Goal: Information Seeking & Learning: Learn about a topic

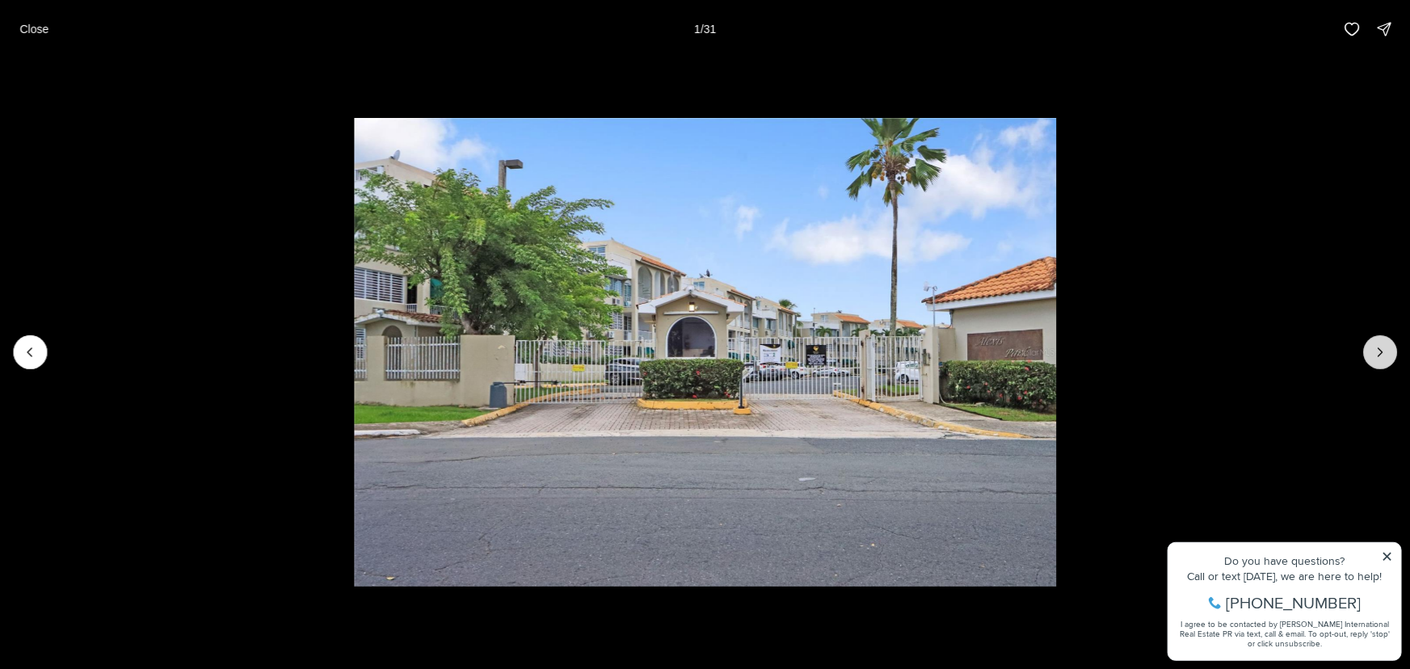
click at [1377, 346] on icon "Next slide" at bounding box center [1380, 352] width 16 height 16
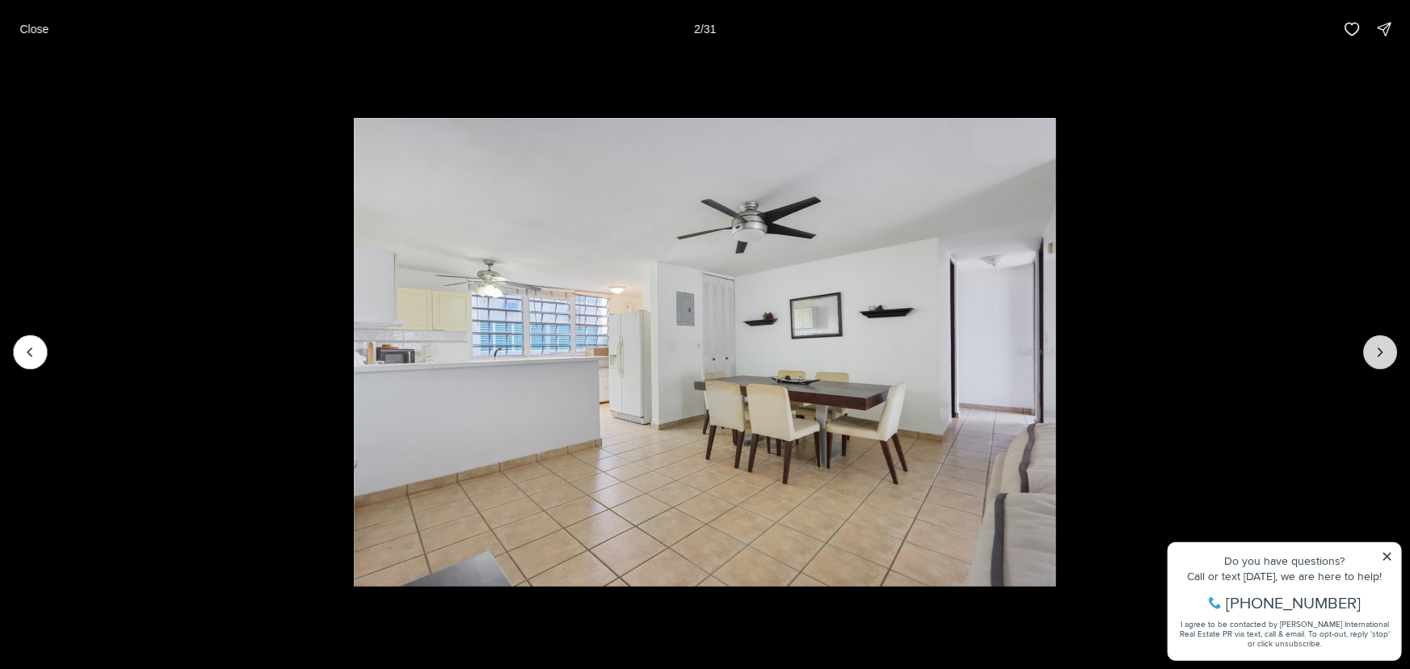
click at [1370, 347] on button "Next slide" at bounding box center [1380, 352] width 34 height 34
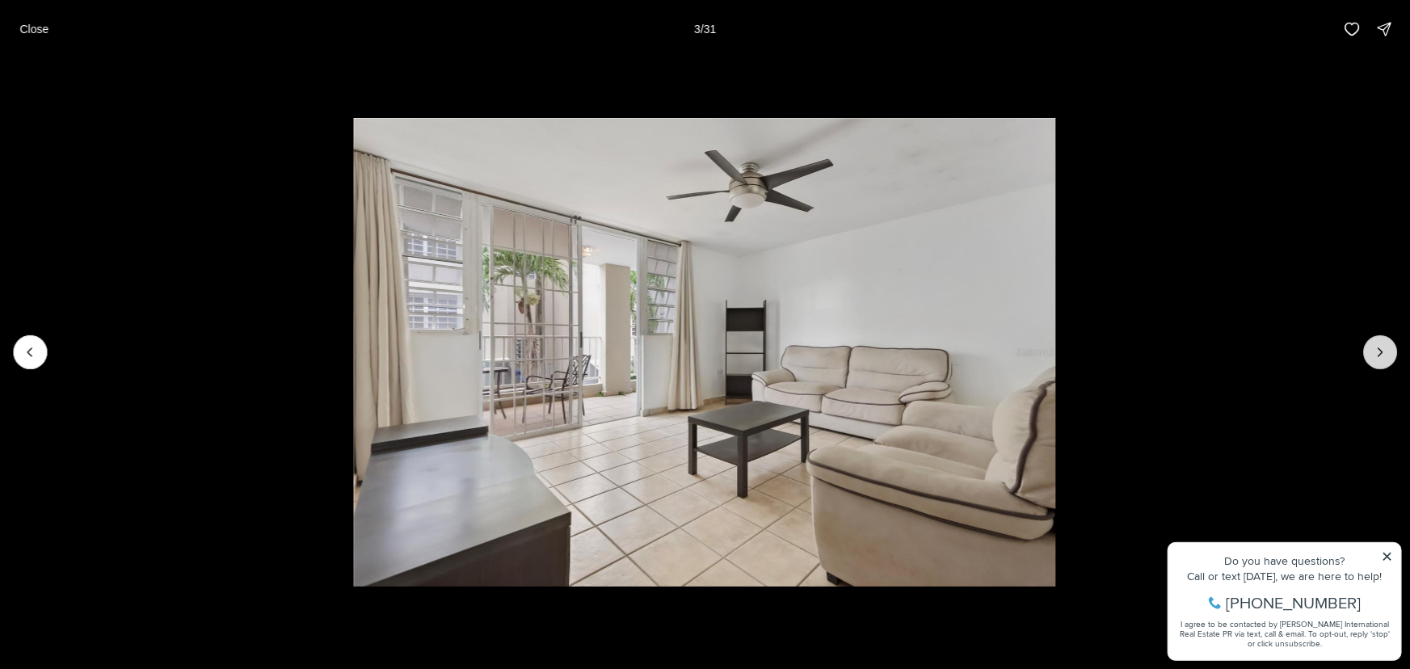
click at [1370, 347] on button "Next slide" at bounding box center [1380, 352] width 34 height 34
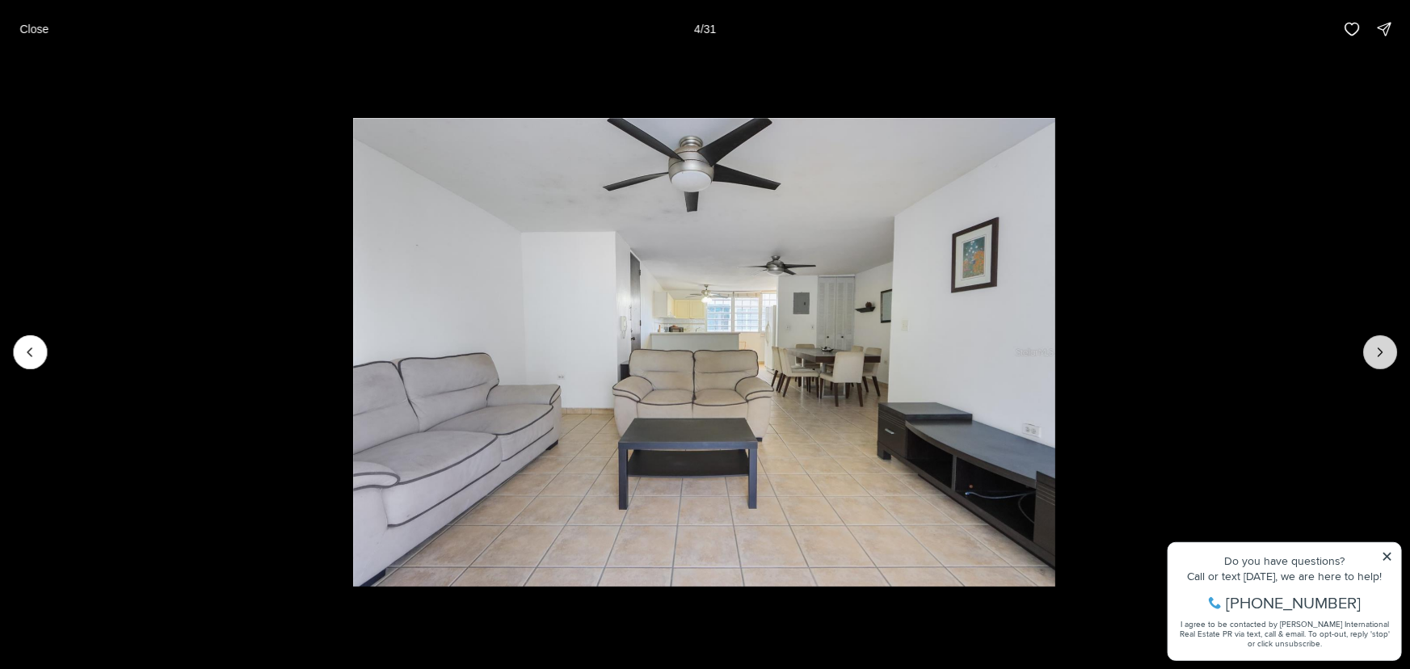
click at [1370, 347] on button "Next slide" at bounding box center [1380, 352] width 34 height 34
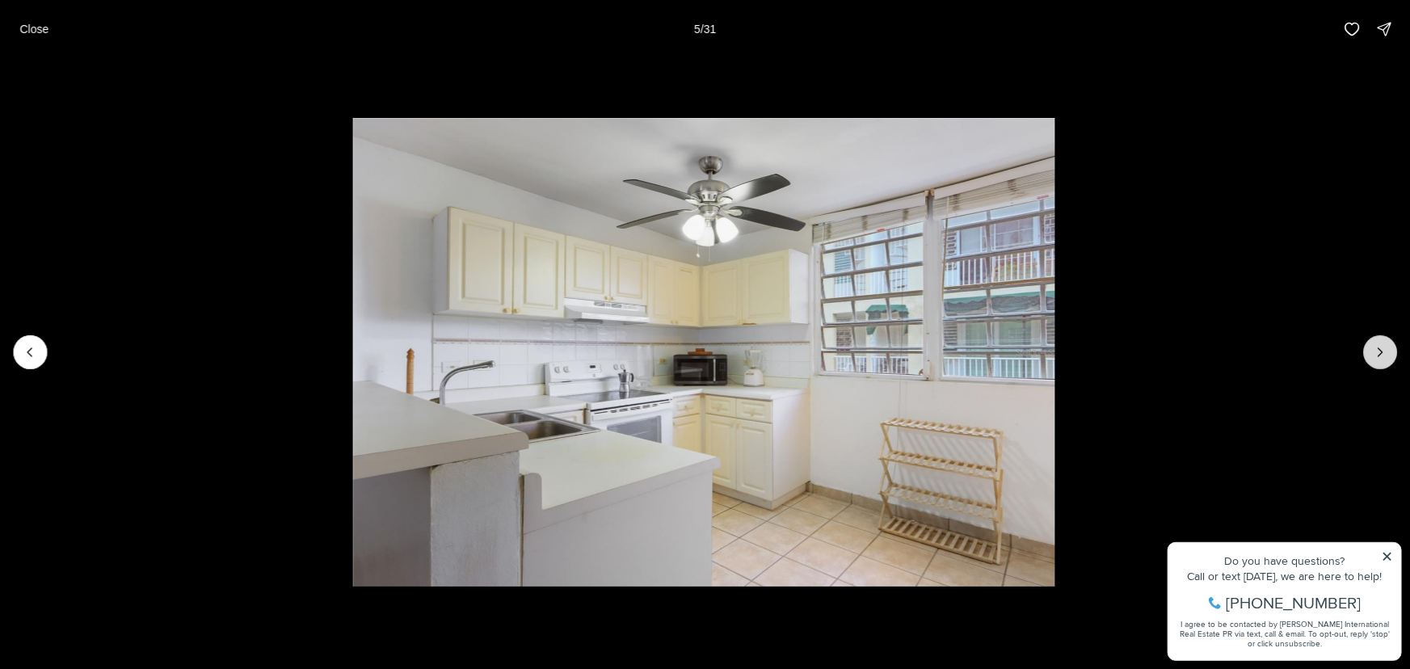
click at [1370, 347] on button "Next slide" at bounding box center [1380, 352] width 34 height 34
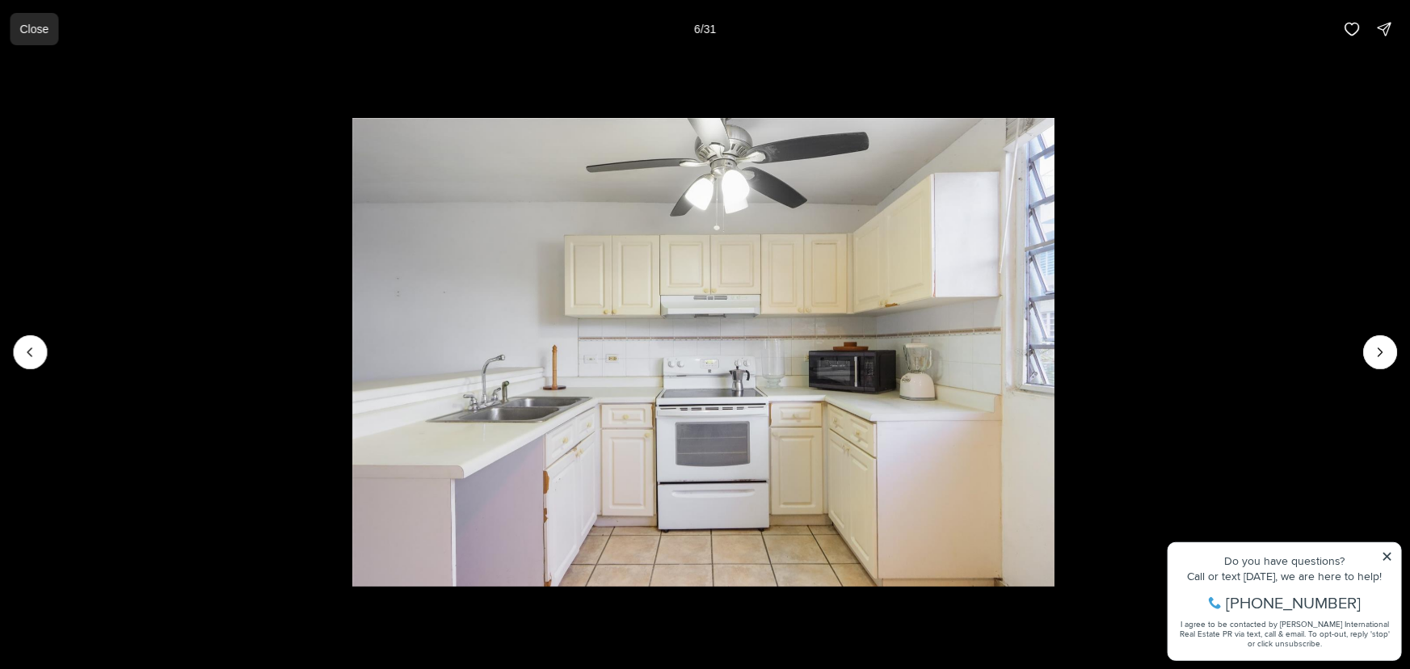
click at [41, 27] on p "Close" at bounding box center [33, 29] width 29 height 13
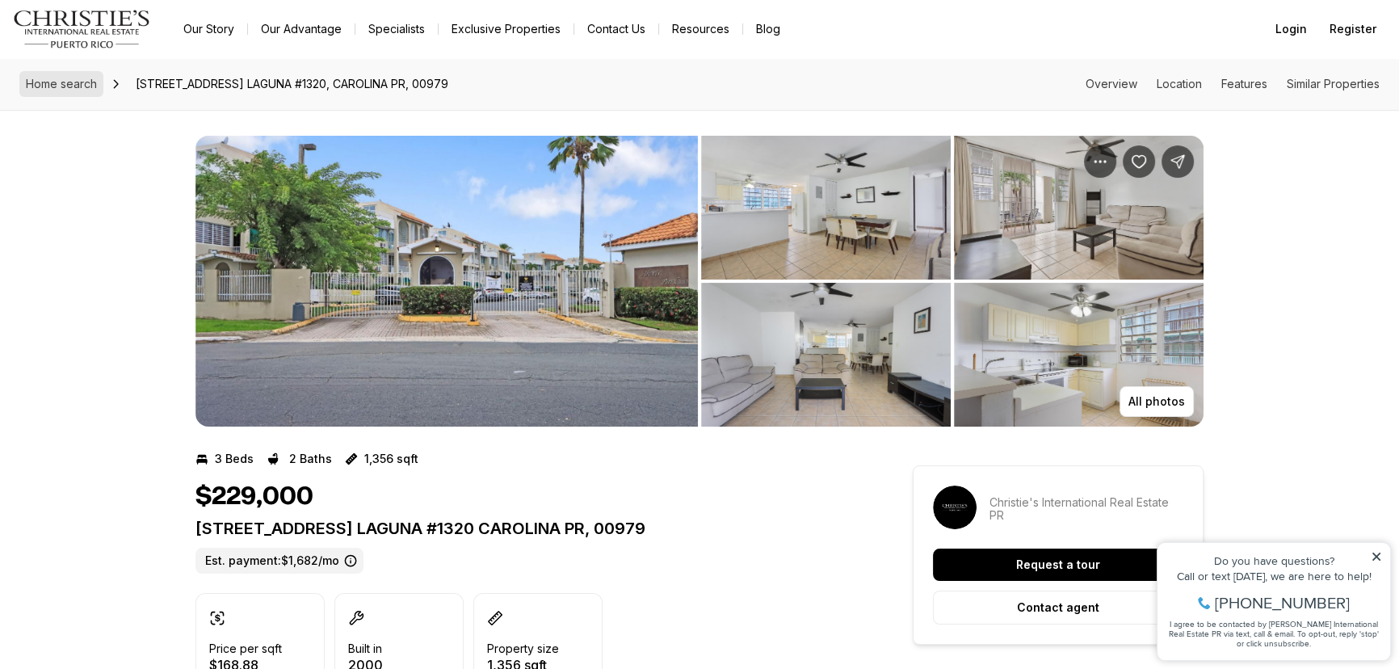
click at [81, 83] on span "Home search" at bounding box center [61, 84] width 71 height 14
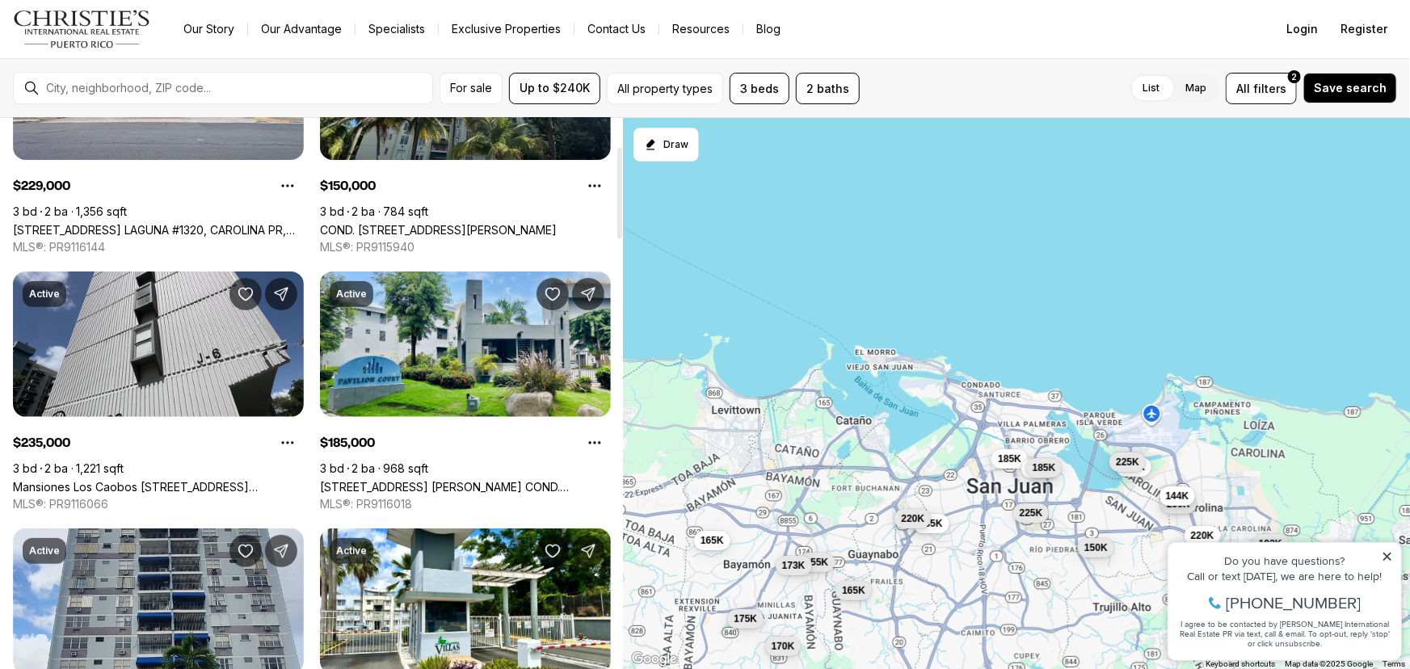
scroll to position [170, 0]
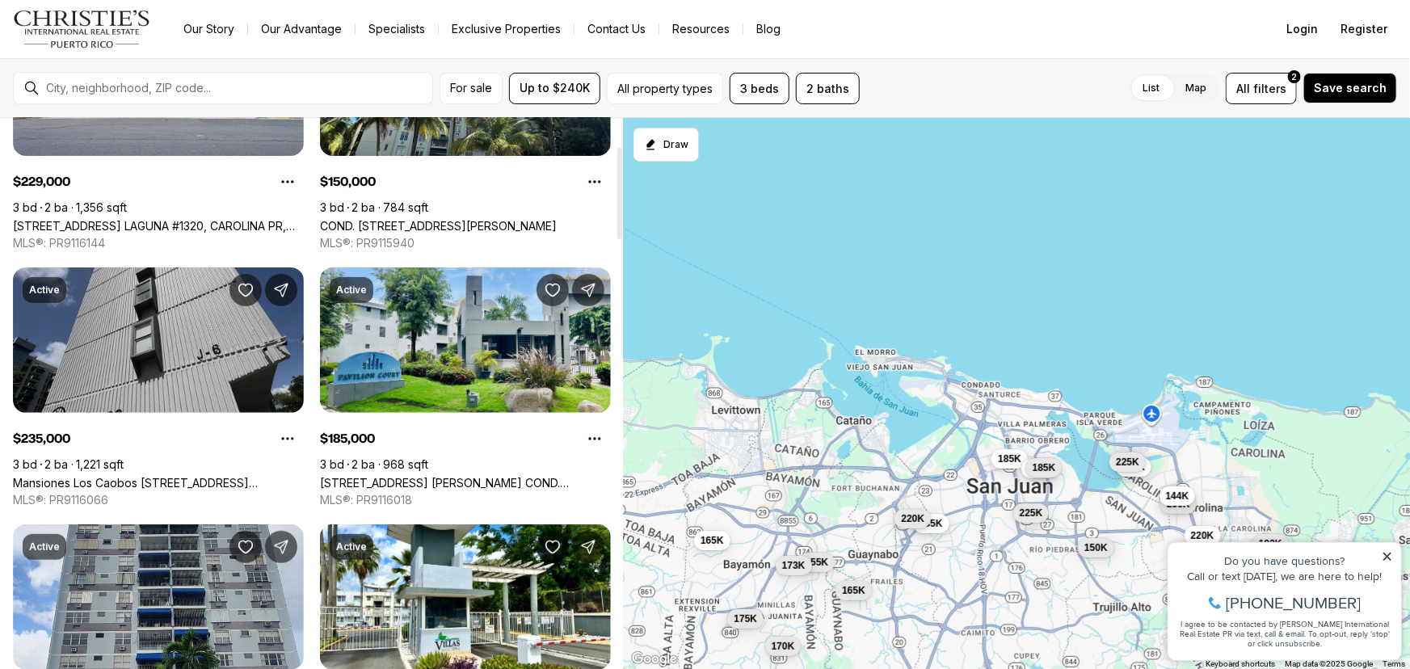
click at [168, 476] on link "Mansiones Los Caobos AVENIDA SAN PATRICIO #10-B, GUAYNABO PR, 00968" at bounding box center [158, 483] width 291 height 14
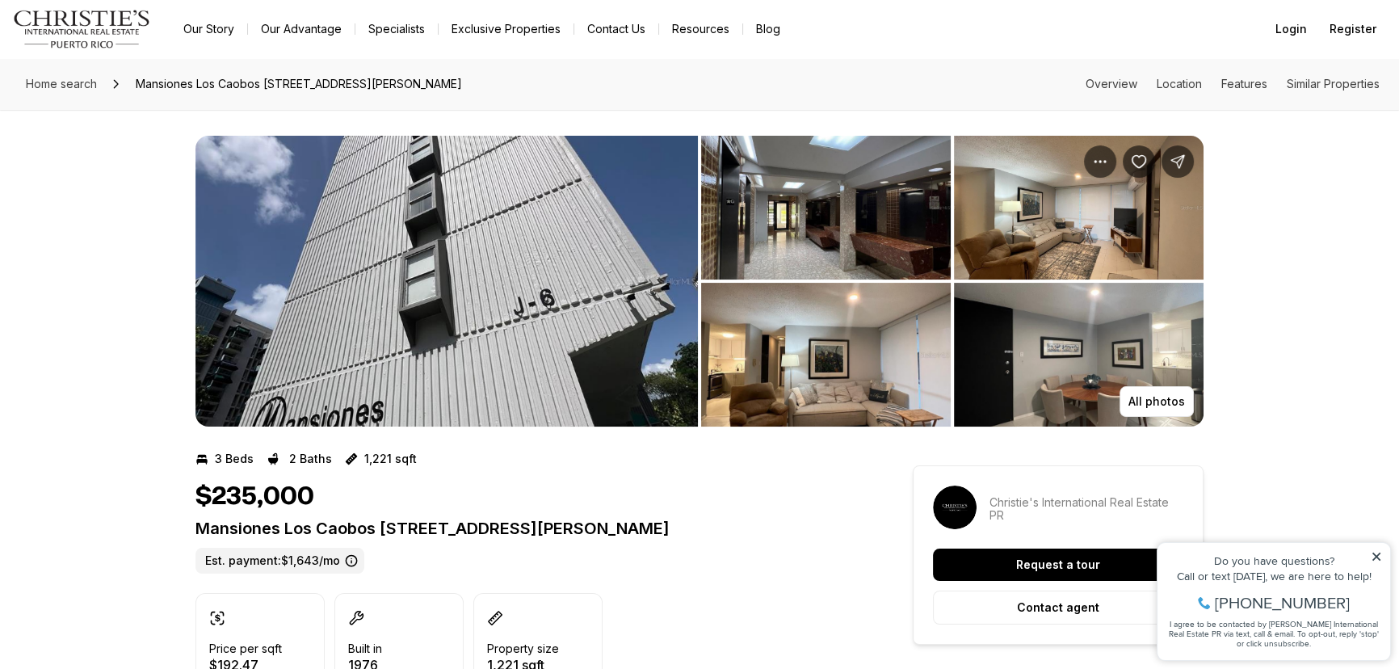
click at [168, 339] on div "All photos" at bounding box center [699, 268] width 1399 height 317
click at [902, 183] on img "View image gallery" at bounding box center [826, 208] width 250 height 144
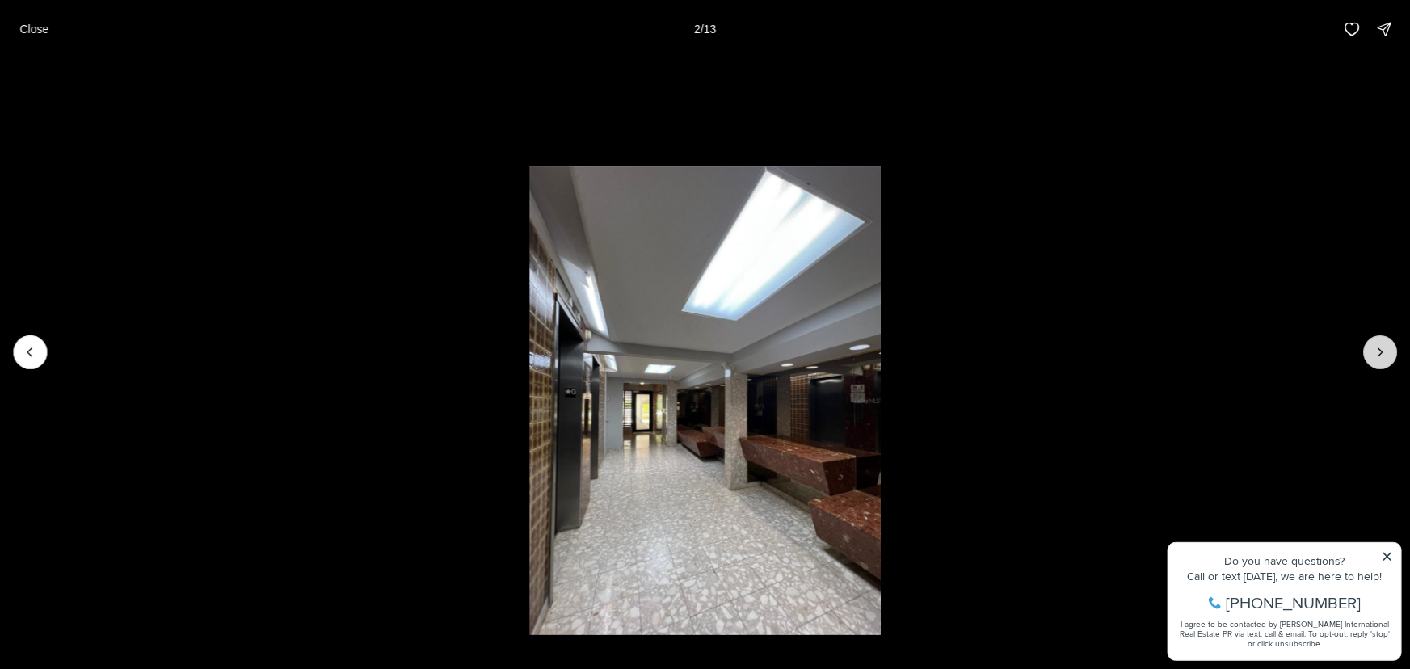
click at [1375, 355] on icon "Next slide" at bounding box center [1380, 352] width 16 height 16
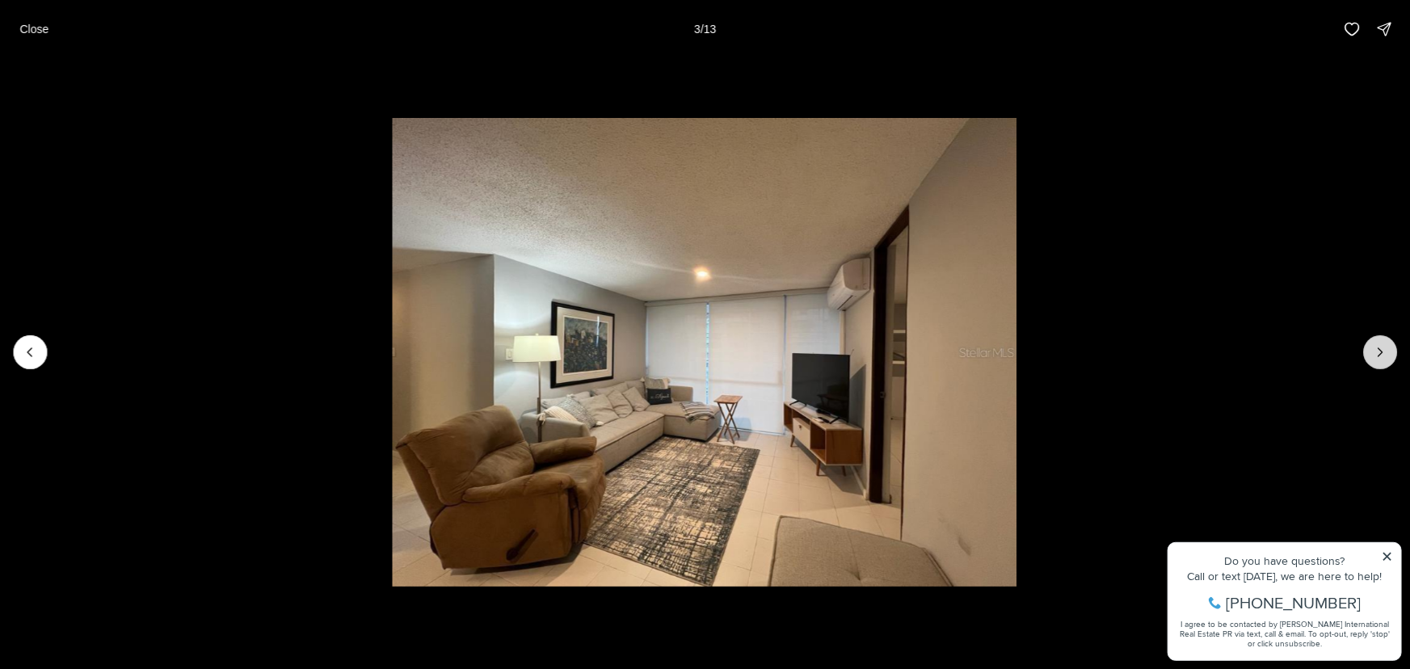
click at [1374, 352] on icon "Next slide" at bounding box center [1380, 352] width 16 height 16
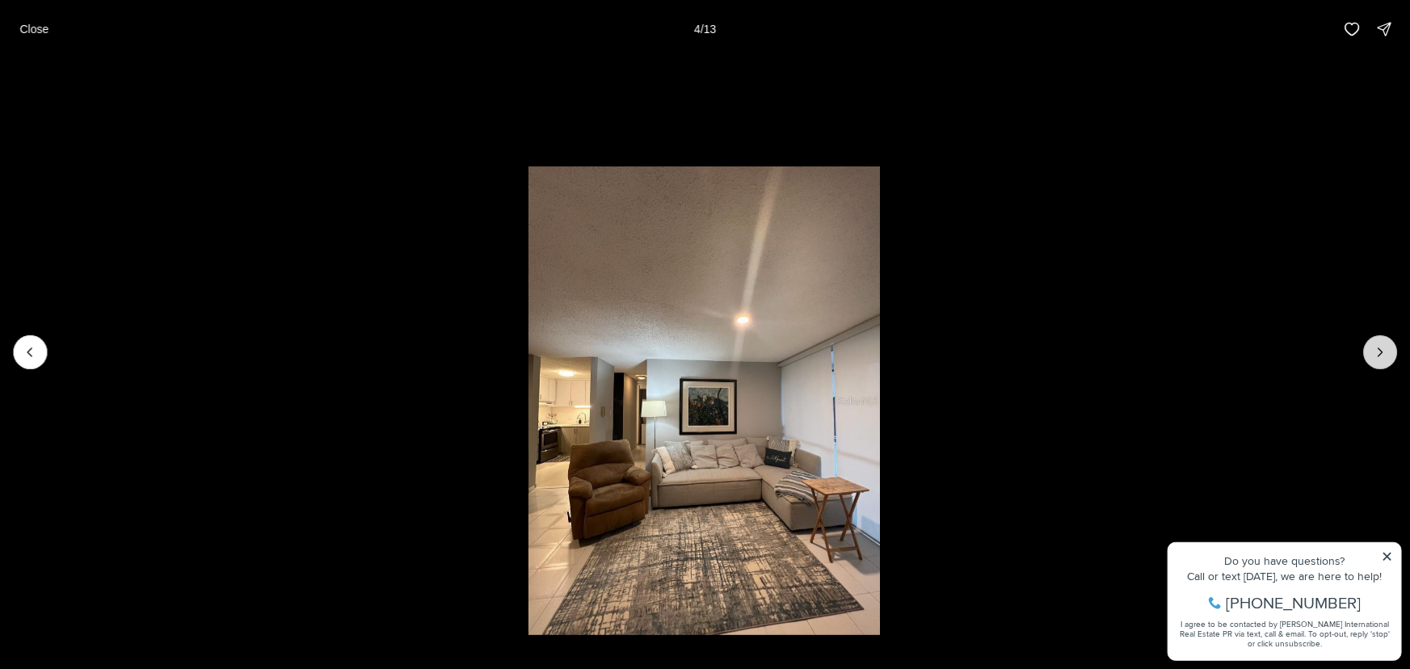
click at [1373, 352] on icon "Next slide" at bounding box center [1380, 352] width 16 height 16
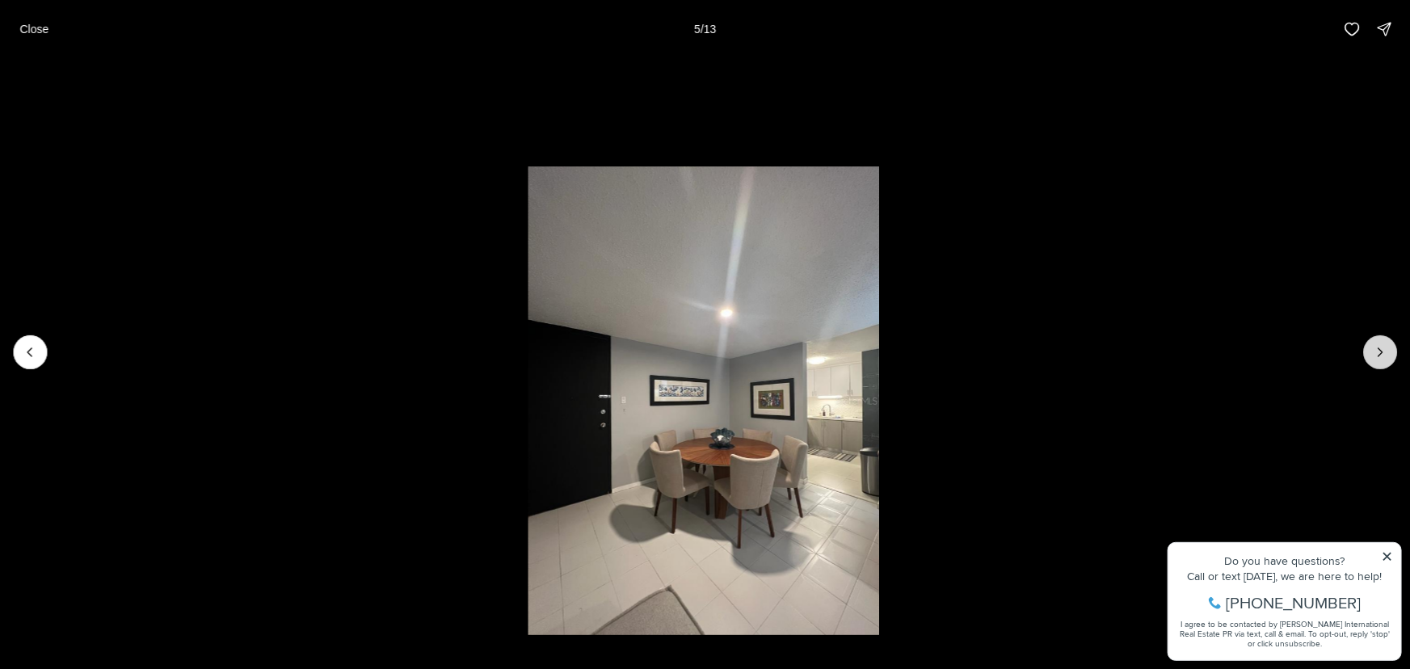
click at [1373, 352] on icon "Next slide" at bounding box center [1380, 352] width 16 height 16
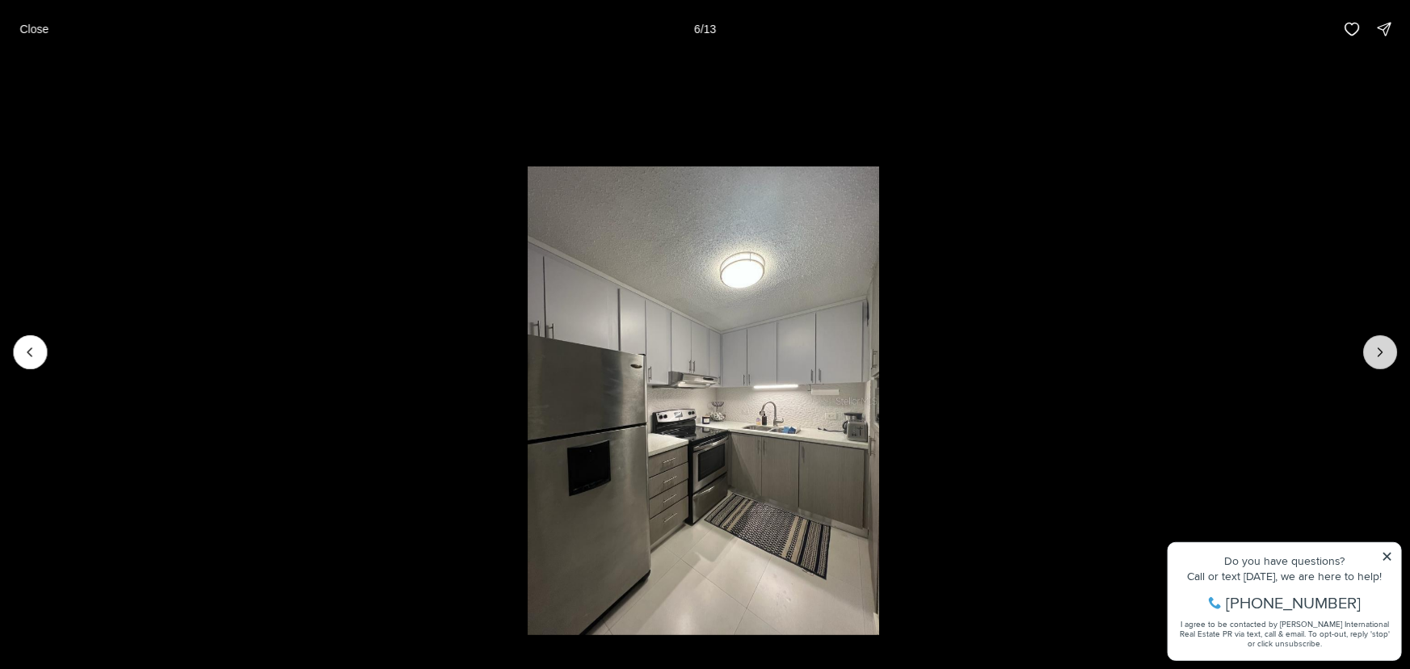
click at [1373, 352] on icon "Next slide" at bounding box center [1380, 352] width 16 height 16
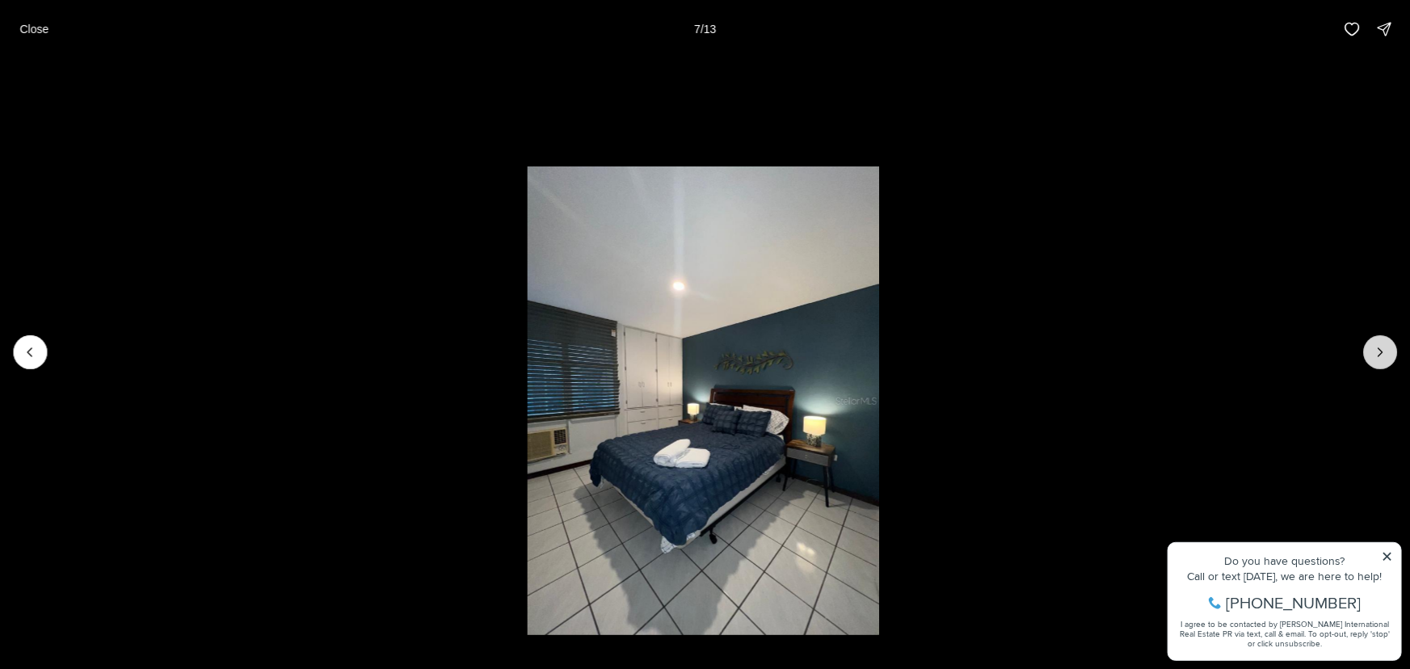
click at [1373, 352] on icon "Next slide" at bounding box center [1380, 352] width 16 height 16
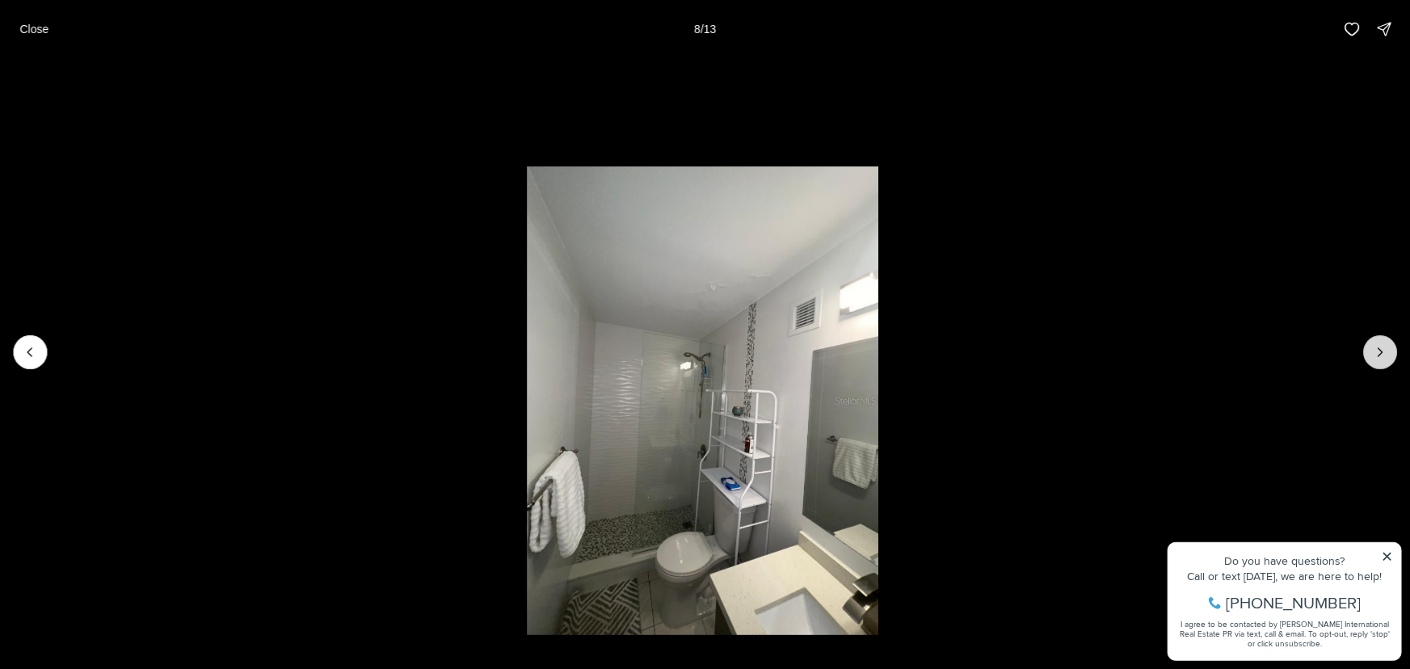
click at [1373, 352] on icon "Next slide" at bounding box center [1380, 352] width 16 height 16
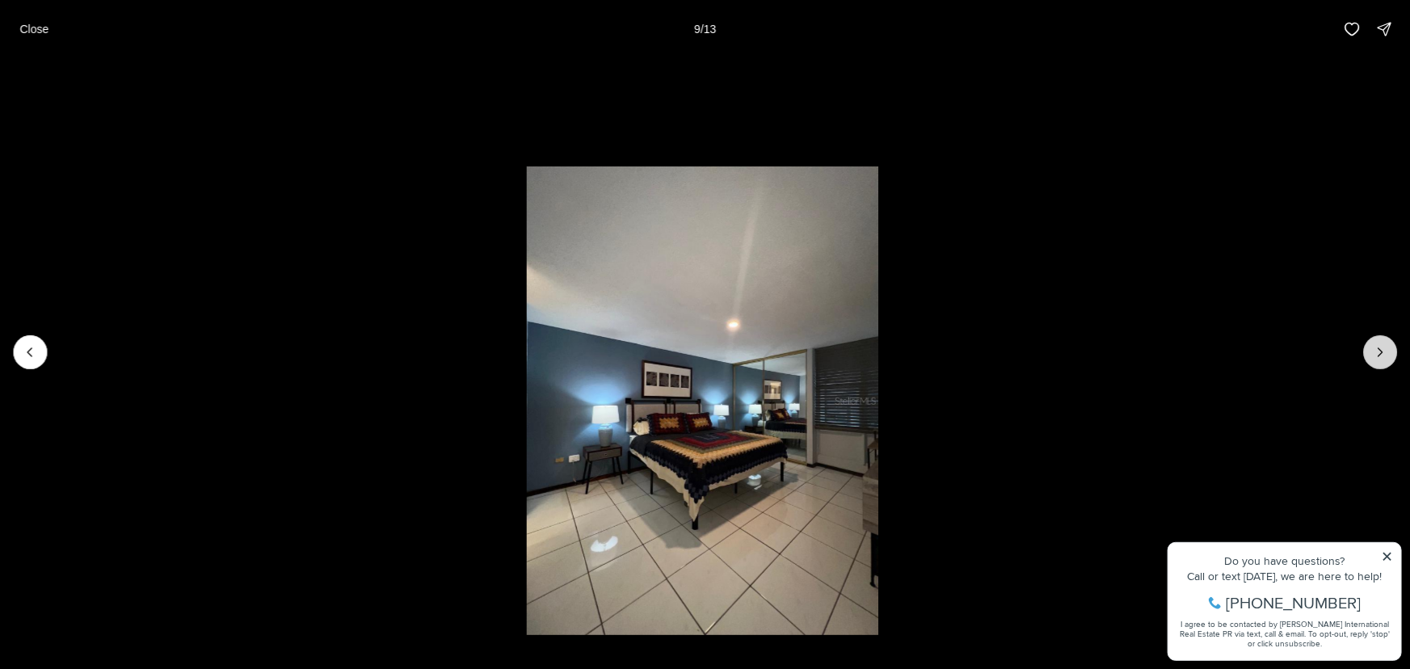
click at [1382, 354] on icon "Next slide" at bounding box center [1380, 352] width 16 height 16
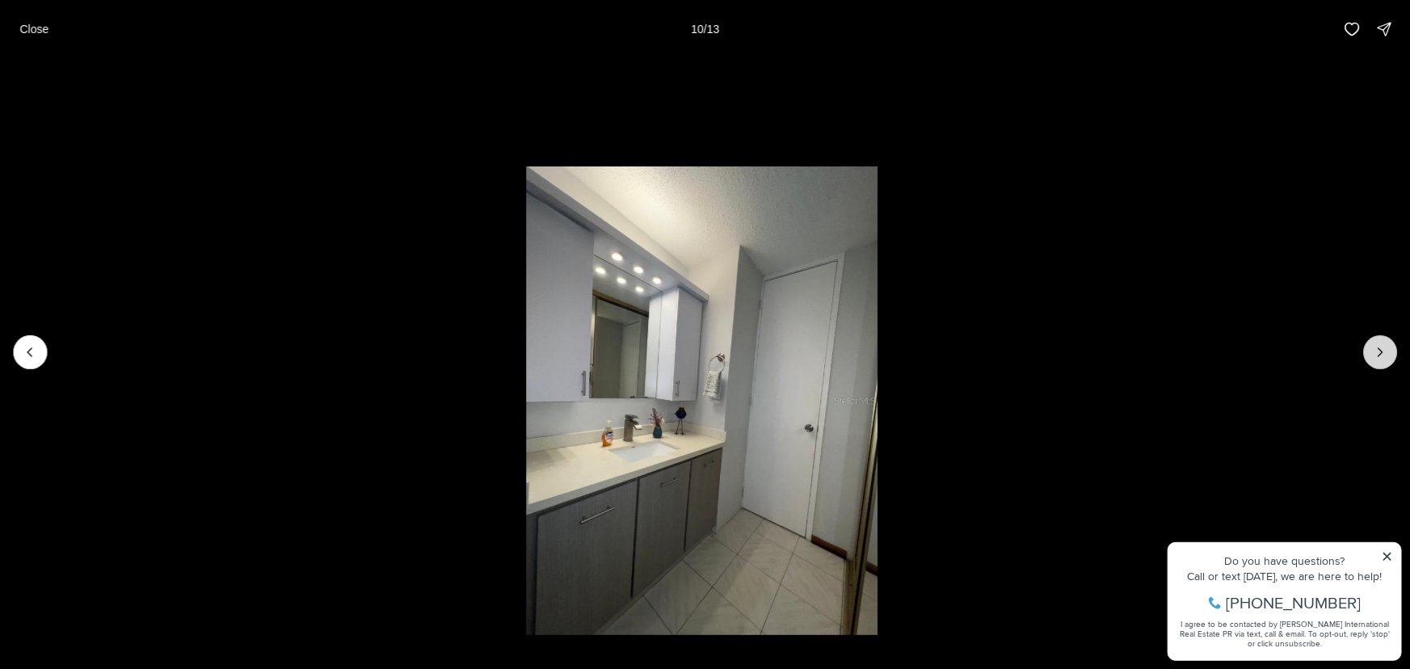
click at [1382, 354] on icon "Next slide" at bounding box center [1380, 352] width 16 height 16
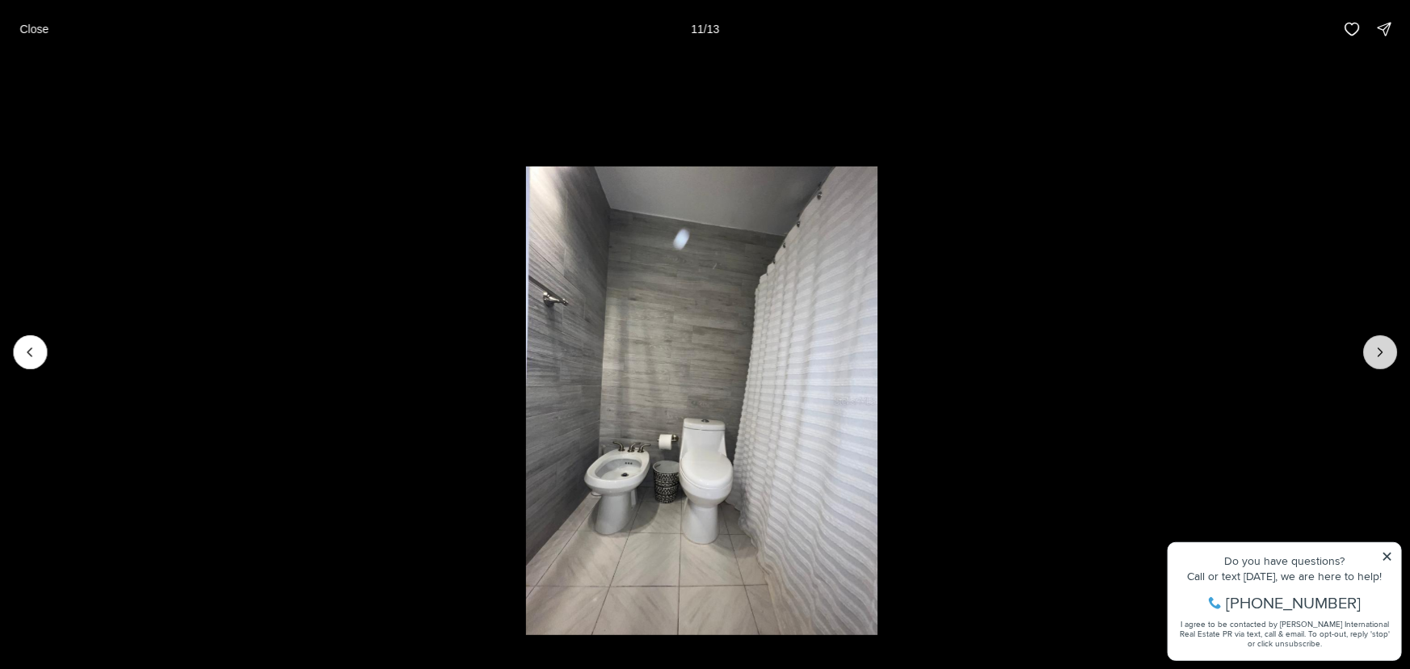
click at [1382, 354] on icon "Next slide" at bounding box center [1380, 352] width 16 height 16
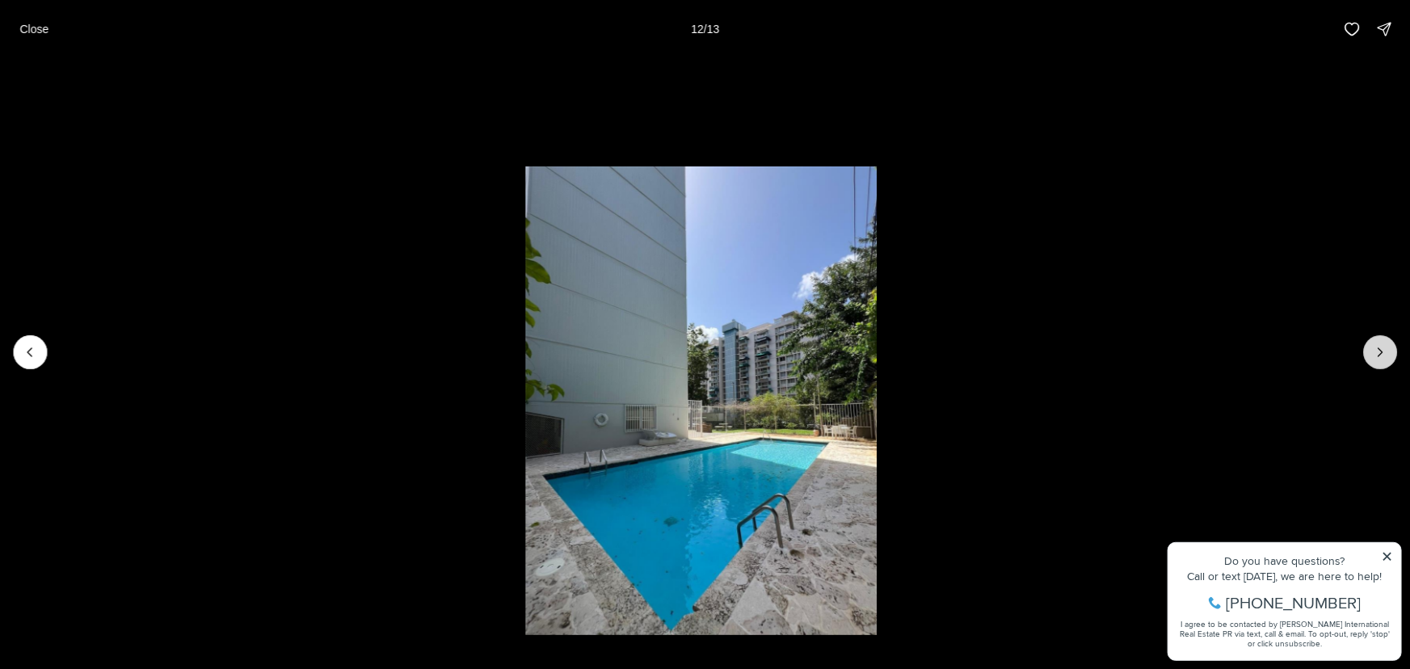
click at [1382, 354] on icon "Next slide" at bounding box center [1380, 352] width 16 height 16
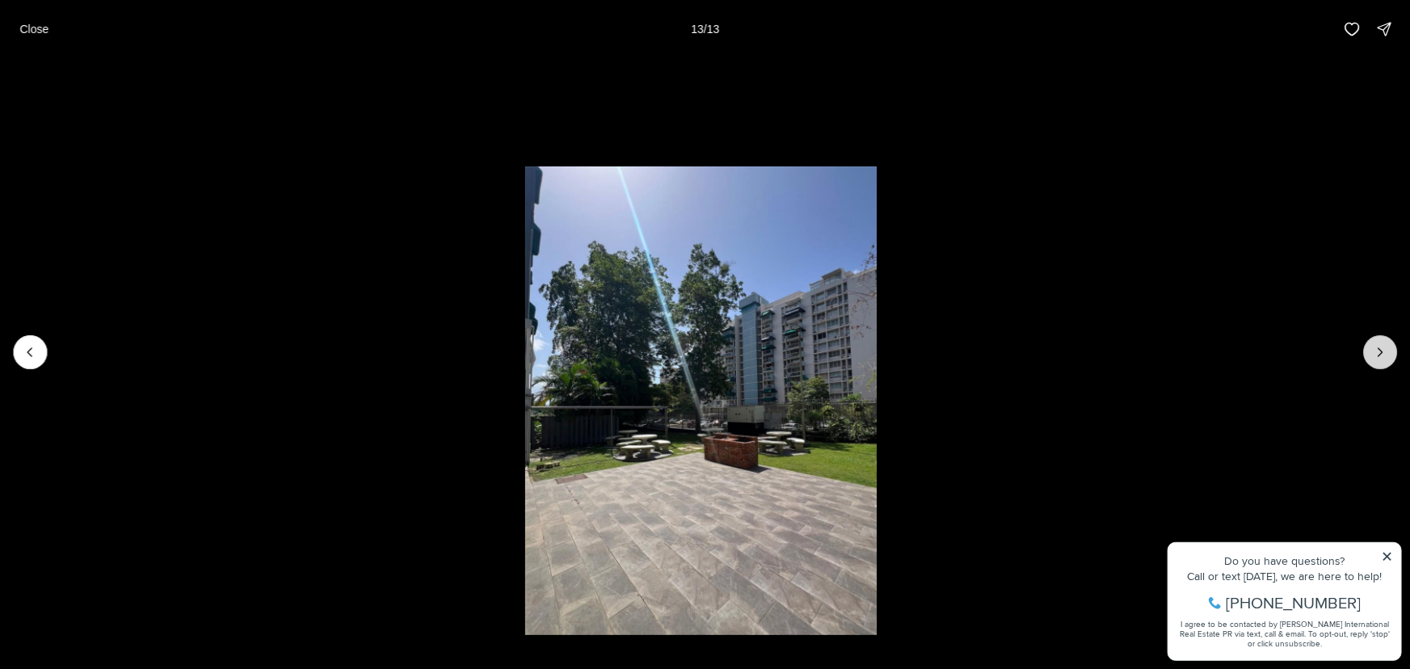
click at [1382, 354] on div at bounding box center [1380, 352] width 34 height 34
click at [40, 32] on p "Close" at bounding box center [33, 29] width 29 height 13
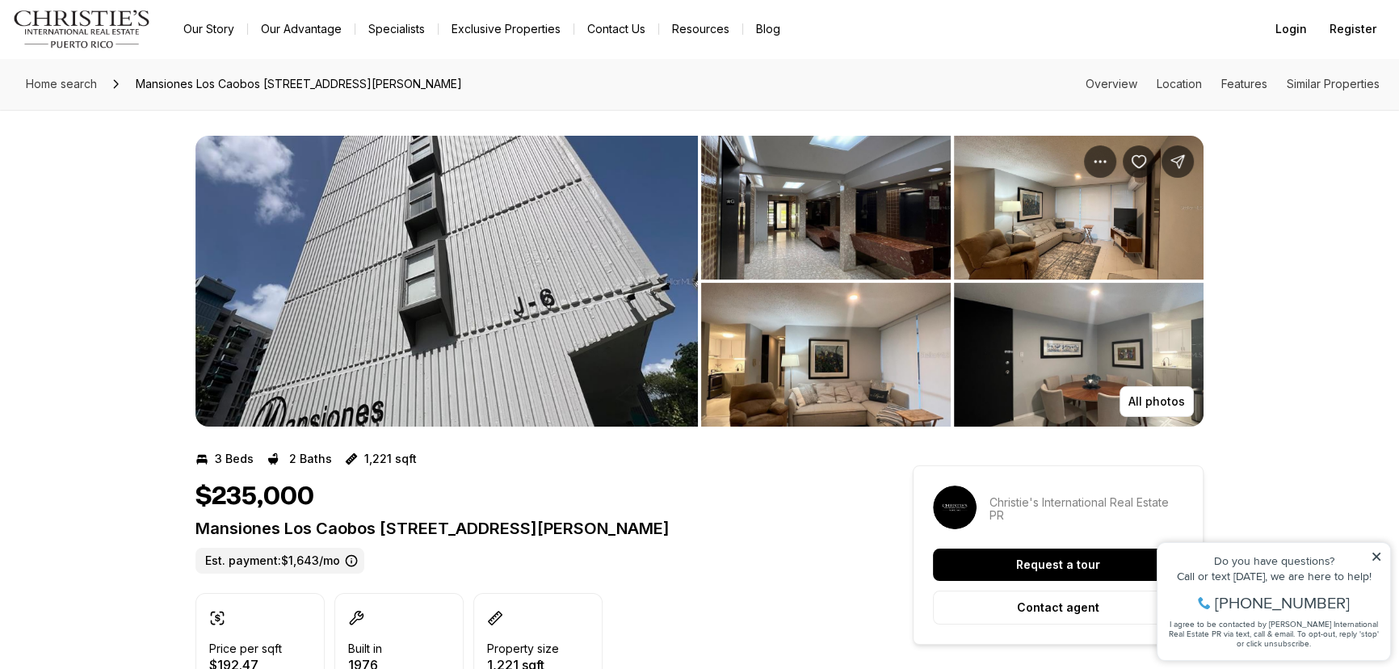
click at [784, 347] on img "View image gallery" at bounding box center [826, 355] width 250 height 144
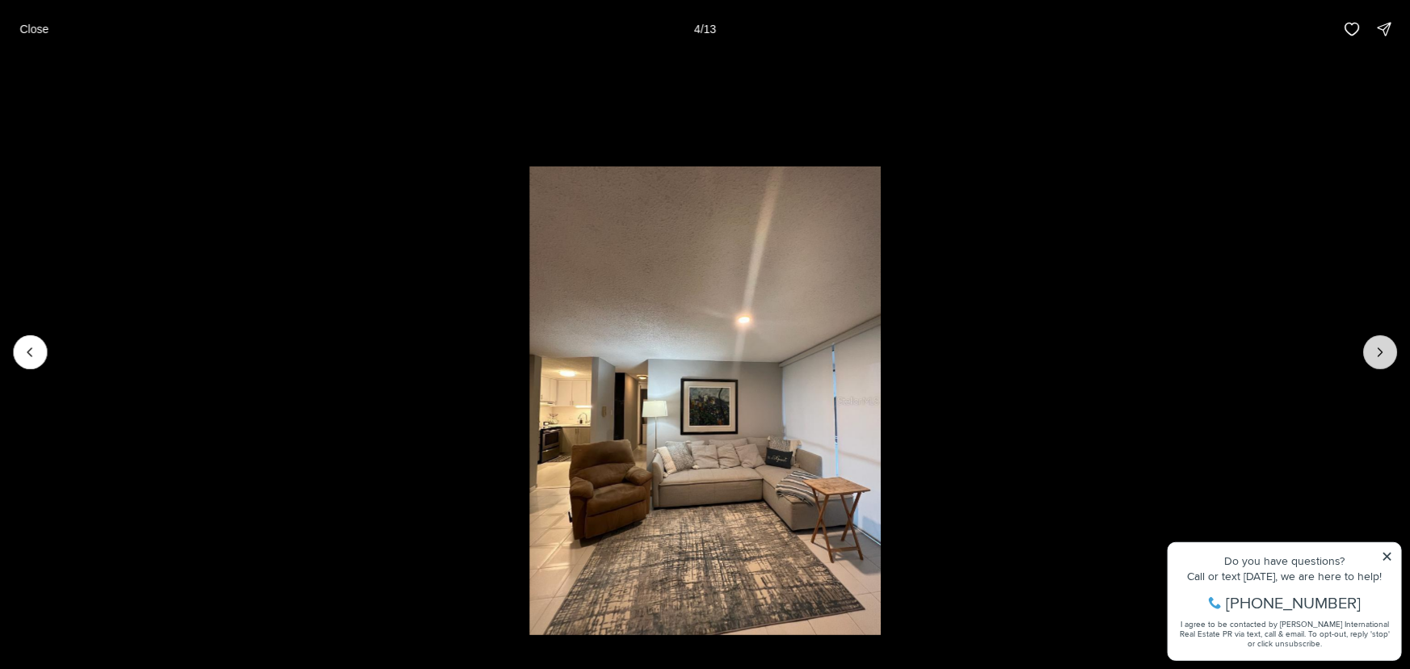
click at [1375, 351] on icon "Next slide" at bounding box center [1380, 352] width 16 height 16
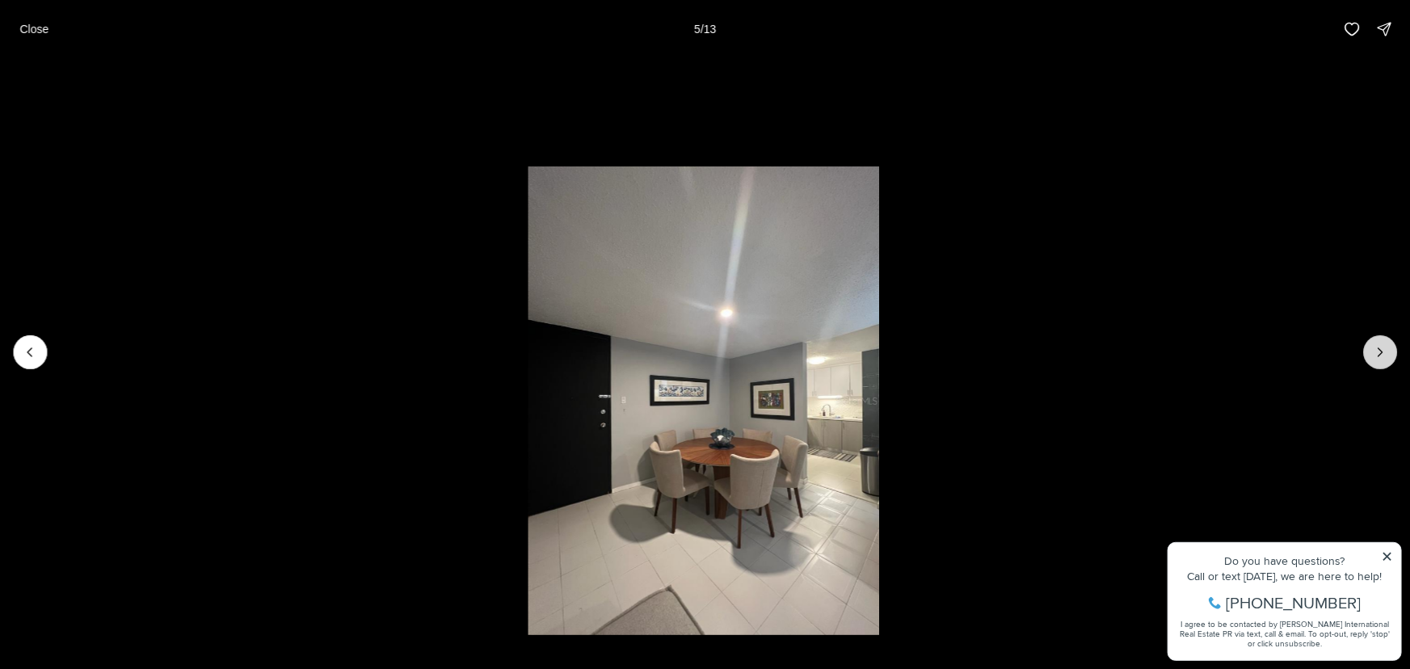
click at [1375, 351] on icon "Next slide" at bounding box center [1380, 352] width 16 height 16
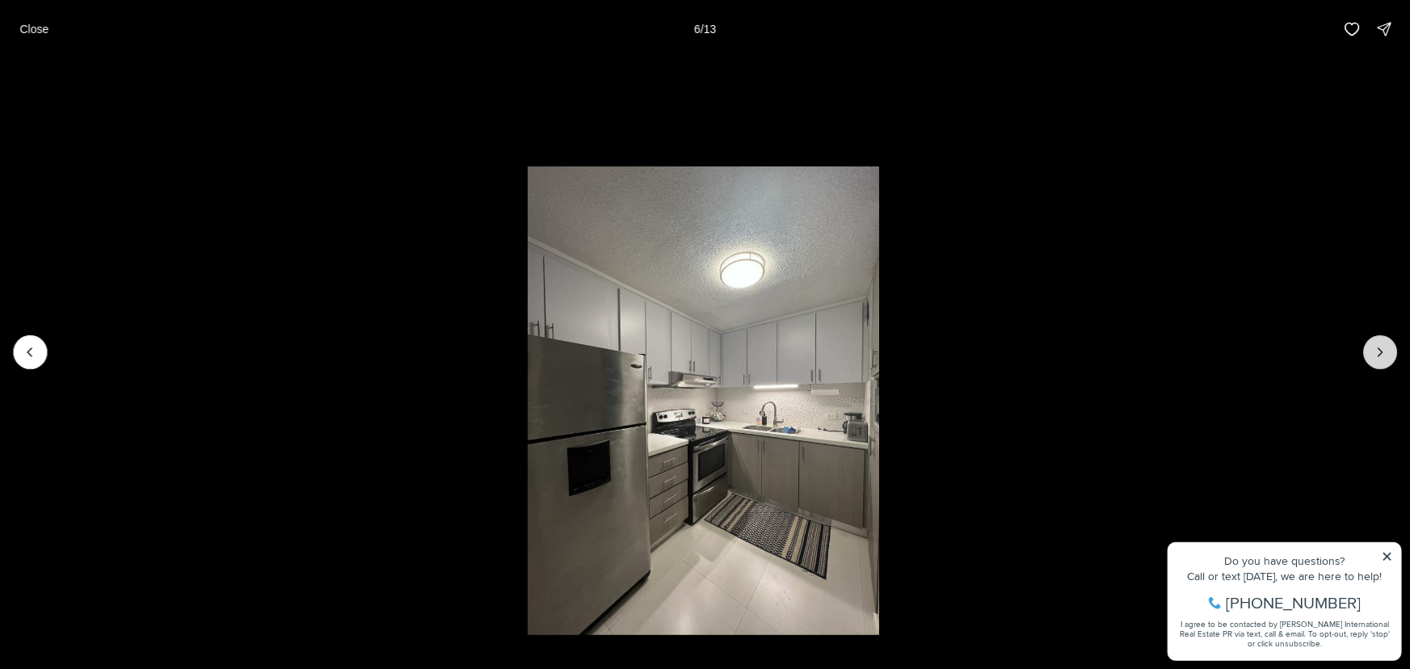
click at [1375, 351] on icon "Next slide" at bounding box center [1380, 352] width 16 height 16
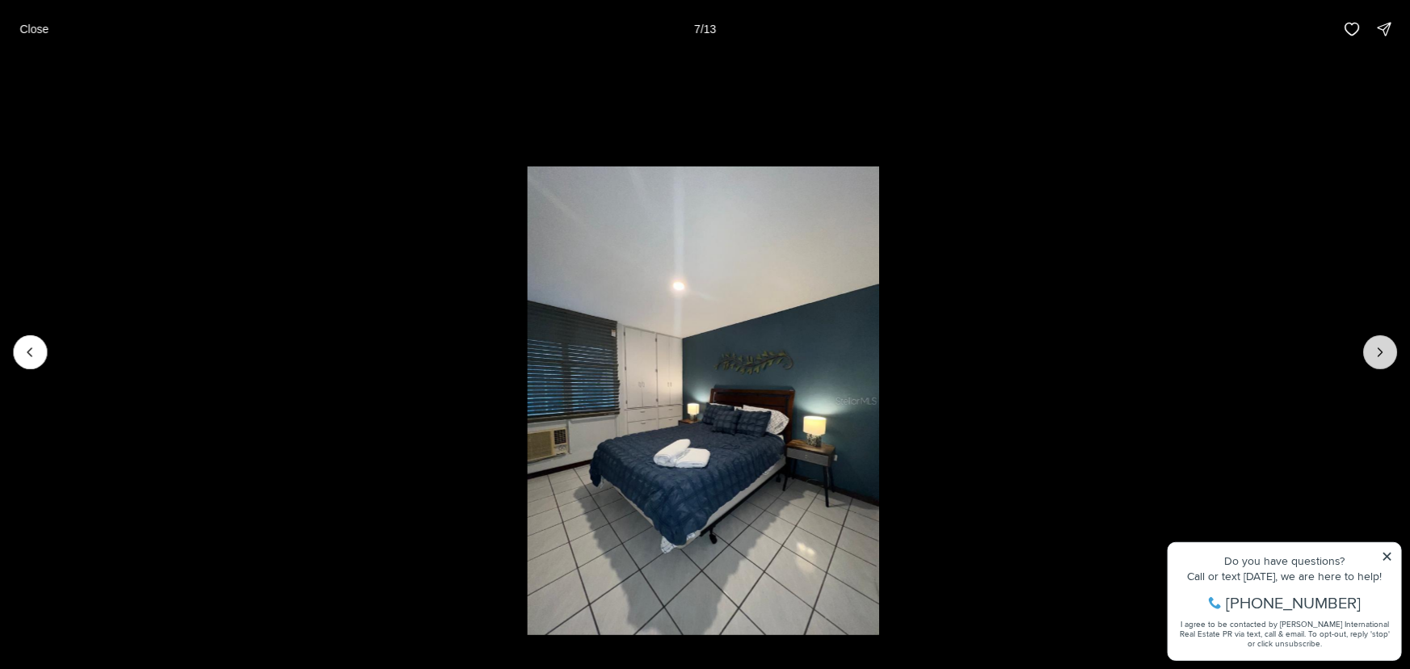
click at [1380, 355] on icon "Next slide" at bounding box center [1380, 352] width 4 height 8
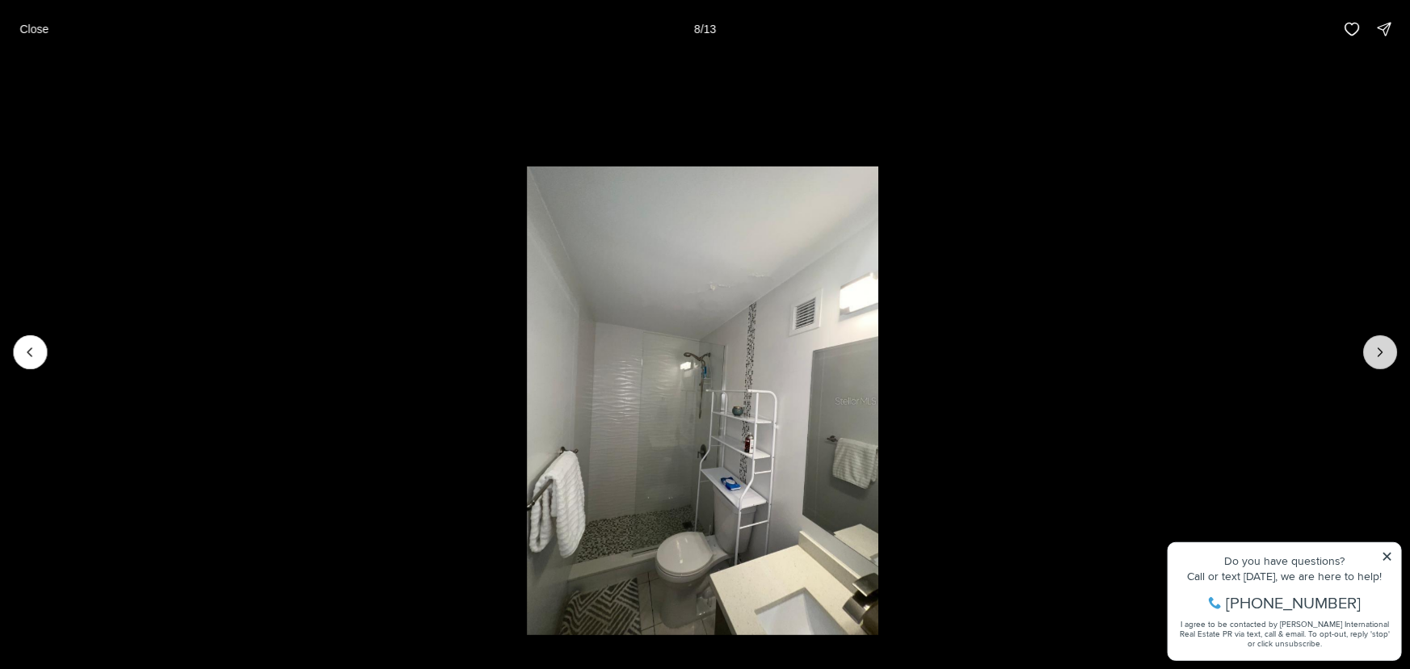
click at [1380, 355] on icon "Next slide" at bounding box center [1380, 352] width 4 height 8
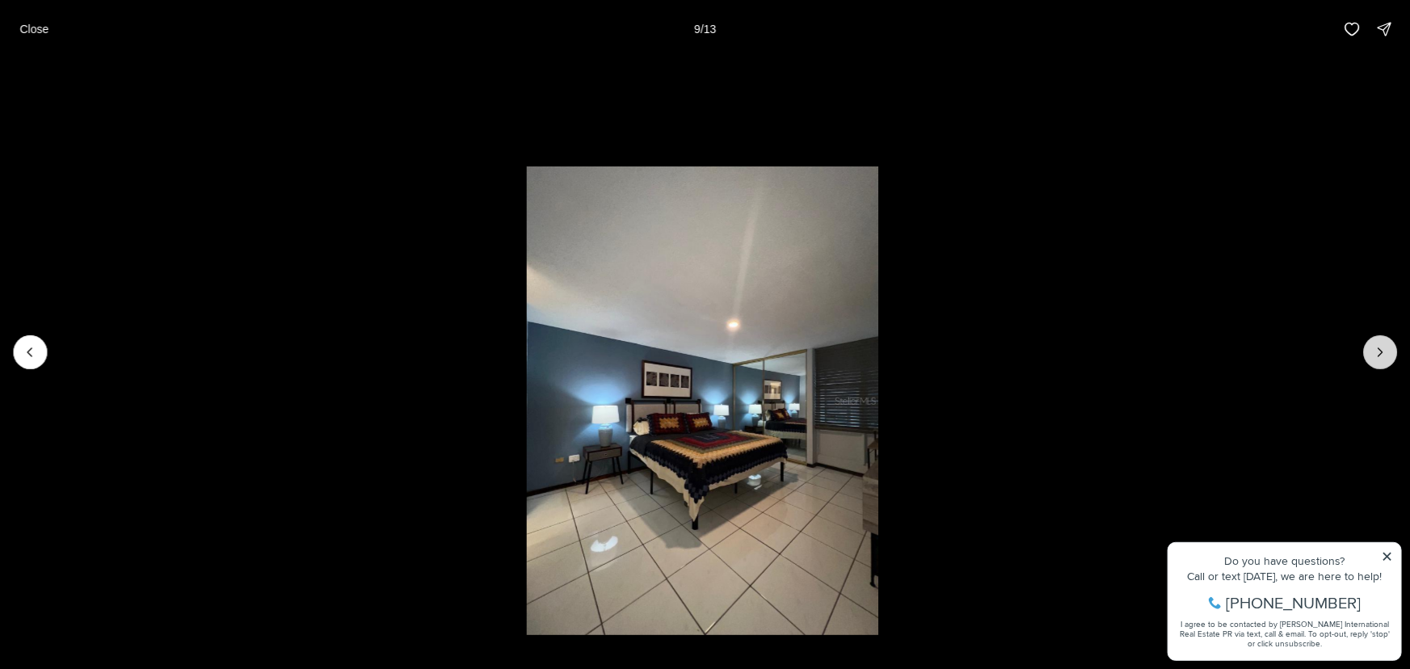
click at [1377, 355] on icon "Next slide" at bounding box center [1380, 352] width 16 height 16
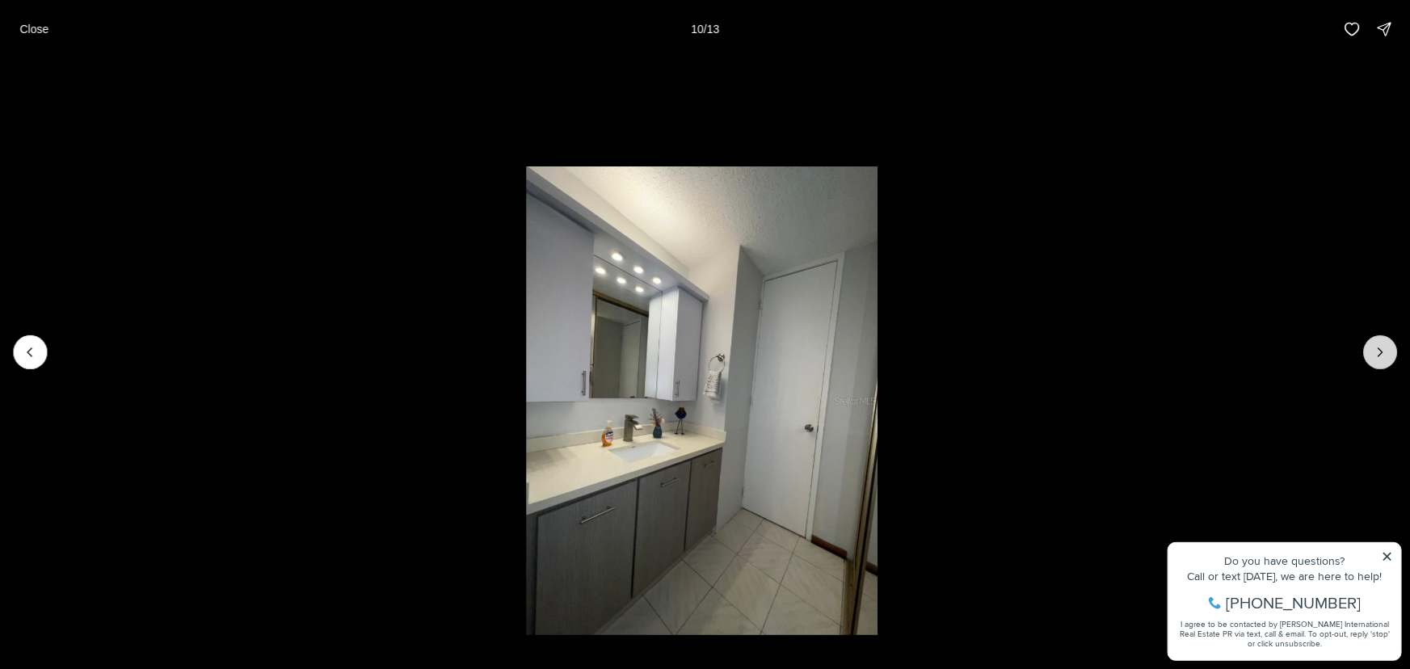
click at [1377, 355] on icon "Next slide" at bounding box center [1380, 352] width 16 height 16
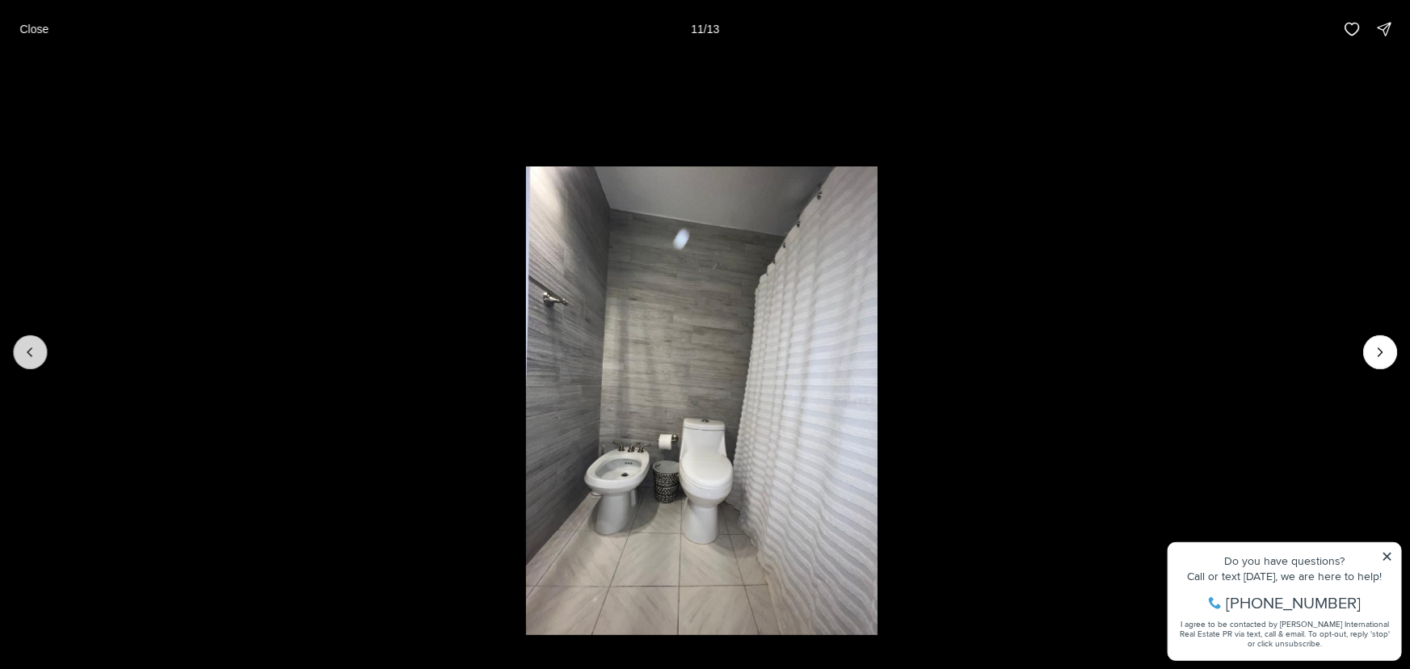
click at [27, 355] on icon "Previous slide" at bounding box center [30, 352] width 16 height 16
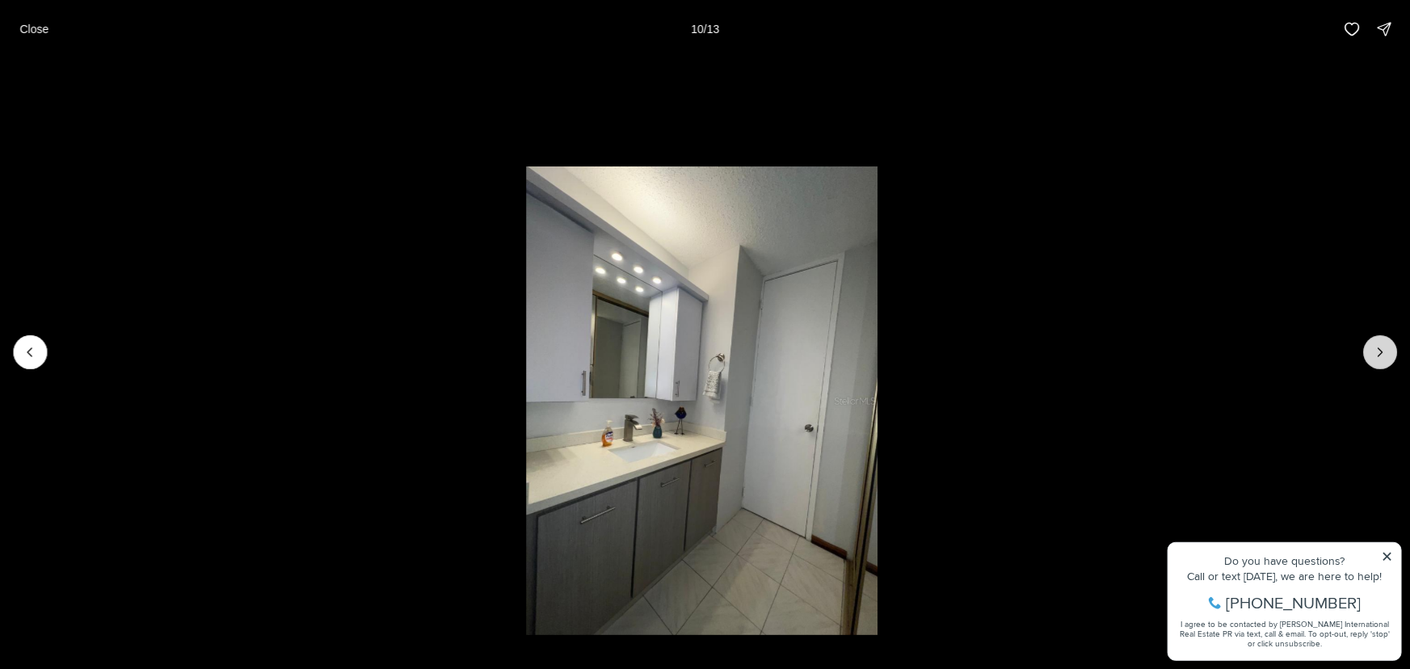
click at [1373, 355] on icon "Next slide" at bounding box center [1380, 352] width 16 height 16
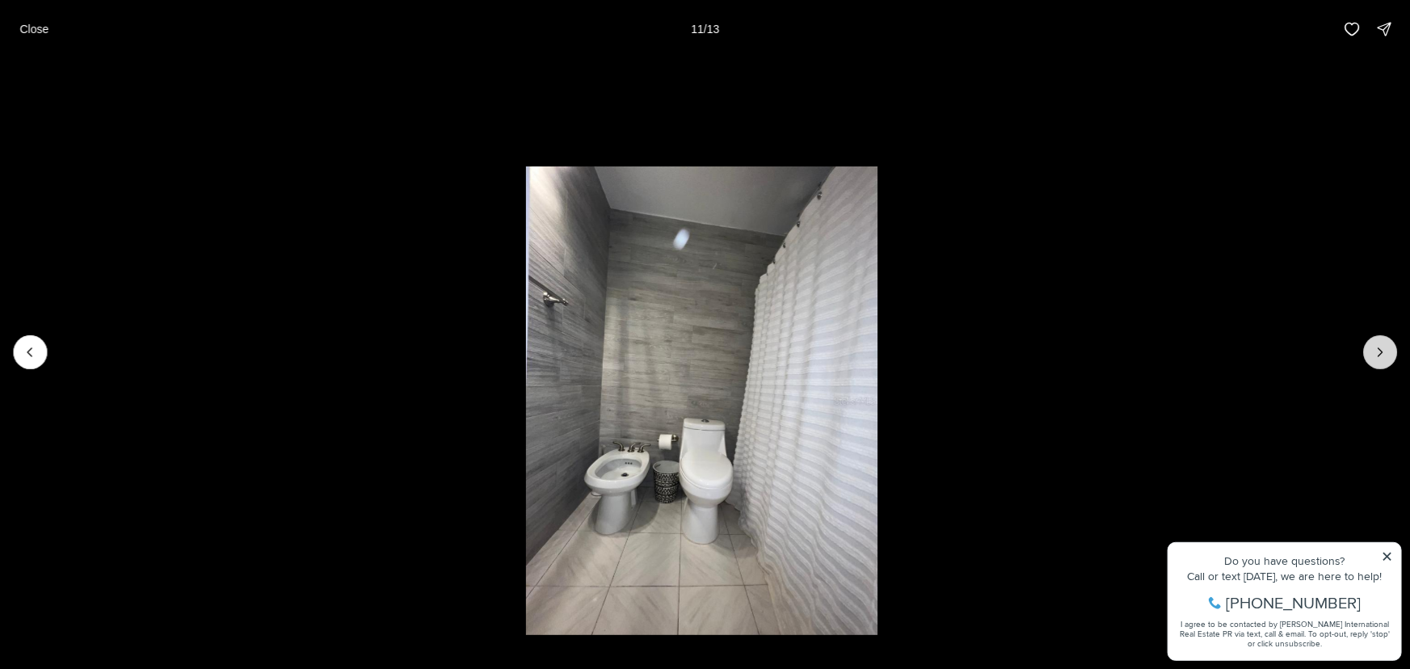
click at [1369, 353] on button "Next slide" at bounding box center [1380, 352] width 34 height 34
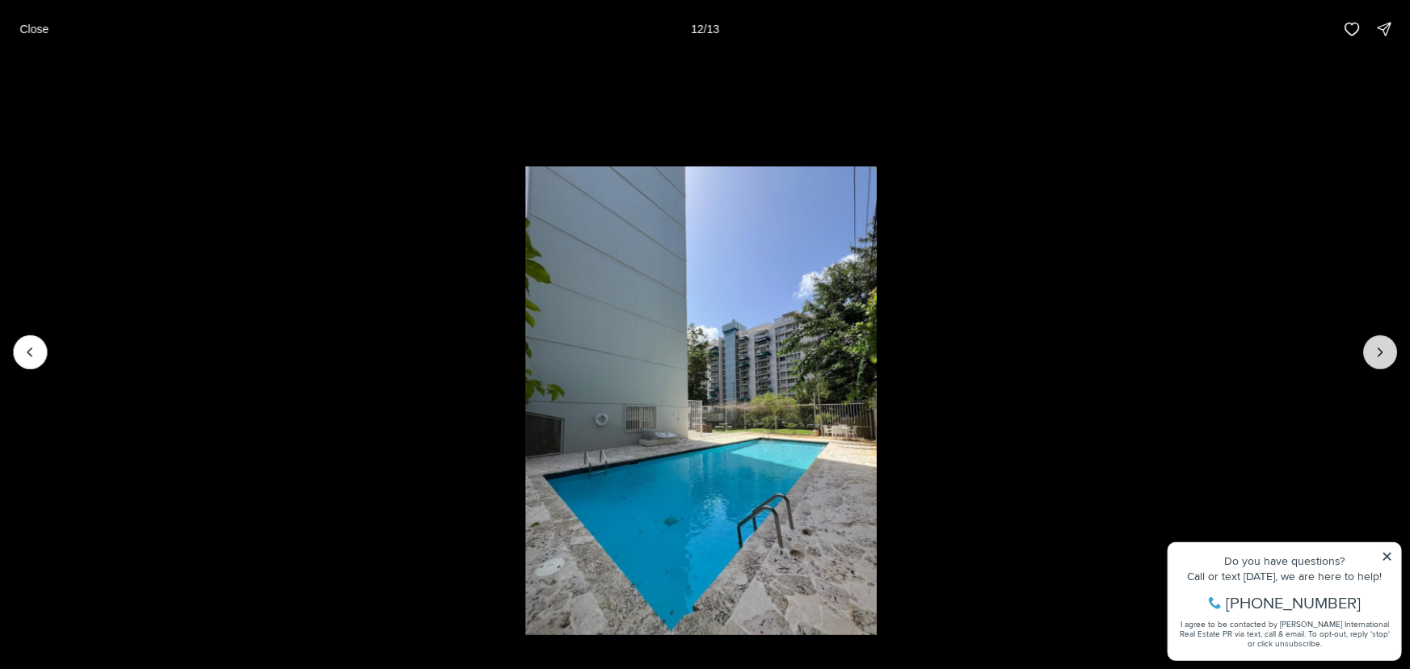
click at [1369, 353] on button "Next slide" at bounding box center [1380, 352] width 34 height 34
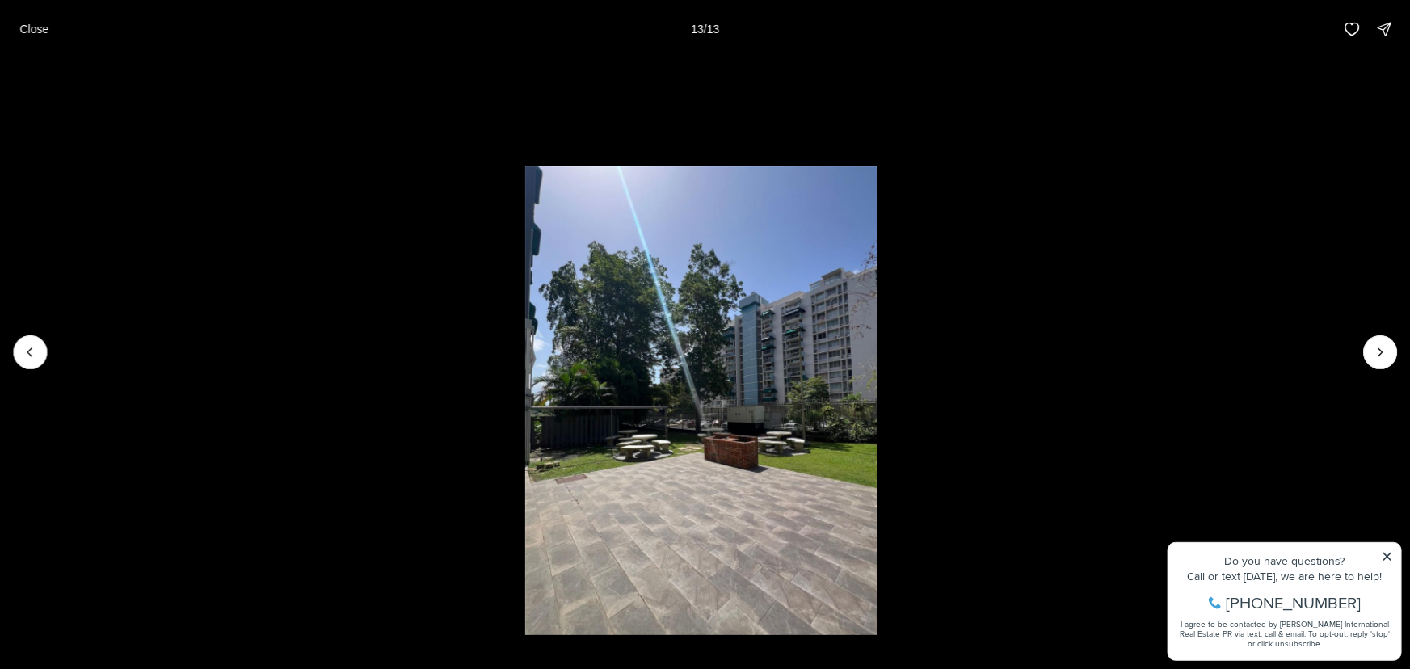
click at [1373, 355] on div at bounding box center [1380, 352] width 34 height 34
click at [1373, 356] on div at bounding box center [1380, 352] width 34 height 34
click at [31, 31] on p "Close" at bounding box center [33, 29] width 29 height 13
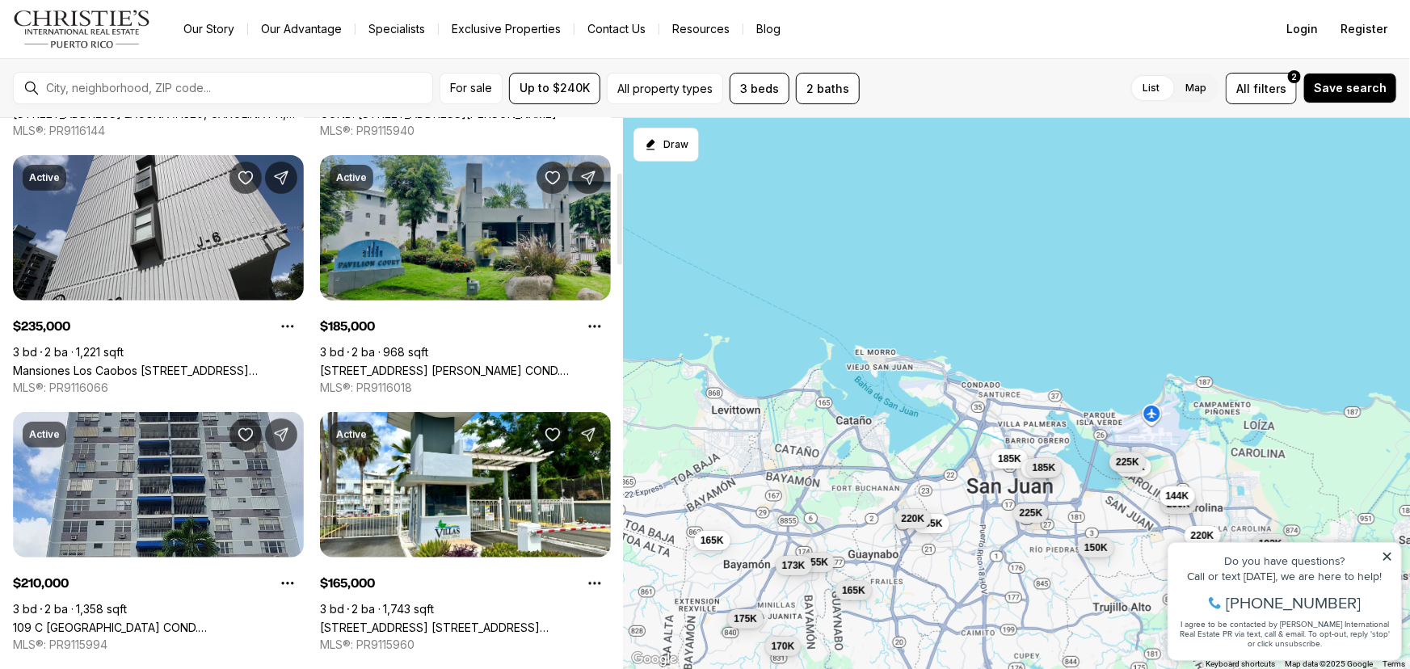
scroll to position [391, 0]
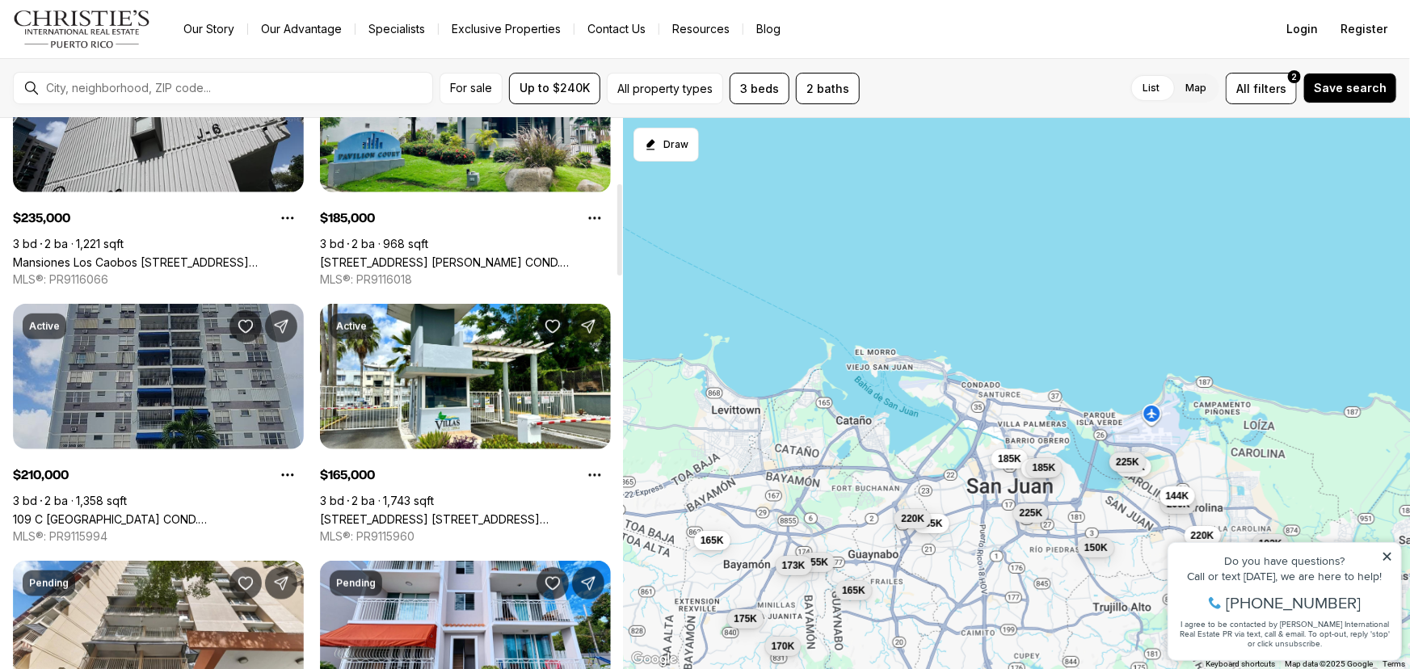
click at [132, 512] on link "109 C COSTA RICA COND. GRANADA #14-A, SAN JUAN PR, 00917" at bounding box center [158, 519] width 291 height 14
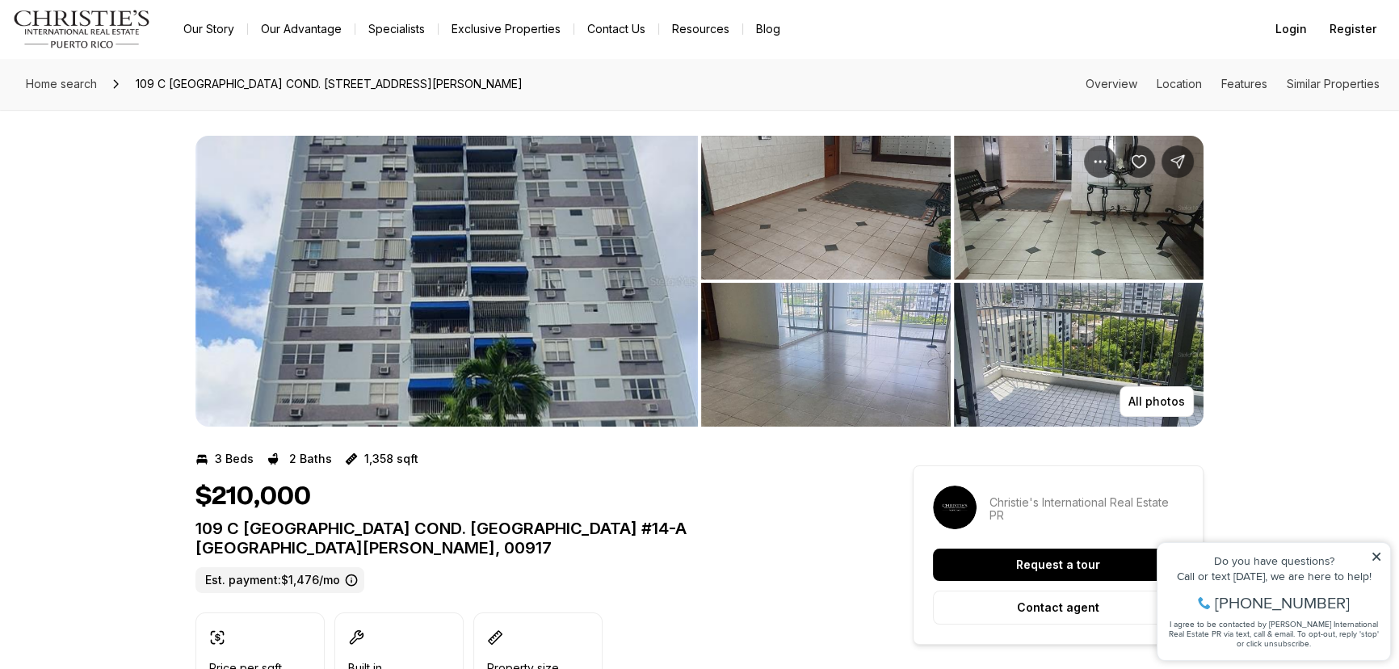
click at [526, 250] on img "View image gallery" at bounding box center [447, 281] width 503 height 291
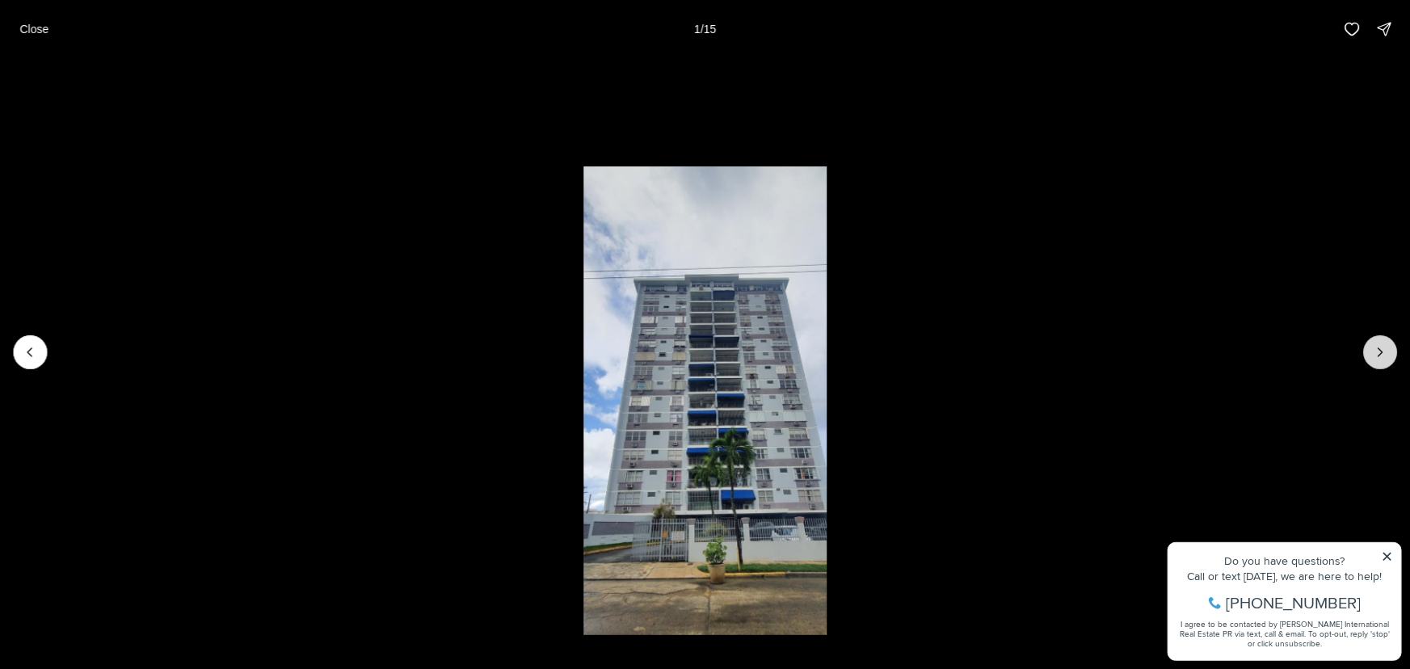
click at [1387, 352] on icon "Next slide" at bounding box center [1380, 352] width 16 height 16
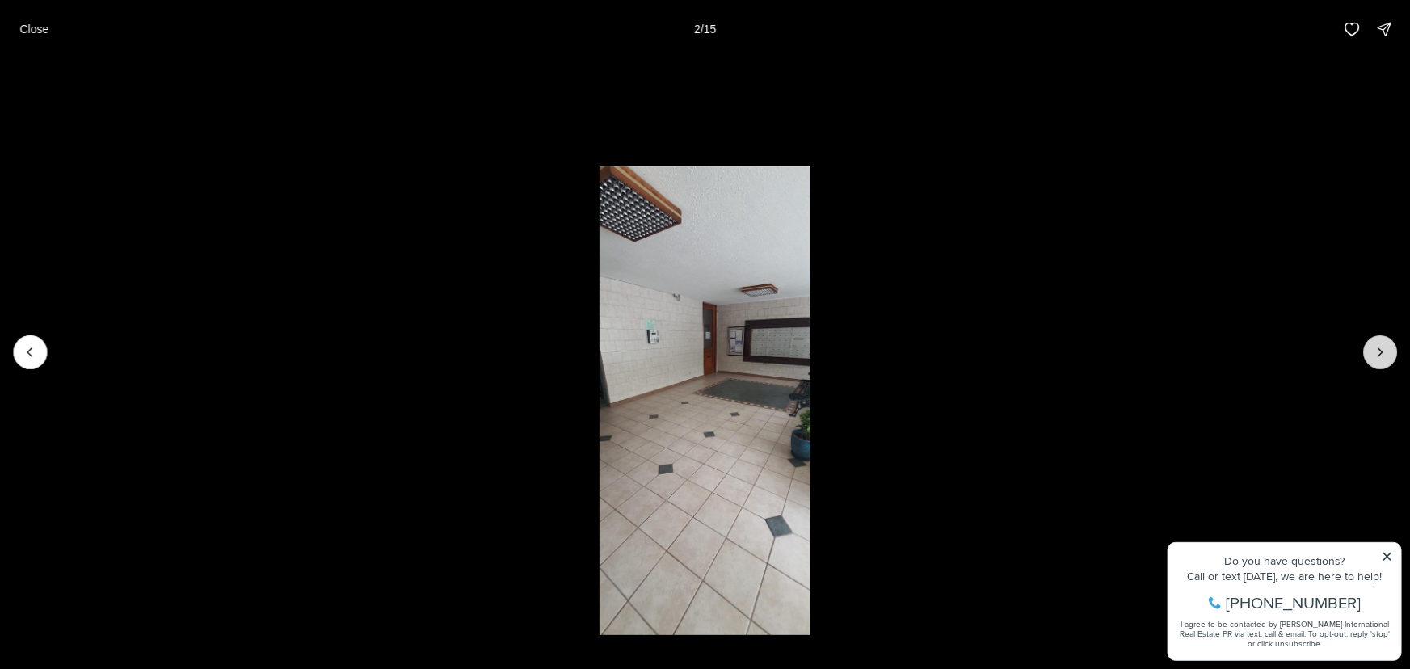
click at [1381, 349] on icon "Next slide" at bounding box center [1380, 352] width 16 height 16
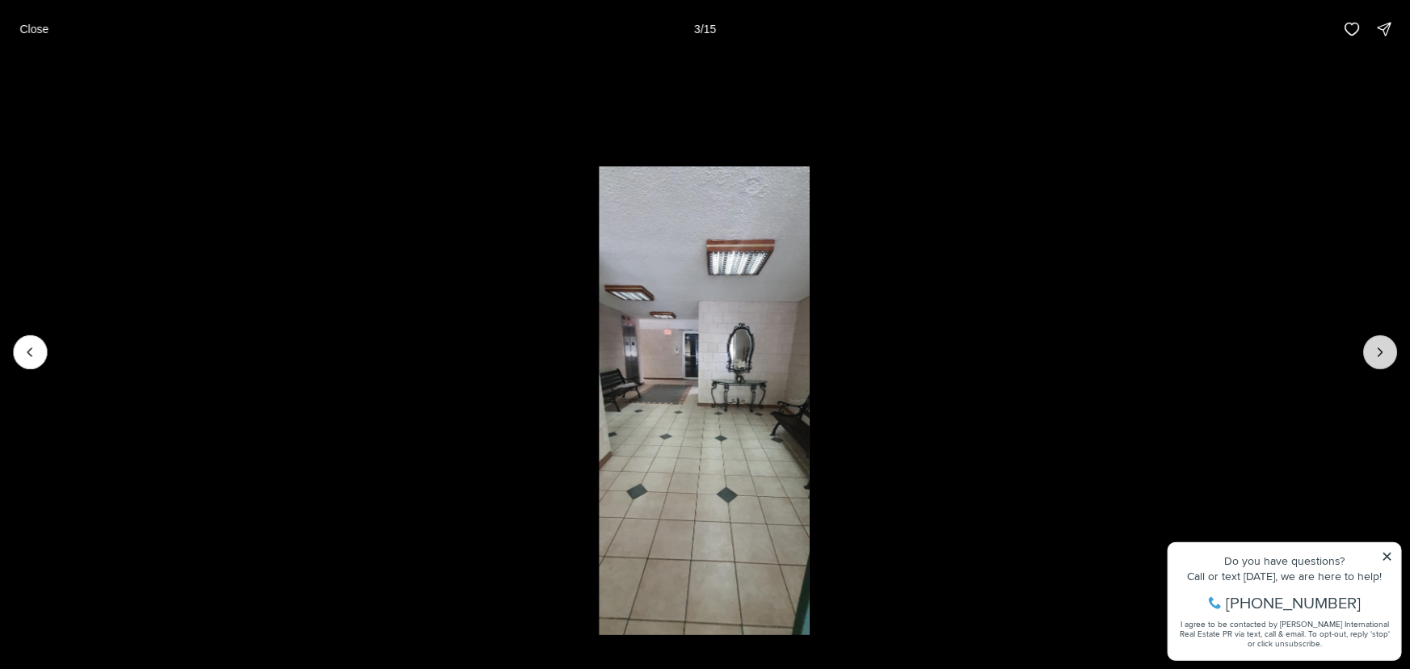
click at [1381, 349] on icon "Next slide" at bounding box center [1380, 352] width 16 height 16
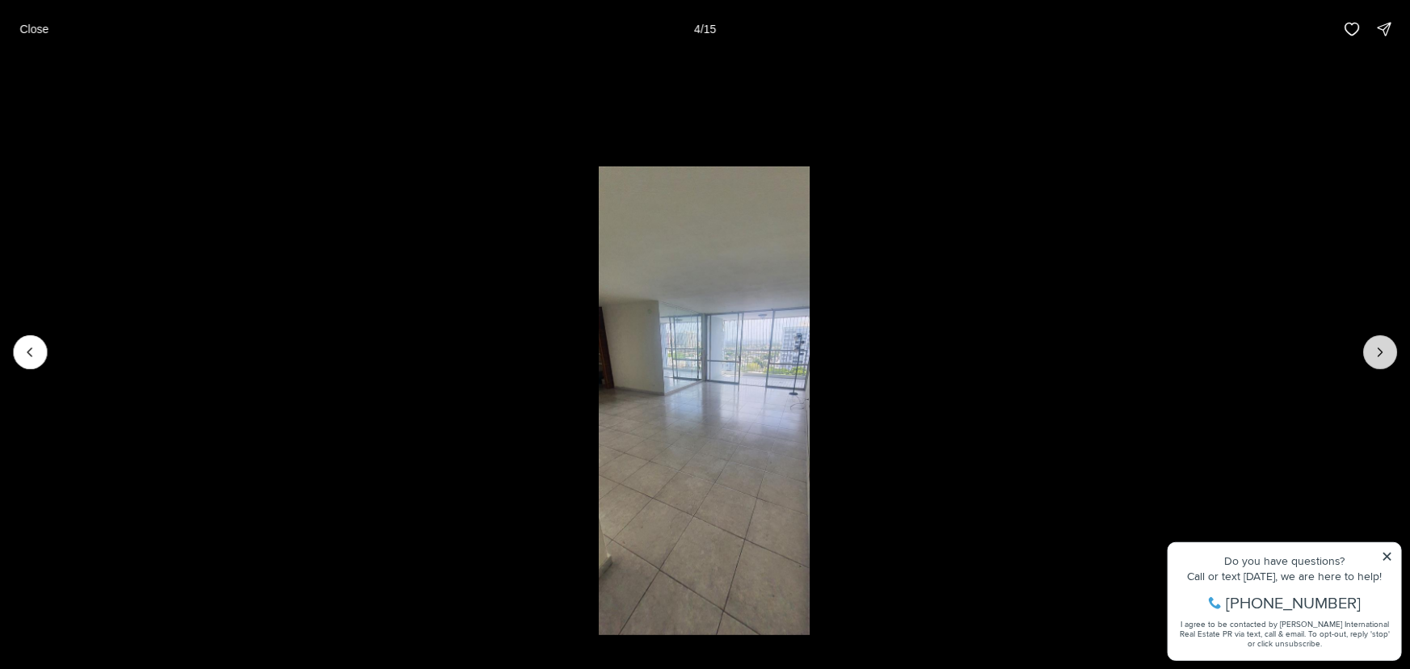
click at [1381, 349] on icon "Next slide" at bounding box center [1380, 352] width 16 height 16
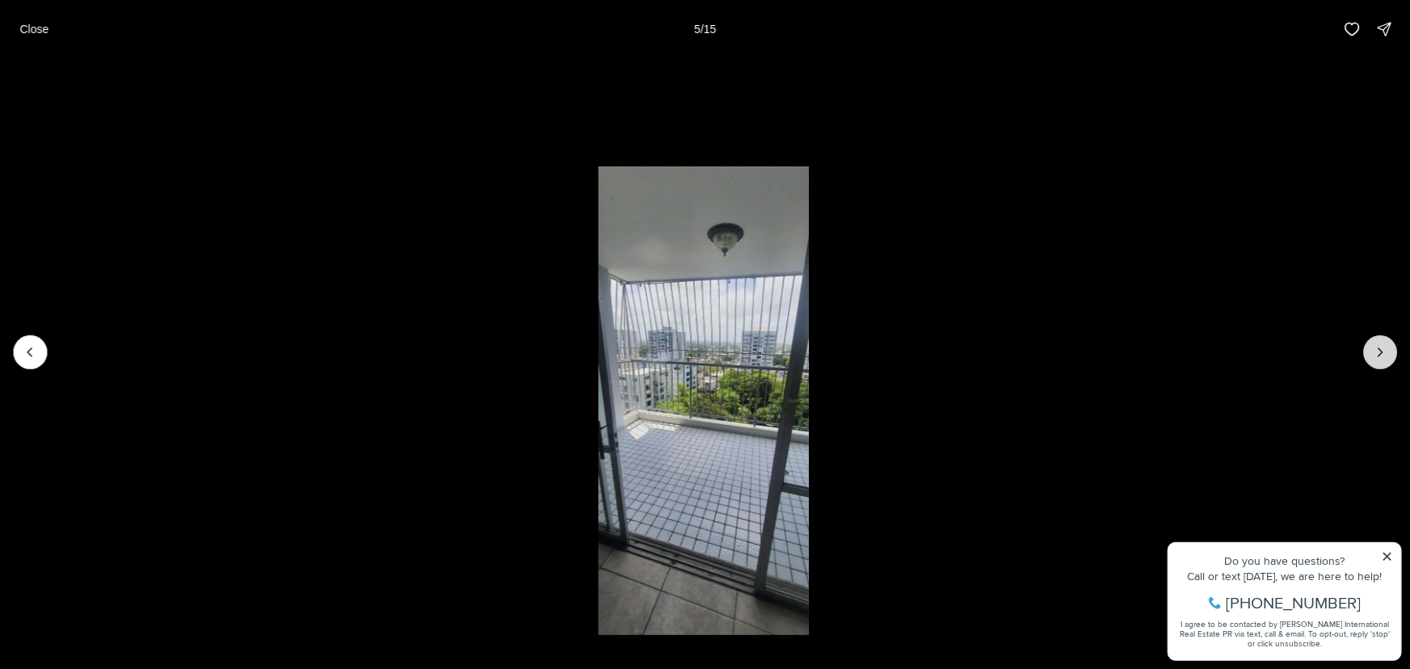
click at [1381, 349] on icon "Next slide" at bounding box center [1380, 352] width 16 height 16
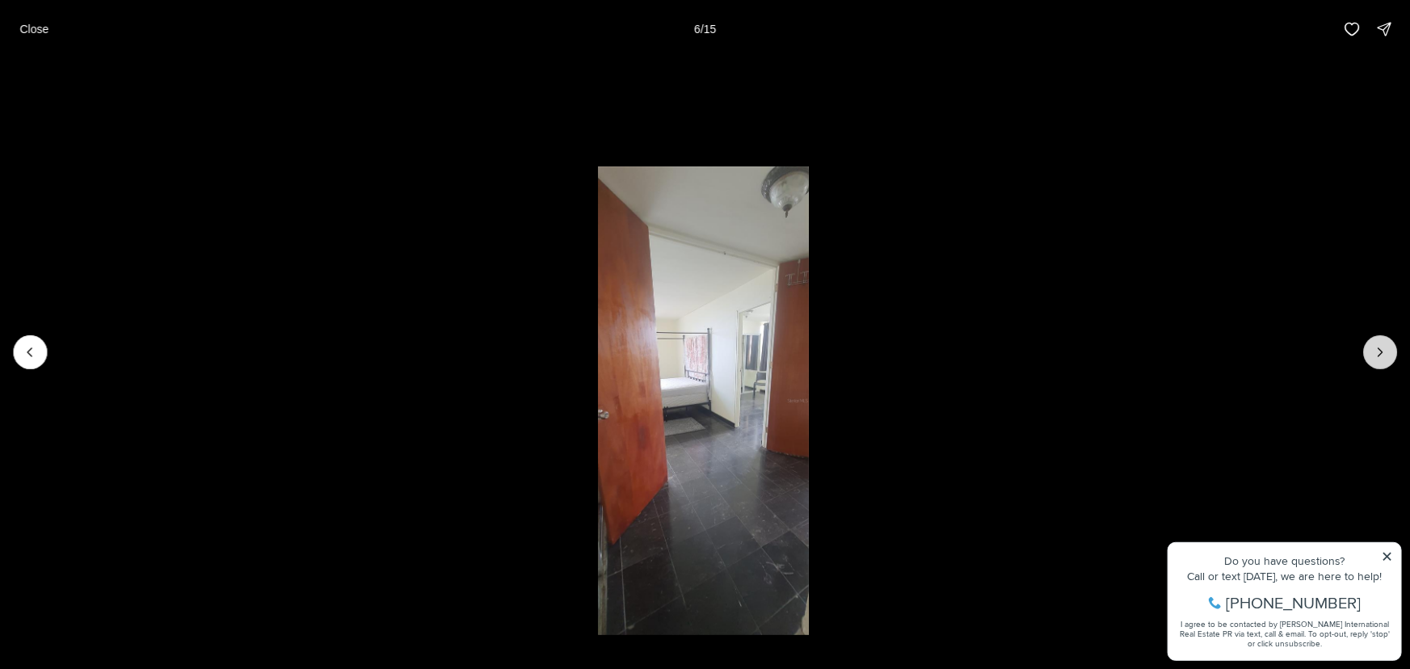
click at [1381, 349] on icon "Next slide" at bounding box center [1380, 352] width 16 height 16
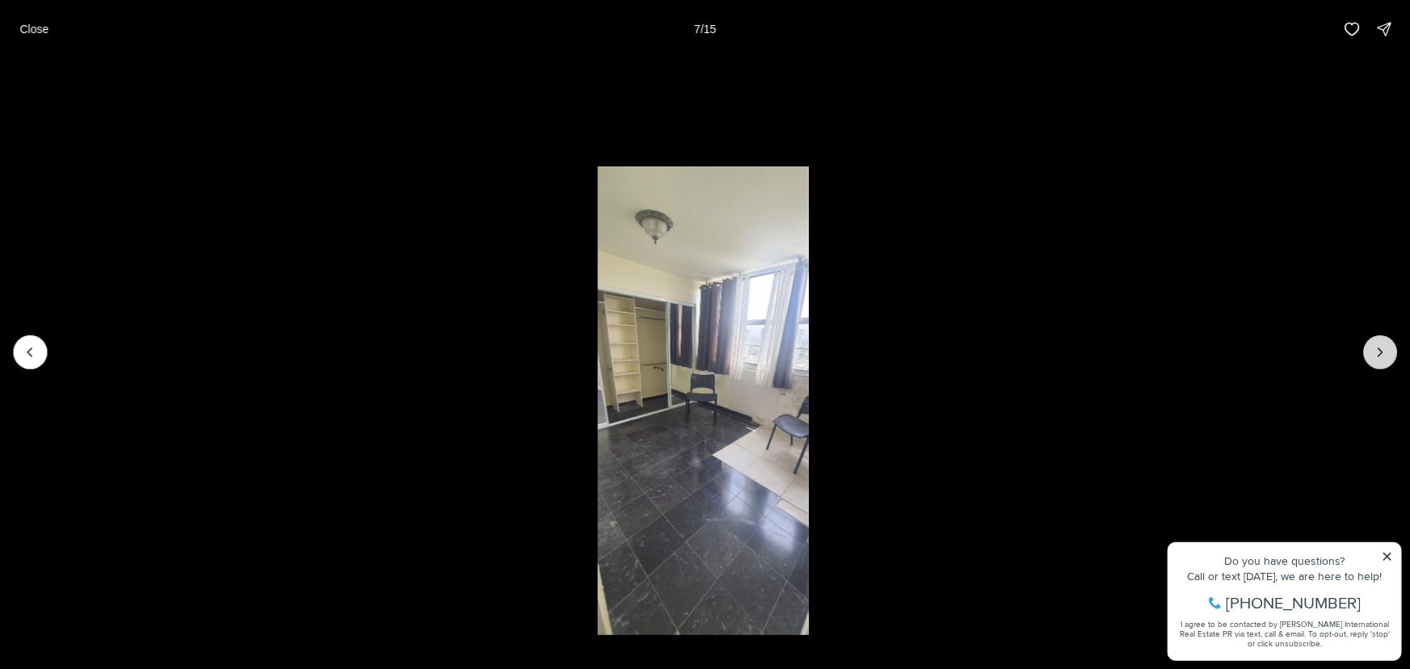
click at [1381, 349] on icon "Next slide" at bounding box center [1380, 352] width 16 height 16
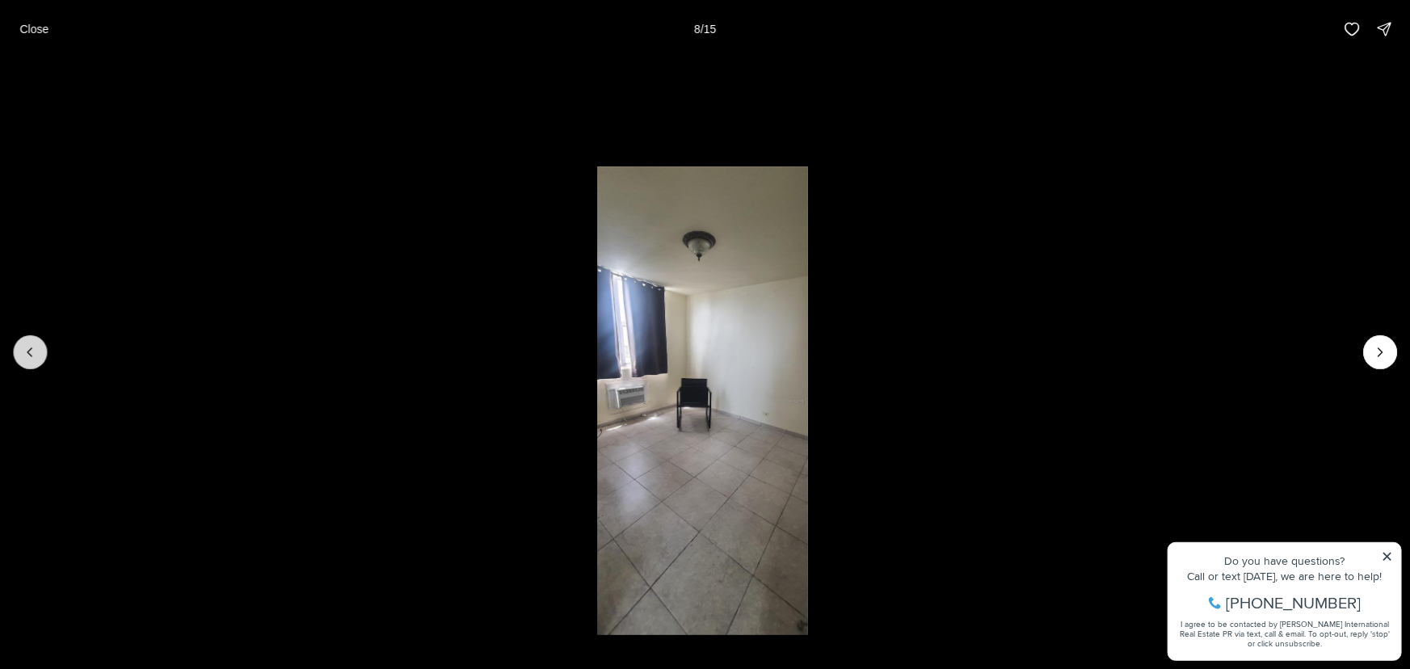
click at [39, 354] on button "Previous slide" at bounding box center [30, 352] width 34 height 34
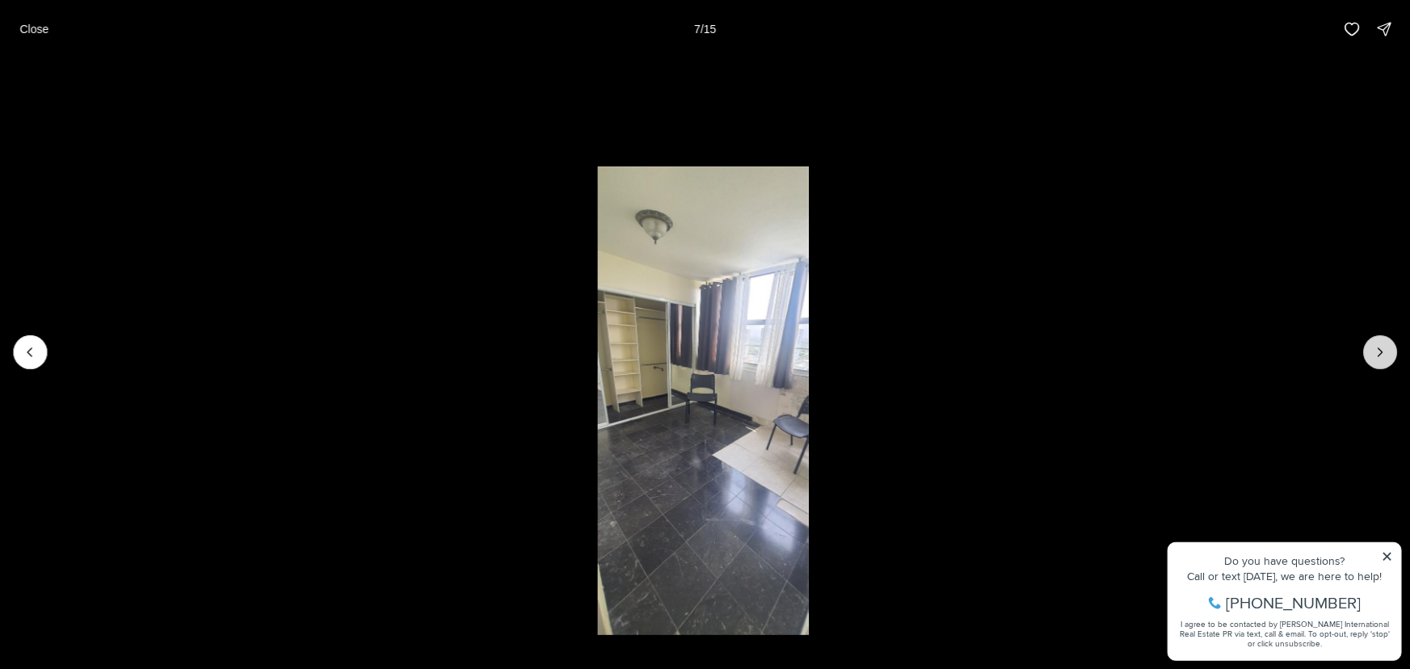
click at [1375, 364] on button "Next slide" at bounding box center [1380, 352] width 34 height 34
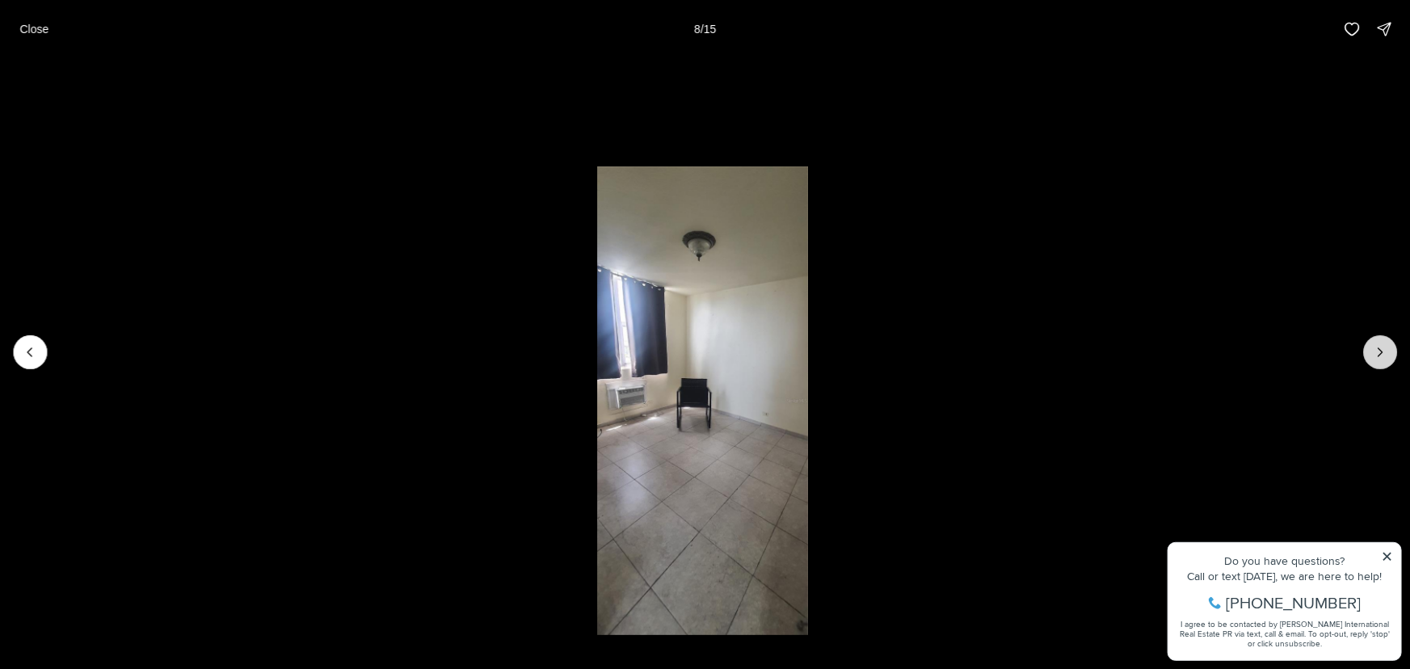
click at [1375, 363] on button "Next slide" at bounding box center [1380, 352] width 34 height 34
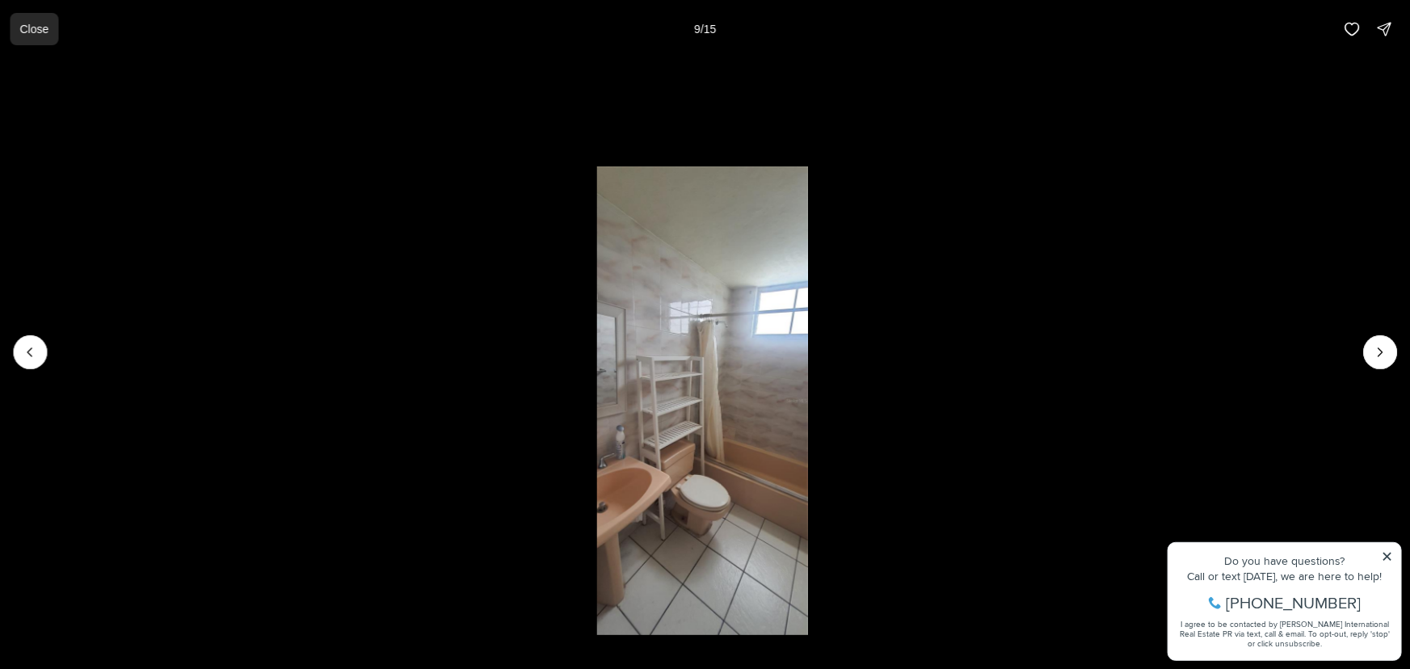
click at [32, 26] on p "Close" at bounding box center [33, 29] width 29 height 13
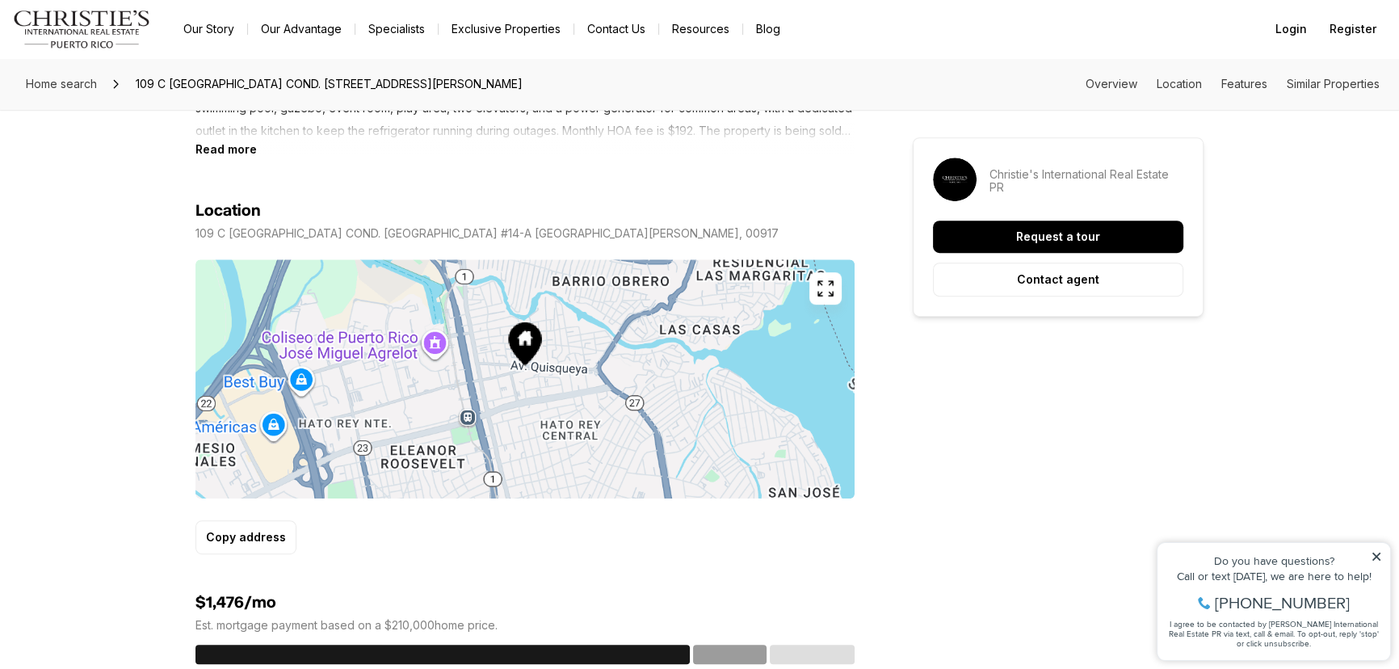
scroll to position [881, 0]
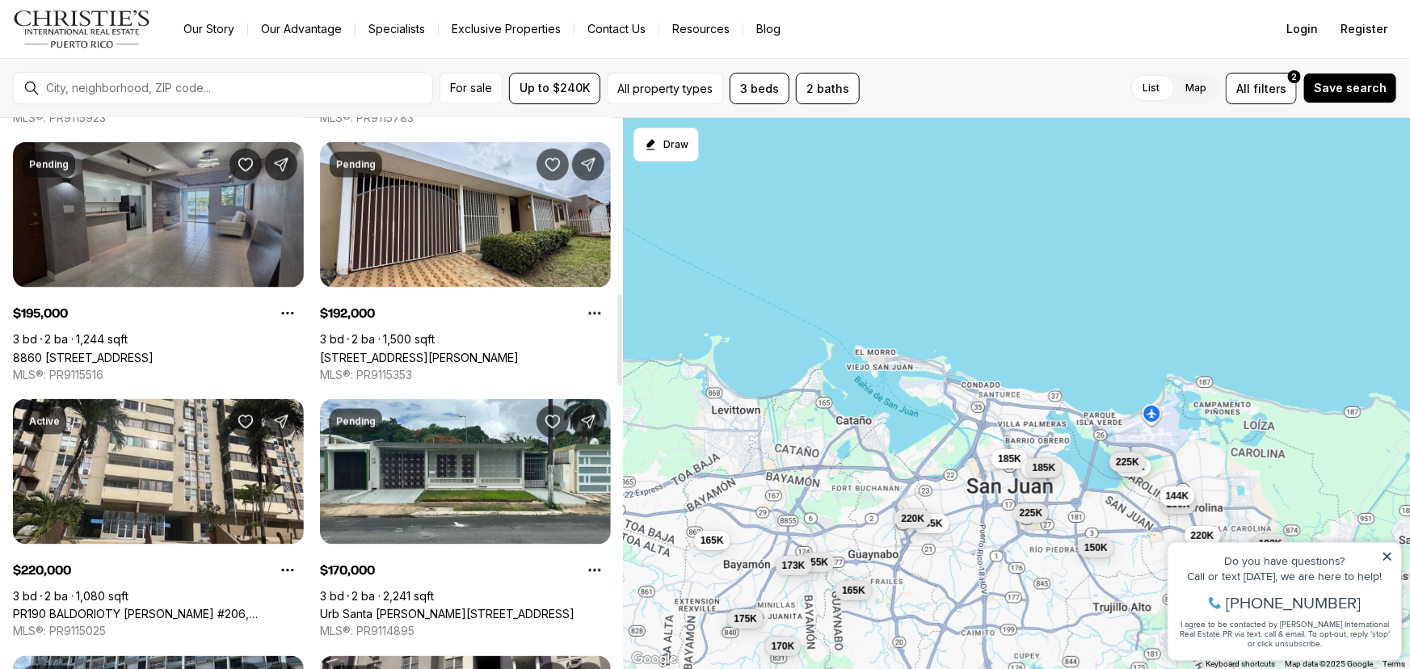
scroll to position [1101, 0]
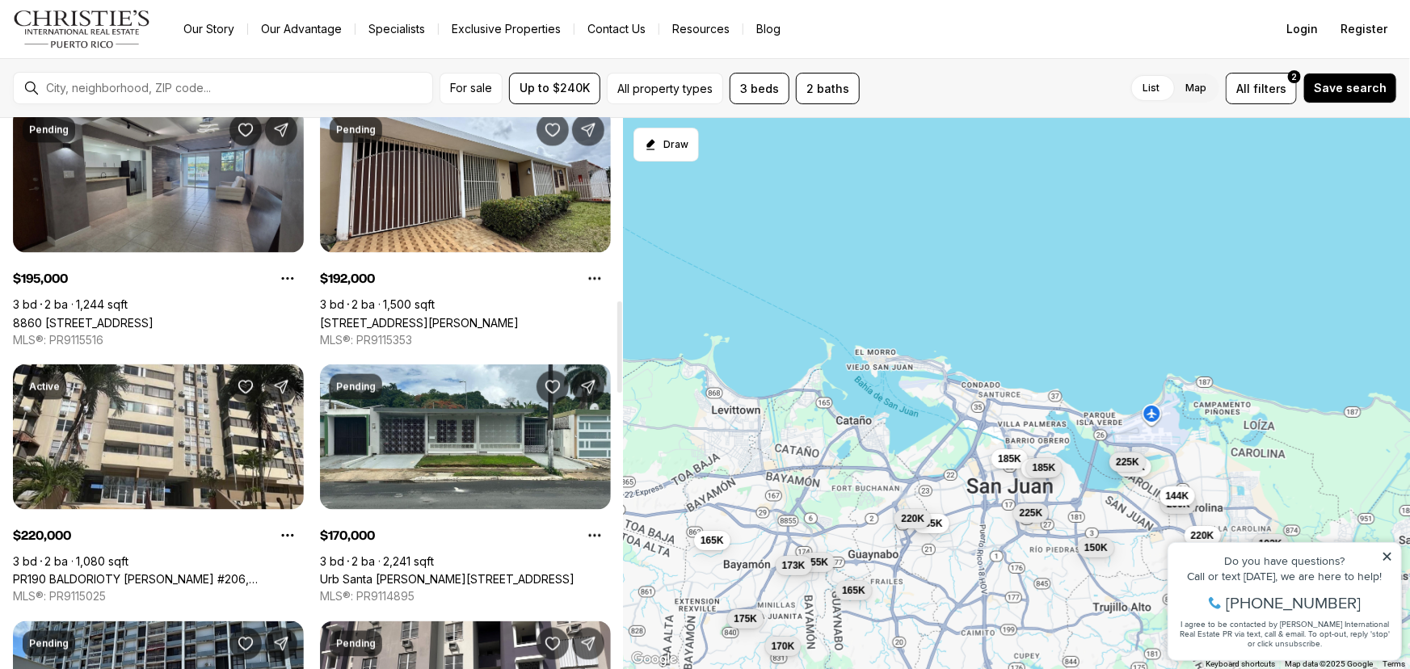
click at [154, 316] on link "8860 [STREET_ADDRESS]" at bounding box center [83, 323] width 141 height 14
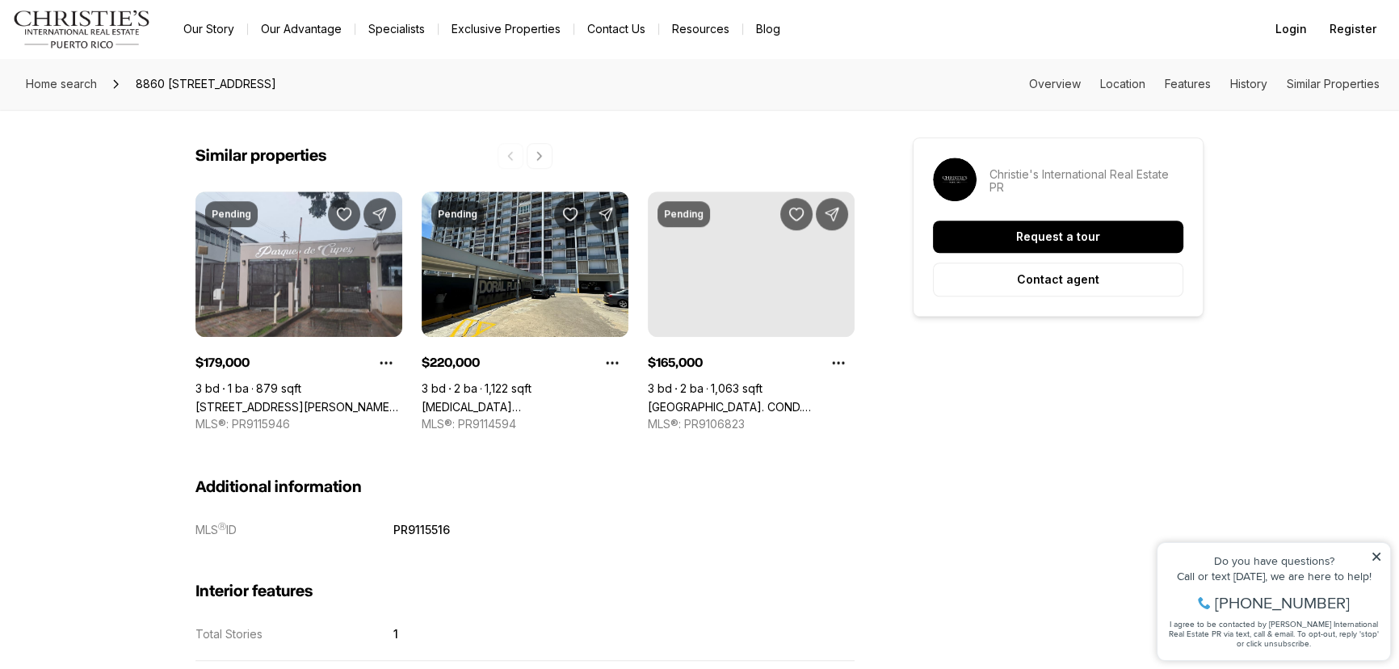
scroll to position [1713, 0]
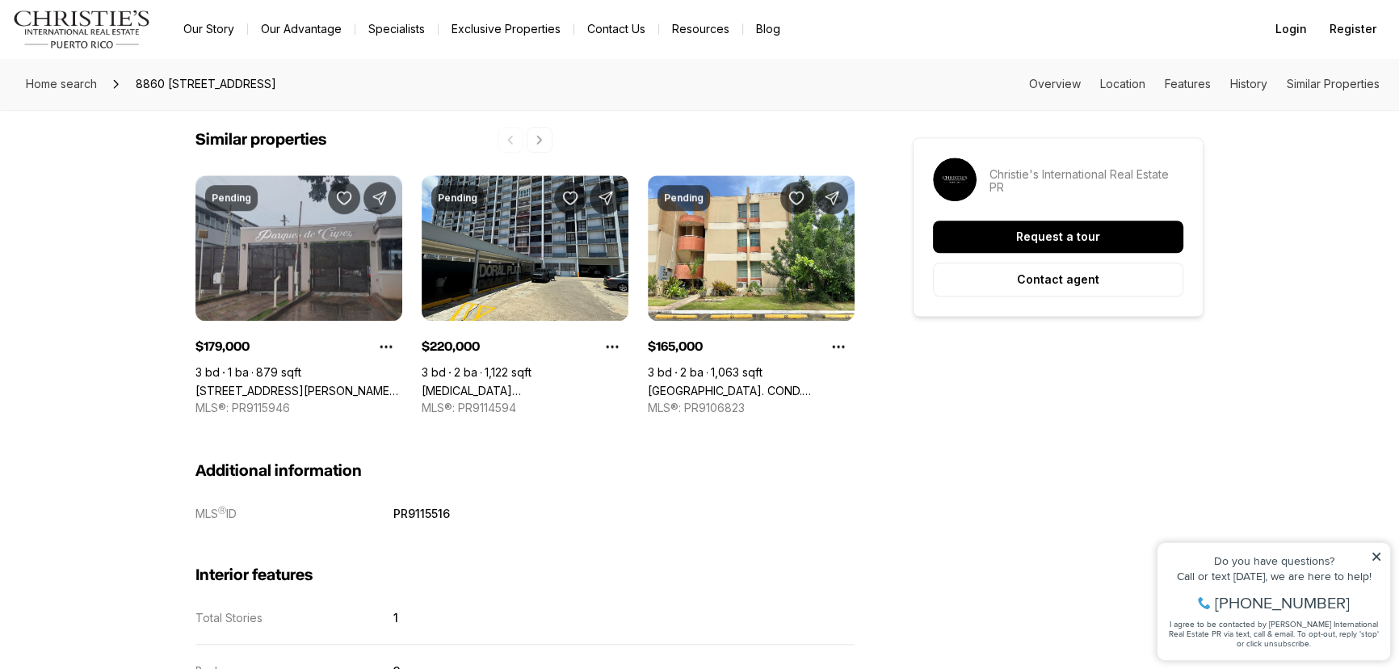
click at [343, 384] on link "[STREET_ADDRESS][PERSON_NAME][PERSON_NAME]" at bounding box center [299, 391] width 207 height 14
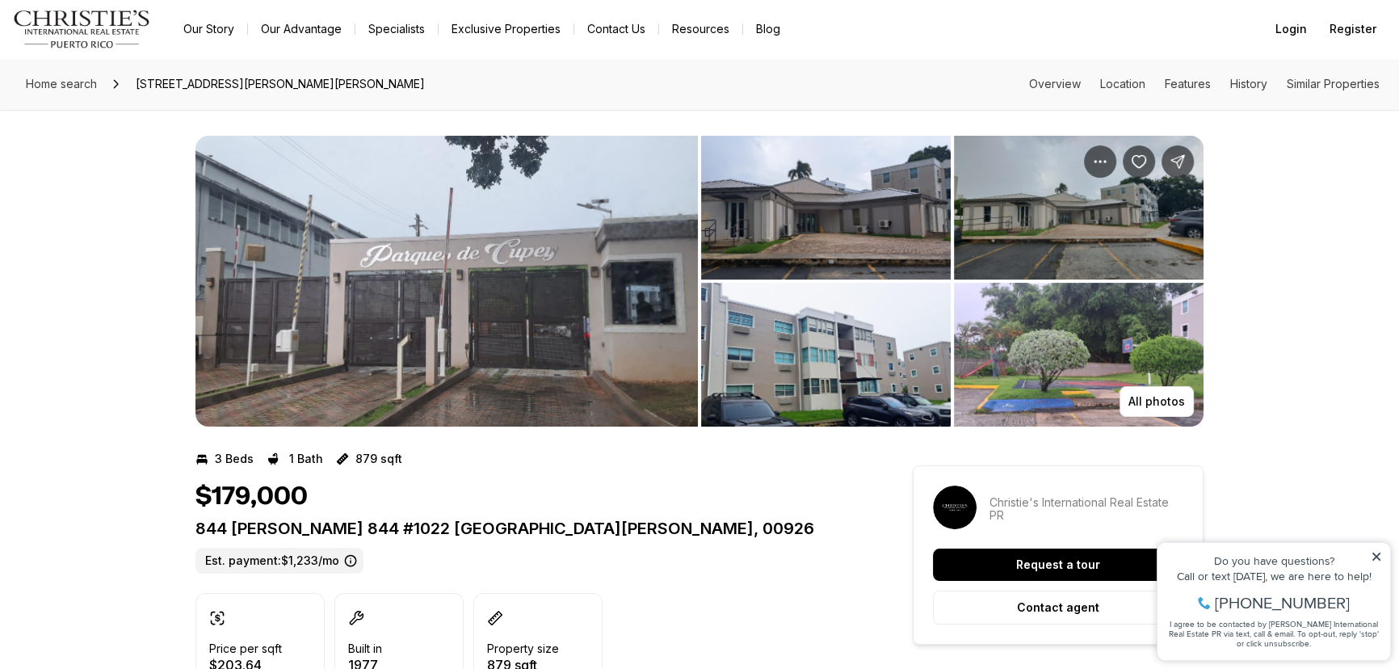
click at [604, 379] on img "View image gallery" at bounding box center [447, 281] width 503 height 291
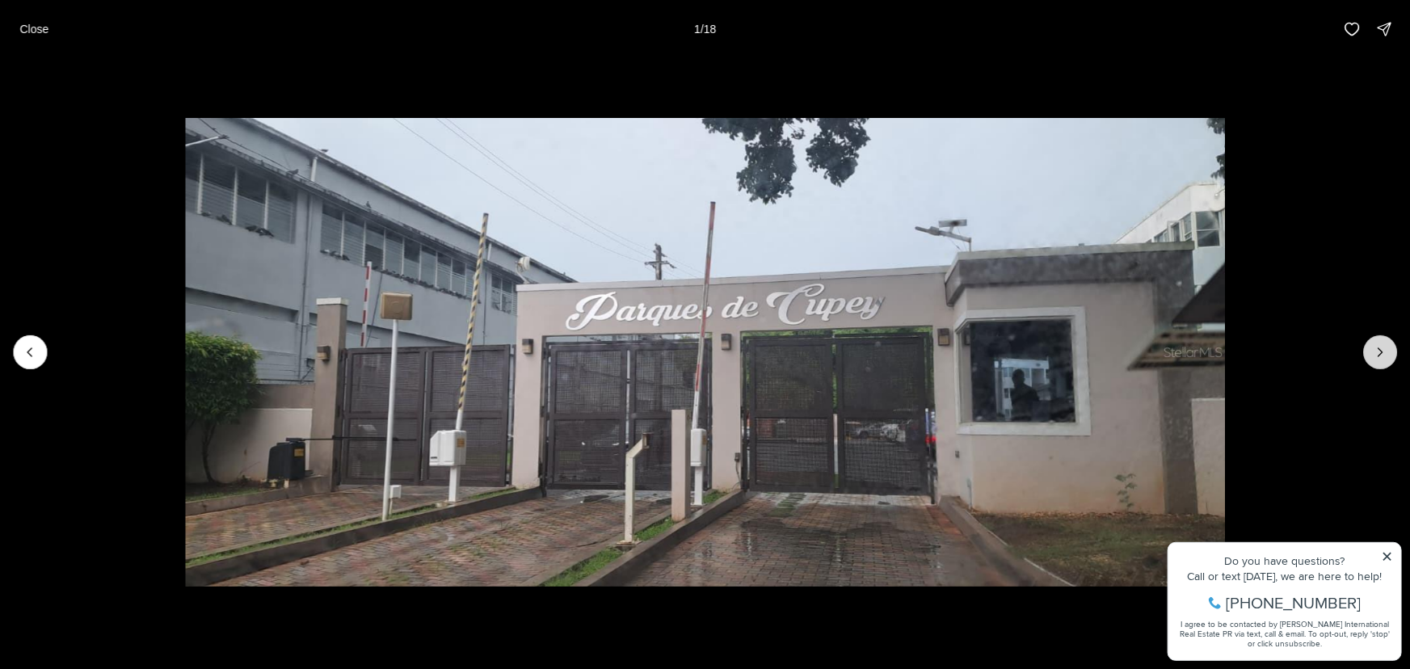
click at [1376, 350] on icon "Next slide" at bounding box center [1380, 352] width 16 height 16
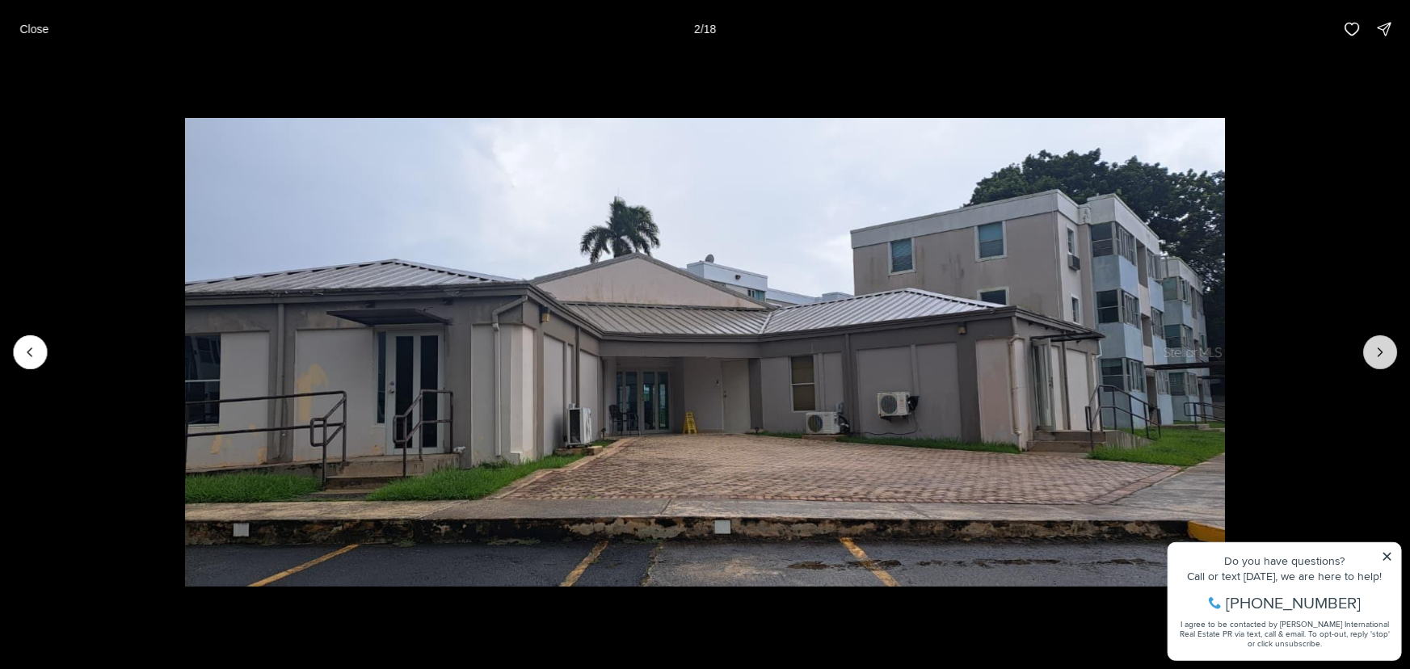
click at [1376, 350] on icon "Next slide" at bounding box center [1380, 352] width 16 height 16
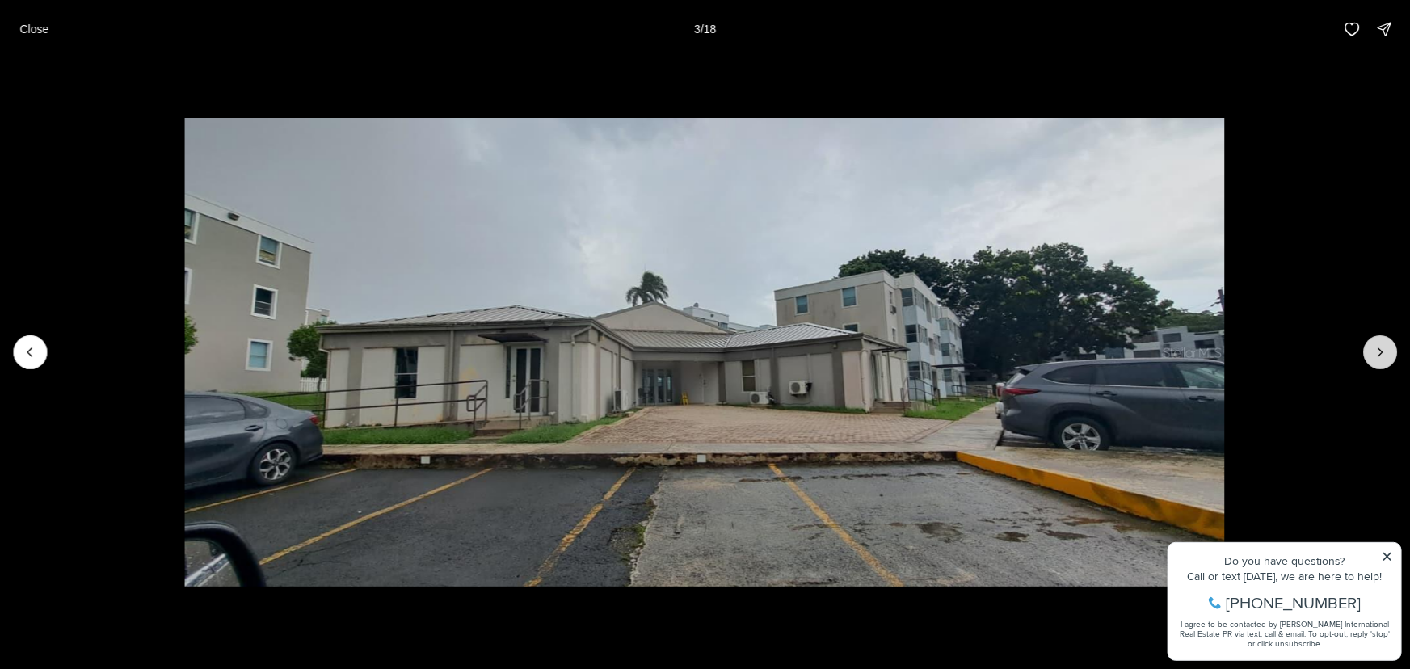
click at [1376, 350] on icon "Next slide" at bounding box center [1380, 352] width 16 height 16
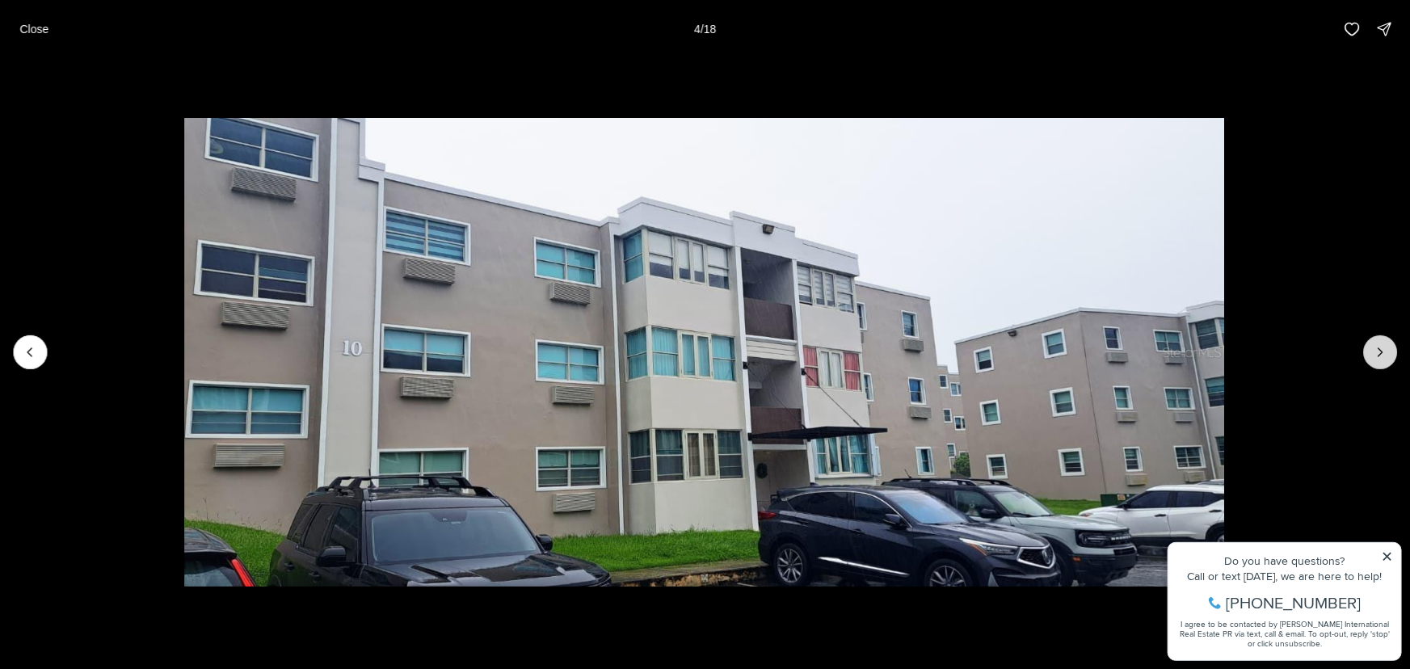
click at [1376, 350] on icon "Next slide" at bounding box center [1380, 352] width 16 height 16
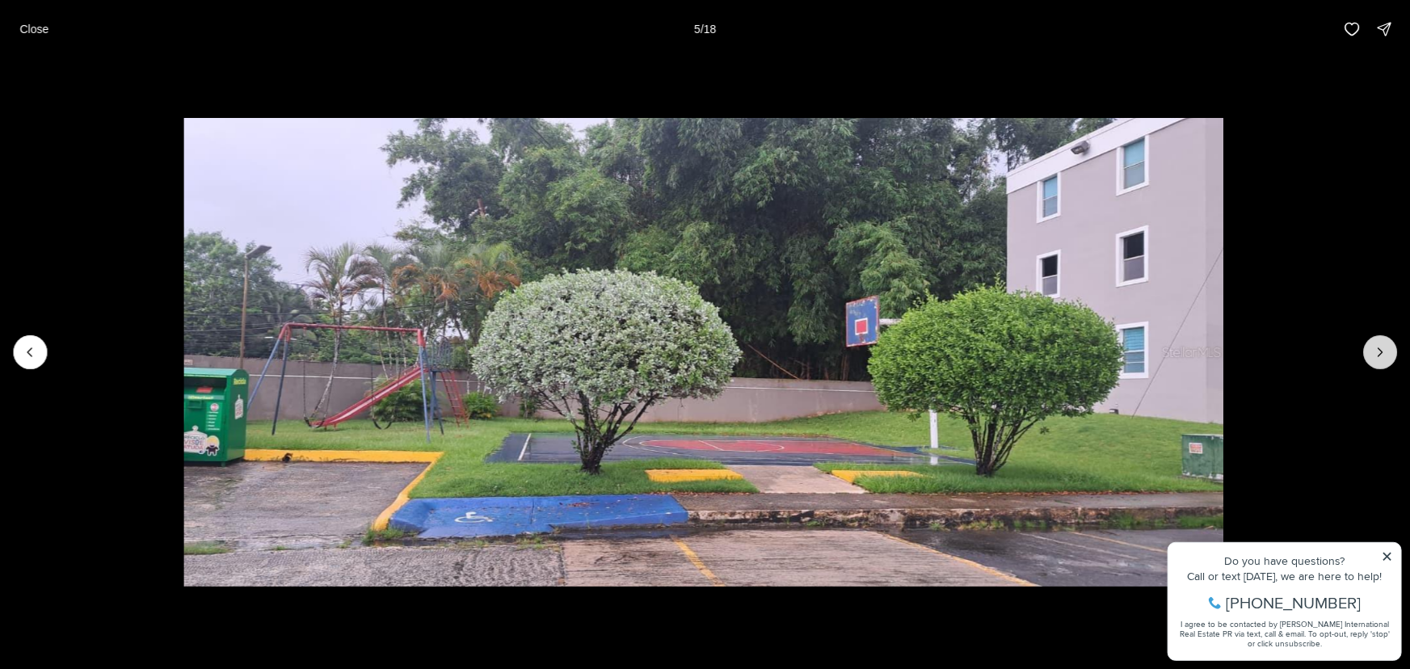
click at [1376, 350] on icon "Next slide" at bounding box center [1380, 352] width 16 height 16
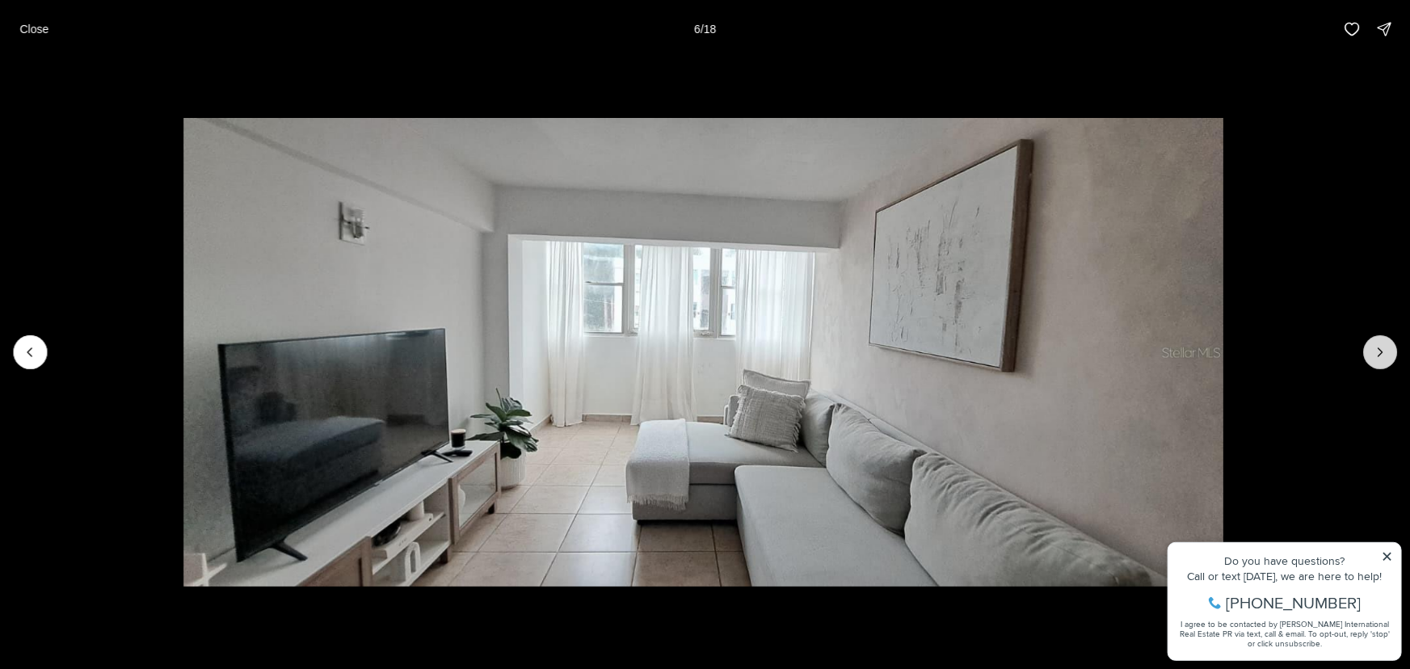
click at [1376, 350] on icon "Next slide" at bounding box center [1380, 352] width 16 height 16
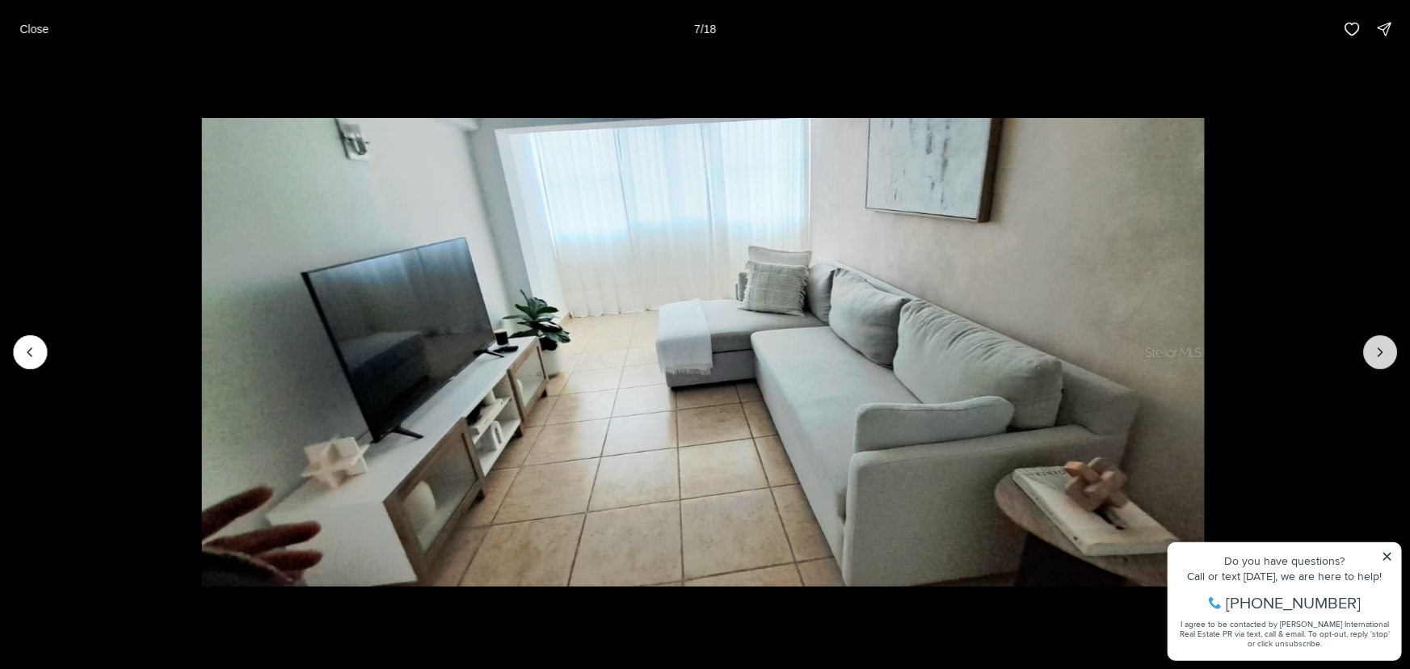
click at [1376, 350] on icon "Next slide" at bounding box center [1380, 352] width 16 height 16
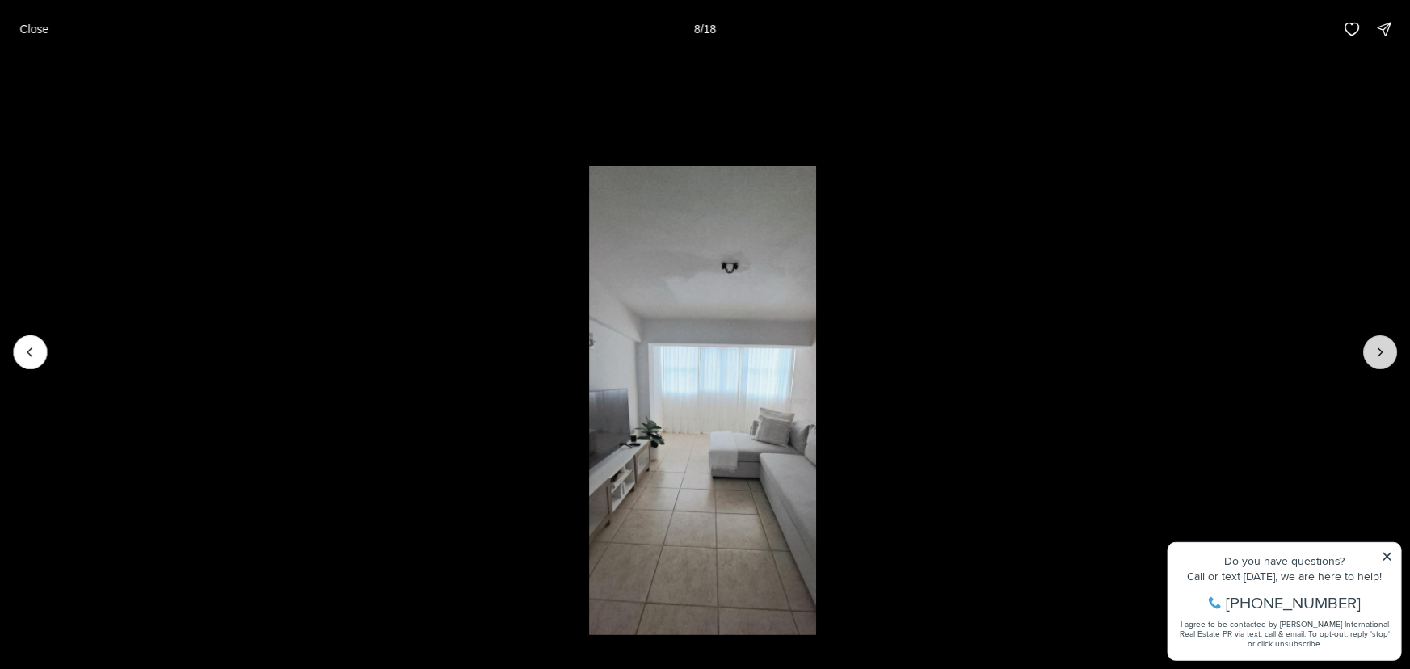
click at [1376, 350] on icon "Next slide" at bounding box center [1380, 352] width 16 height 16
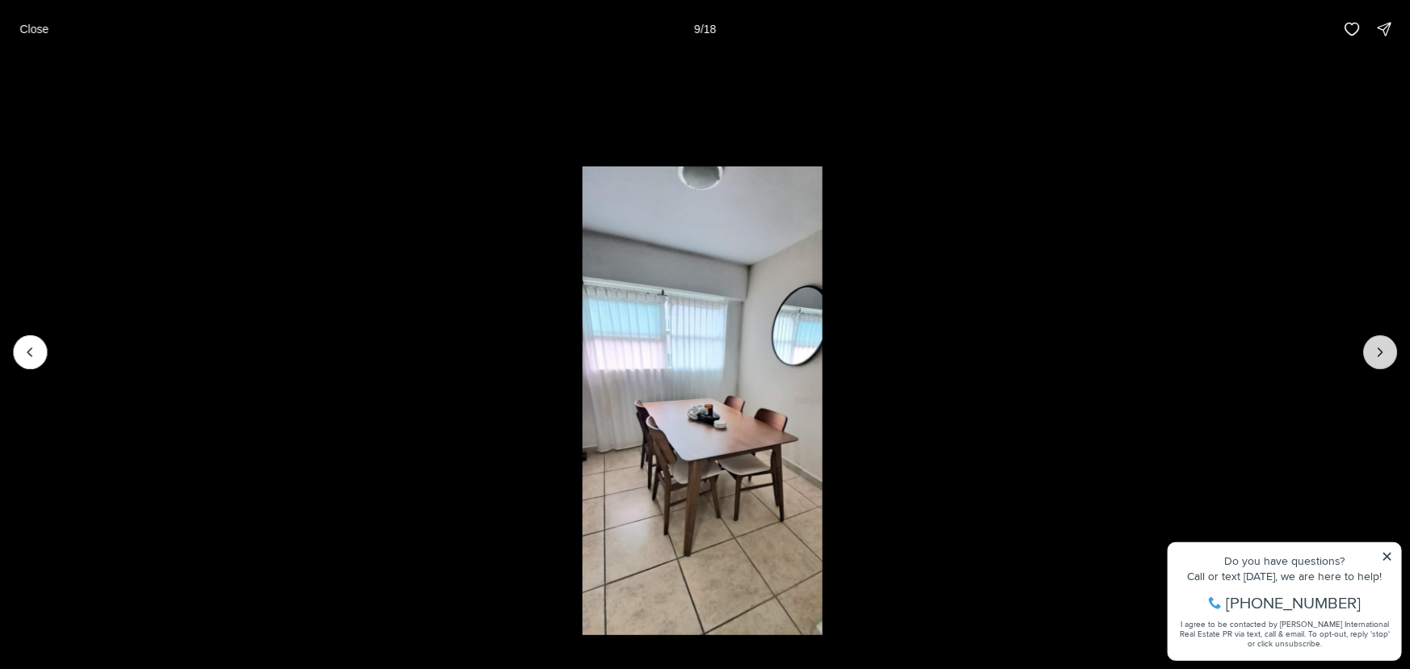
click at [1376, 350] on icon "Next slide" at bounding box center [1380, 352] width 16 height 16
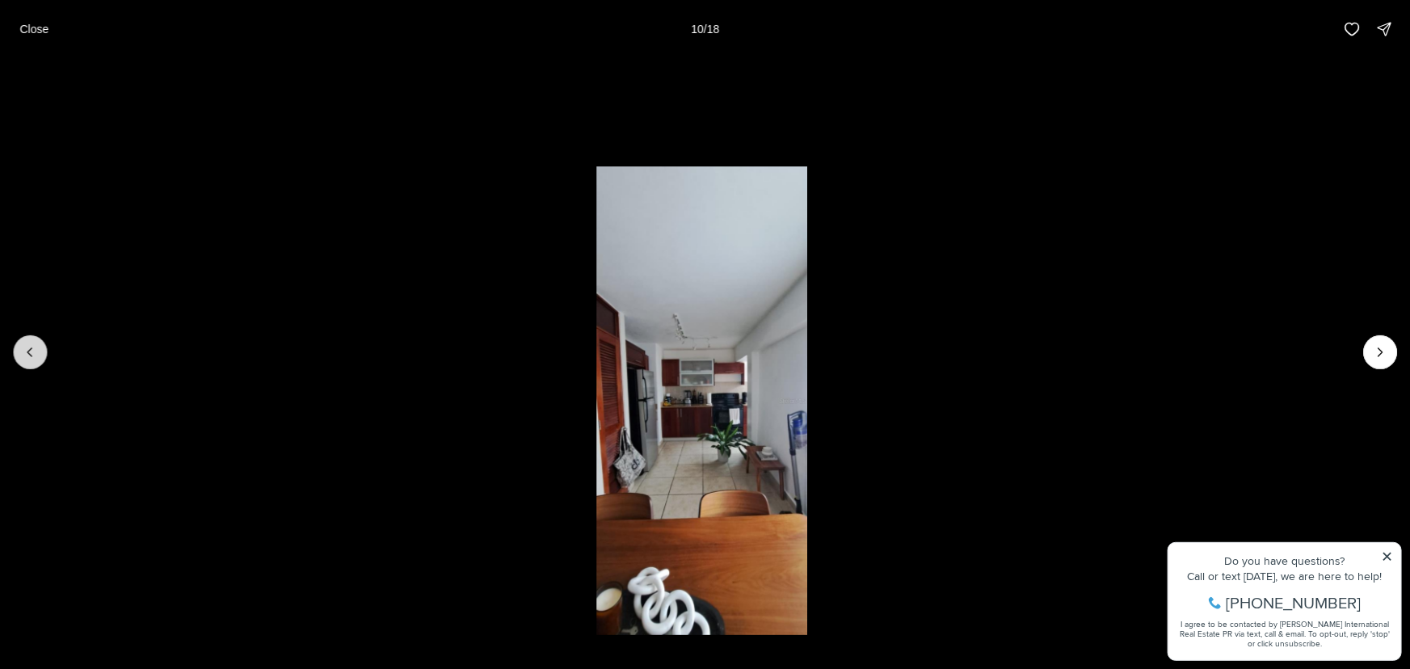
click at [32, 355] on icon "Previous slide" at bounding box center [30, 352] width 16 height 16
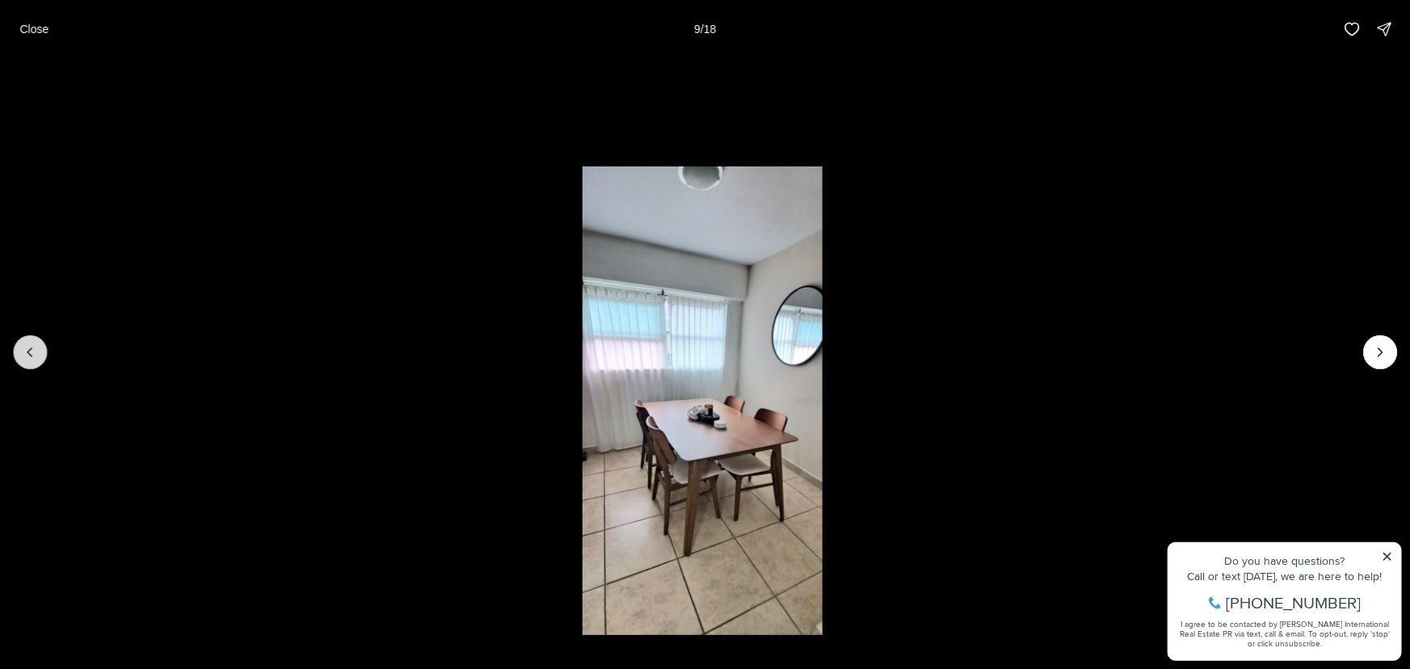
click at [27, 356] on icon "Previous slide" at bounding box center [30, 352] width 16 height 16
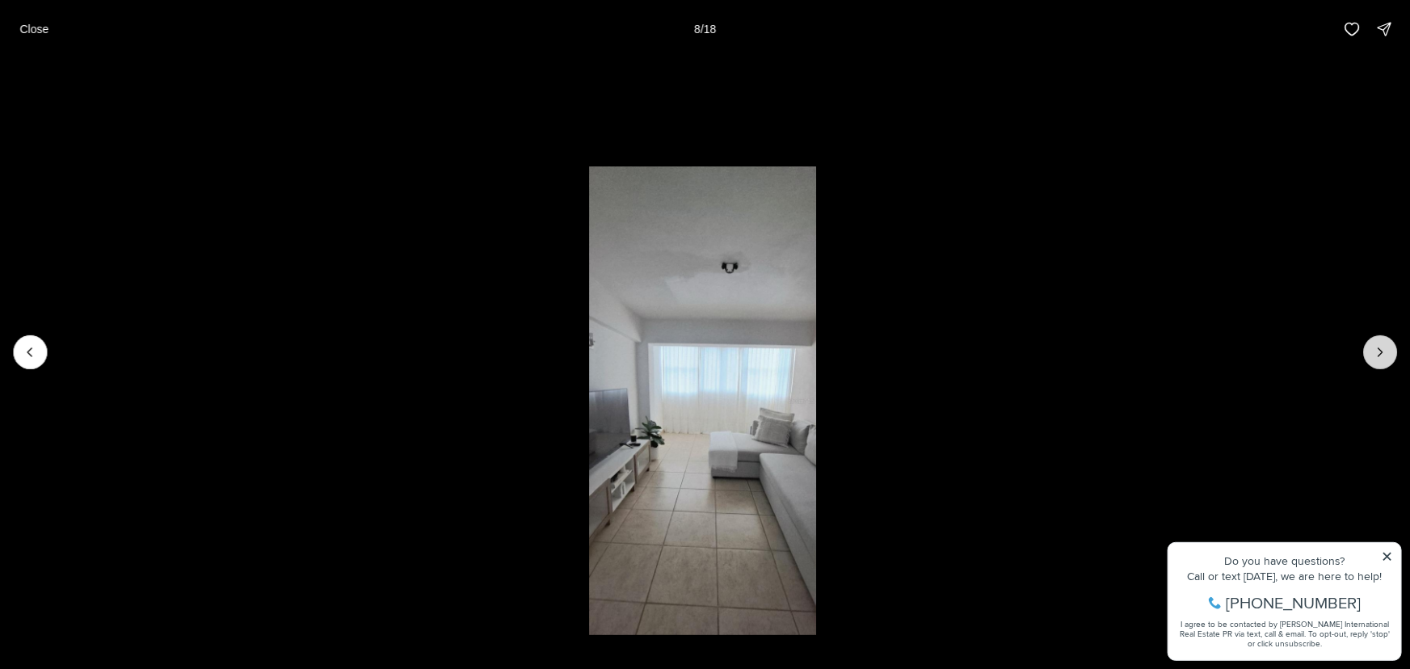
click at [1378, 353] on icon "Next slide" at bounding box center [1380, 352] width 16 height 16
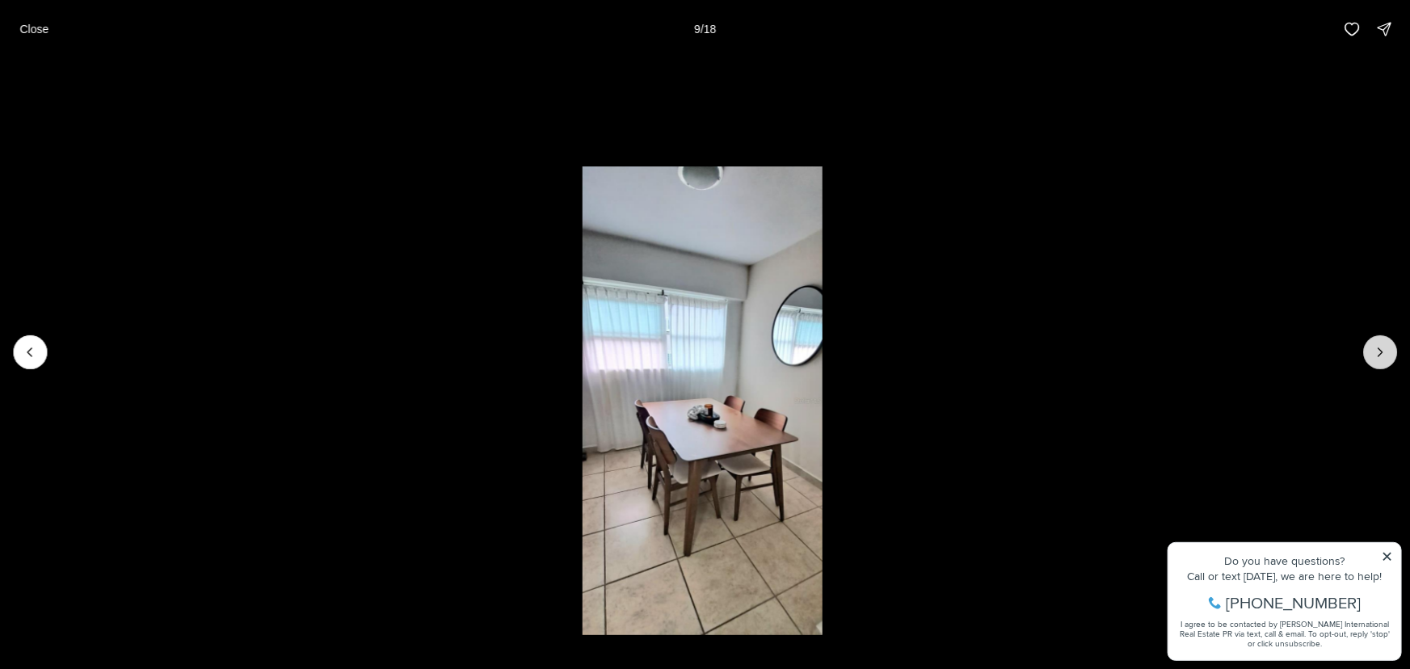
click at [1378, 353] on icon "Next slide" at bounding box center [1380, 352] width 16 height 16
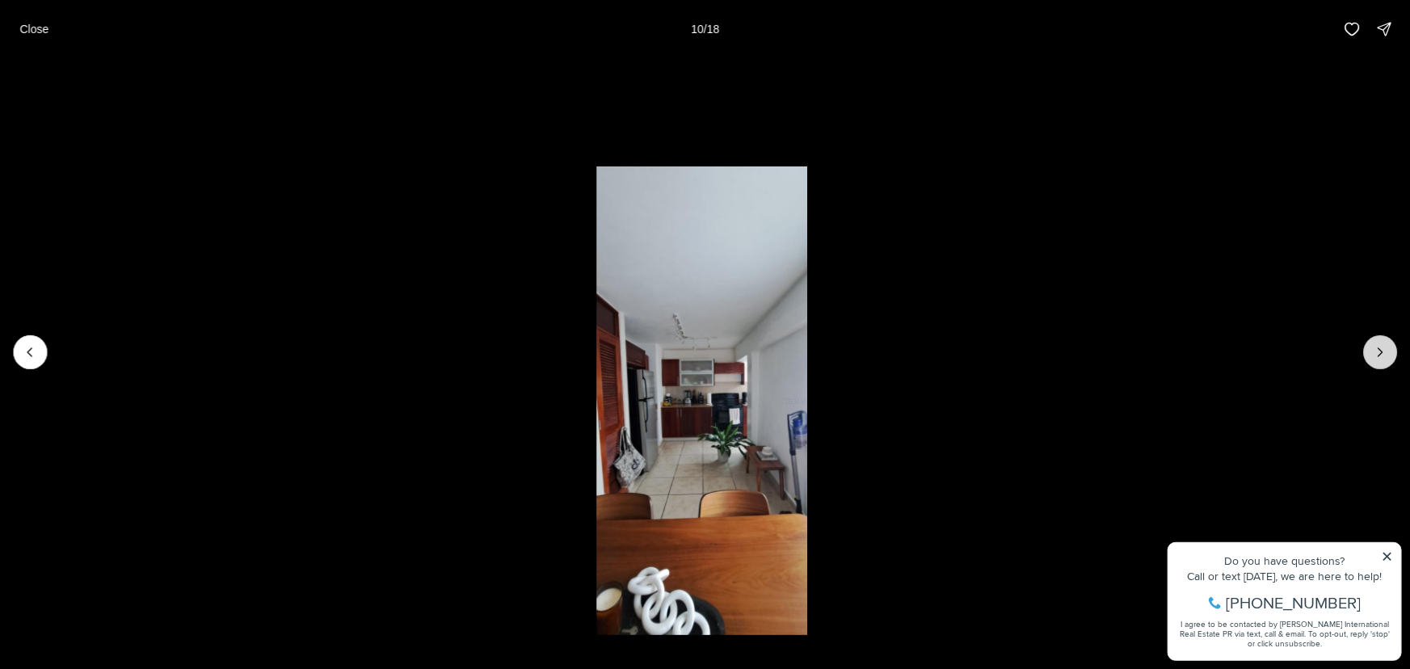
click at [1378, 353] on icon "Next slide" at bounding box center [1380, 352] width 16 height 16
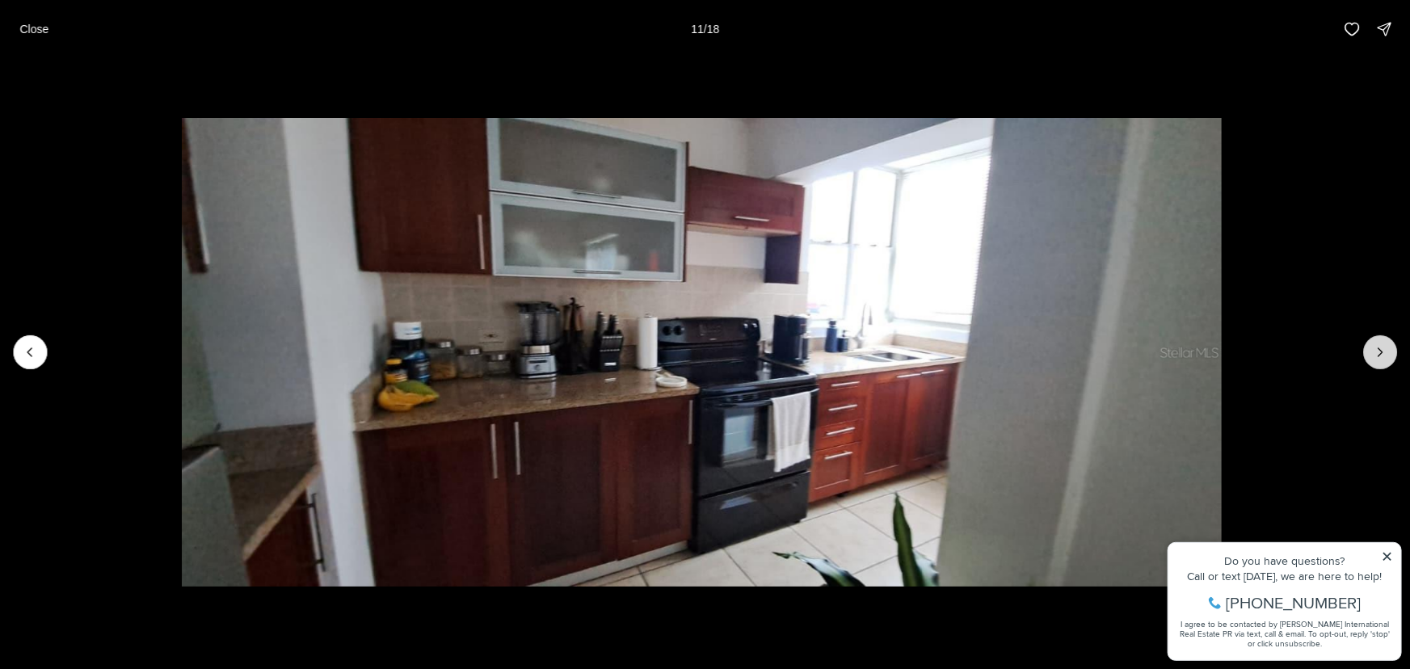
click at [1377, 351] on icon "Next slide" at bounding box center [1380, 352] width 16 height 16
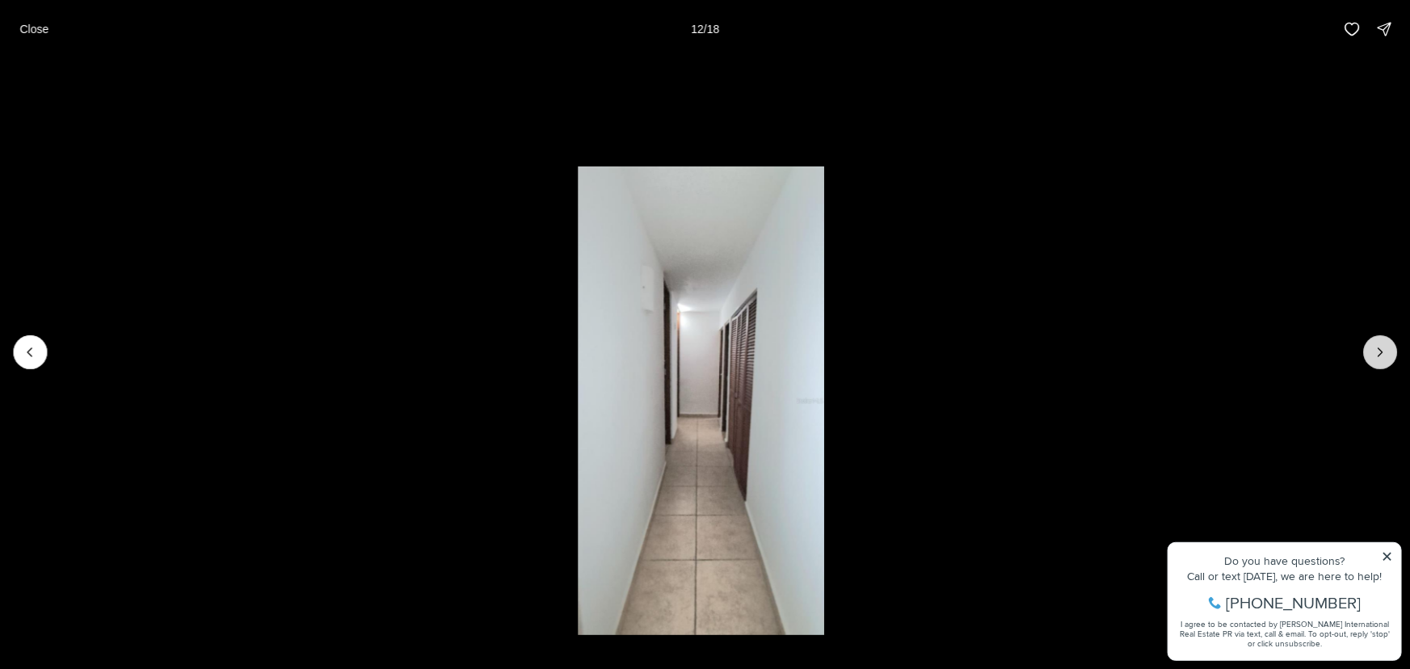
click at [1377, 351] on icon "Next slide" at bounding box center [1380, 352] width 16 height 16
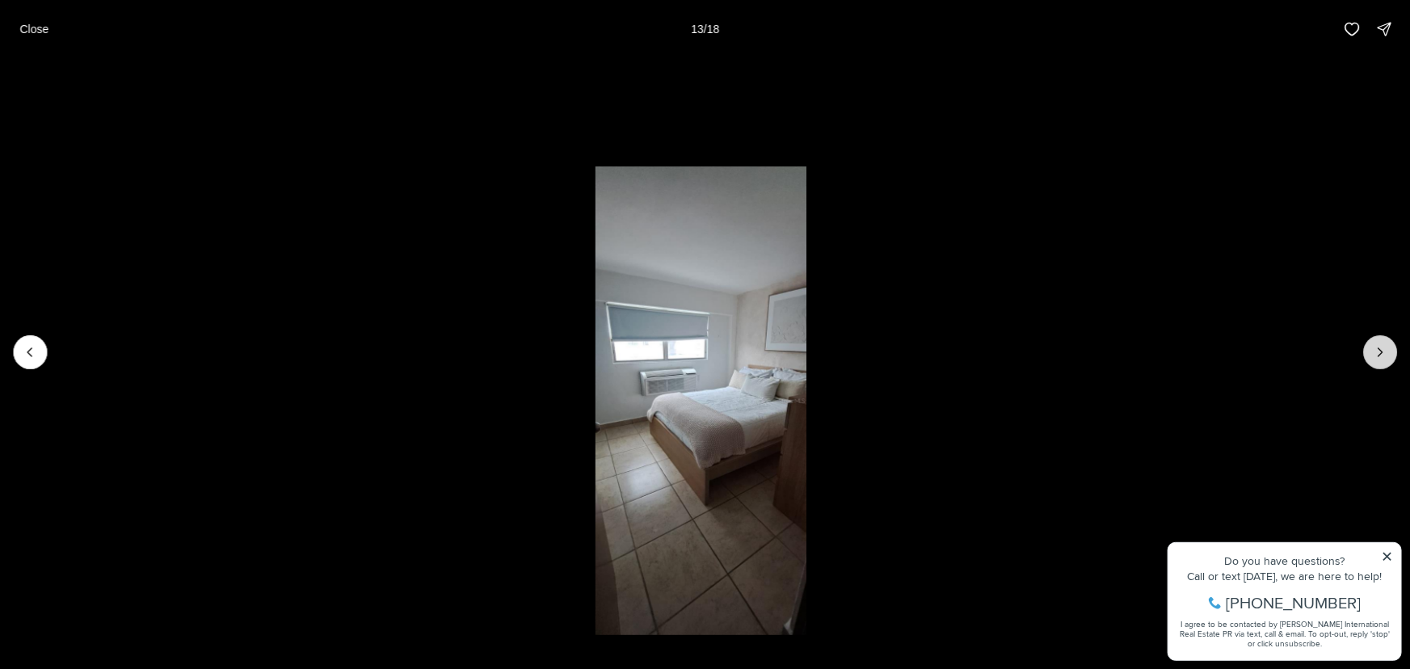
click at [1377, 351] on icon "Next slide" at bounding box center [1380, 352] width 16 height 16
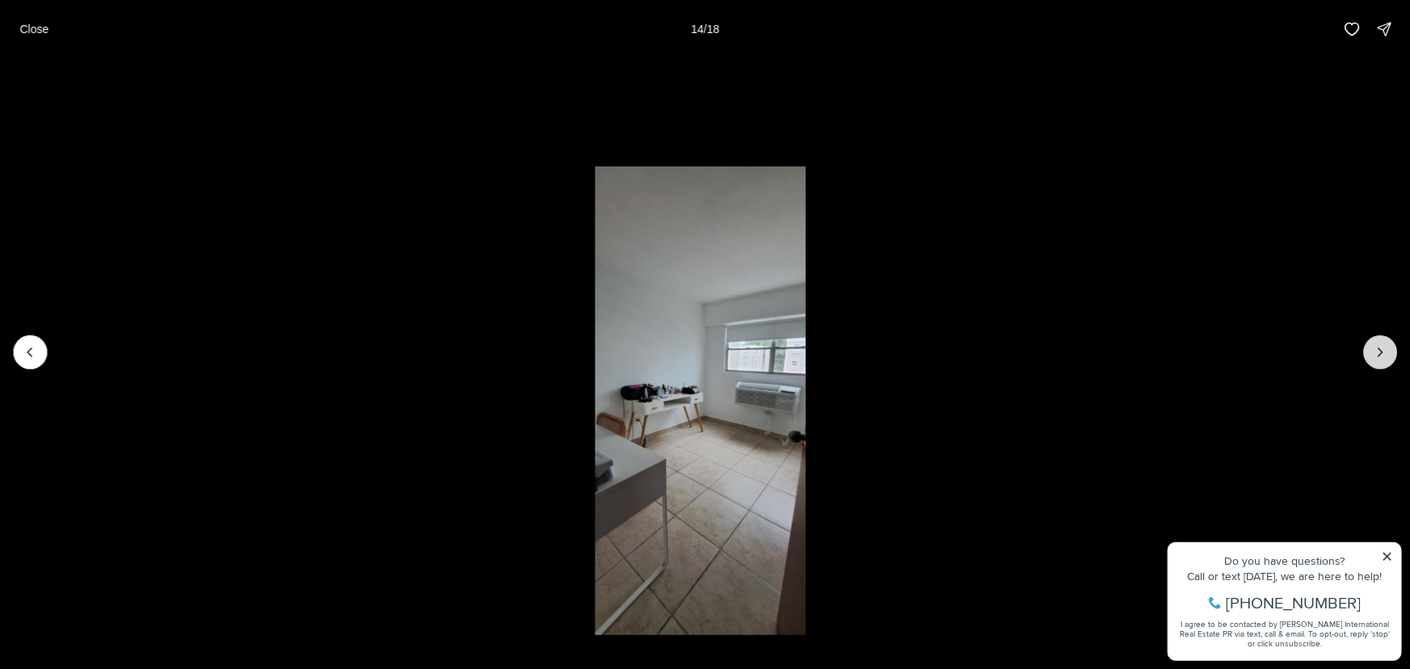
click at [1377, 351] on icon "Next slide" at bounding box center [1380, 352] width 16 height 16
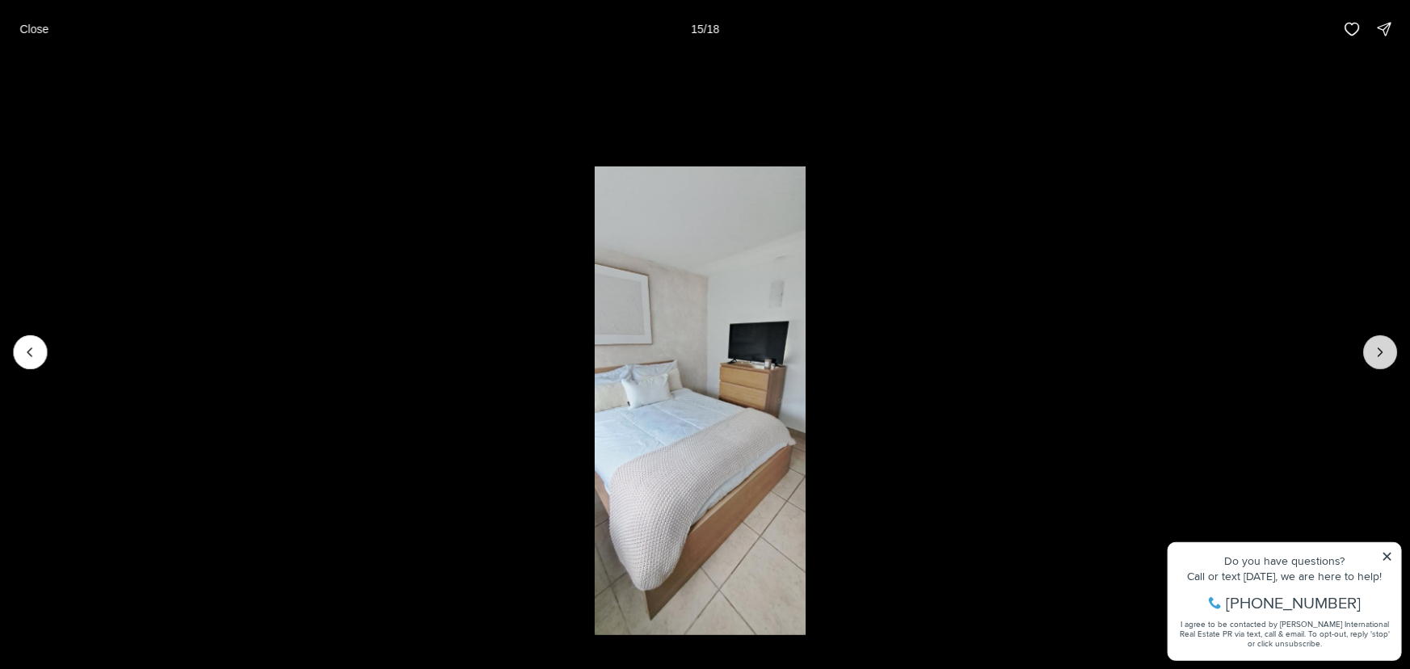
click at [1377, 351] on icon "Next slide" at bounding box center [1380, 352] width 16 height 16
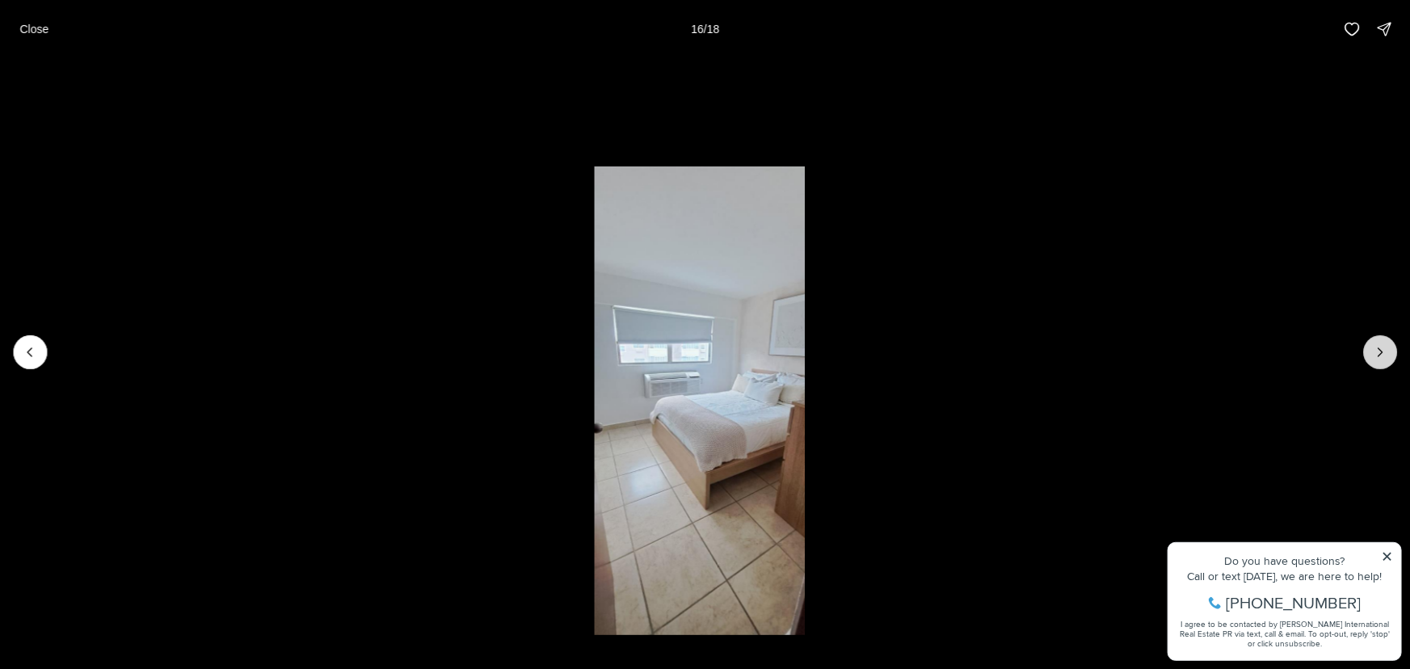
click at [1377, 351] on icon "Next slide" at bounding box center [1380, 352] width 16 height 16
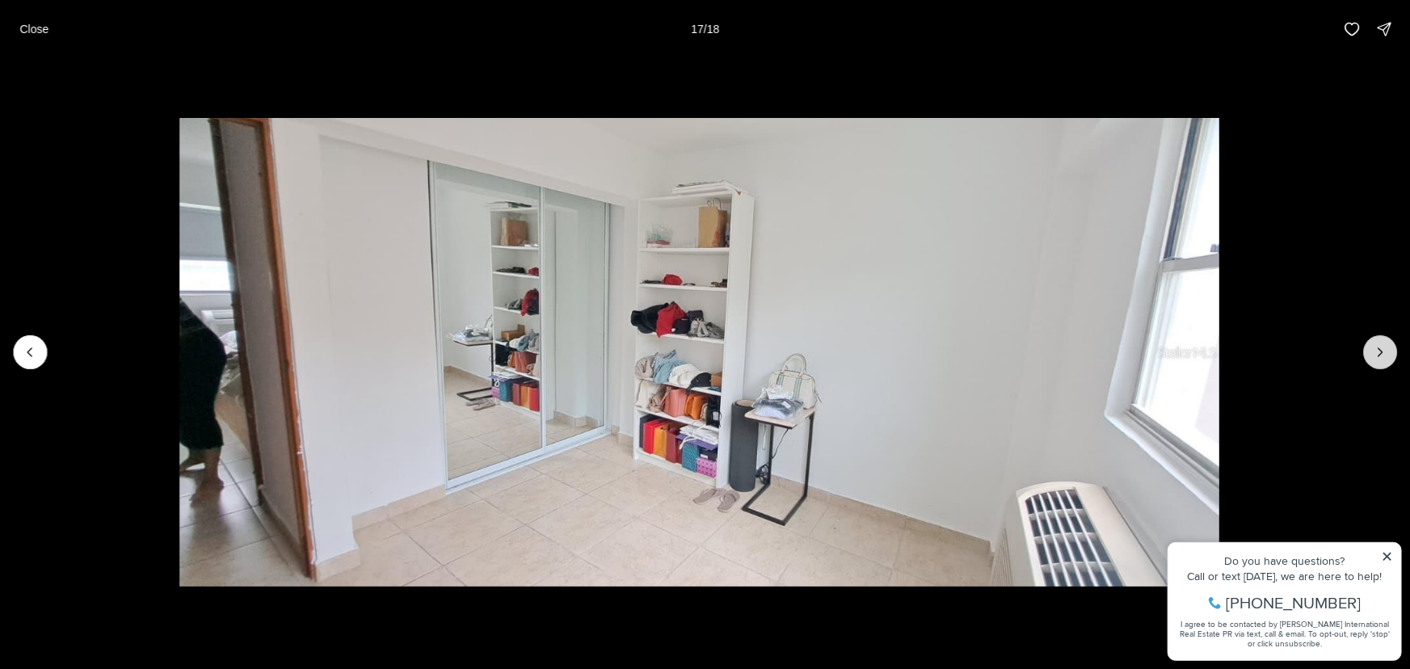
click at [1377, 351] on icon "Next slide" at bounding box center [1380, 352] width 16 height 16
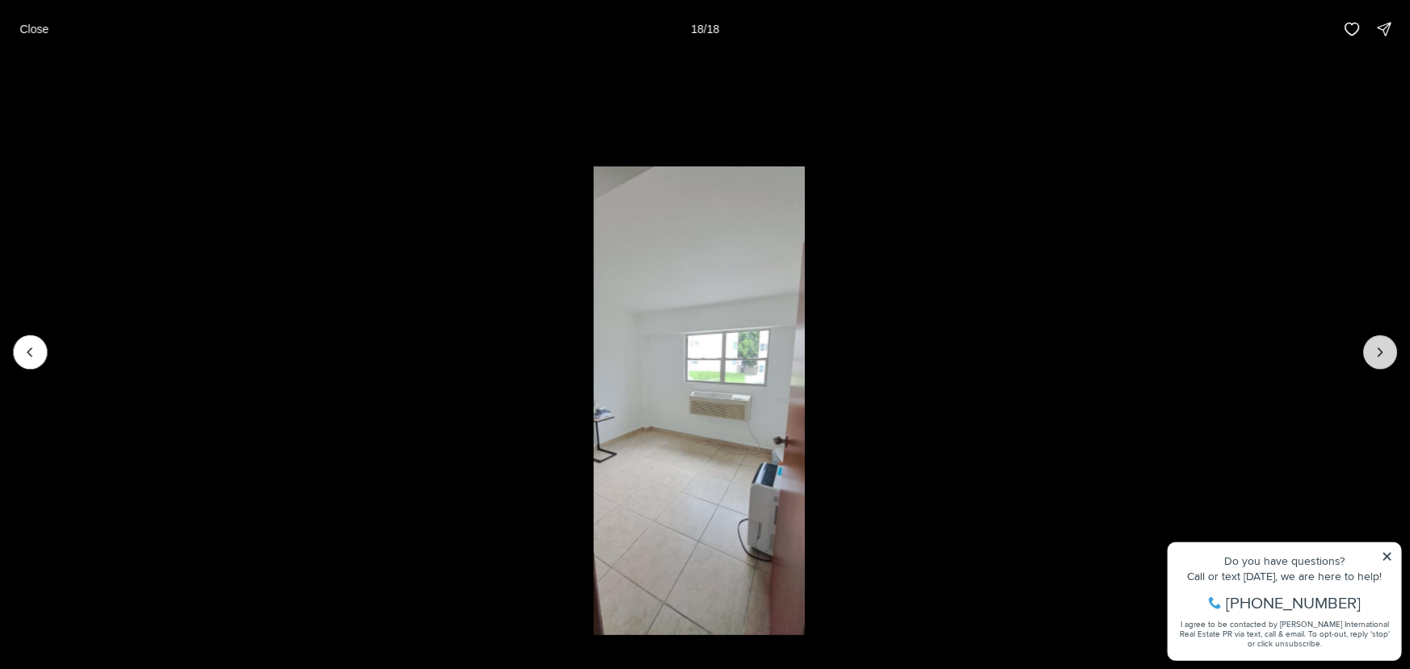
click at [1377, 351] on div at bounding box center [1380, 352] width 34 height 34
click at [28, 33] on p "Close" at bounding box center [33, 29] width 29 height 13
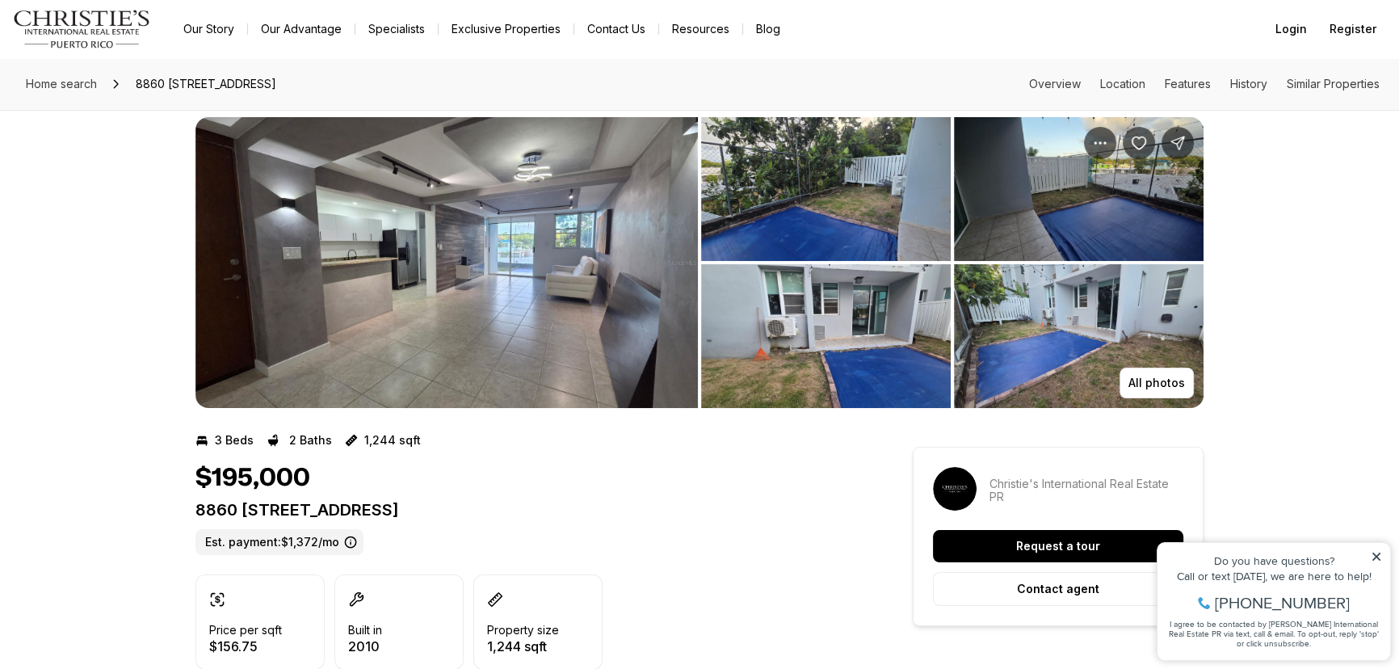
scroll to position [24, 0]
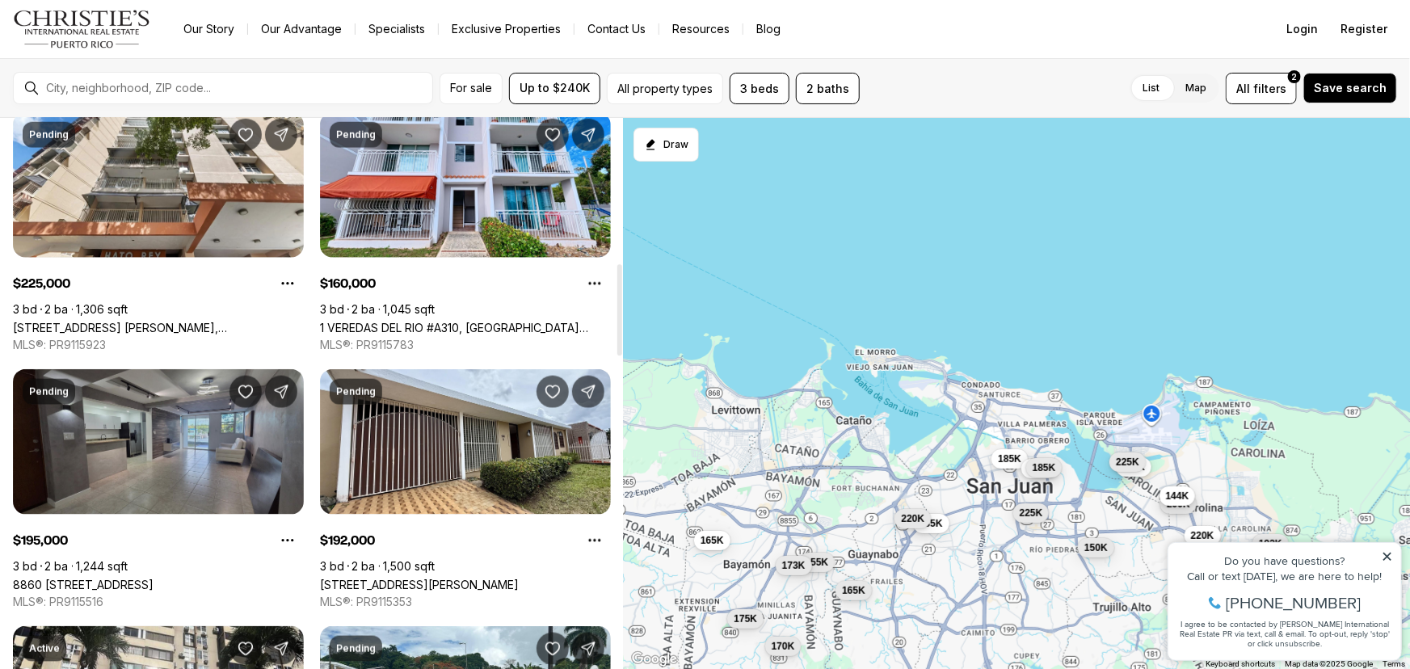
scroll to position [881, 0]
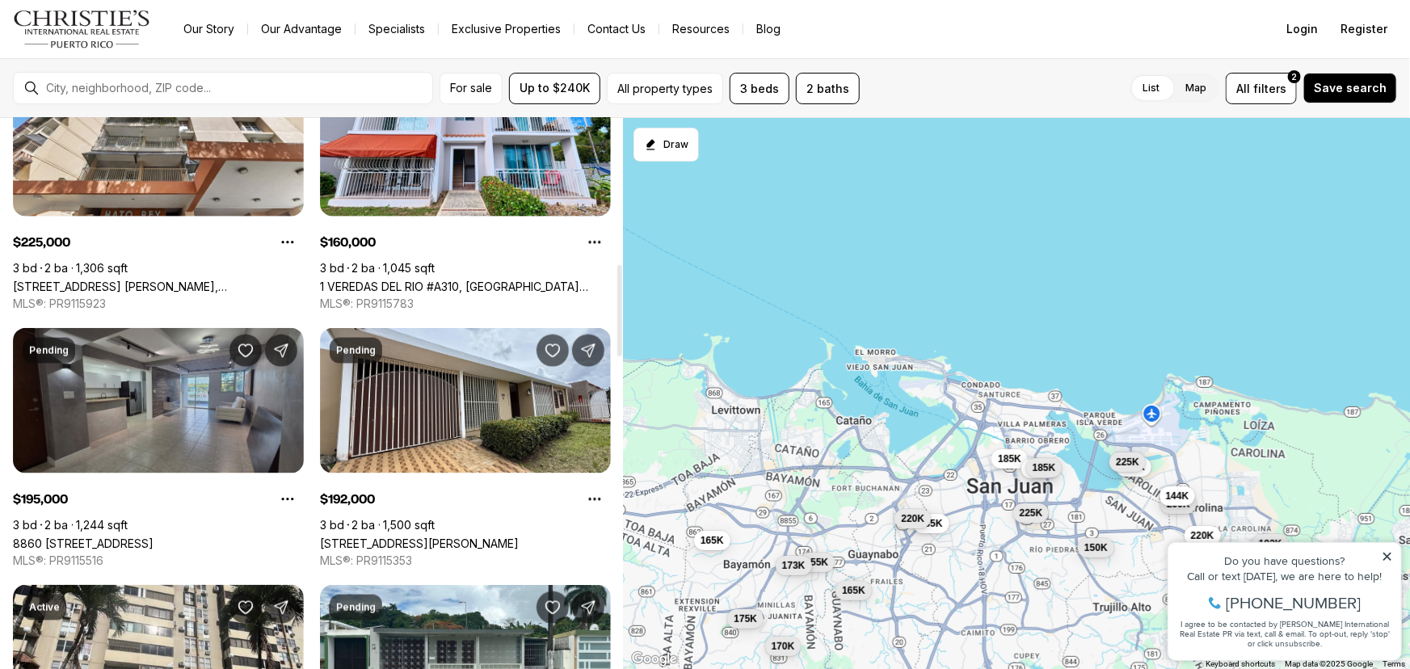
click at [154, 536] on link "8860 [STREET_ADDRESS]" at bounding box center [83, 543] width 141 height 14
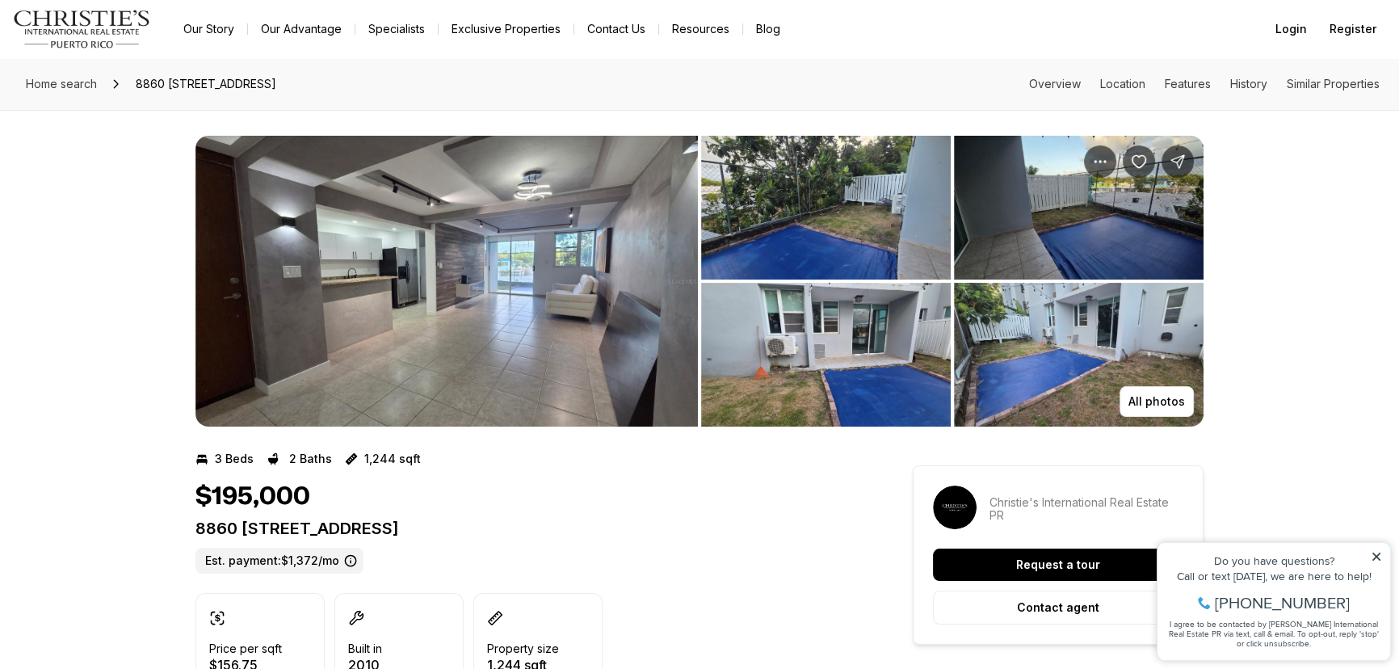
click at [230, 435] on section "3 Beds 2 Baths 1,244 sqft $195,000 8860 [GEOGRAPHIC_DATA] Est. payment: $1,372/…" at bounding box center [525, 623] width 659 height 393
click at [497, 313] on img "View image gallery" at bounding box center [447, 281] width 503 height 291
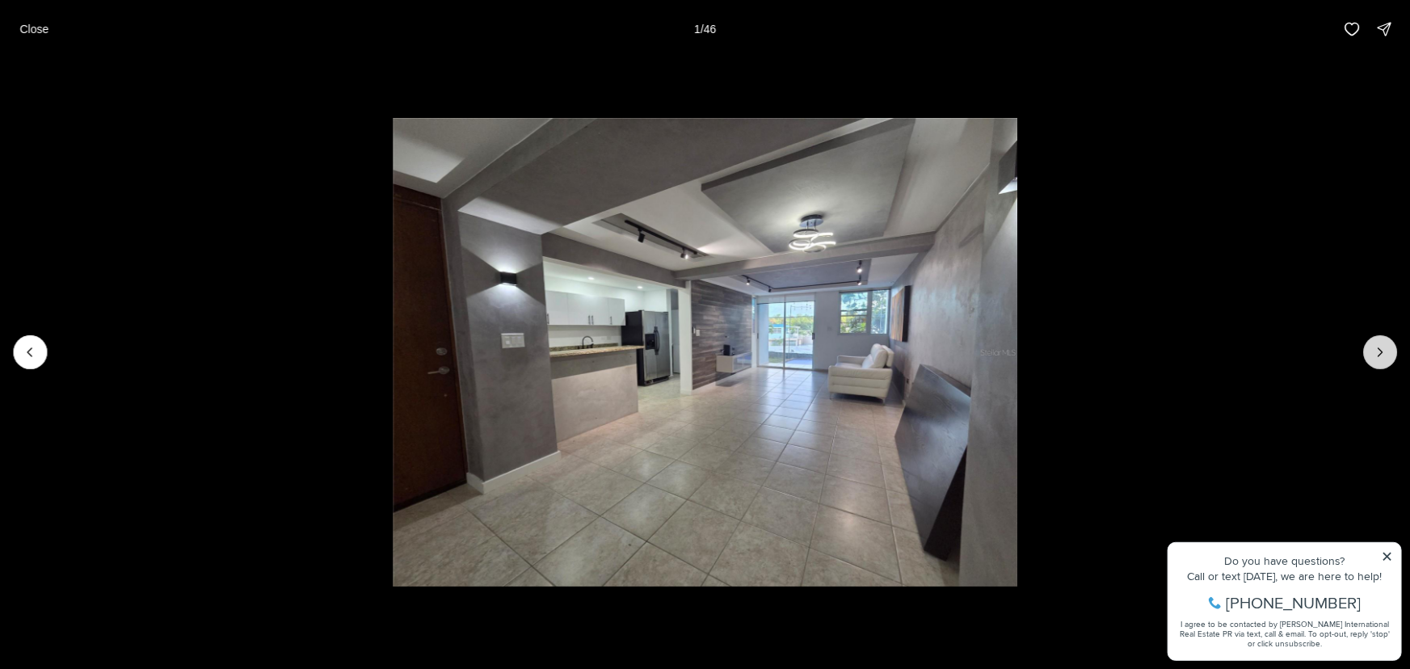
click at [1380, 348] on icon "Next slide" at bounding box center [1380, 352] width 16 height 16
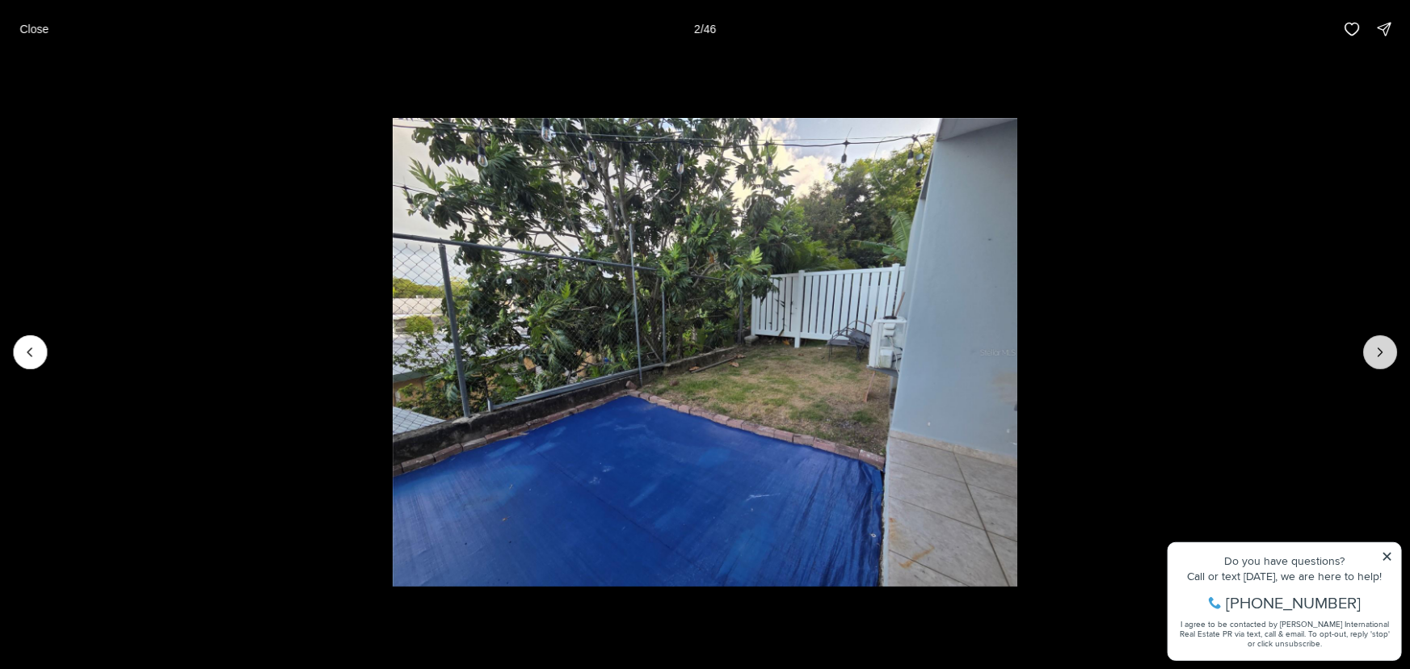
click at [1380, 349] on icon "Next slide" at bounding box center [1380, 352] width 16 height 16
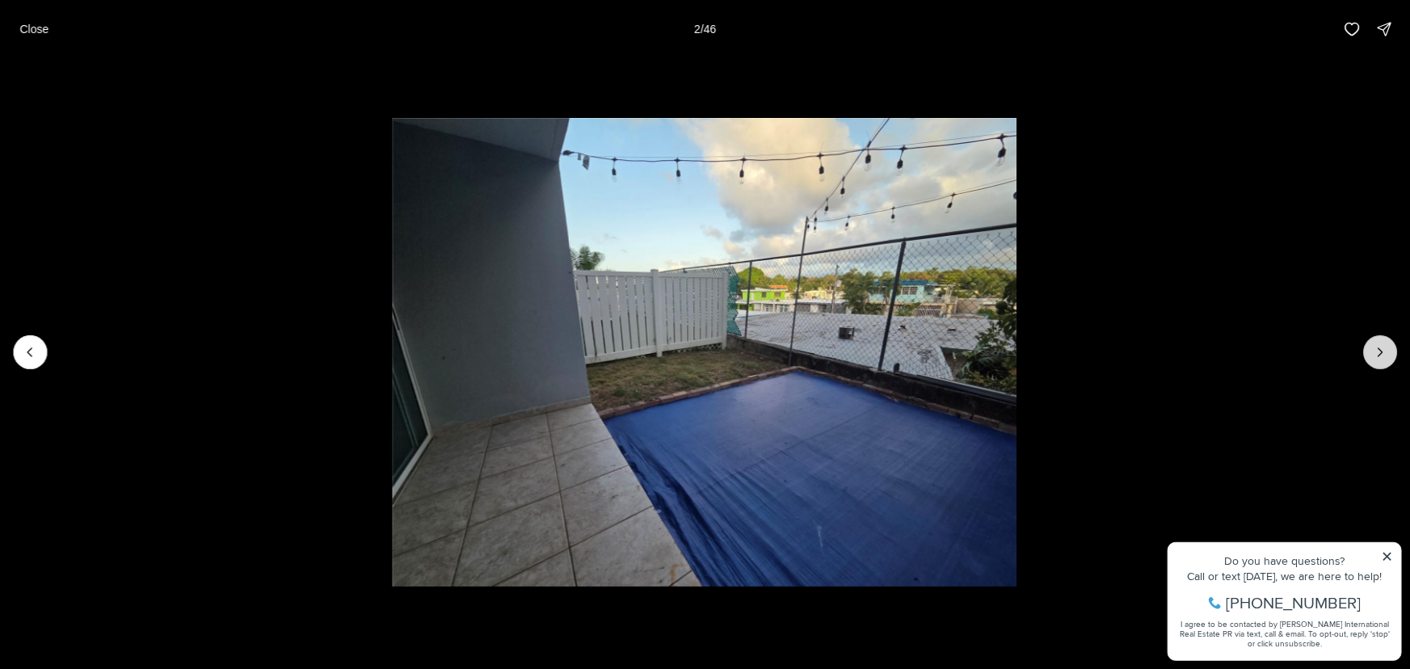
click at [1380, 349] on icon "Next slide" at bounding box center [1380, 352] width 16 height 16
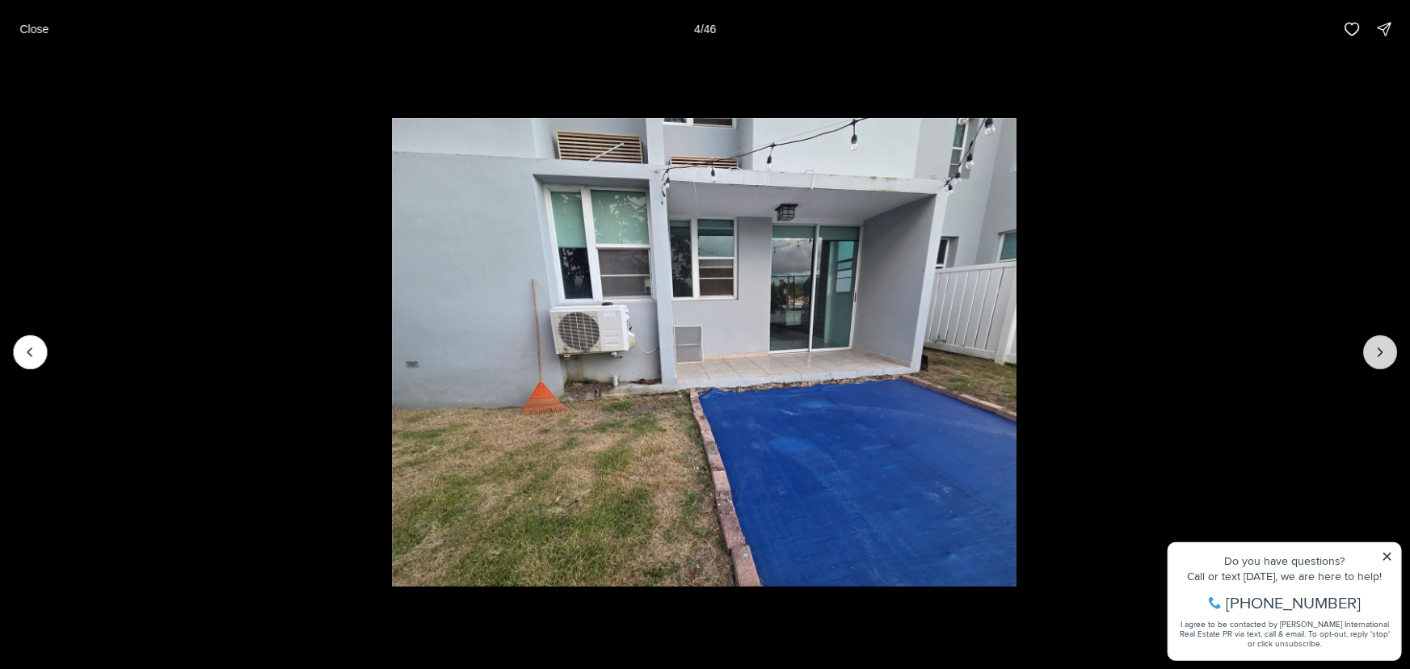
click at [1380, 349] on icon "Next slide" at bounding box center [1380, 352] width 16 height 16
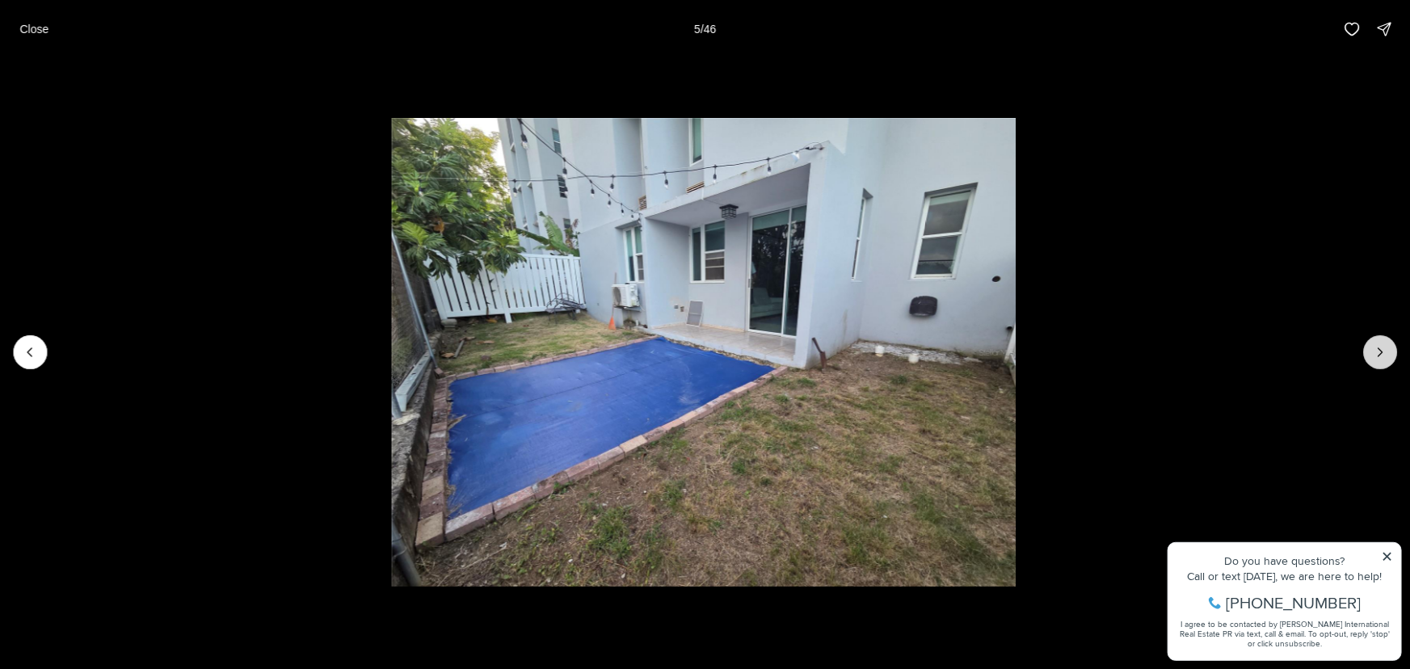
click at [1380, 349] on icon "Next slide" at bounding box center [1380, 352] width 16 height 16
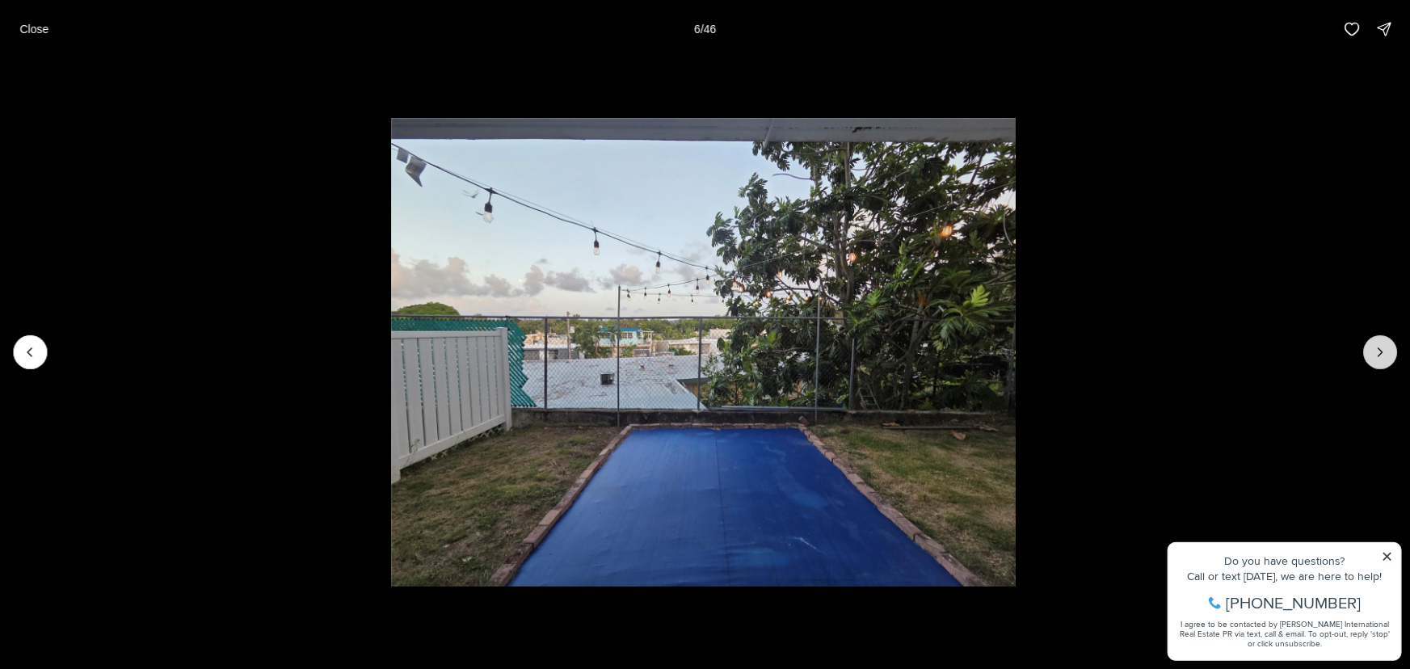
click at [1380, 349] on icon "Next slide" at bounding box center [1380, 352] width 16 height 16
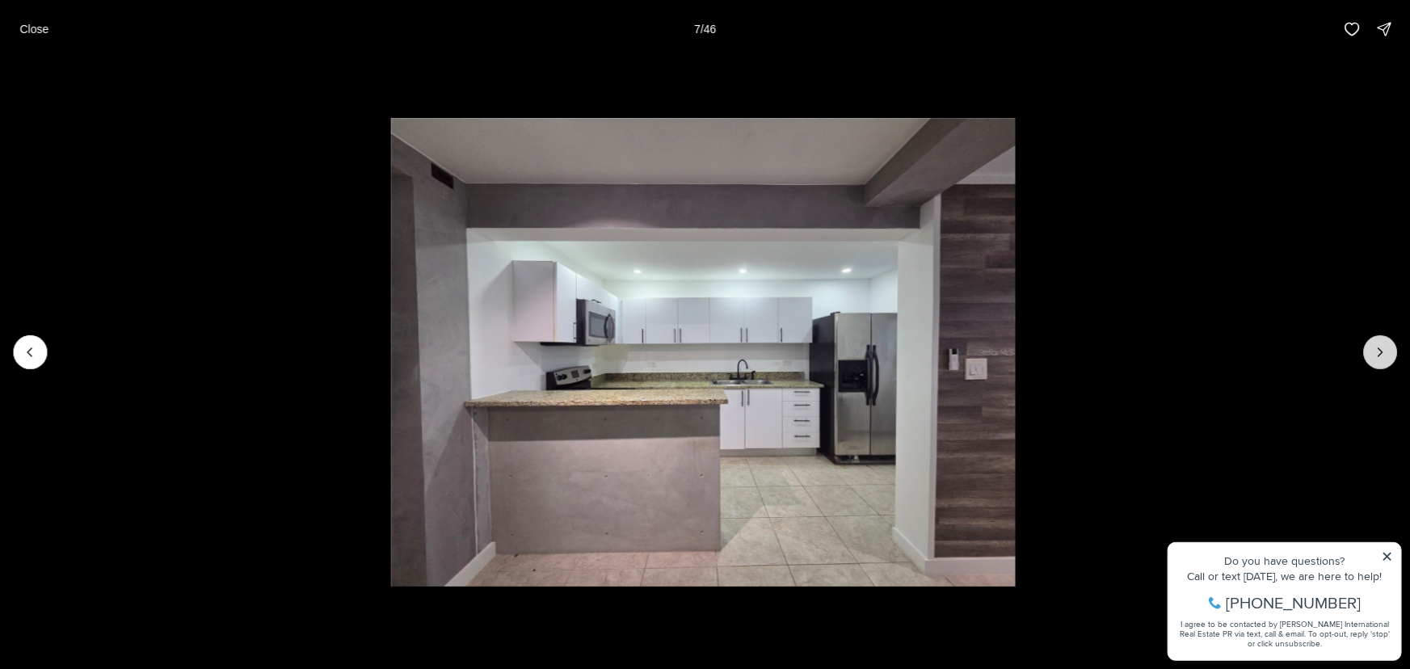
click at [1380, 349] on icon "Next slide" at bounding box center [1380, 352] width 16 height 16
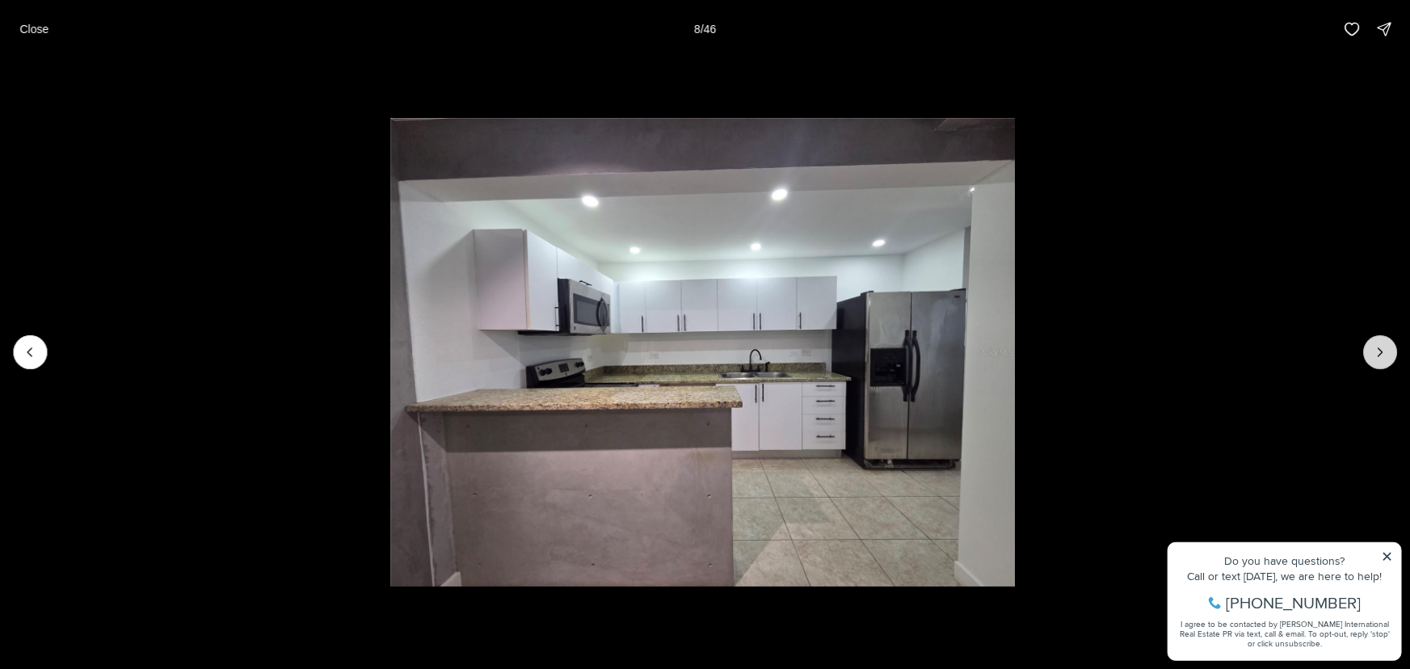
click at [1380, 349] on icon "Next slide" at bounding box center [1380, 352] width 16 height 16
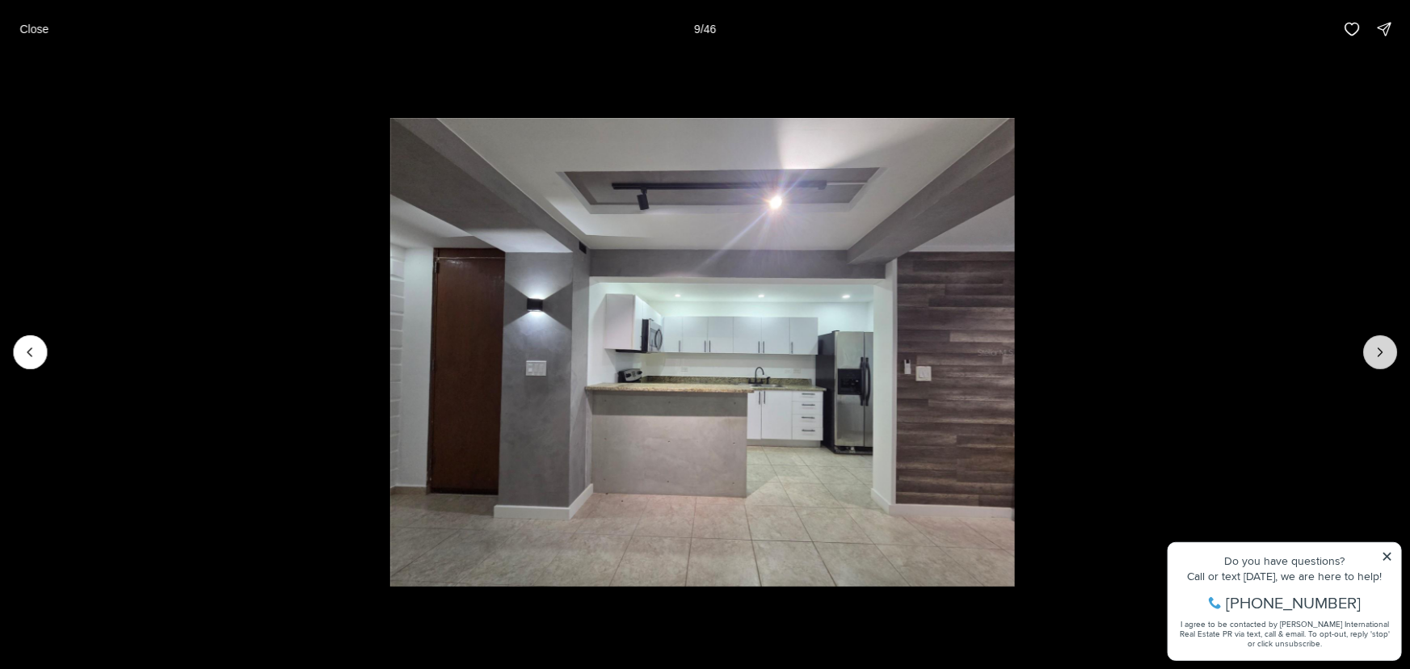
click at [1380, 349] on icon "Next slide" at bounding box center [1380, 352] width 16 height 16
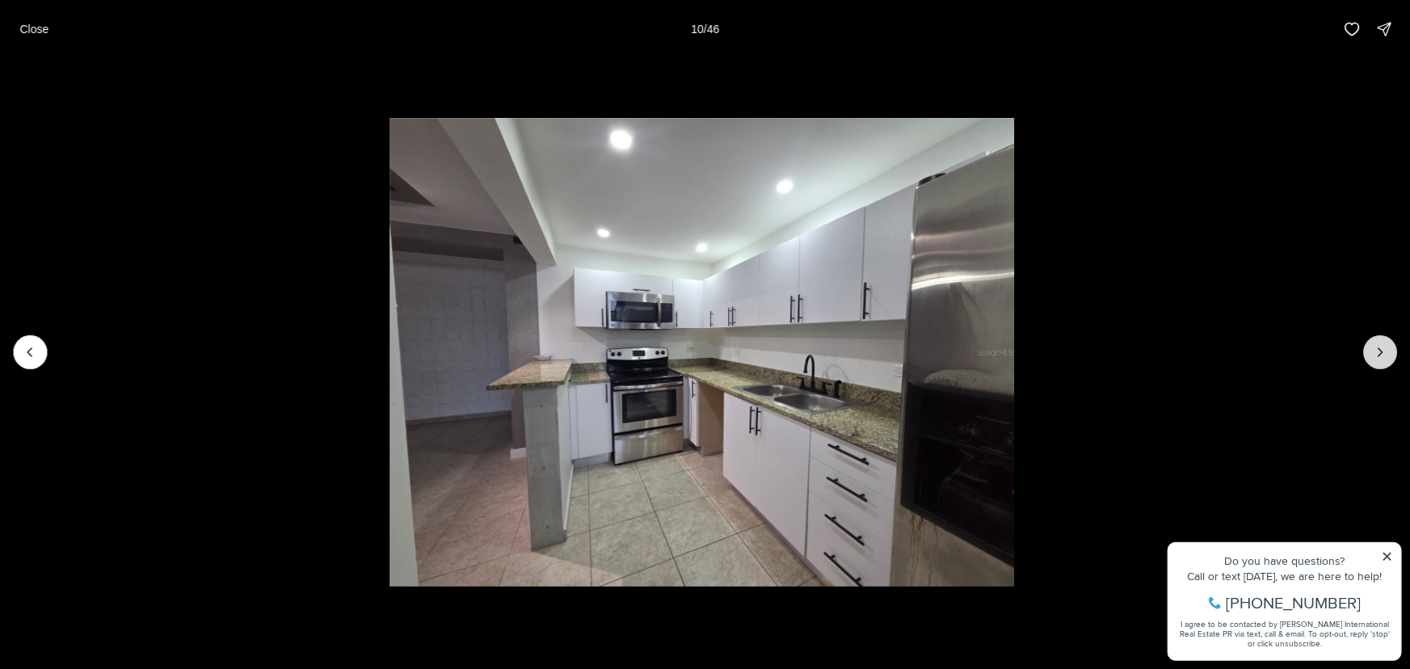
click at [1380, 349] on icon "Next slide" at bounding box center [1380, 352] width 16 height 16
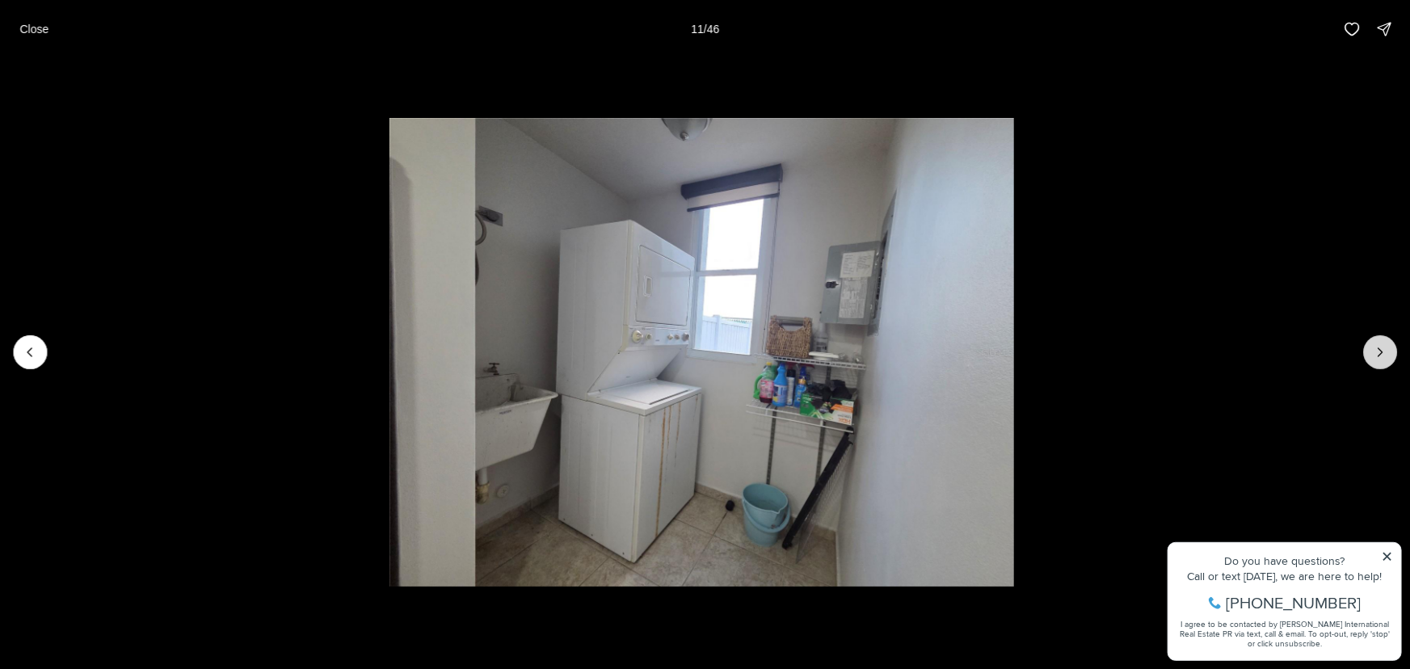
click at [1380, 349] on icon "Next slide" at bounding box center [1380, 352] width 16 height 16
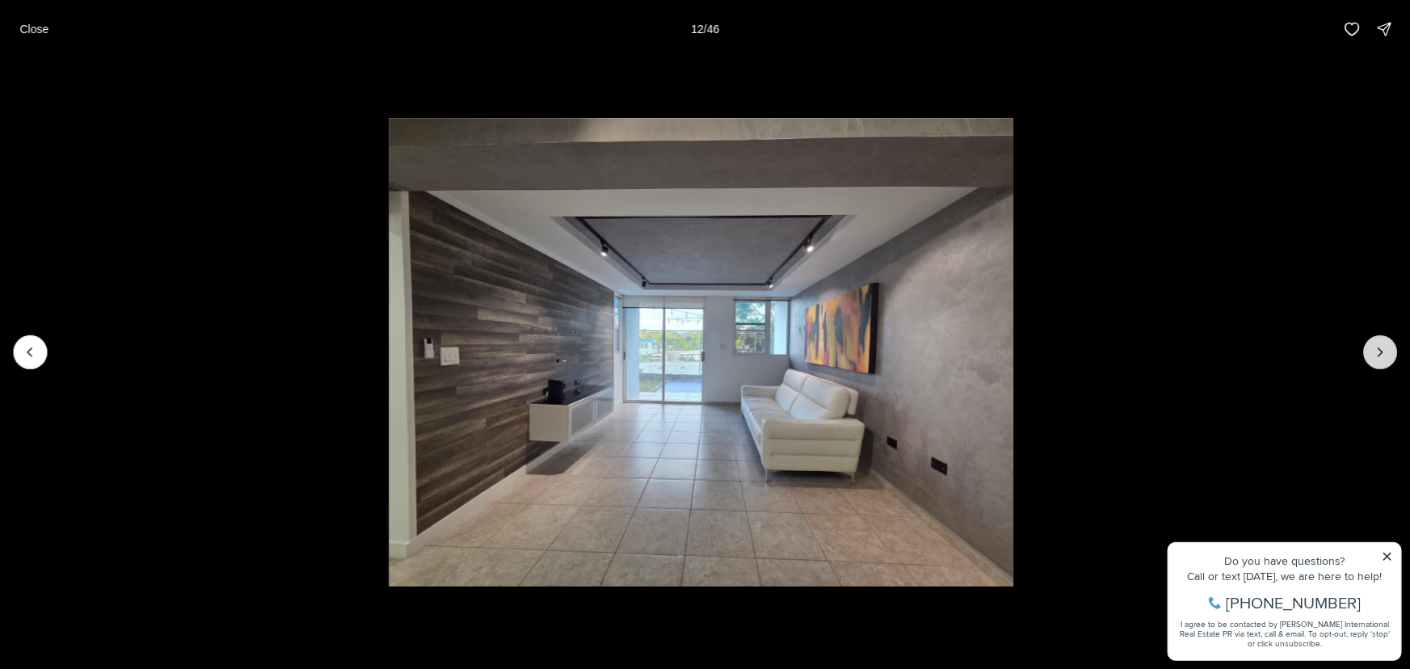
click at [1377, 349] on icon "Next slide" at bounding box center [1380, 352] width 16 height 16
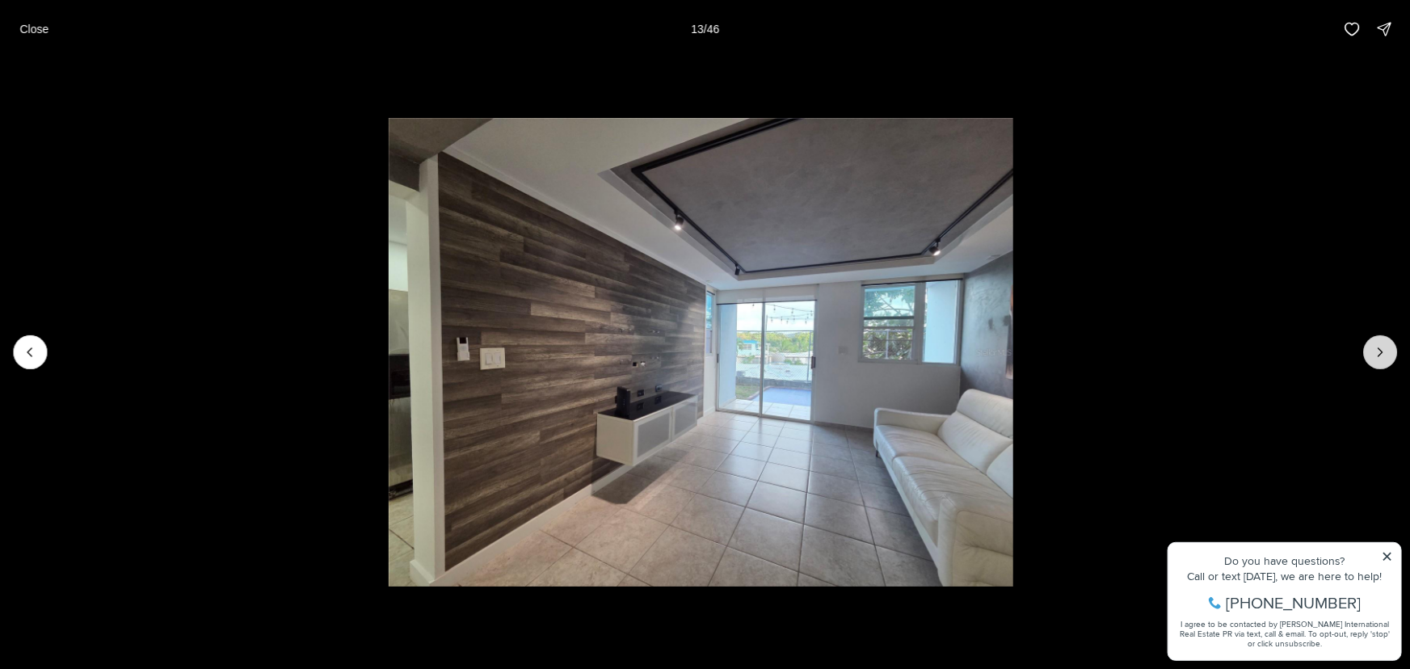
click at [1377, 349] on icon "Next slide" at bounding box center [1380, 352] width 16 height 16
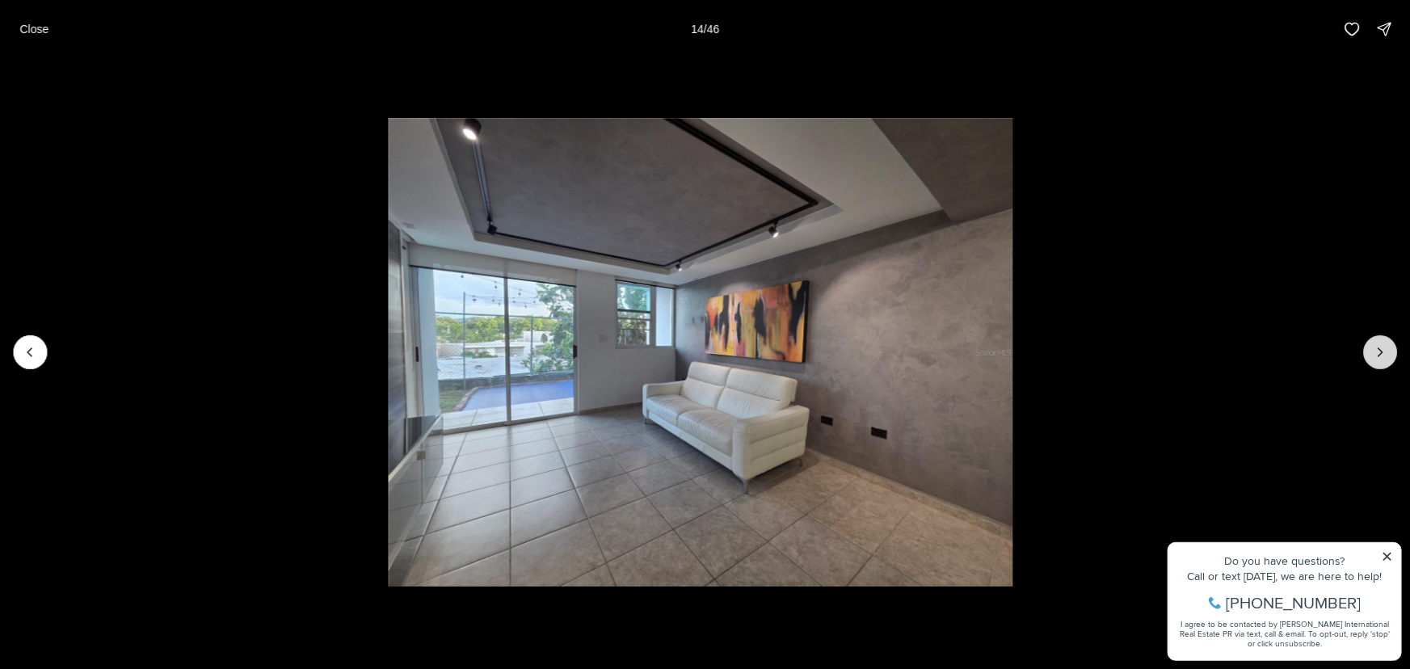
click at [1377, 349] on icon "Next slide" at bounding box center [1380, 352] width 16 height 16
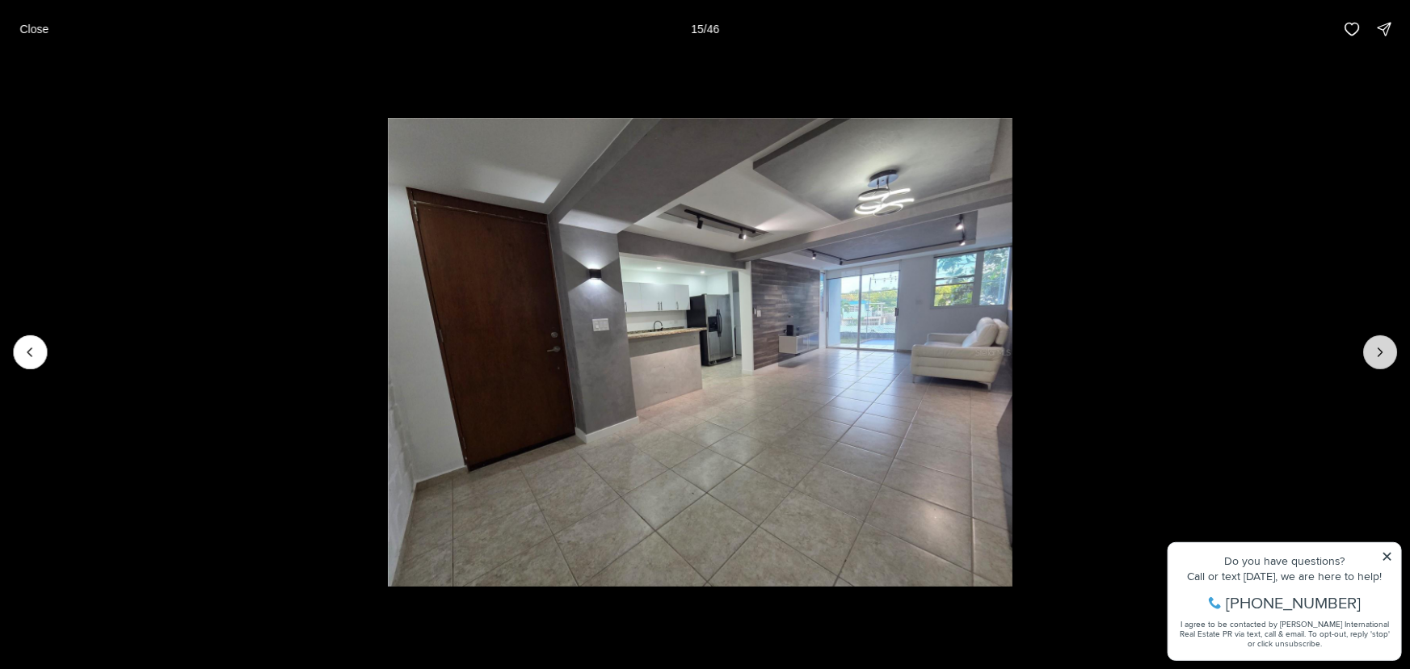
click at [1373, 349] on icon "Next slide" at bounding box center [1380, 352] width 16 height 16
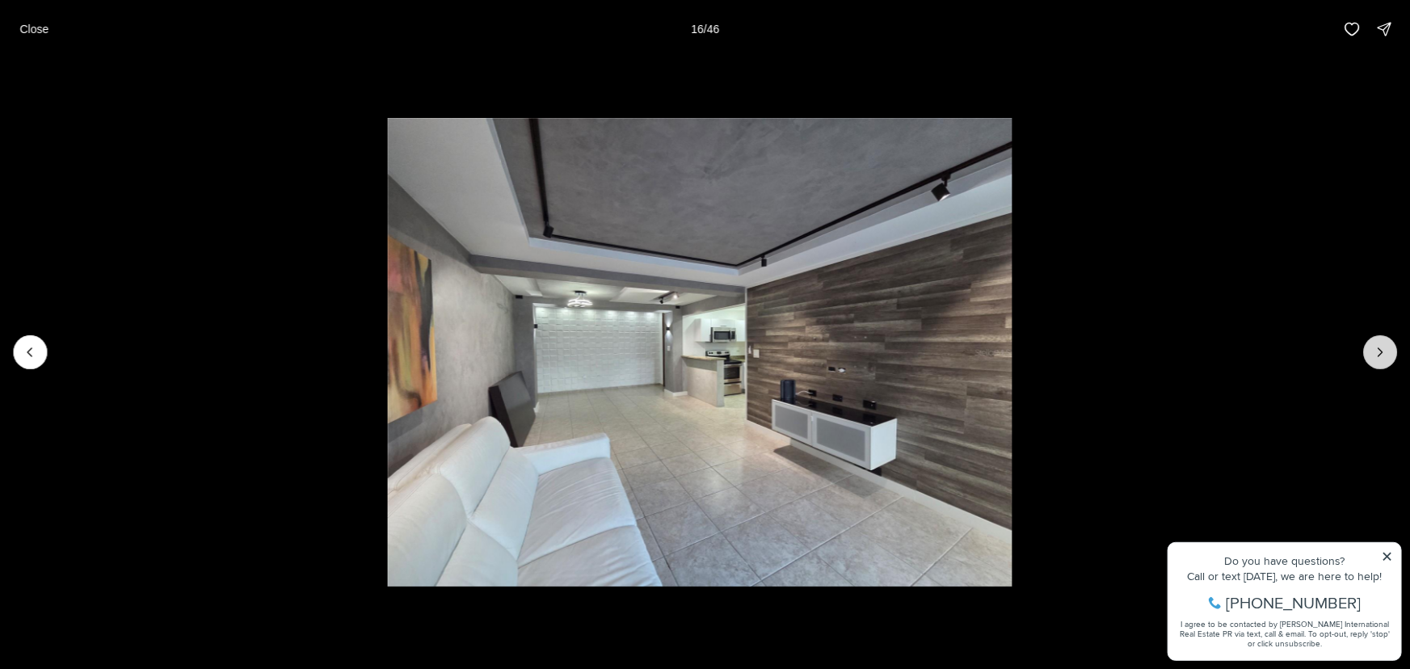
click at [1373, 349] on icon "Next slide" at bounding box center [1380, 352] width 16 height 16
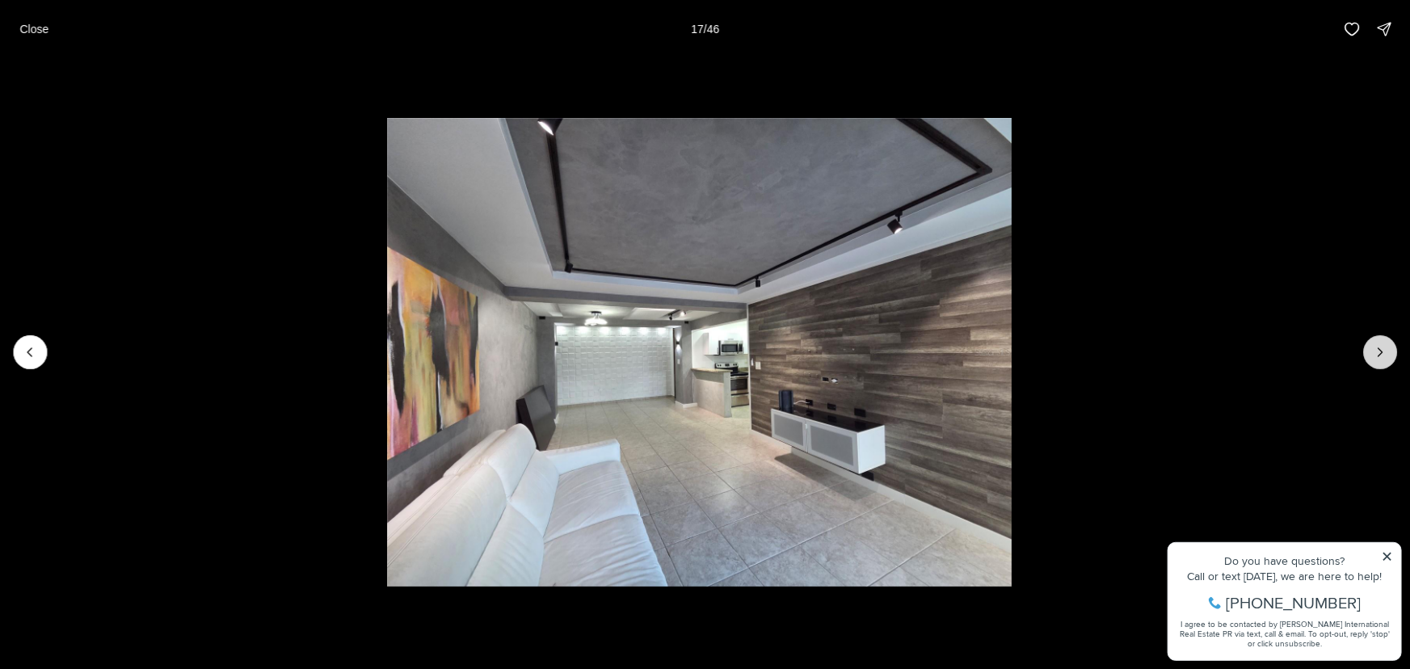
click at [1373, 349] on icon "Next slide" at bounding box center [1380, 352] width 16 height 16
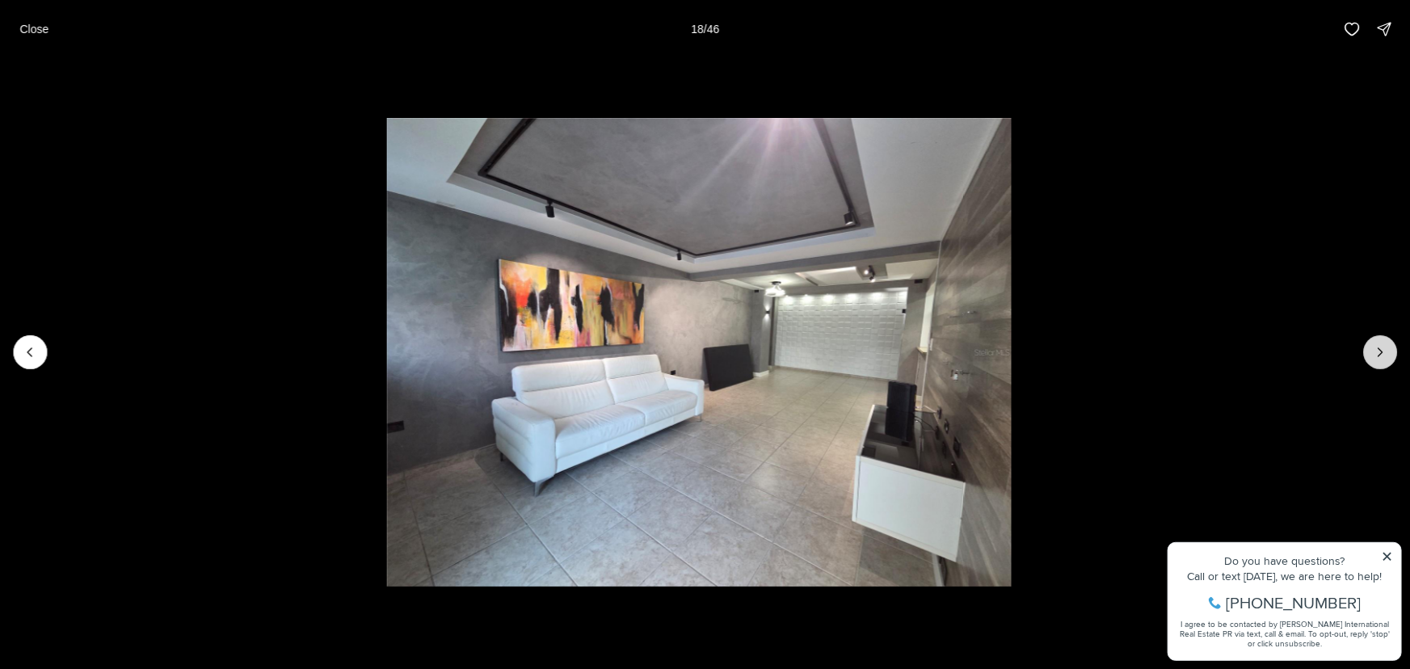
click at [1373, 349] on icon "Next slide" at bounding box center [1380, 352] width 16 height 16
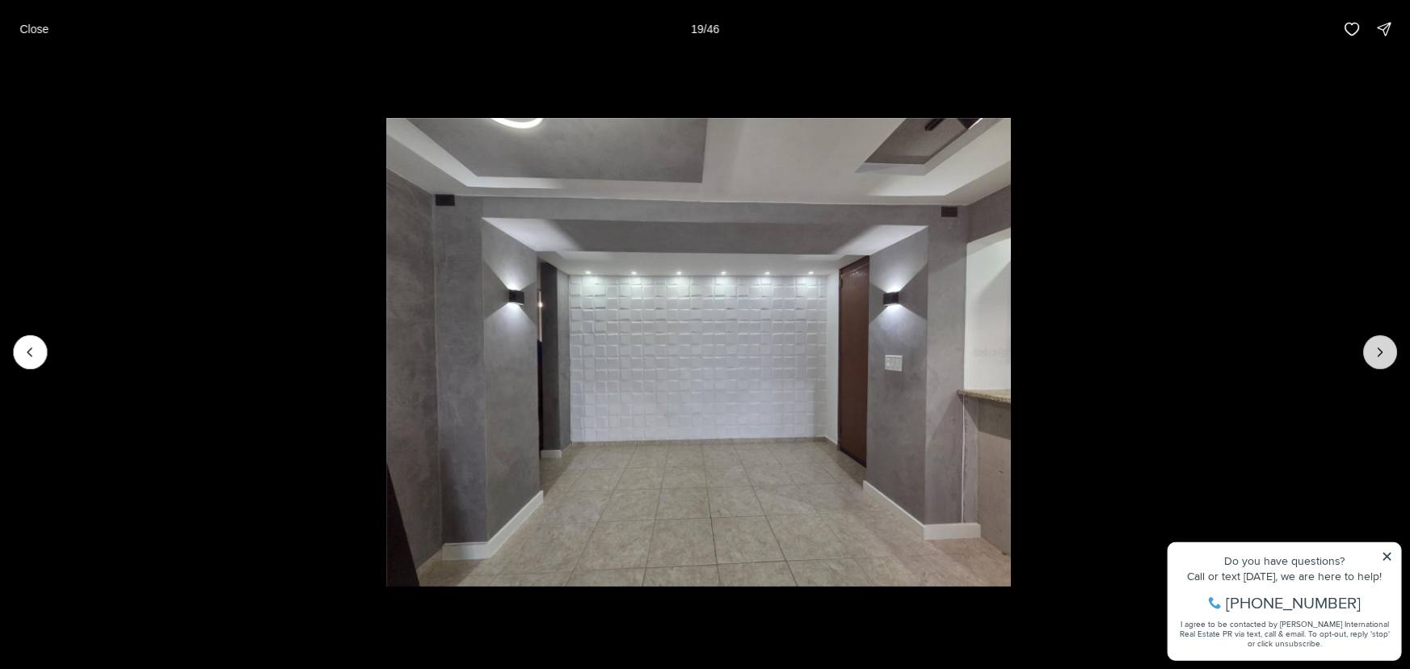
click at [1373, 349] on icon "Next slide" at bounding box center [1380, 352] width 16 height 16
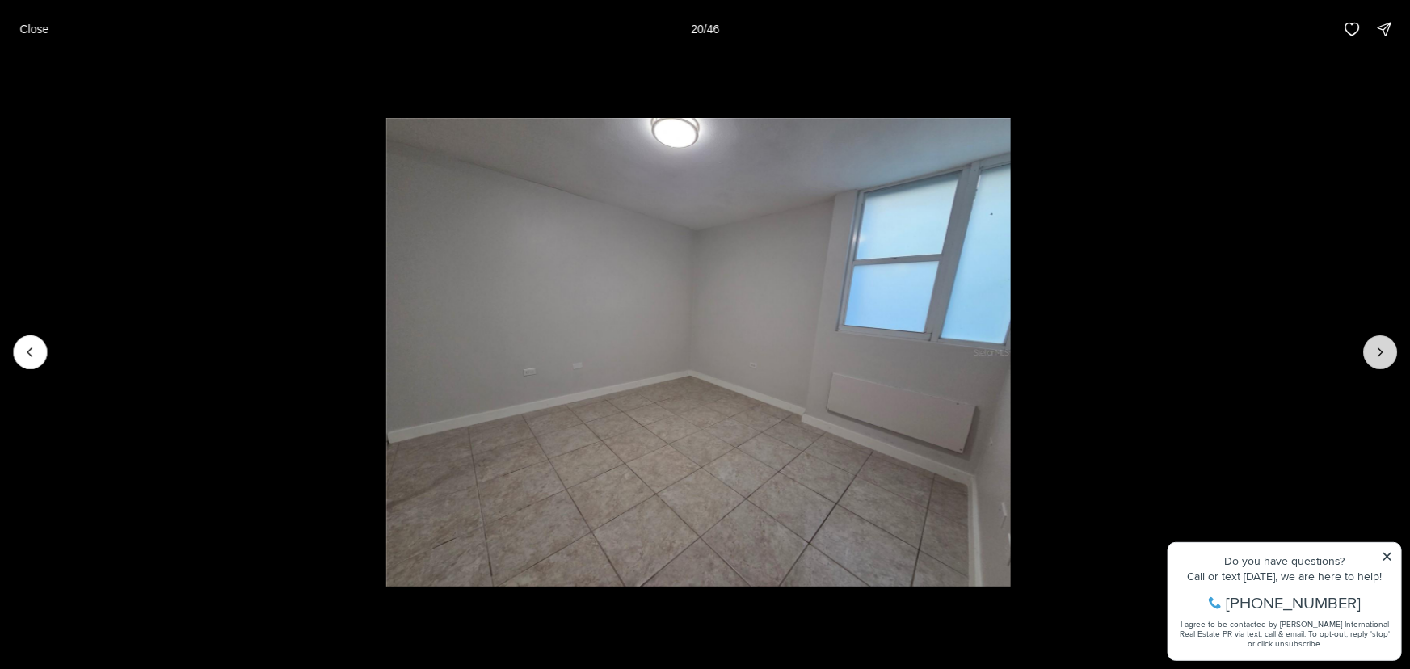
click at [1373, 349] on icon "Next slide" at bounding box center [1380, 352] width 16 height 16
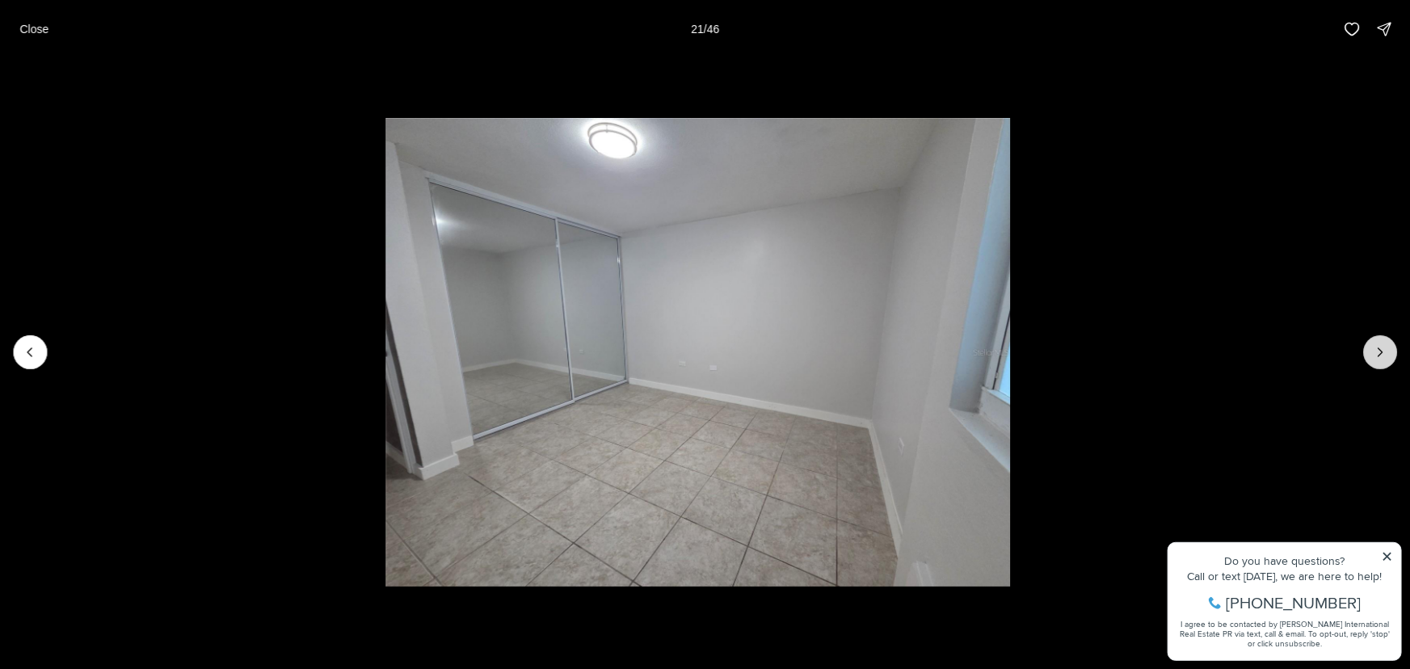
click at [1373, 349] on icon "Next slide" at bounding box center [1380, 352] width 16 height 16
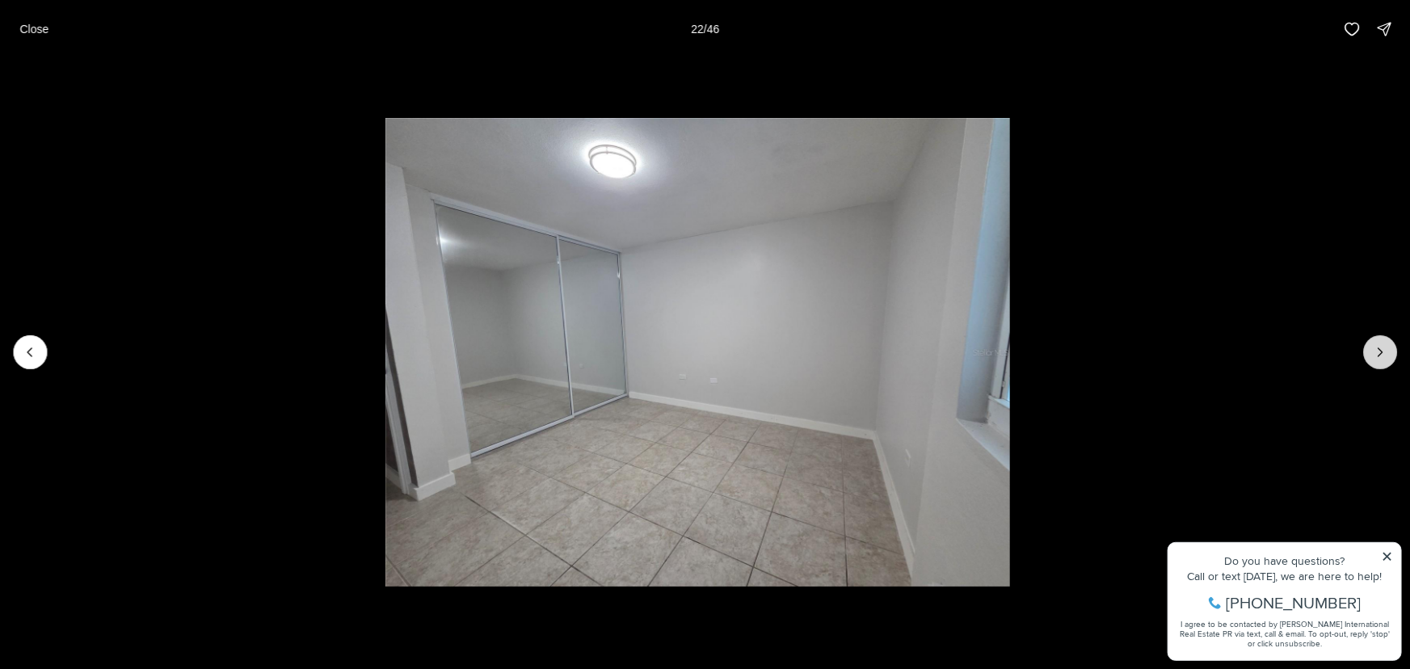
click at [1373, 349] on icon "Next slide" at bounding box center [1380, 352] width 16 height 16
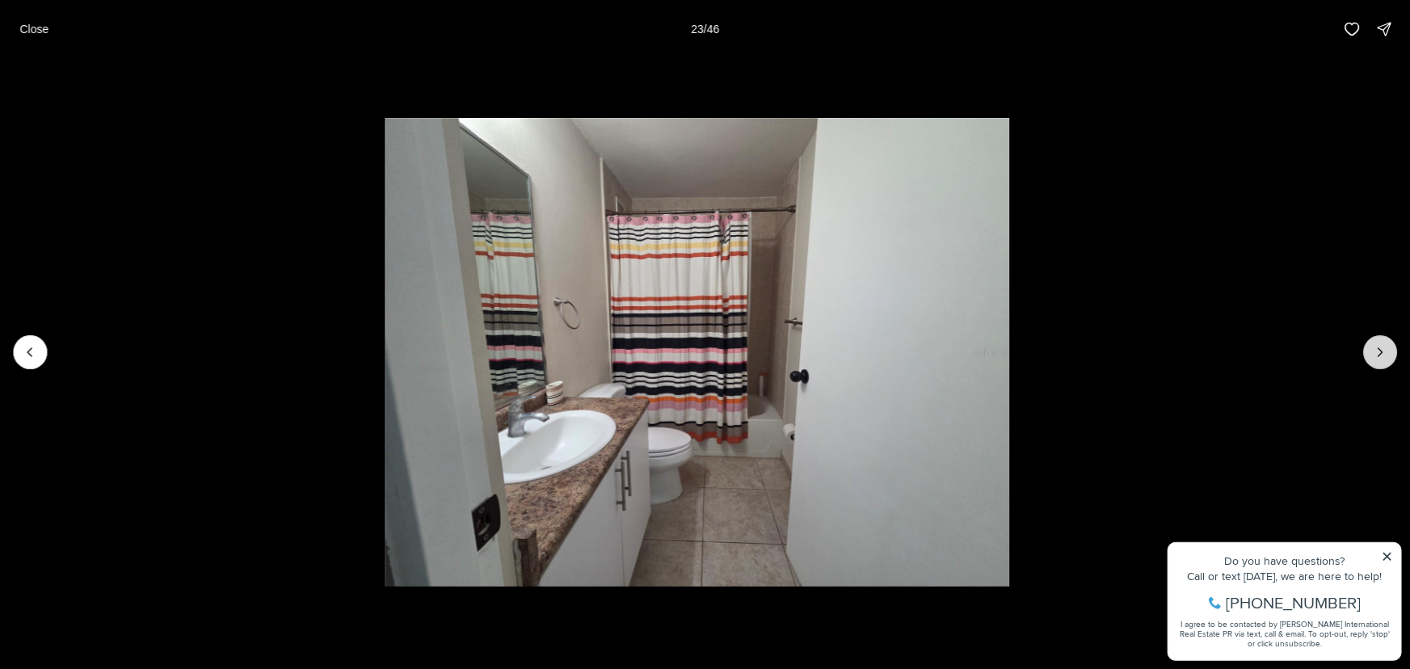
click at [1373, 349] on icon "Next slide" at bounding box center [1380, 352] width 16 height 16
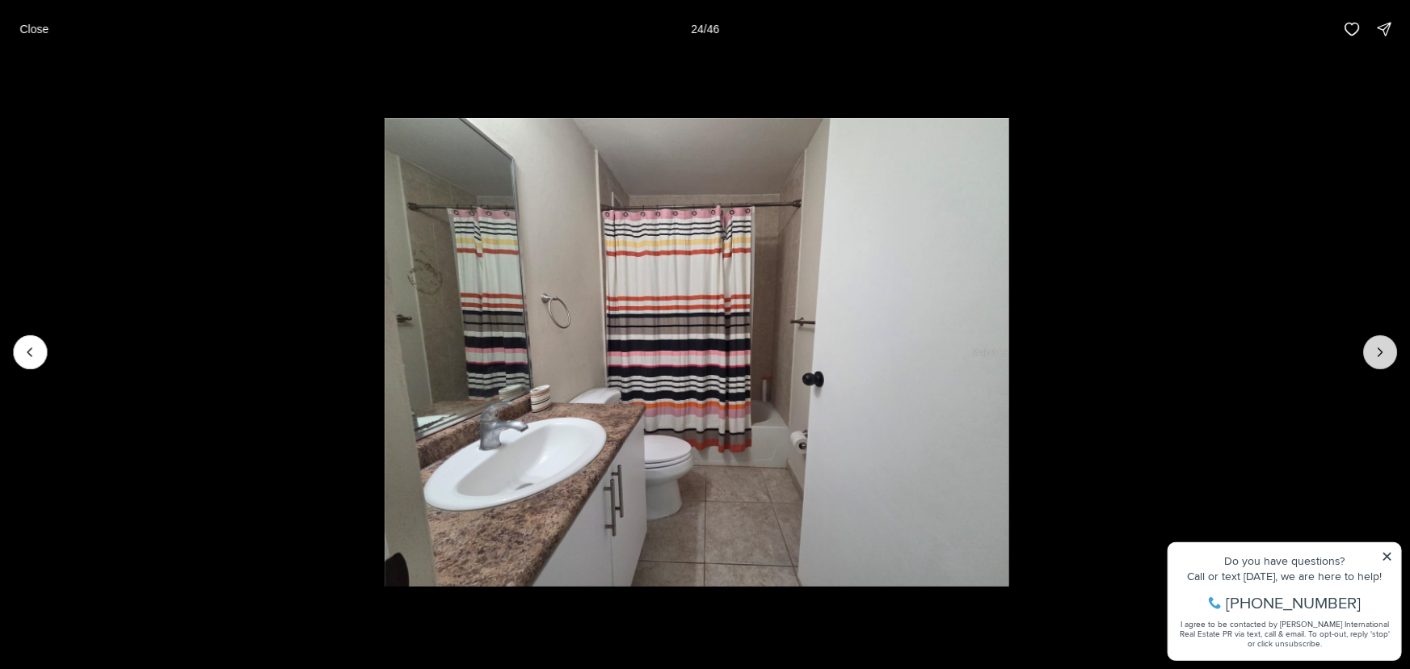
click at [1373, 349] on icon "Next slide" at bounding box center [1380, 352] width 16 height 16
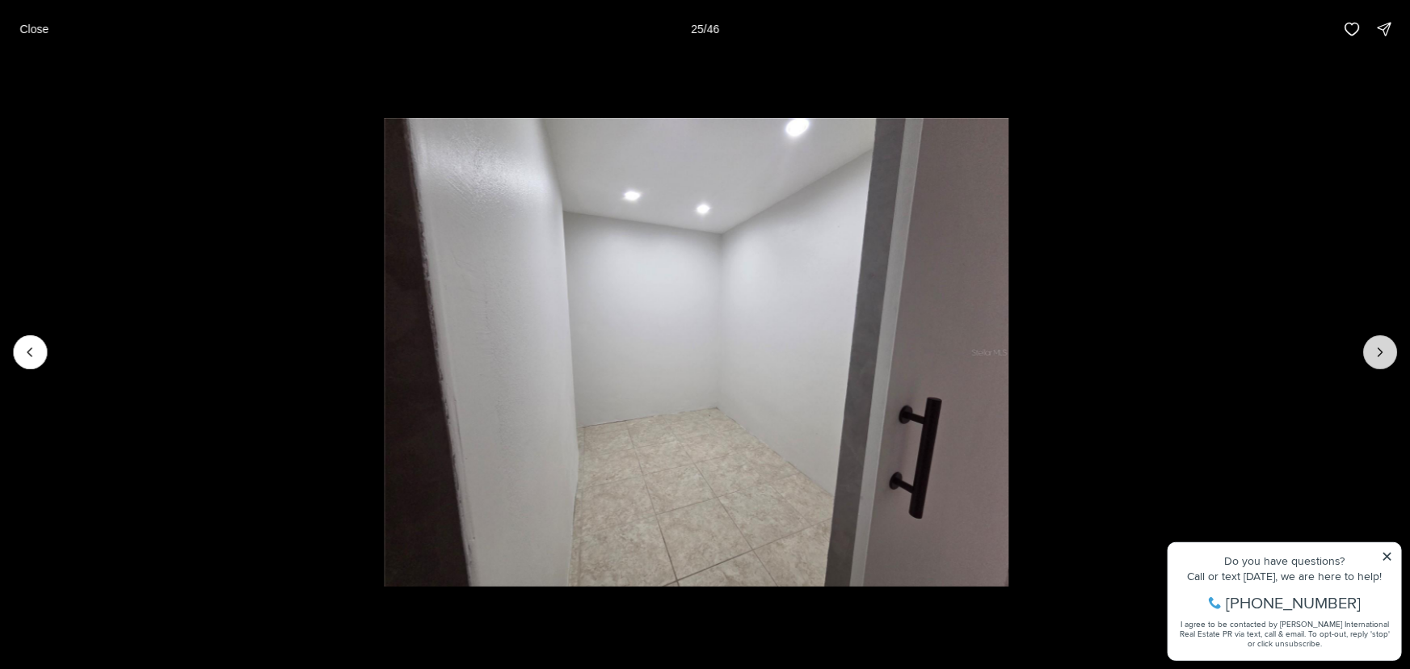
click at [1373, 349] on icon "Next slide" at bounding box center [1380, 352] width 16 height 16
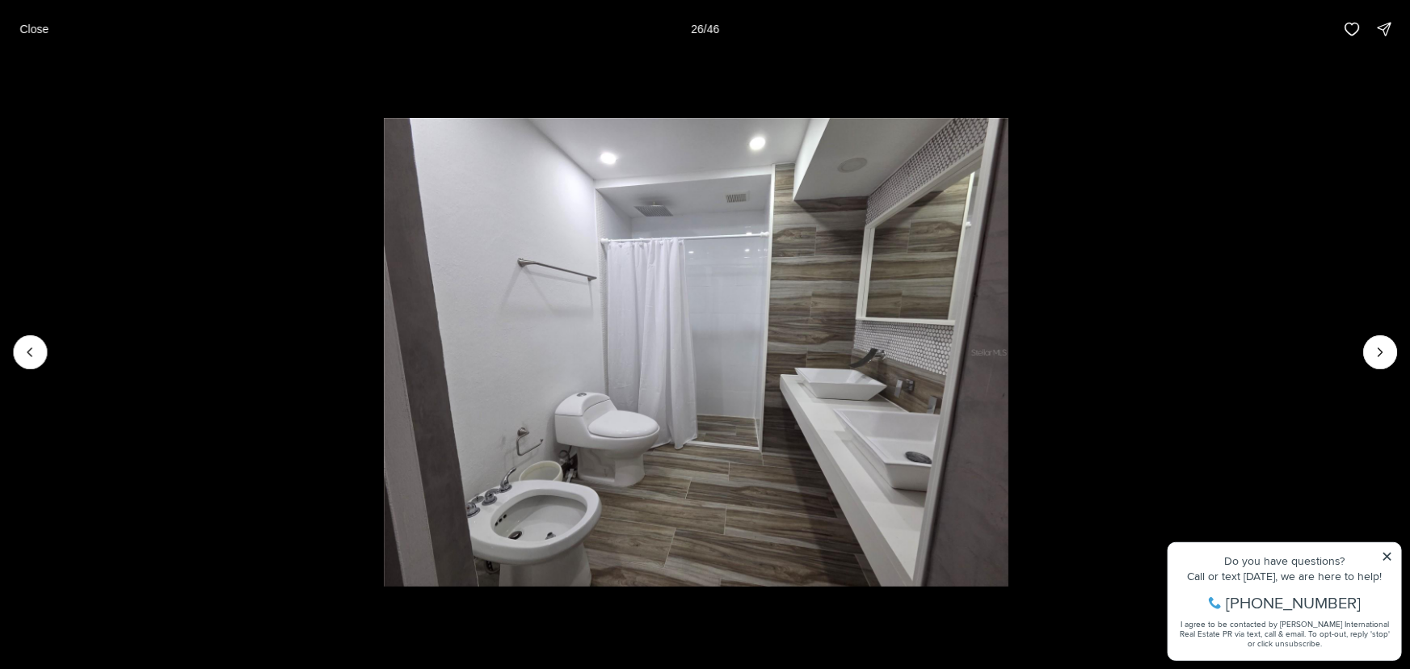
click at [10, 342] on li "26 of 46" at bounding box center [696, 352] width 1410 height 588
click at [31, 347] on icon "Previous slide" at bounding box center [30, 352] width 16 height 16
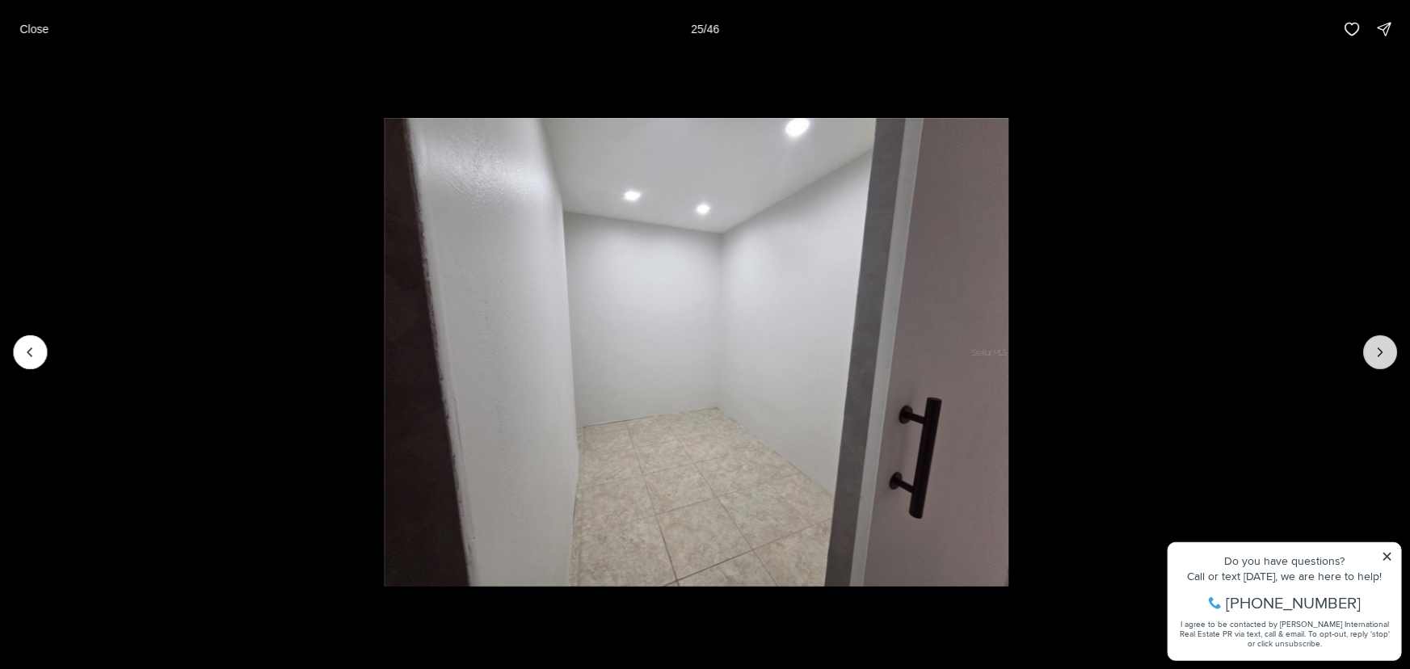
click at [1379, 351] on icon "Next slide" at bounding box center [1380, 352] width 16 height 16
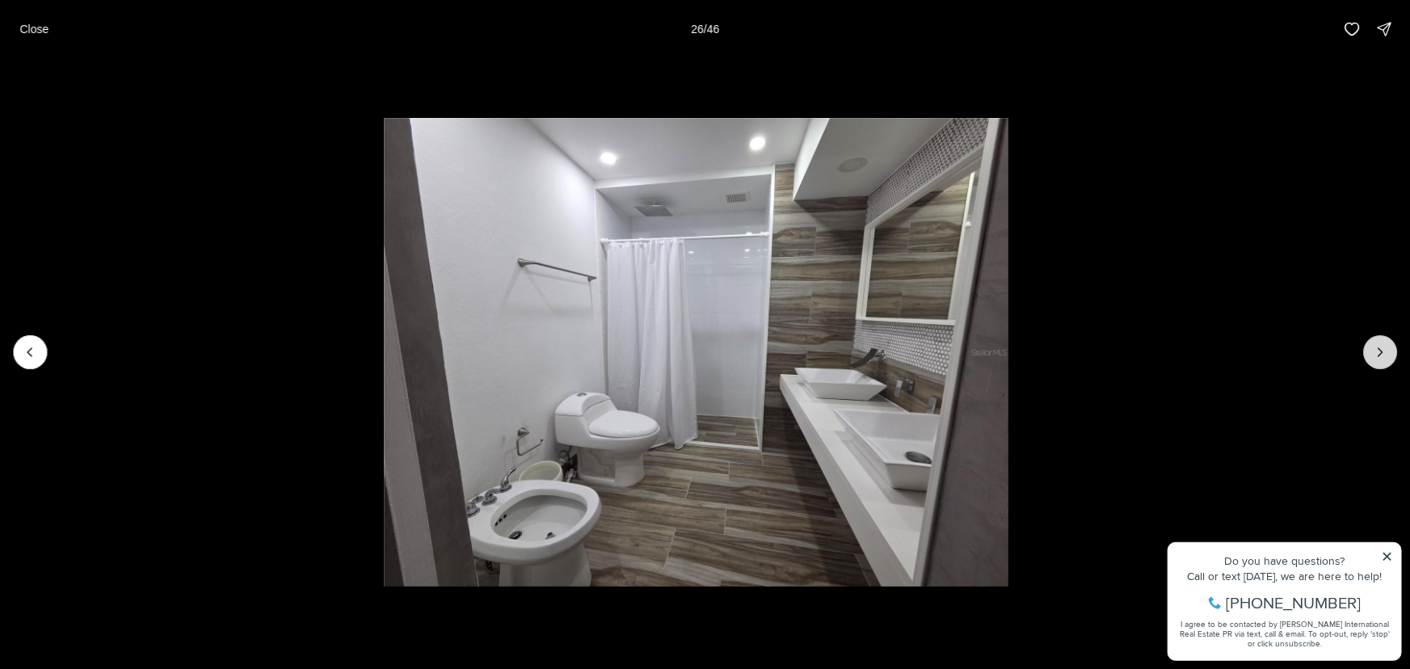
click at [1377, 351] on icon "Next slide" at bounding box center [1380, 352] width 16 height 16
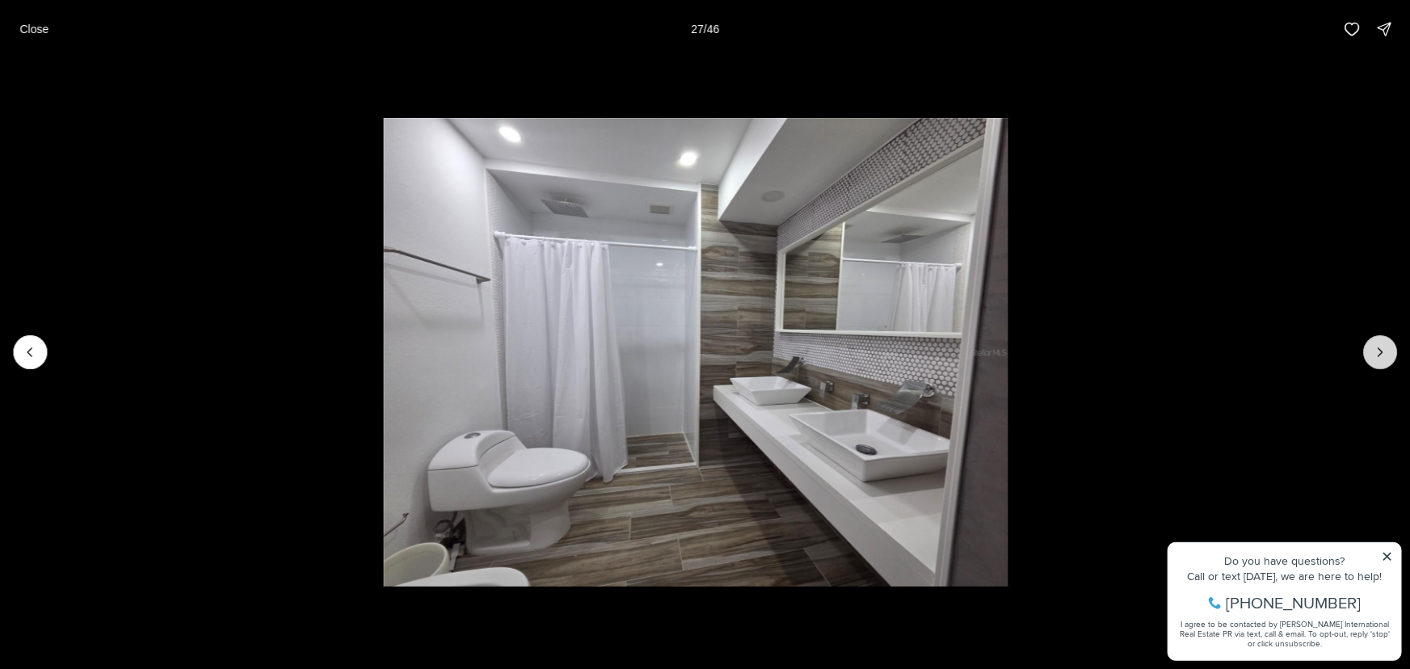
click at [1377, 351] on icon "Next slide" at bounding box center [1380, 352] width 16 height 16
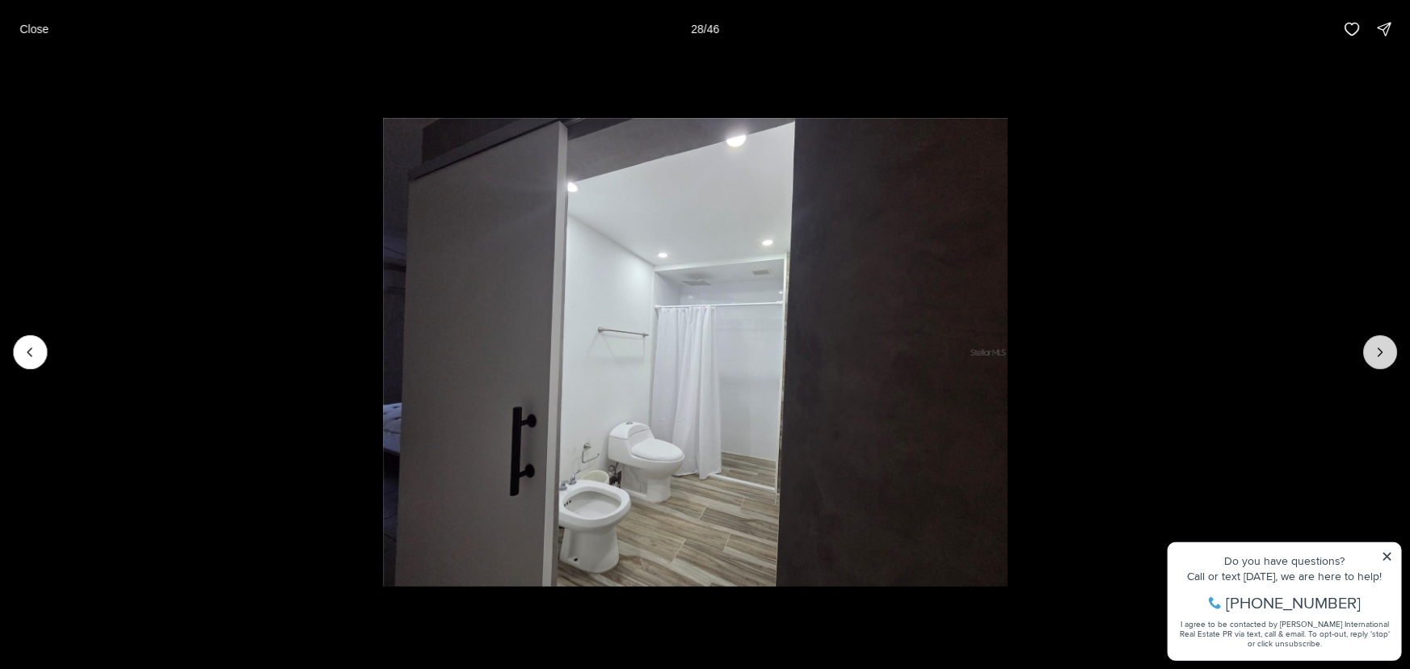
click at [1377, 351] on icon "Next slide" at bounding box center [1380, 352] width 16 height 16
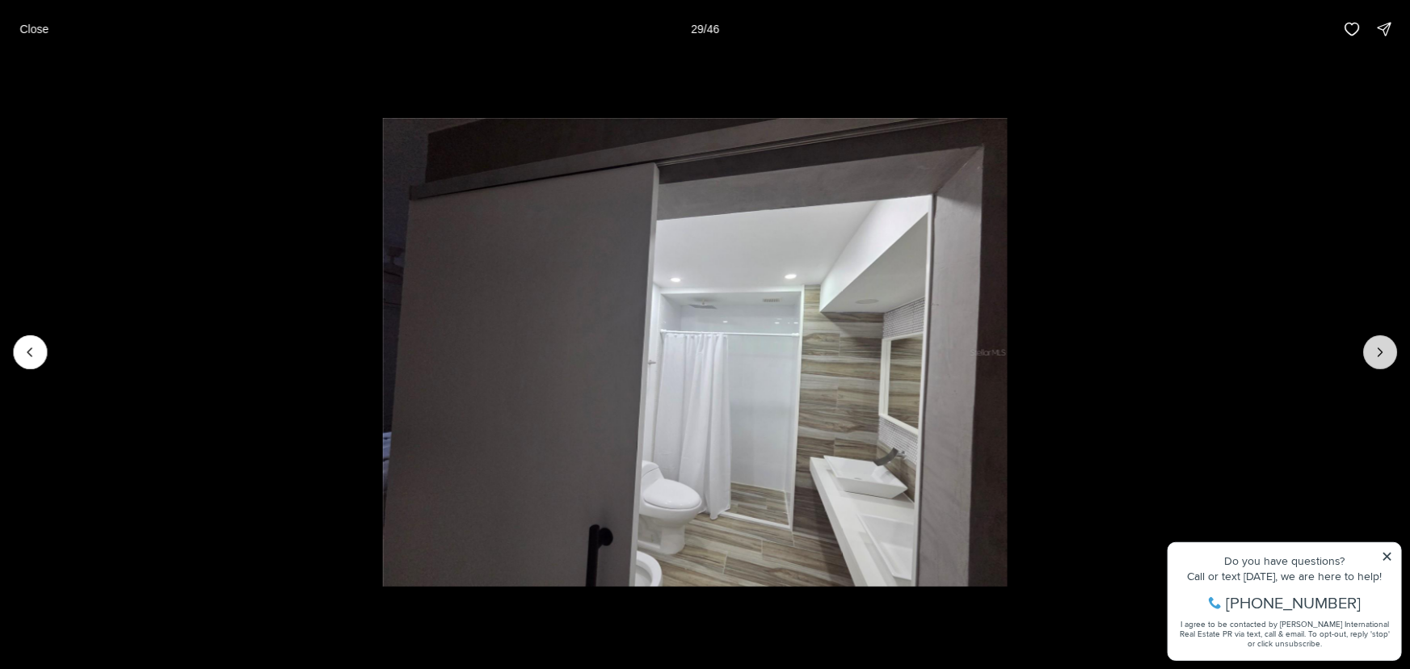
click at [1377, 351] on icon "Next slide" at bounding box center [1380, 352] width 16 height 16
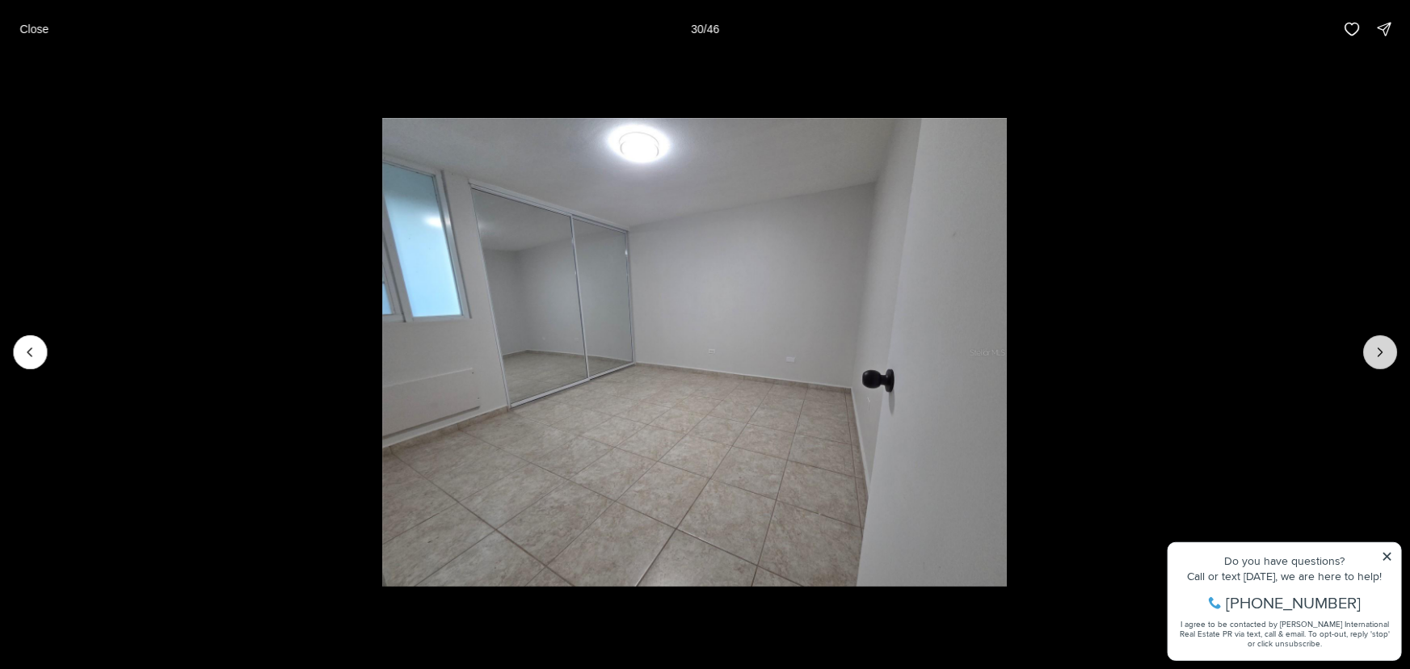
click at [1373, 352] on icon "Next slide" at bounding box center [1380, 352] width 16 height 16
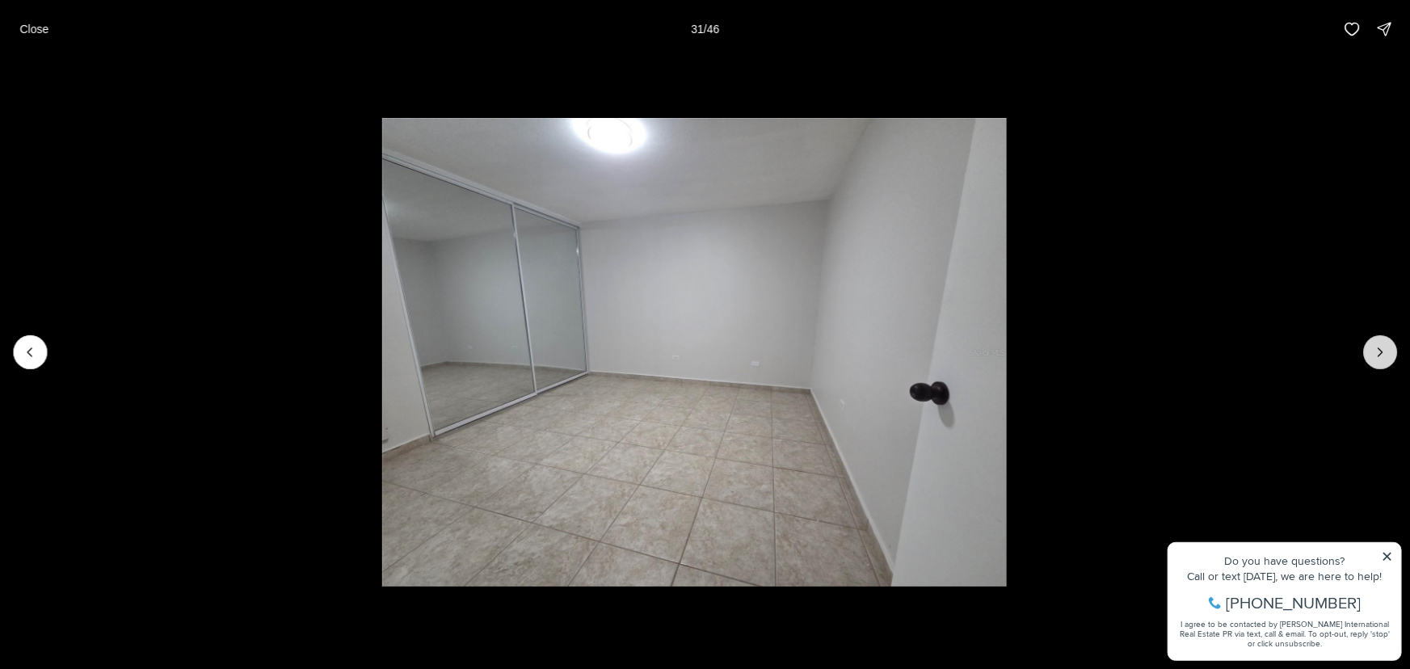
click at [1373, 352] on icon "Next slide" at bounding box center [1380, 352] width 16 height 16
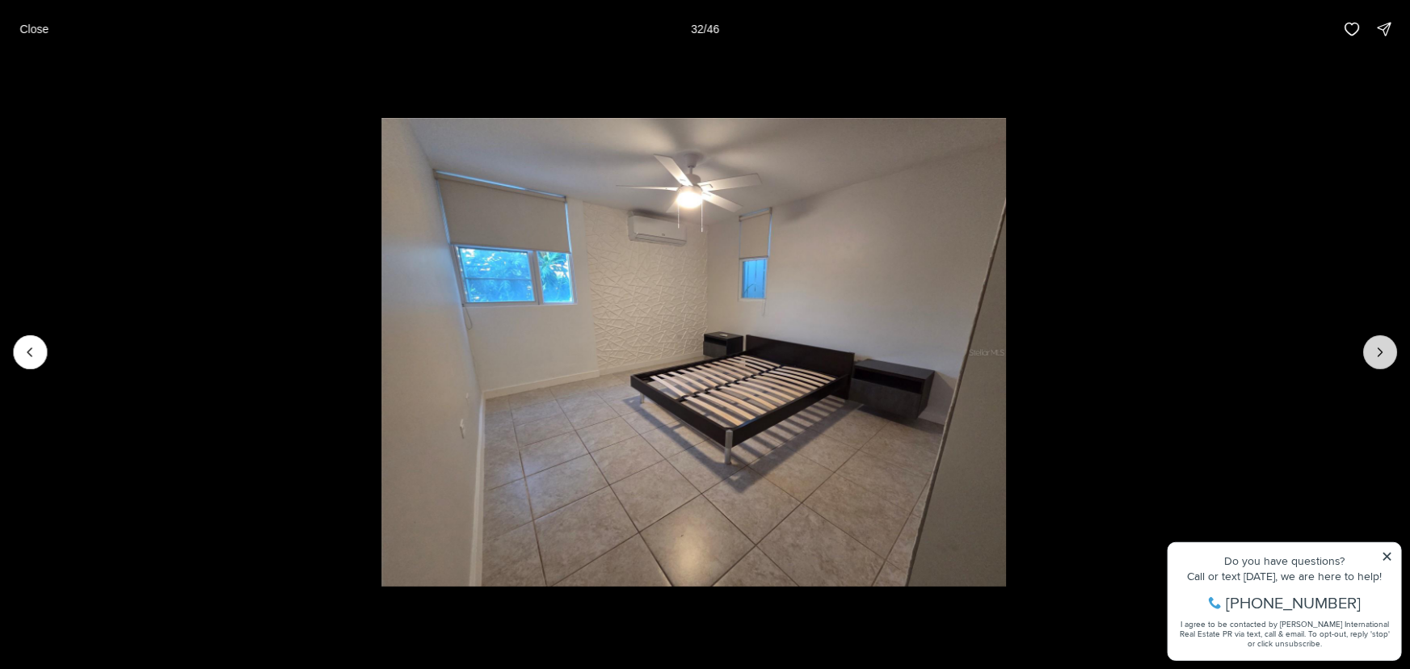
click at [1373, 352] on icon "Next slide" at bounding box center [1380, 352] width 16 height 16
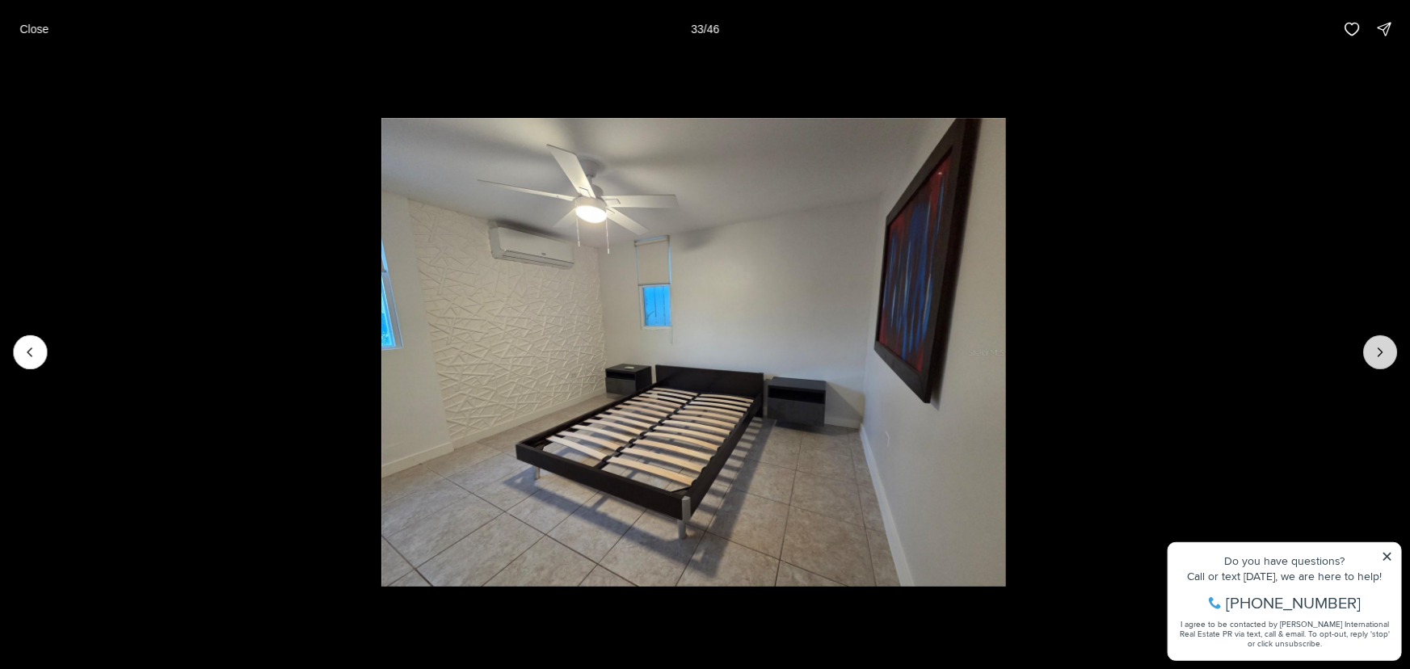
click at [1373, 352] on icon "Next slide" at bounding box center [1380, 352] width 16 height 16
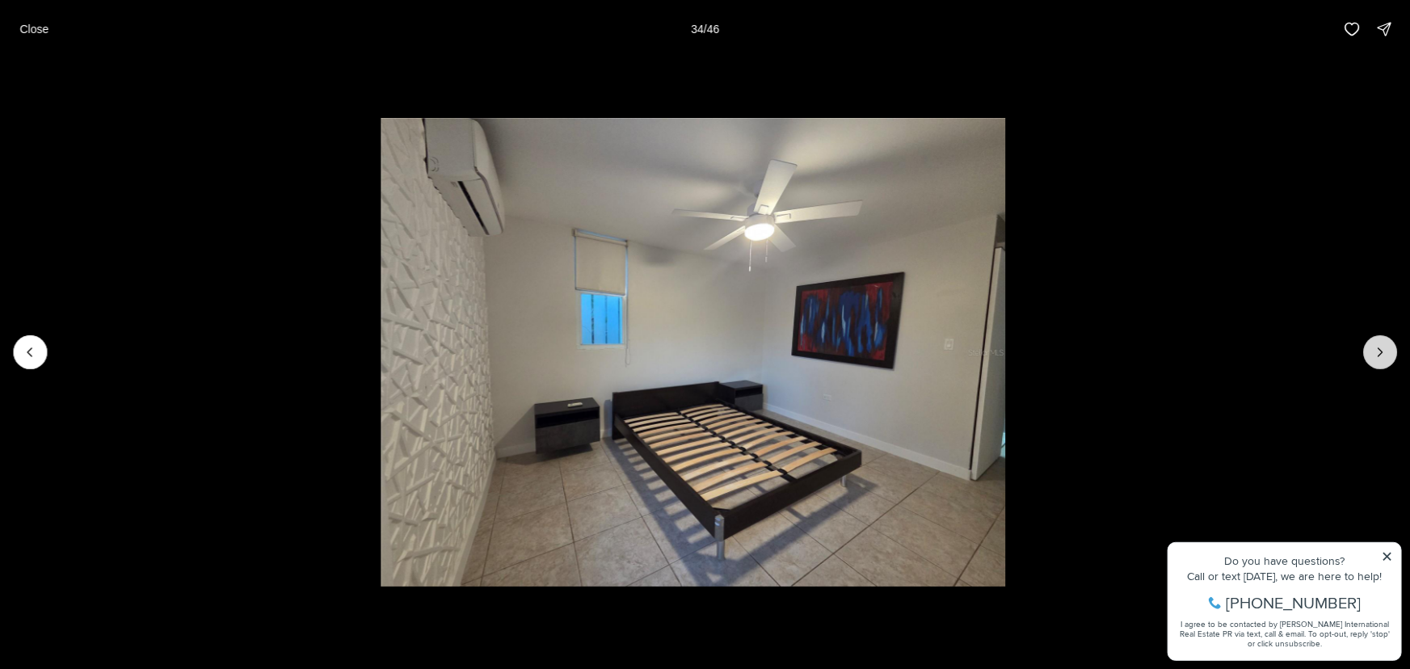
click at [1373, 352] on icon "Next slide" at bounding box center [1380, 352] width 16 height 16
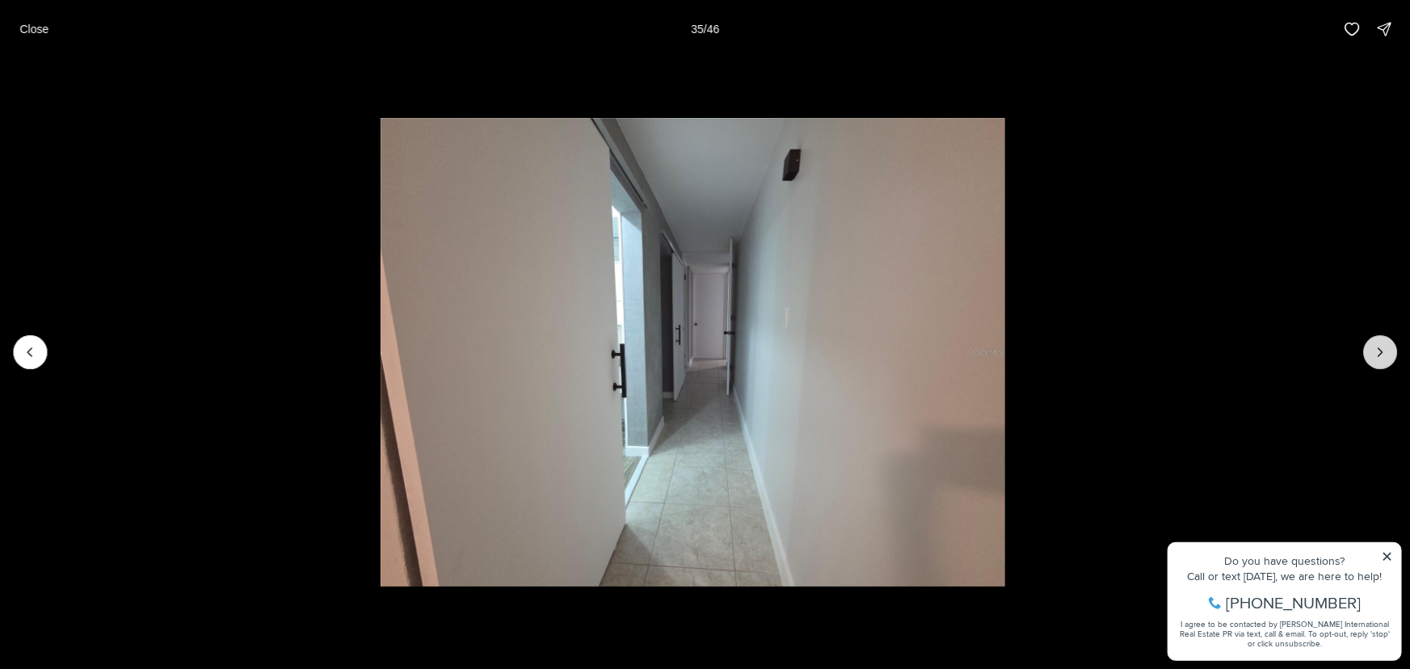
click at [1373, 352] on icon "Next slide" at bounding box center [1380, 352] width 16 height 16
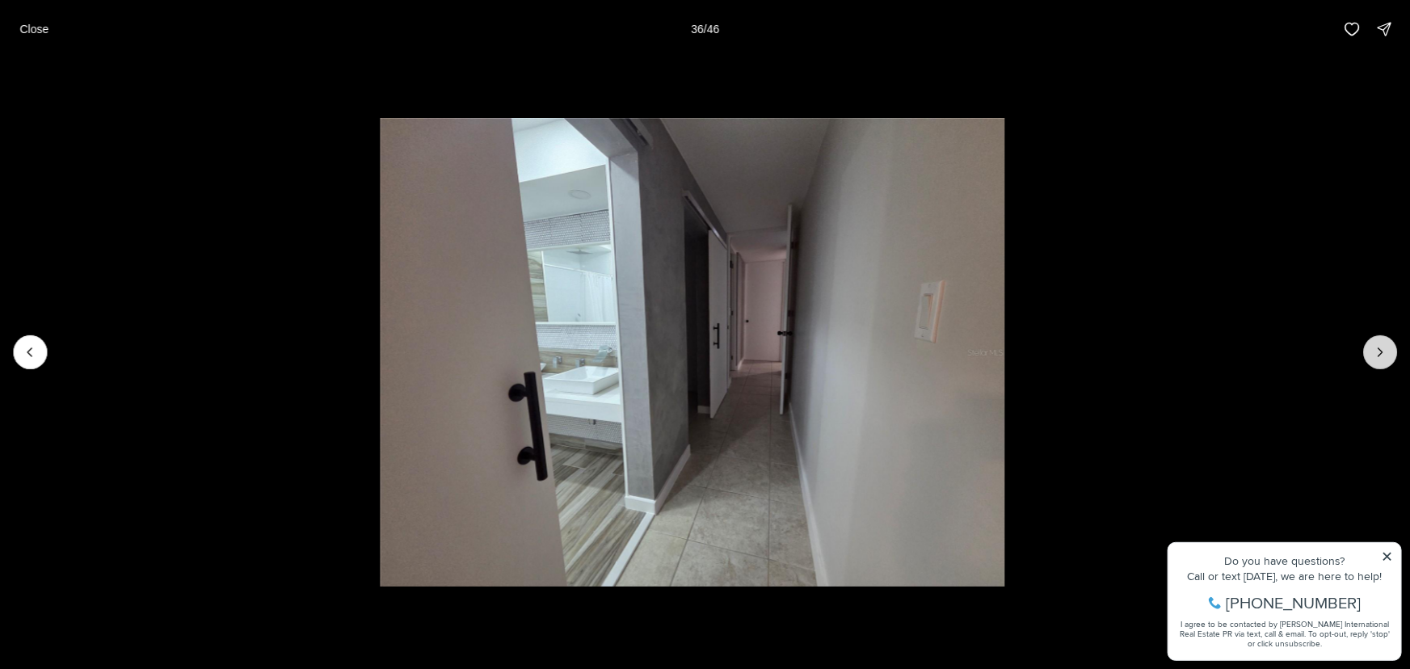
click at [1373, 352] on icon "Next slide" at bounding box center [1380, 352] width 16 height 16
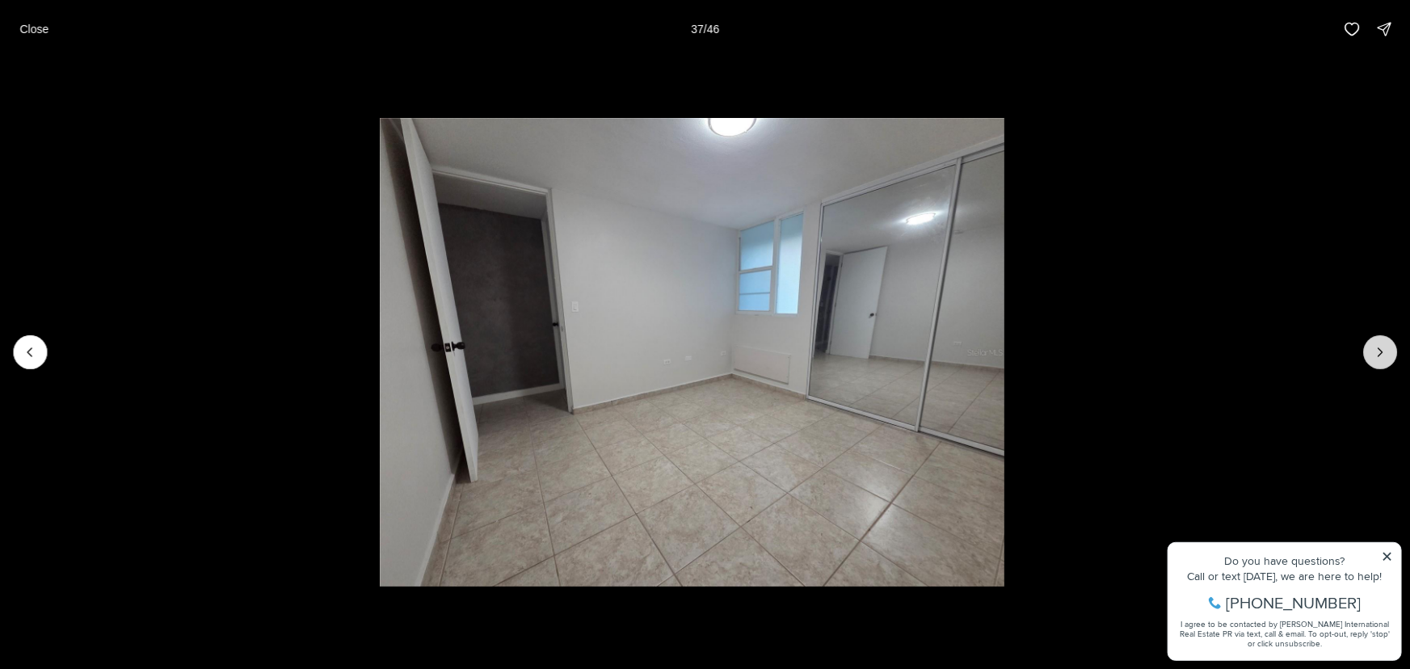
click at [1373, 352] on icon "Next slide" at bounding box center [1380, 352] width 16 height 16
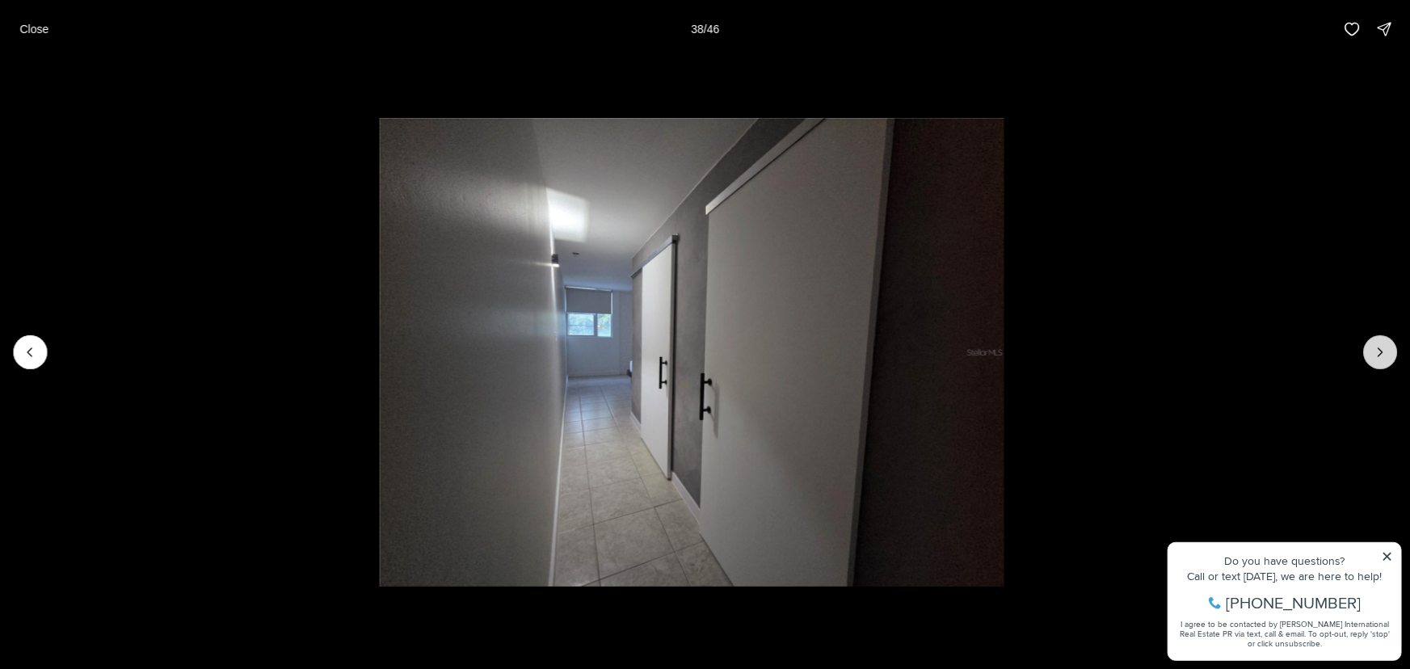
click at [1373, 352] on icon "Next slide" at bounding box center [1380, 352] width 16 height 16
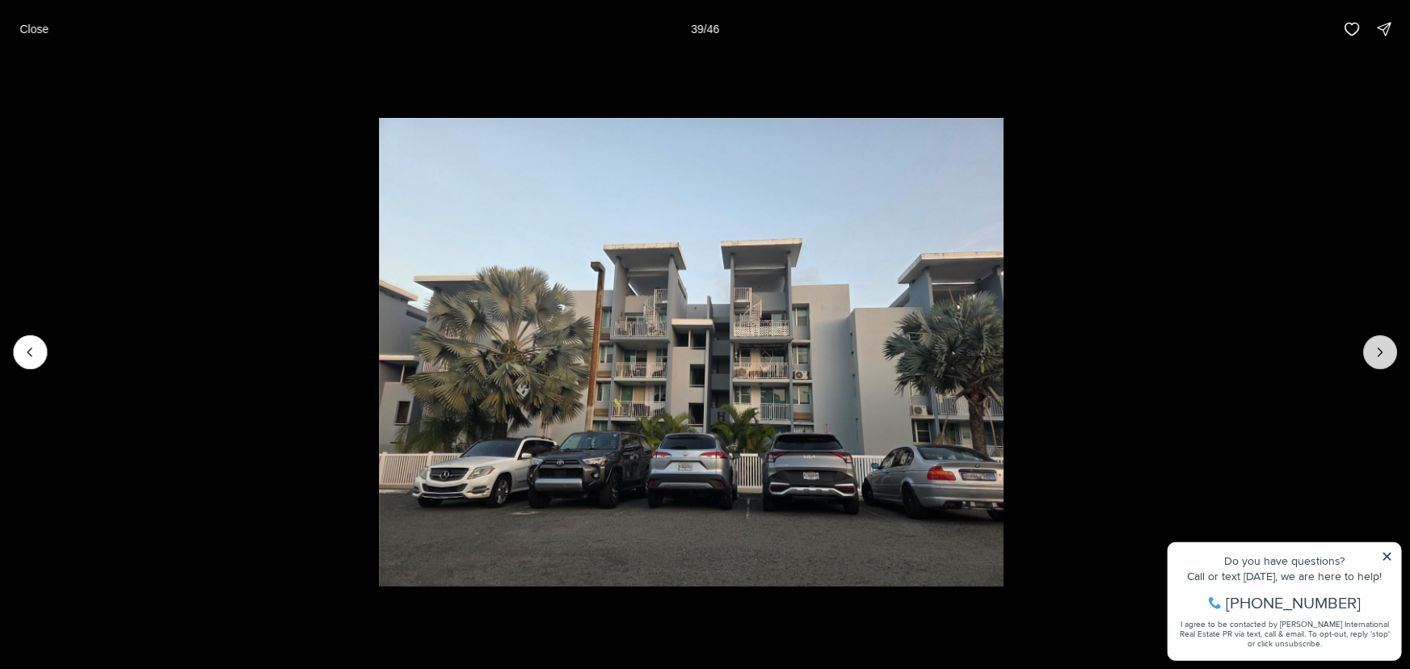
click at [1373, 352] on icon "Next slide" at bounding box center [1380, 352] width 16 height 16
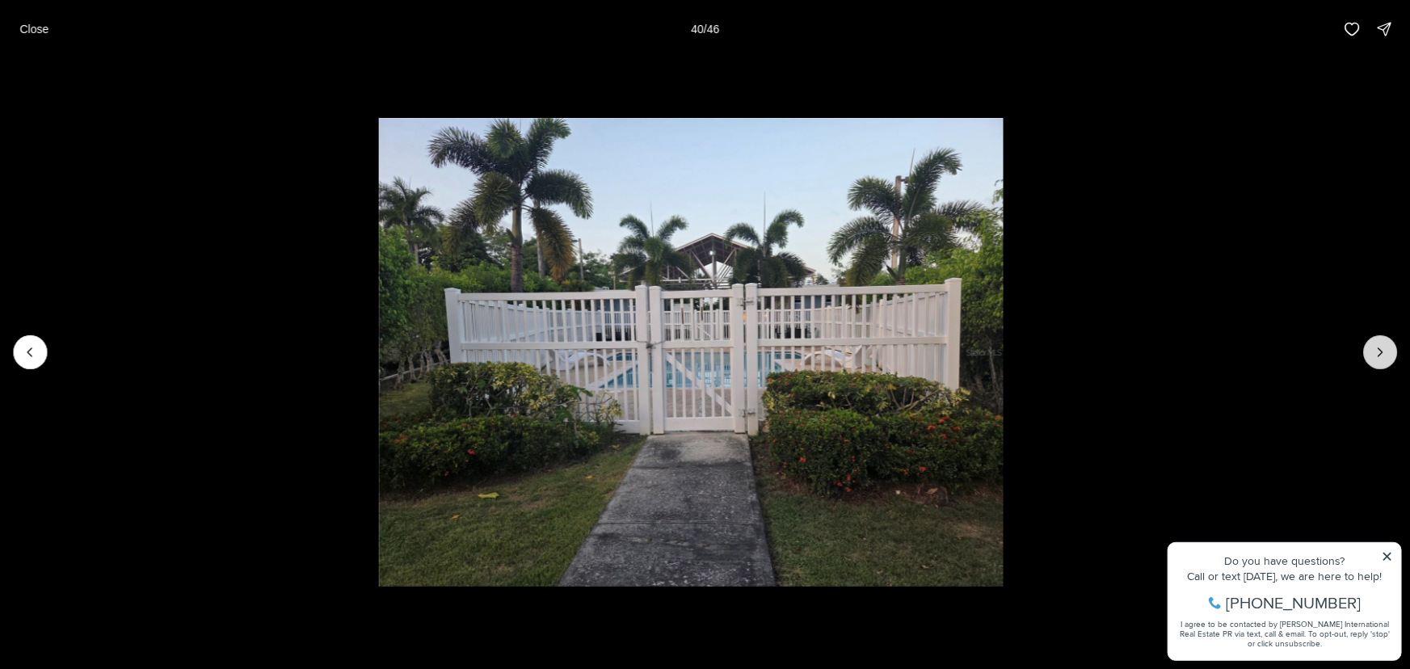
click at [1373, 352] on icon "Next slide" at bounding box center [1380, 352] width 16 height 16
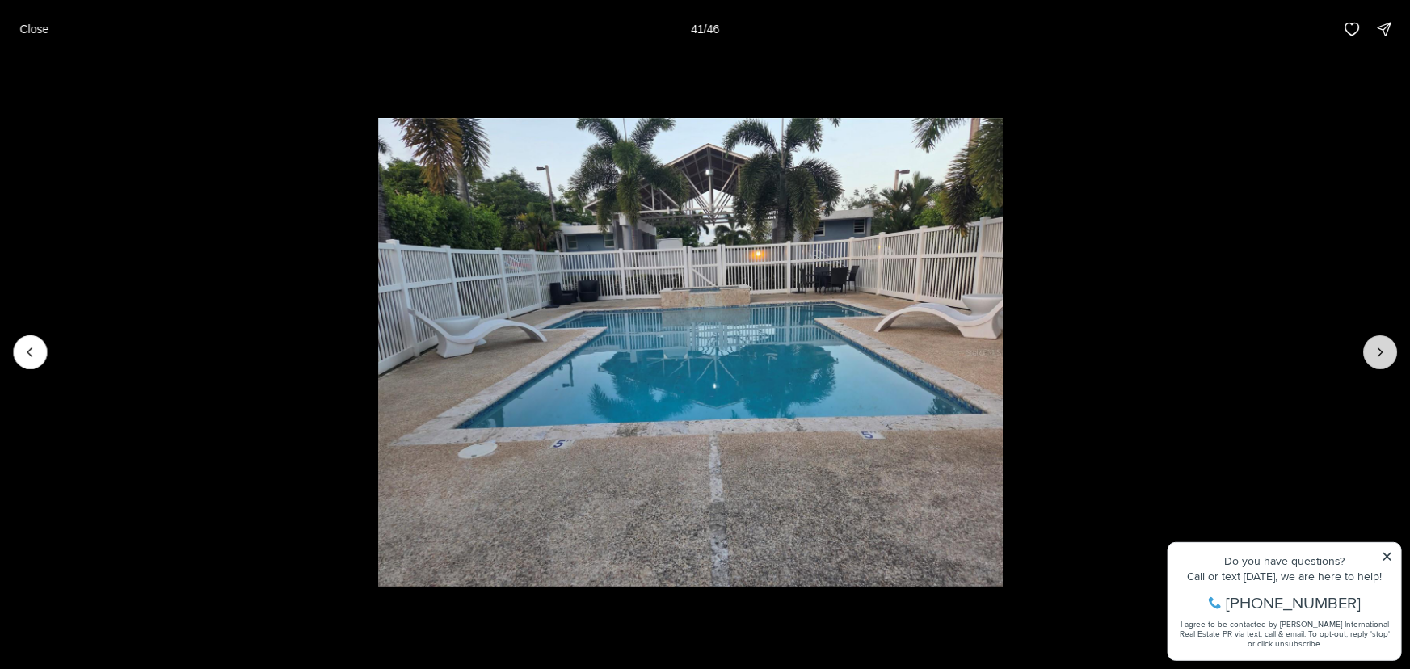
click at [1373, 352] on icon "Next slide" at bounding box center [1380, 352] width 16 height 16
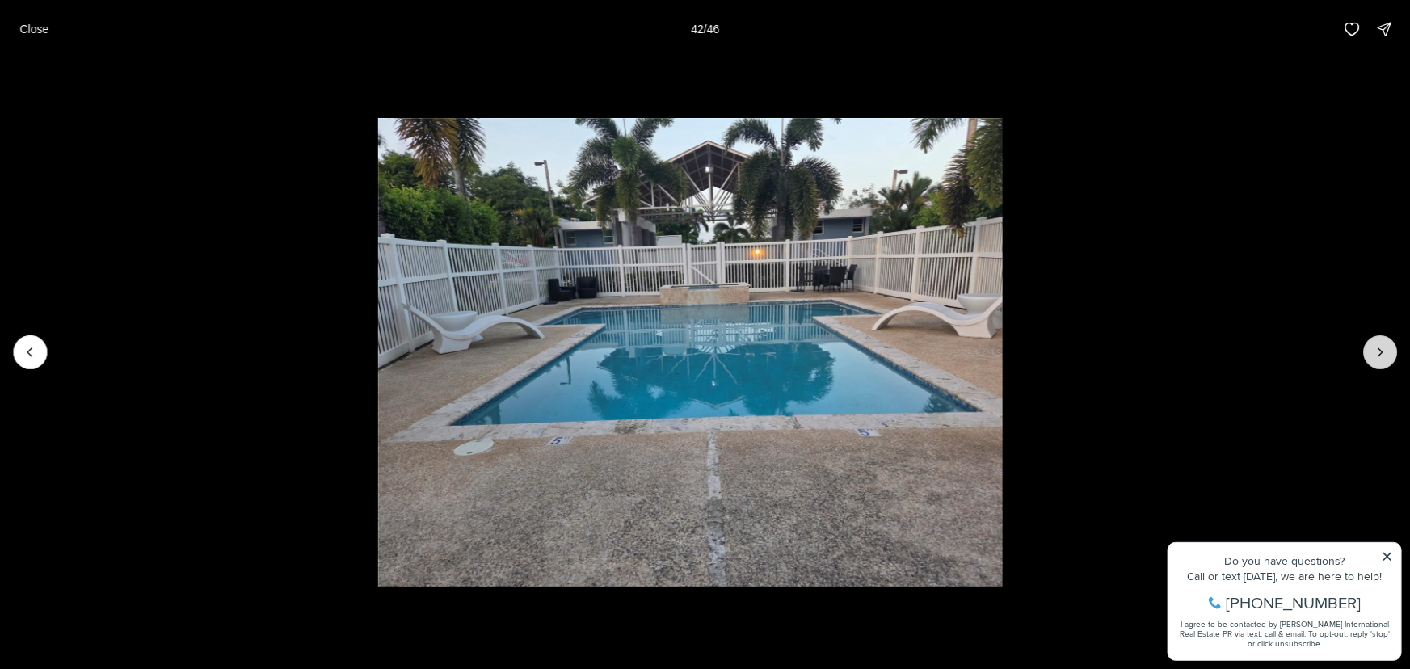
click at [1373, 352] on icon "Next slide" at bounding box center [1380, 352] width 16 height 16
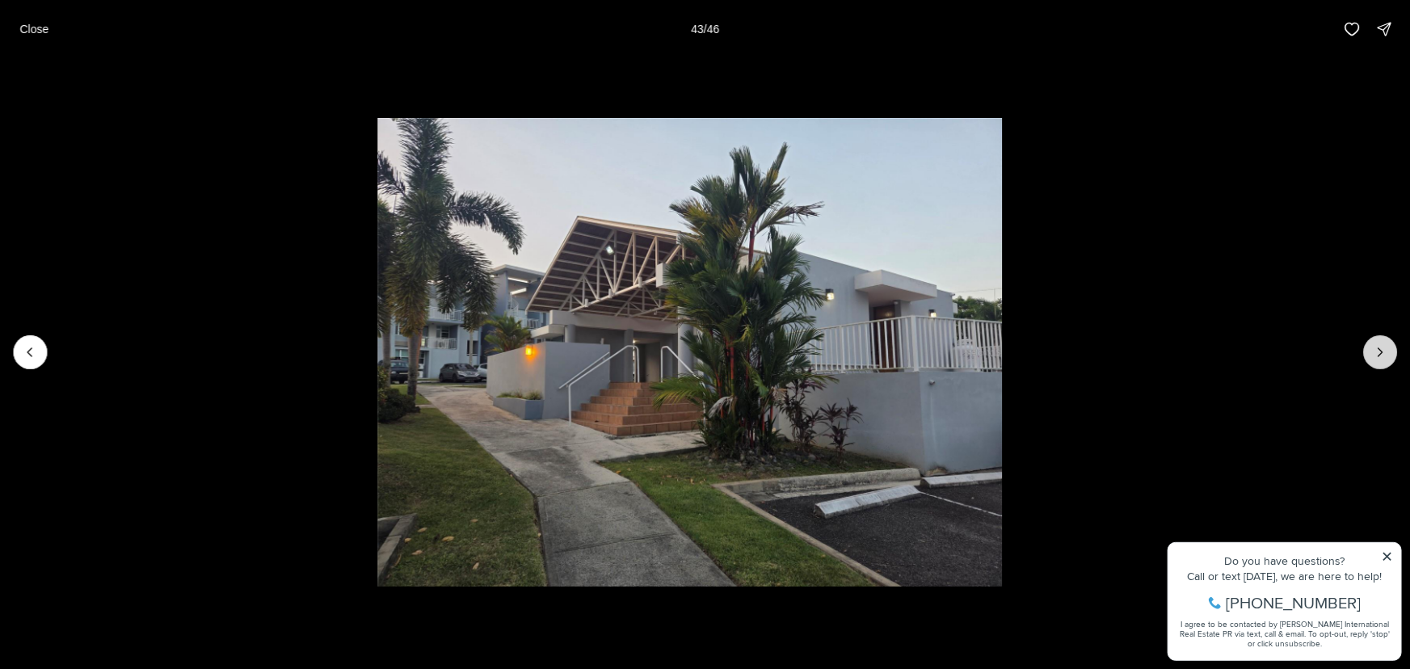
click at [1373, 352] on icon "Next slide" at bounding box center [1380, 352] width 16 height 16
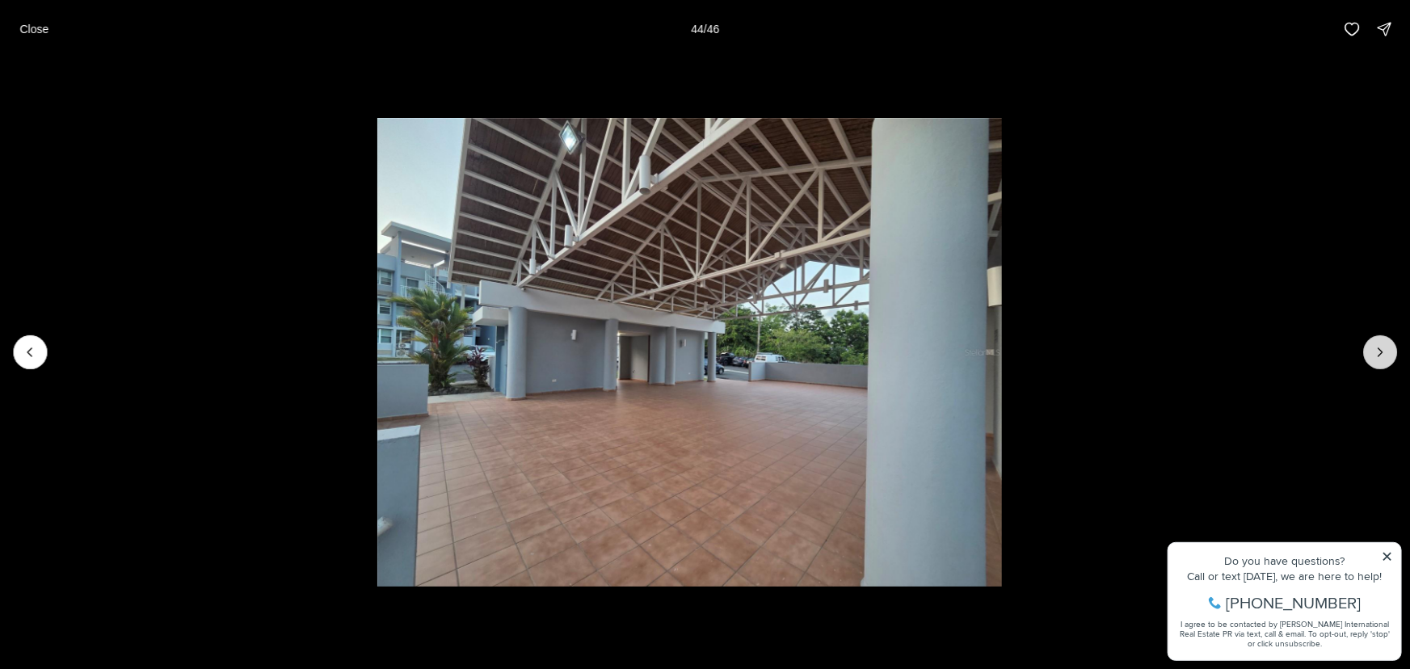
click at [1373, 352] on icon "Next slide" at bounding box center [1380, 352] width 16 height 16
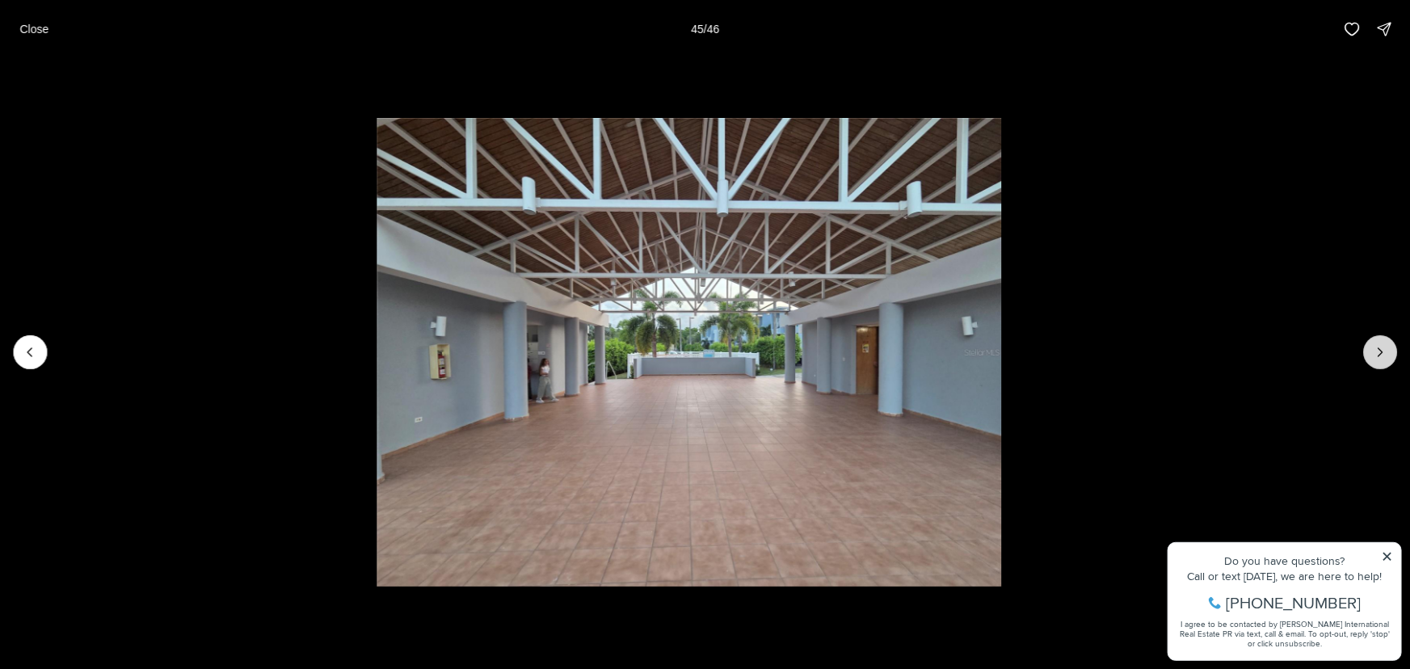
click at [1373, 352] on icon "Next slide" at bounding box center [1380, 352] width 16 height 16
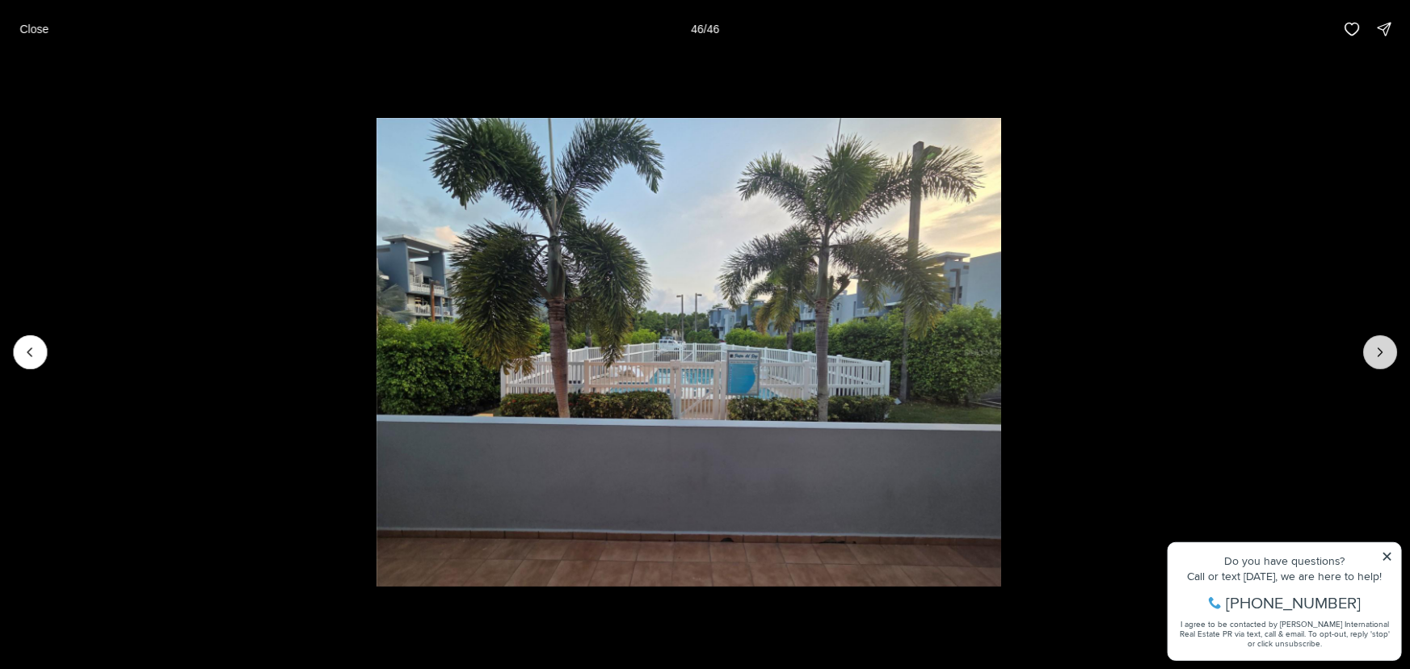
click at [1373, 352] on div at bounding box center [1380, 352] width 34 height 34
click at [20, 23] on p "Close" at bounding box center [33, 29] width 29 height 13
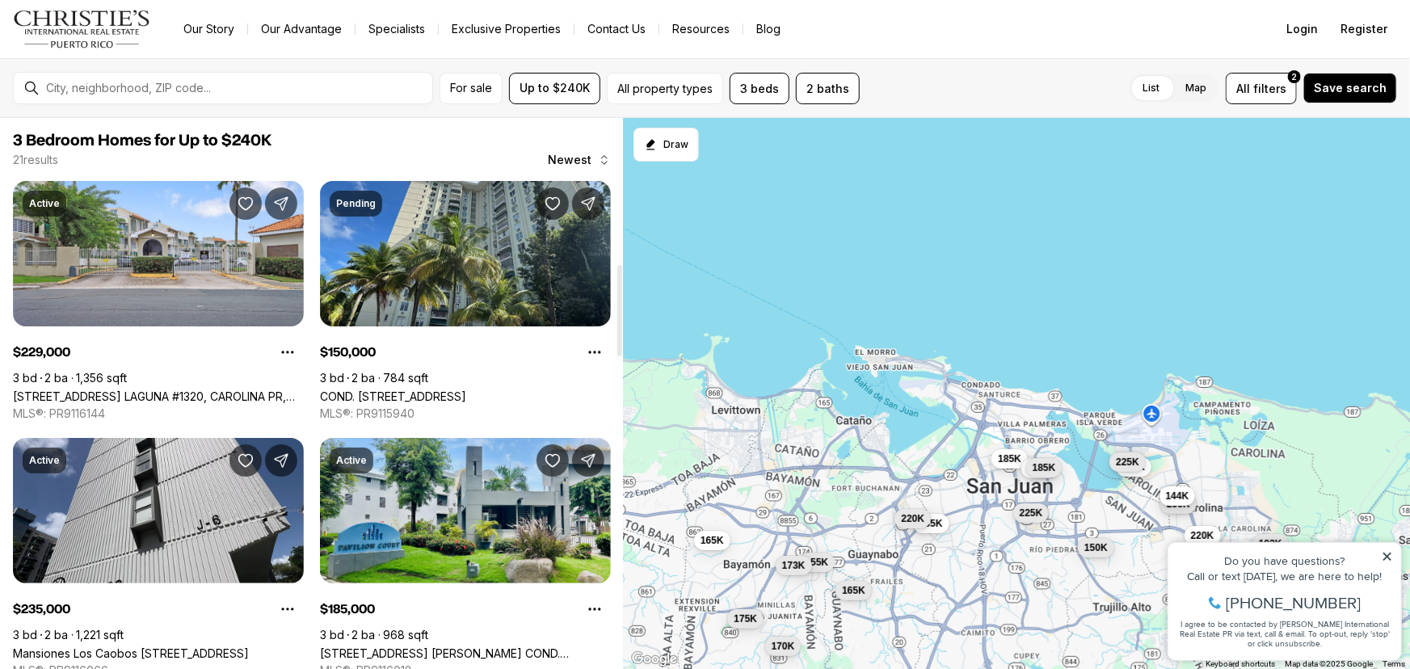
scroll to position [881, 0]
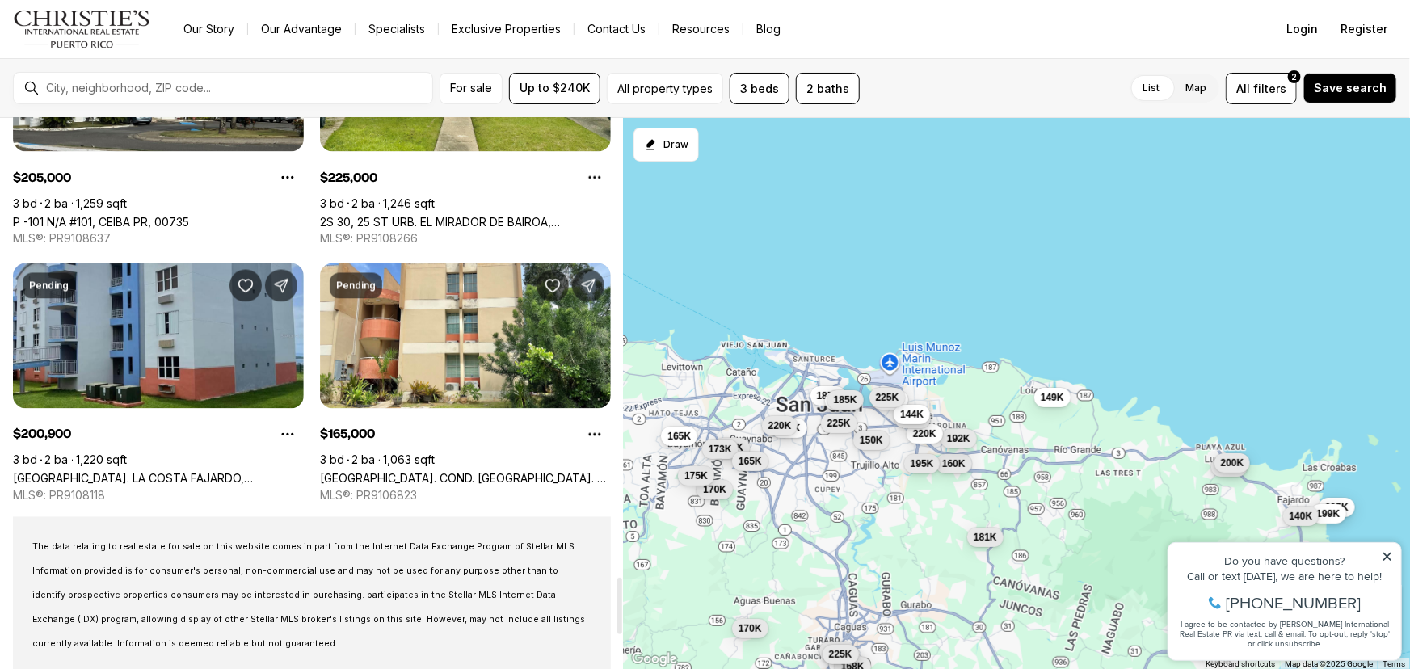
scroll to position [4480, 0]
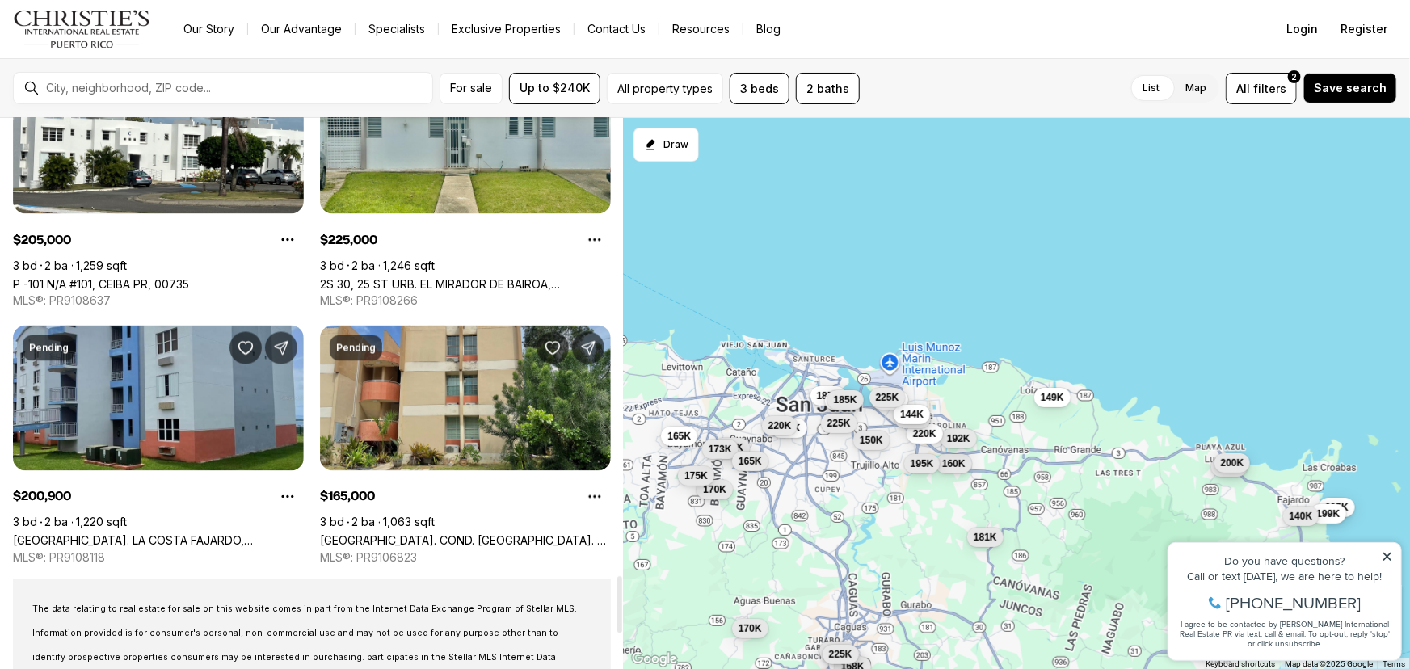
click at [435, 534] on link "[GEOGRAPHIC_DATA]. COND. [GEOGRAPHIC_DATA]. C-204, GUAYNABO PR, 00965" at bounding box center [465, 541] width 291 height 14
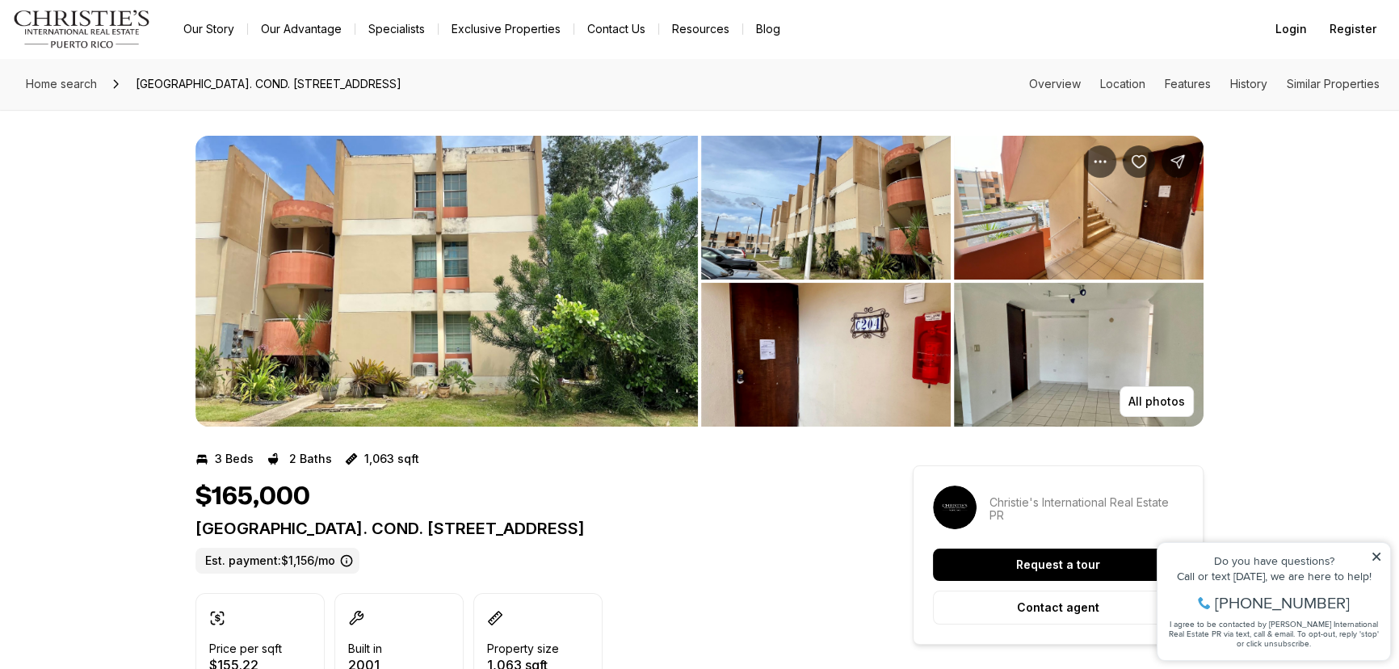
click at [501, 331] on img "View image gallery" at bounding box center [447, 281] width 503 height 291
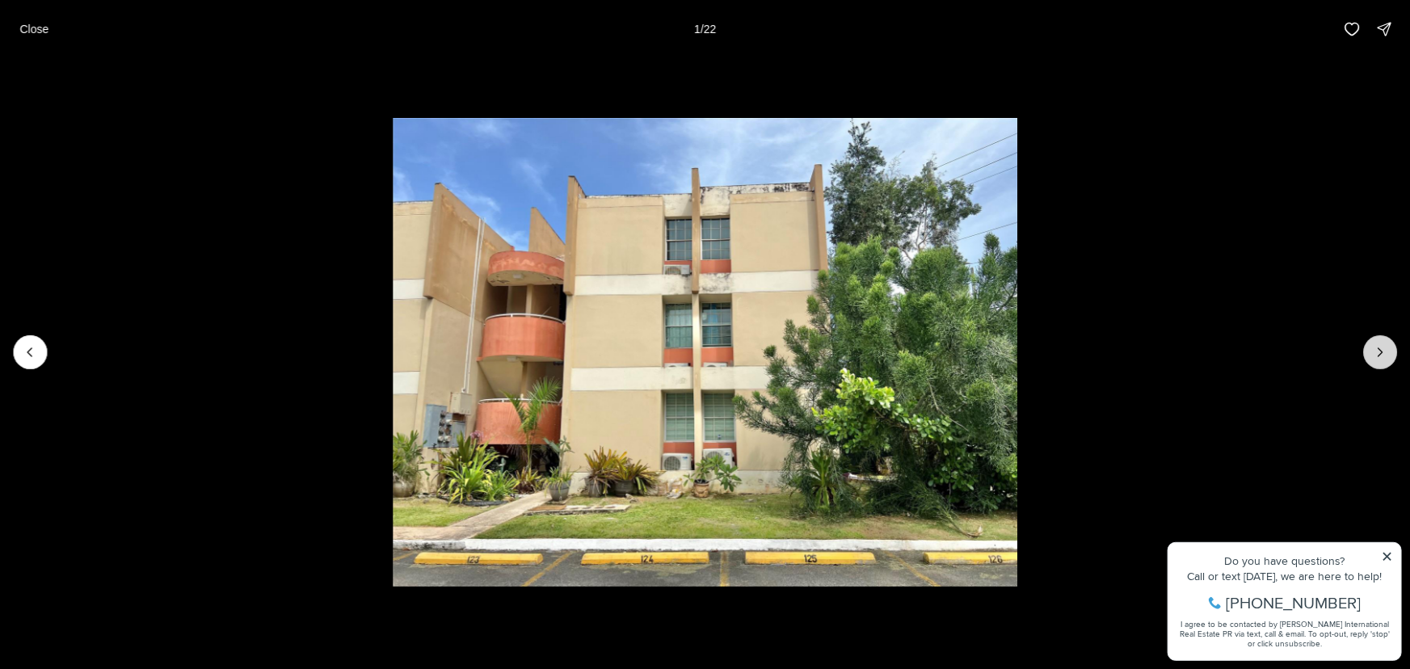
click at [1375, 353] on icon "Next slide" at bounding box center [1380, 352] width 16 height 16
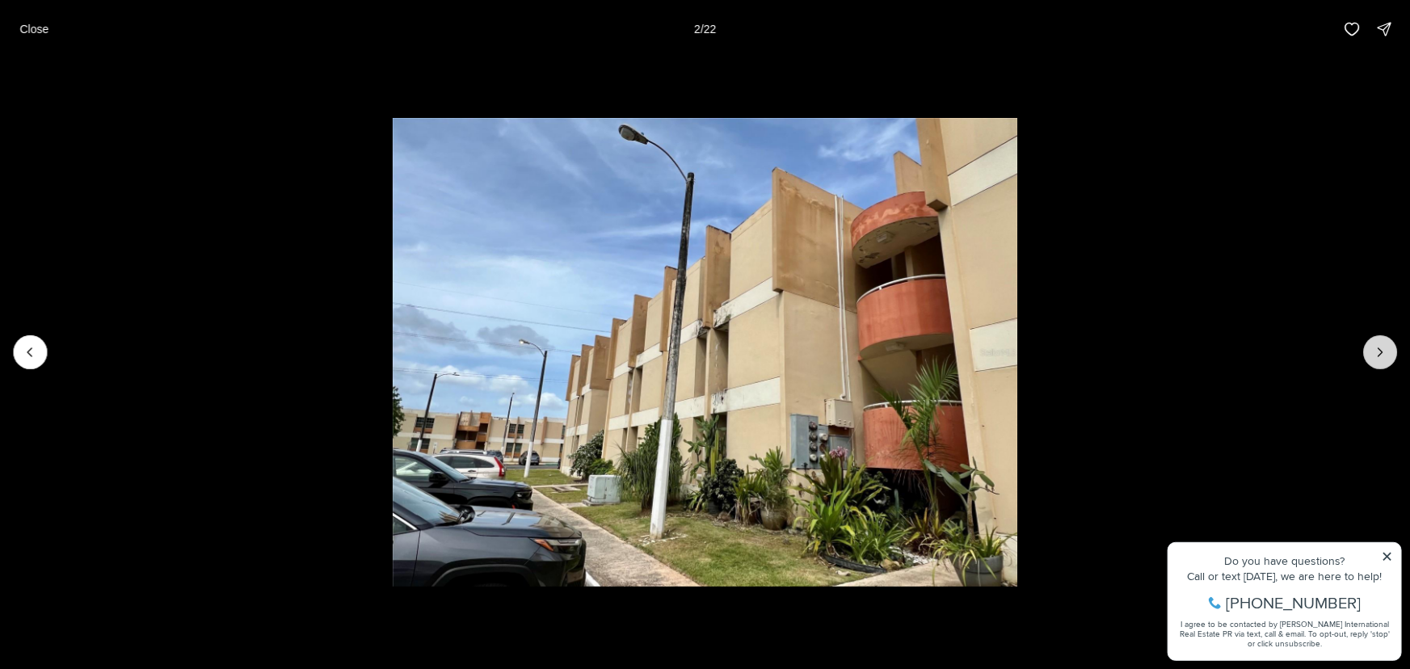
click at [1375, 353] on icon "Next slide" at bounding box center [1380, 352] width 16 height 16
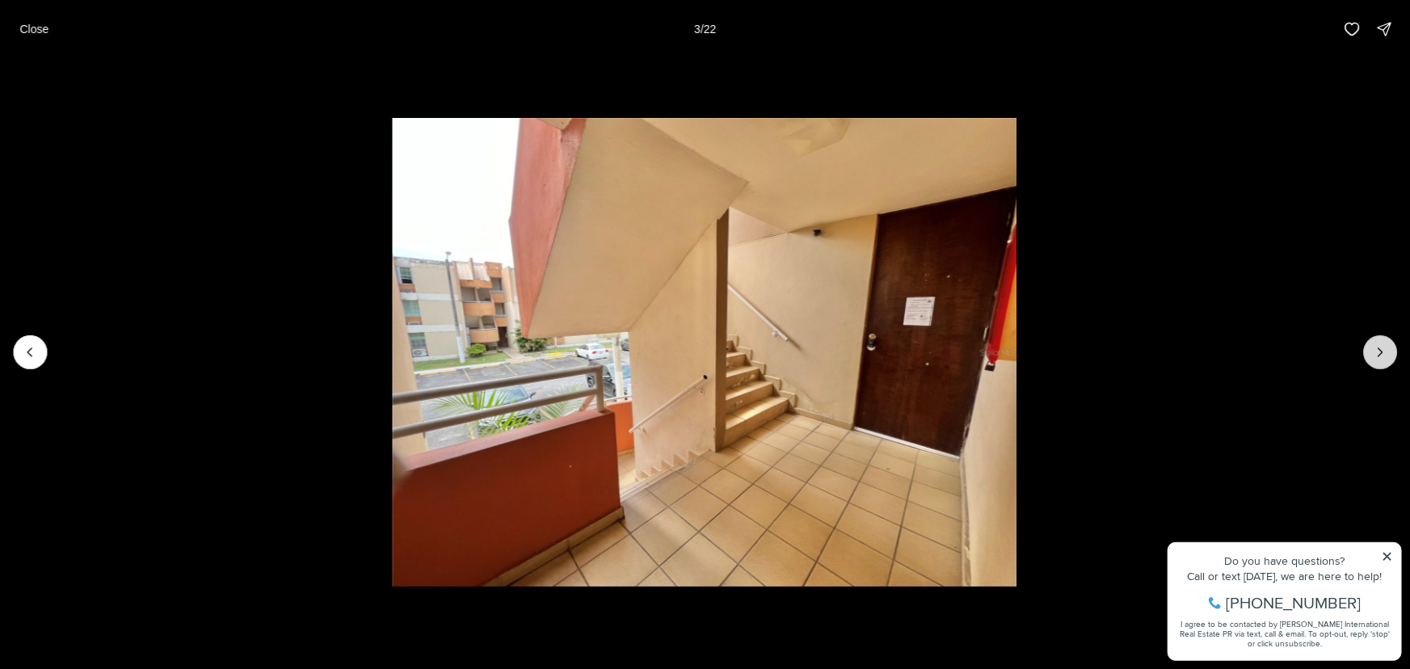
click at [1375, 353] on icon "Next slide" at bounding box center [1380, 352] width 16 height 16
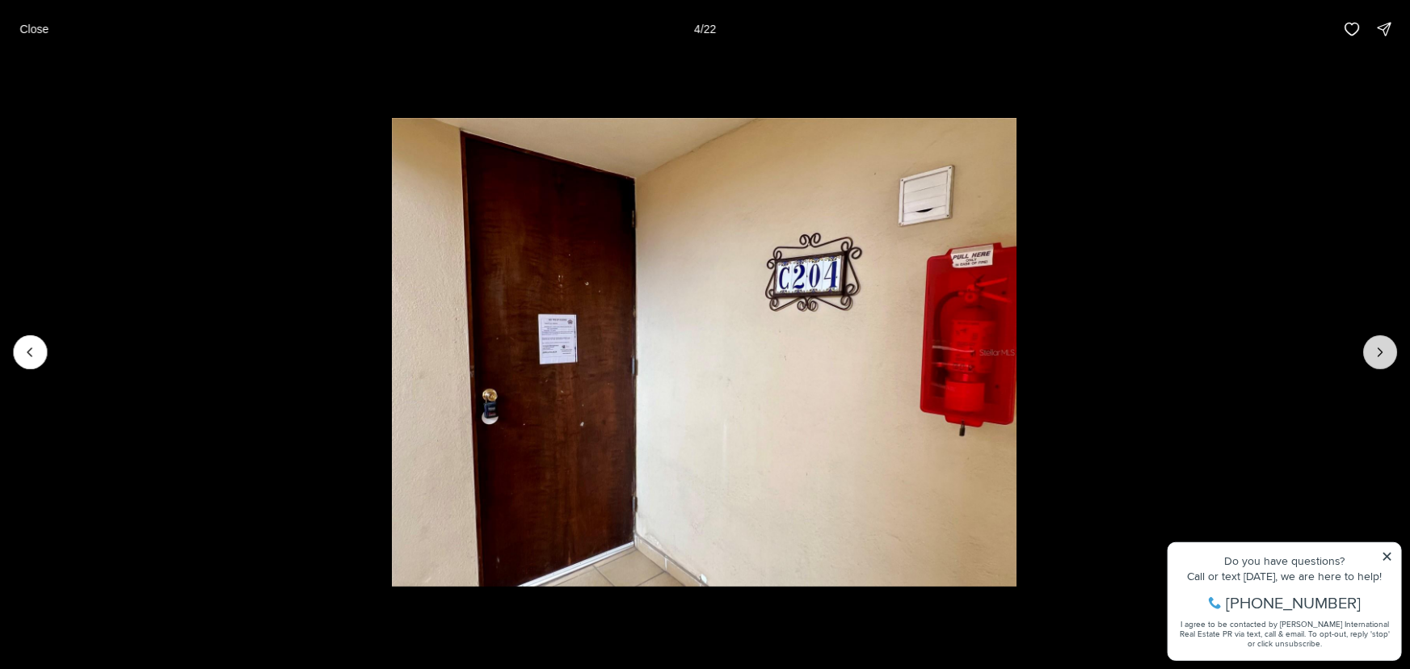
click at [1375, 353] on icon "Next slide" at bounding box center [1380, 352] width 16 height 16
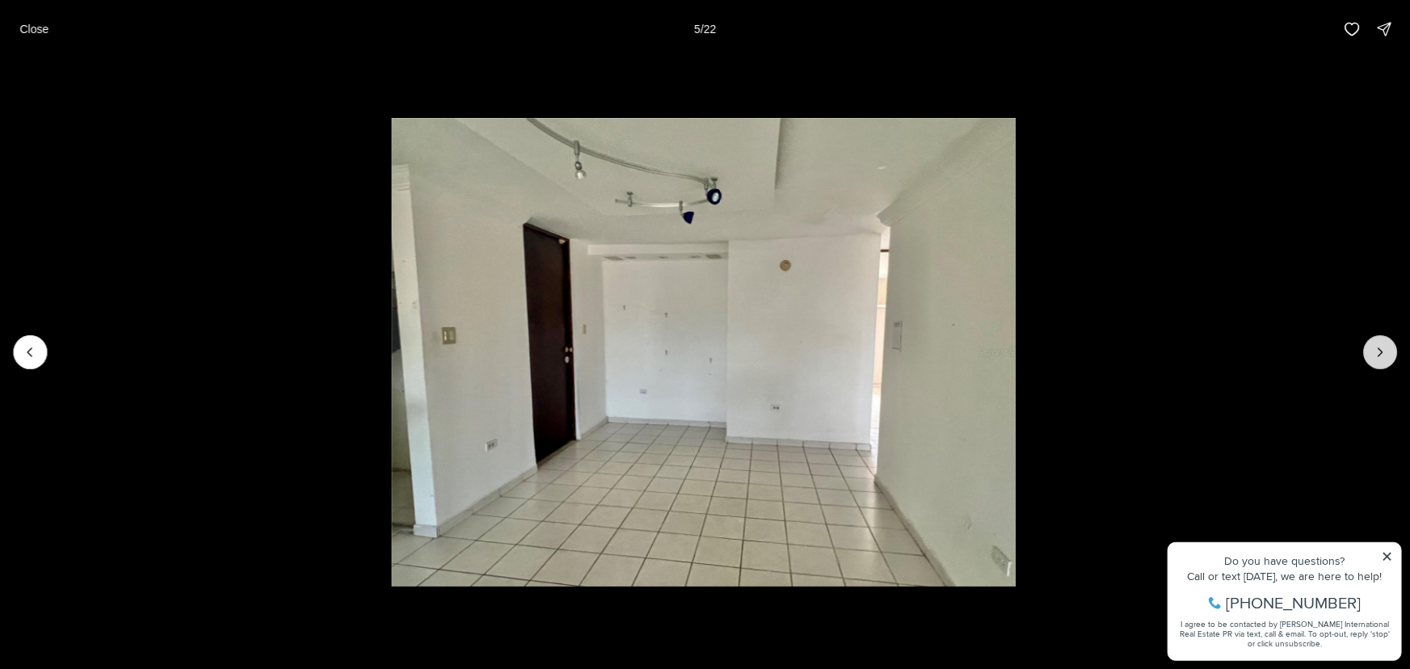
click at [1375, 353] on icon "Next slide" at bounding box center [1380, 352] width 16 height 16
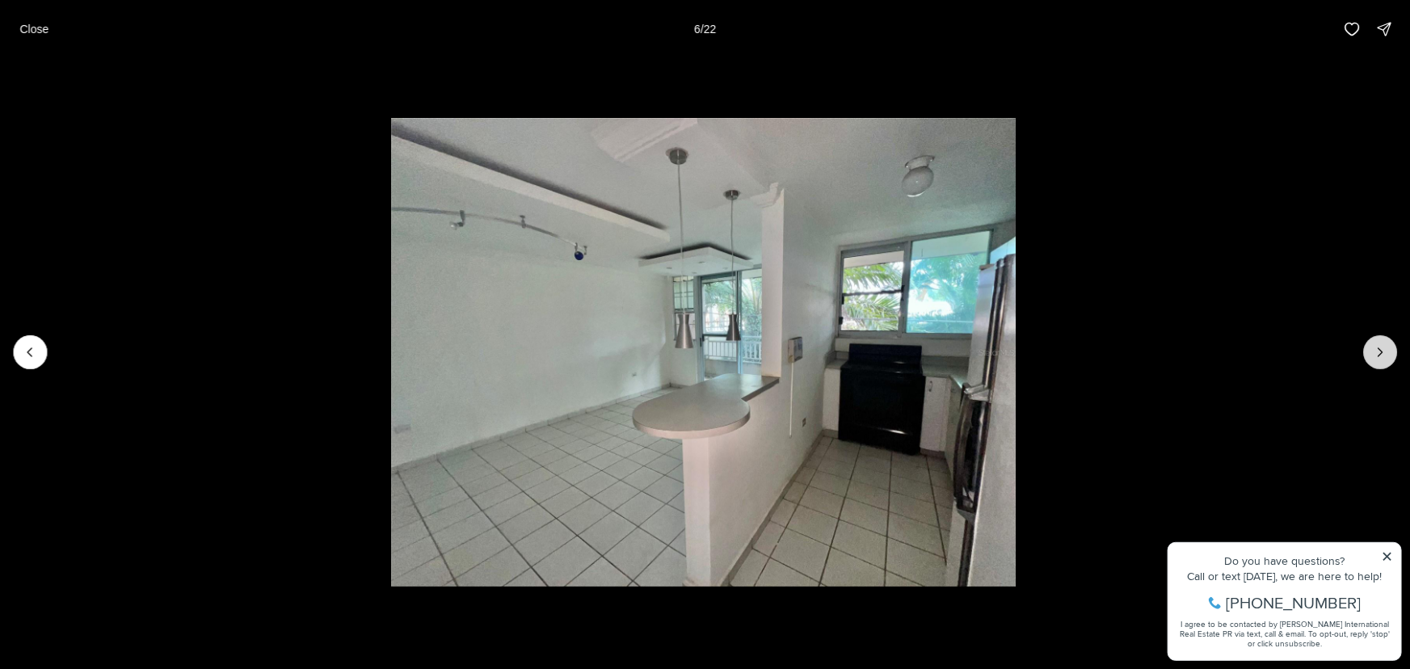
click at [1375, 353] on icon "Next slide" at bounding box center [1380, 352] width 16 height 16
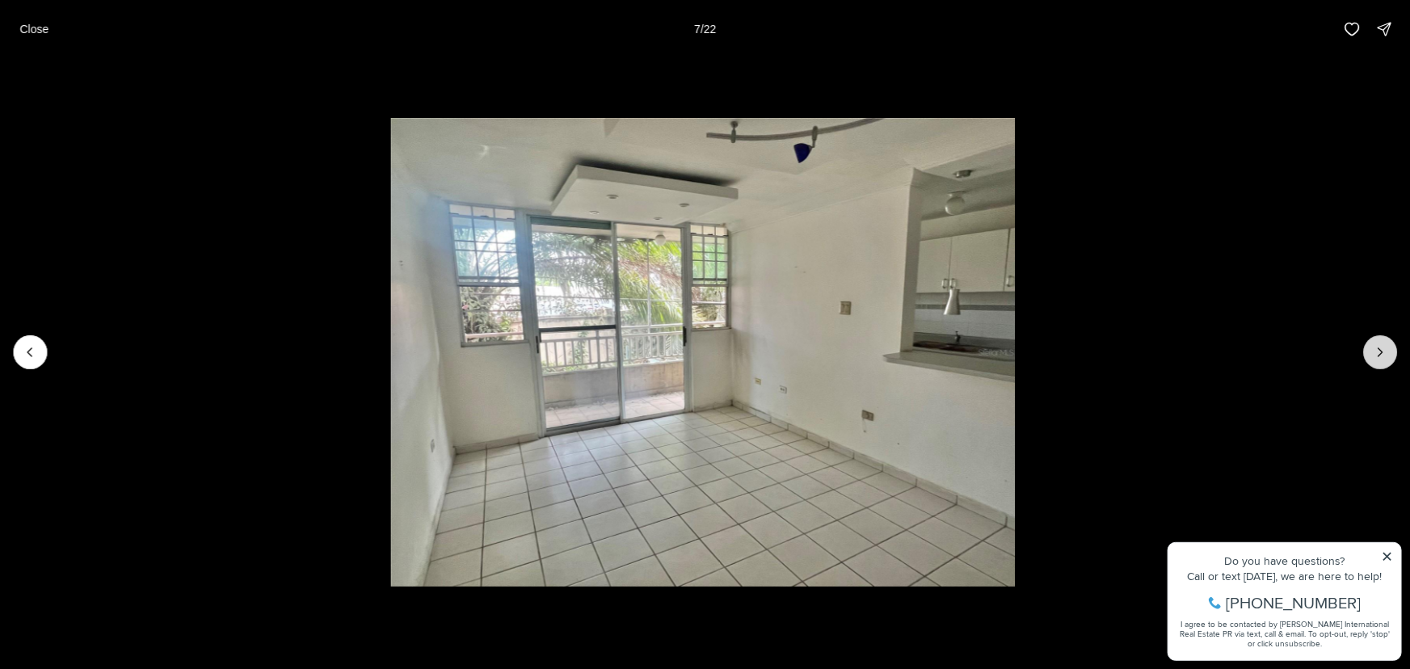
click at [1375, 353] on icon "Next slide" at bounding box center [1380, 352] width 16 height 16
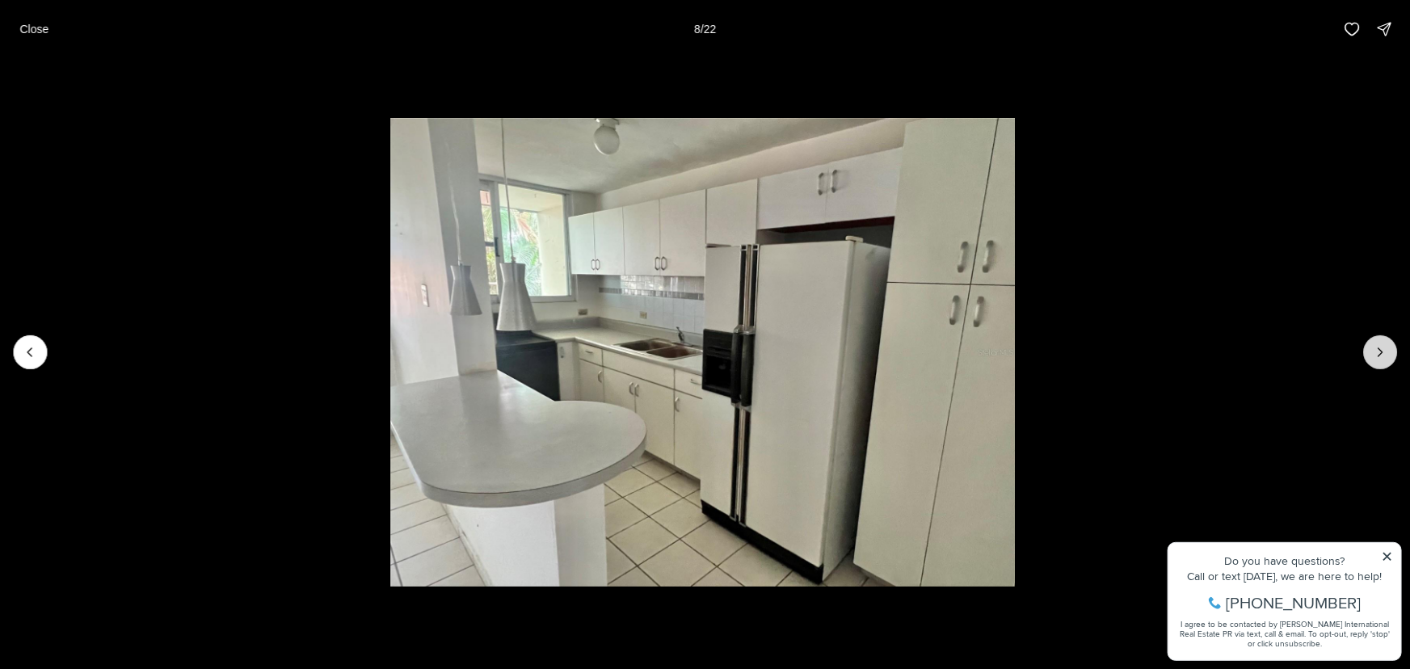
click at [1375, 353] on icon "Next slide" at bounding box center [1380, 352] width 16 height 16
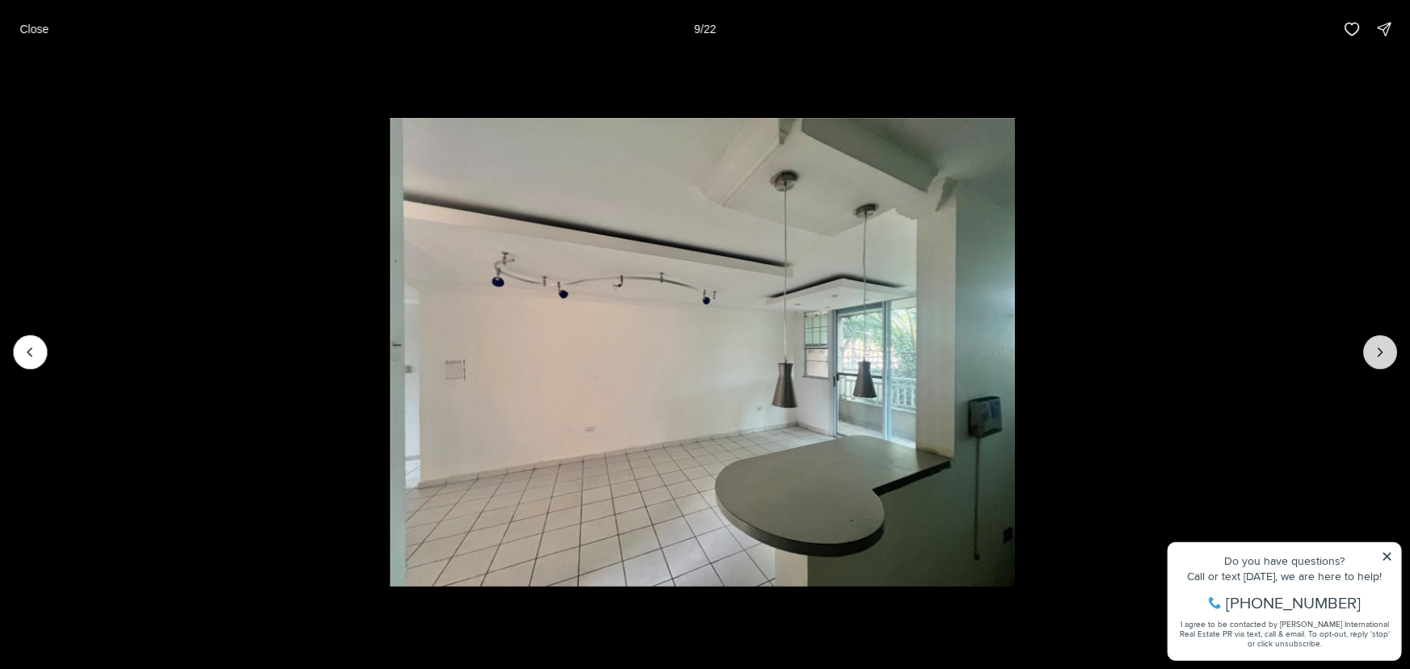
click at [1375, 353] on icon "Next slide" at bounding box center [1380, 352] width 16 height 16
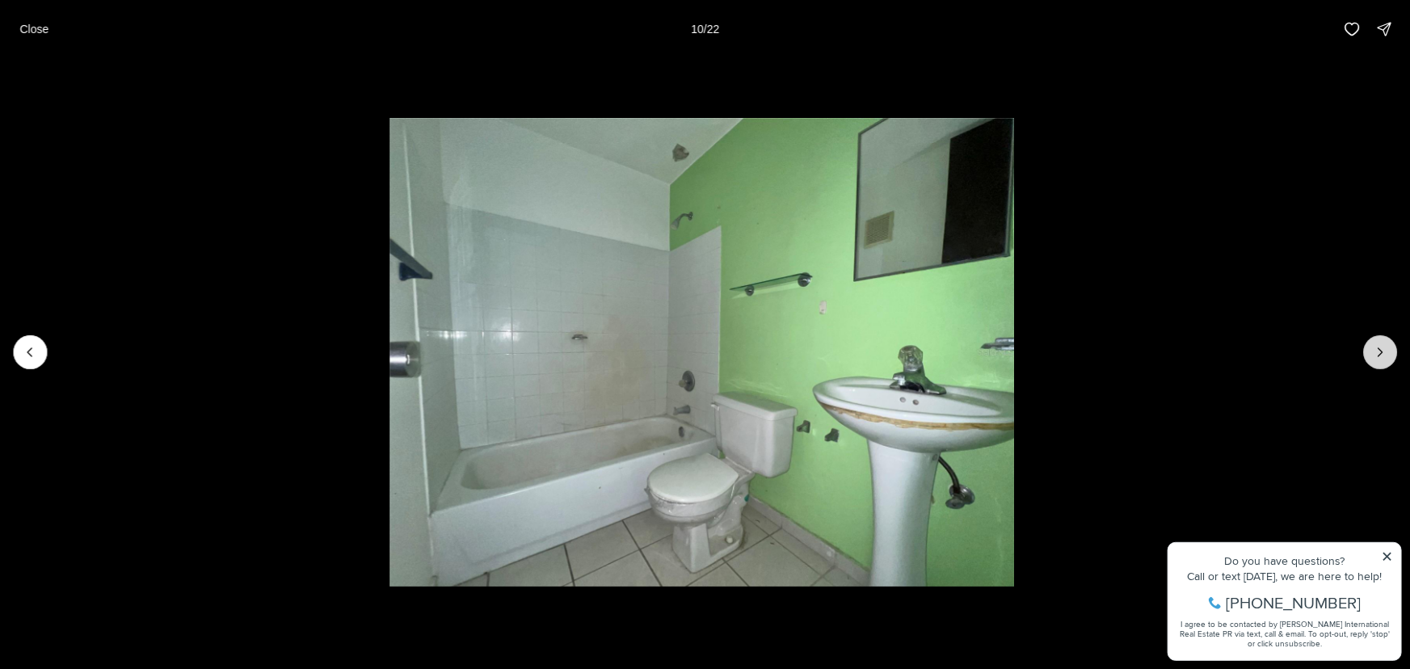
click at [1375, 353] on icon "Next slide" at bounding box center [1380, 352] width 16 height 16
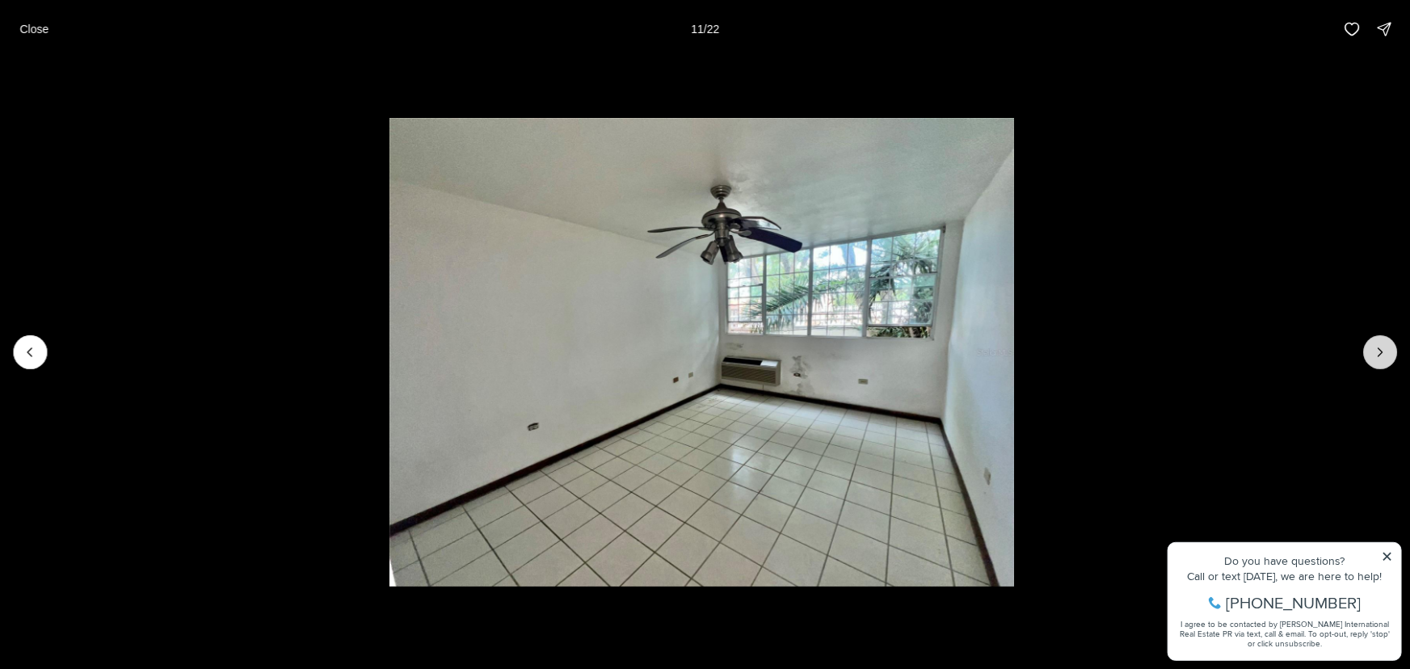
click at [1375, 353] on icon "Next slide" at bounding box center [1380, 352] width 16 height 16
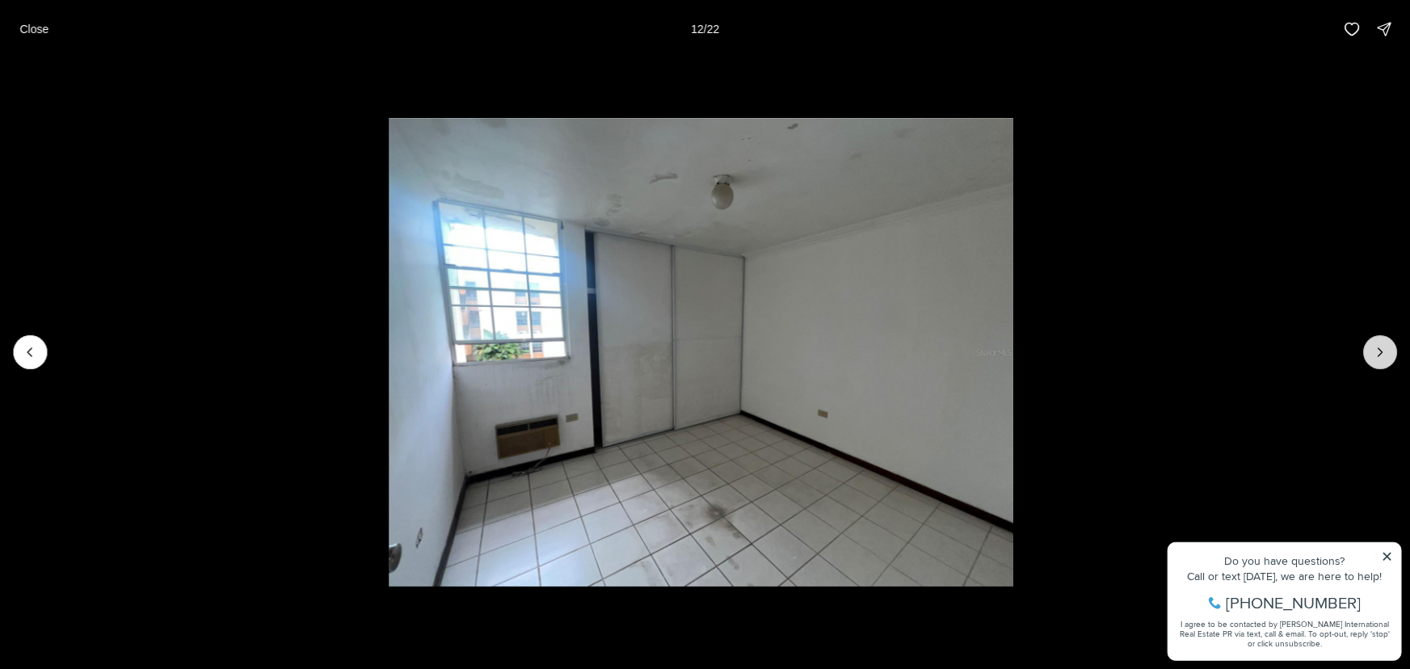
click at [1375, 353] on icon "Next slide" at bounding box center [1380, 352] width 16 height 16
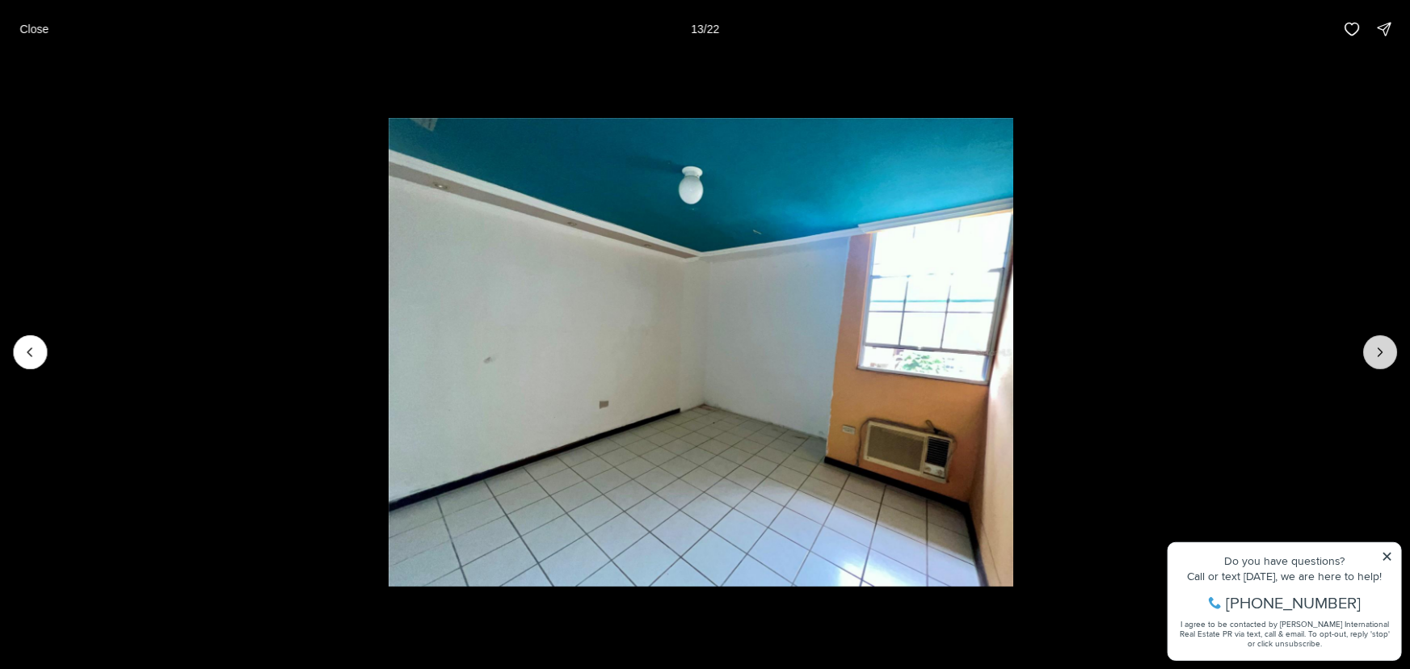
click at [1375, 353] on icon "Next slide" at bounding box center [1380, 352] width 16 height 16
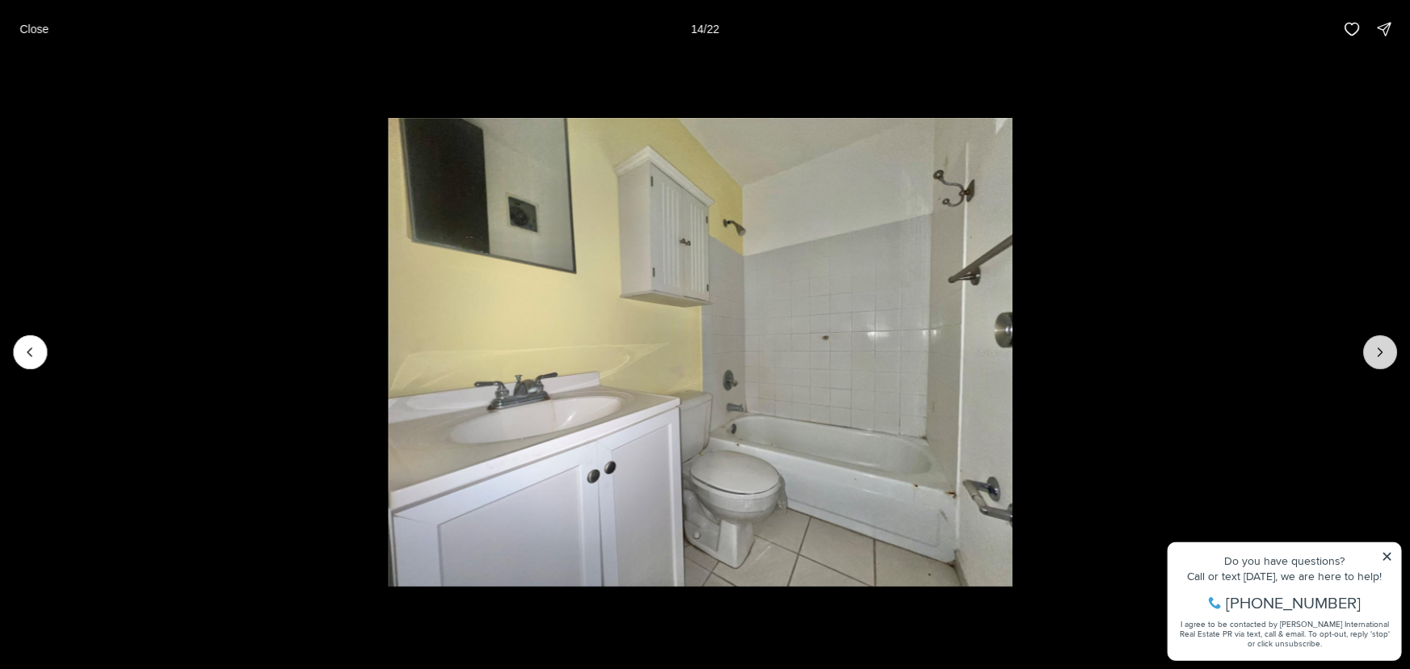
click at [1375, 353] on icon "Next slide" at bounding box center [1380, 352] width 16 height 16
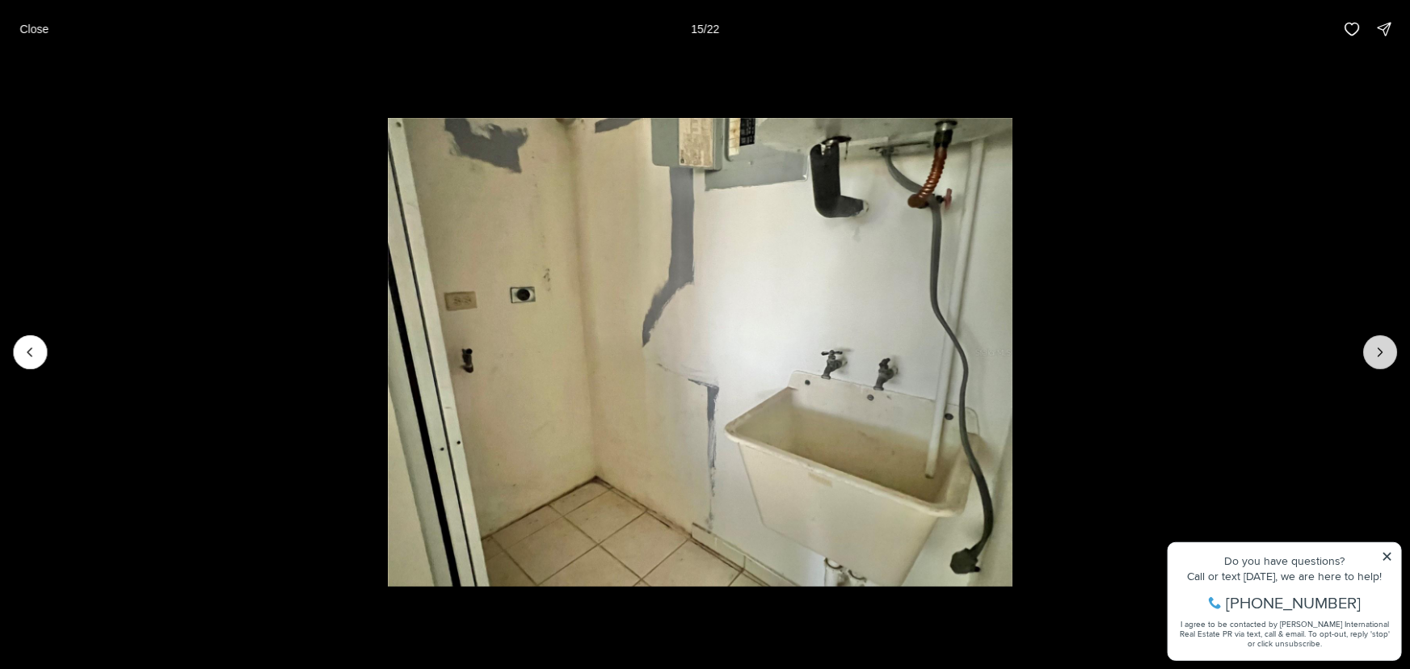
click at [1375, 353] on icon "Next slide" at bounding box center [1380, 352] width 16 height 16
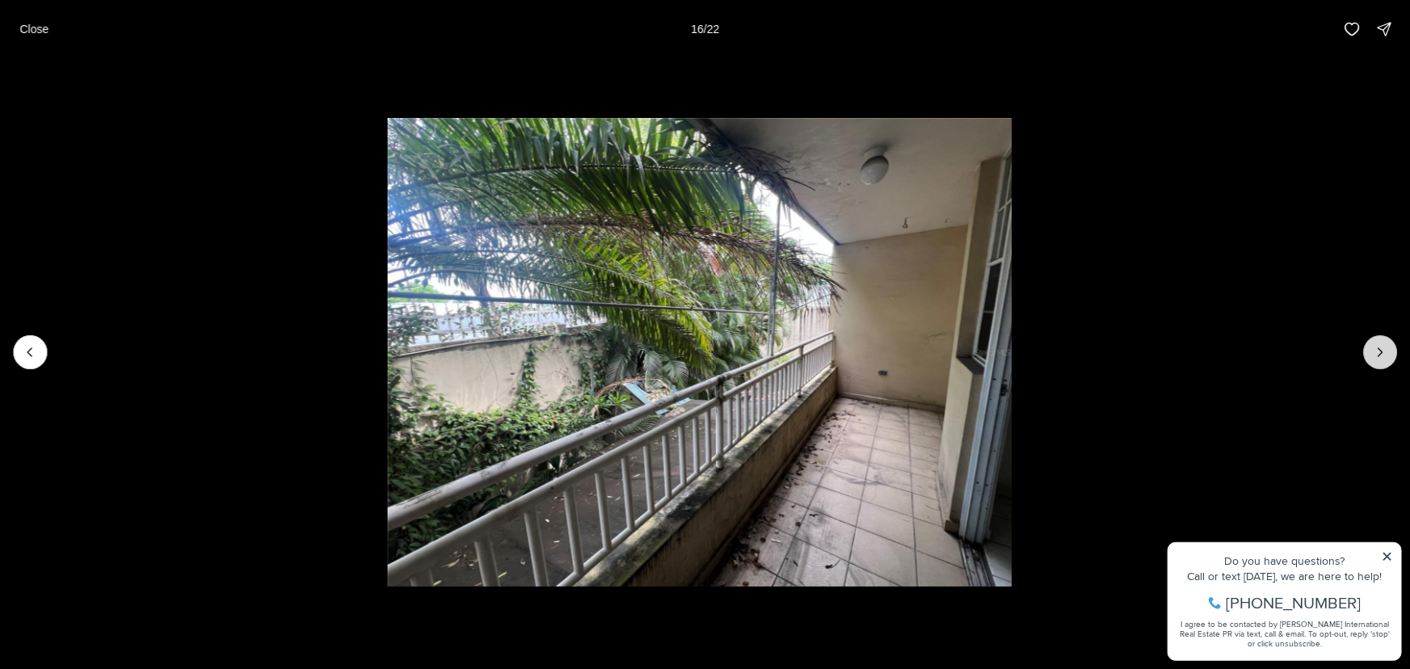
click at [1375, 353] on icon "Next slide" at bounding box center [1380, 352] width 16 height 16
